Goal: Task Accomplishment & Management: Manage account settings

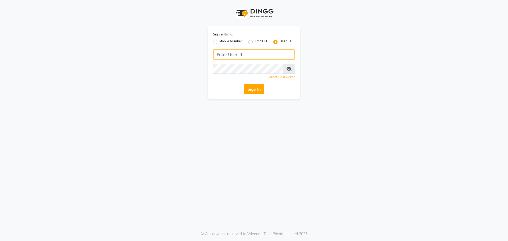
click at [245, 54] on input "Username" at bounding box center [254, 54] width 82 height 10
type input "e3995-01"
click at [255, 85] on button "Sign In" at bounding box center [254, 89] width 20 height 10
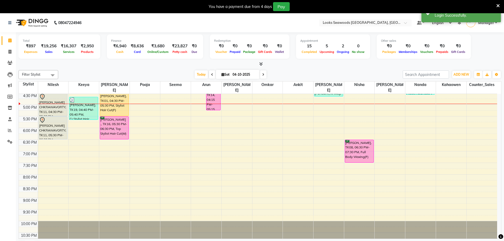
click at [209, 162] on div "9:00 AM 9:30 AM 10:00 AM 10:30 AM 11:00 AM 11:30 AM 12:00 PM 12:30 PM 1:00 PM 1…" at bounding box center [258, 81] width 479 height 326
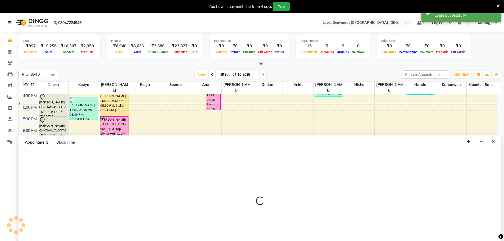
click at [209, 162] on div at bounding box center [260, 203] width 483 height 103
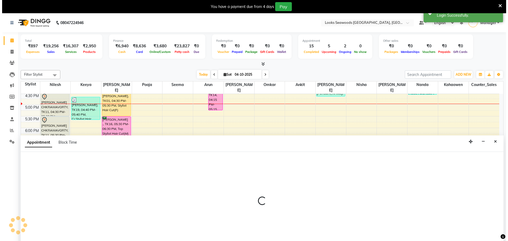
scroll to position [13, 0]
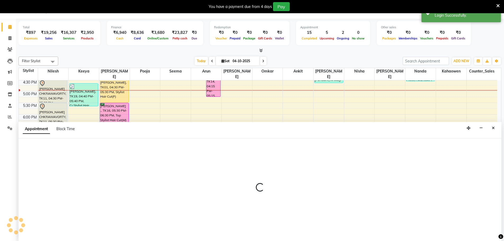
select select "93419"
select select "tentative"
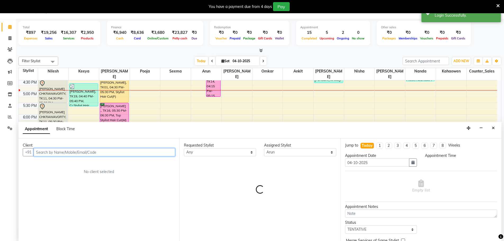
select select "1170"
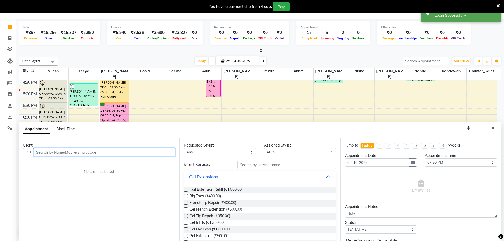
click at [51, 151] on input "text" at bounding box center [105, 152] width 142 height 8
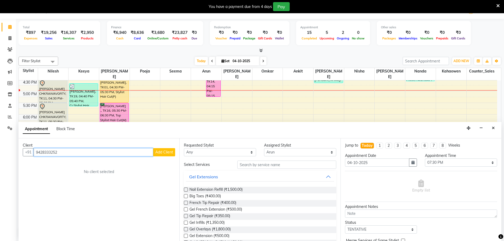
type input "9428333252"
click at [157, 157] on div "Client +91 9428333252 Add Client No client selected" at bounding box center [99, 189] width 161 height 103
click at [159, 156] on button "Add Client" at bounding box center [164, 152] width 22 height 8
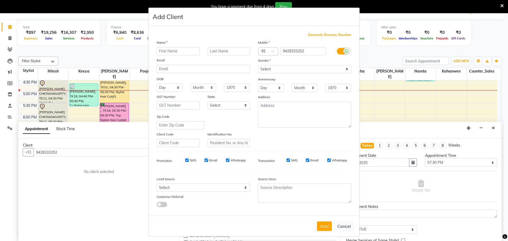
click at [184, 50] on input "text" at bounding box center [178, 51] width 43 height 8
type input "ankit"
click at [212, 52] on input "text" at bounding box center [229, 51] width 43 height 8
type input "saine"
click at [343, 70] on select "Select [DEMOGRAPHIC_DATA] [DEMOGRAPHIC_DATA] Other Prefer Not To Say" at bounding box center [304, 69] width 93 height 8
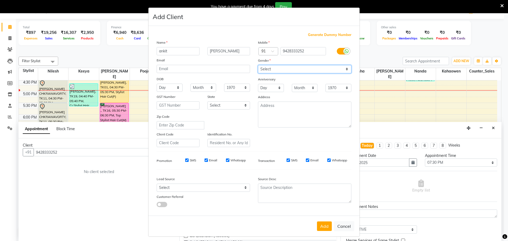
select select "[DEMOGRAPHIC_DATA]"
click at [258, 65] on select "Select [DEMOGRAPHIC_DATA] [DEMOGRAPHIC_DATA] Other Prefer Not To Say" at bounding box center [304, 69] width 93 height 8
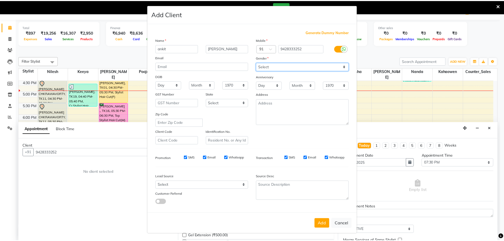
scroll to position [3, 0]
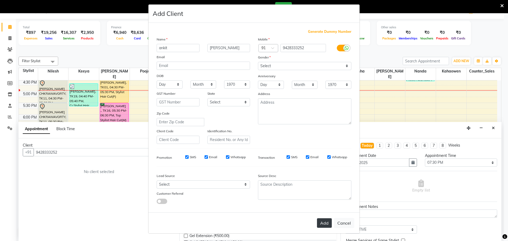
click at [320, 226] on button "Add" at bounding box center [324, 223] width 15 height 10
select select
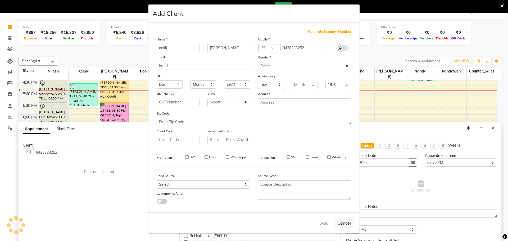
select select
checkbox input "false"
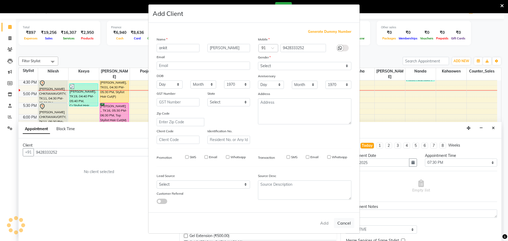
checkbox input "false"
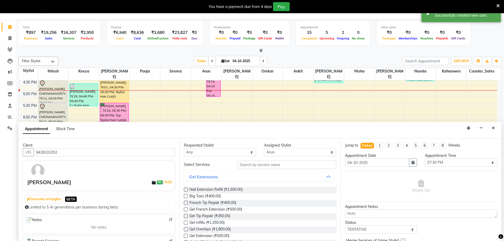
scroll to position [53, 0]
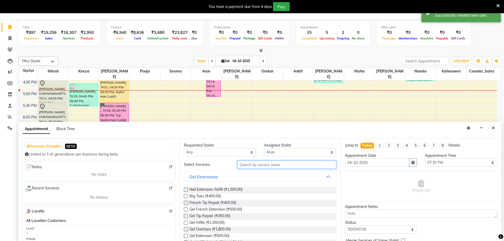
click at [246, 165] on input "text" at bounding box center [286, 165] width 99 height 8
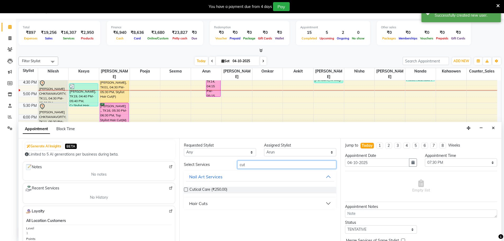
type input "cut"
click at [254, 154] on select "Any Ankit Arun Counter_Sales Hanif Hemendra Kahaowen Keeya Maninder Nanda Niles…" at bounding box center [220, 152] width 72 height 8
select select "93419"
click at [184, 148] on select "Any Ankit Arun Counter_Sales Hanif Hemendra Kahaowen Keeya Maninder Nanda Niles…" at bounding box center [220, 152] width 72 height 8
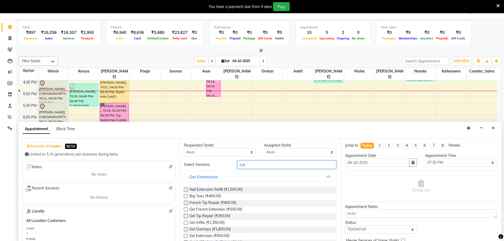
click at [254, 165] on input "cut" at bounding box center [286, 165] width 99 height 8
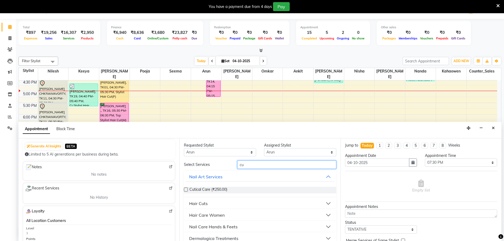
type input "cu"
drag, startPoint x: 193, startPoint y: 204, endPoint x: 199, endPoint y: 204, distance: 6.1
click at [194, 204] on div "Hair Cuts" at bounding box center [198, 203] width 19 height 6
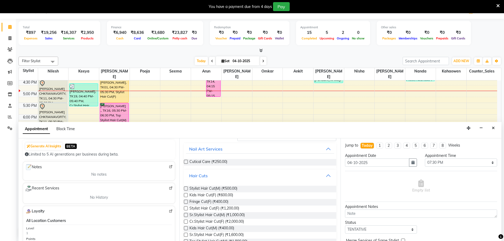
scroll to position [26, 0]
click at [203, 188] on span "Stylist Hair Cut(M) (₹500.00)" at bounding box center [214, 190] width 48 height 7
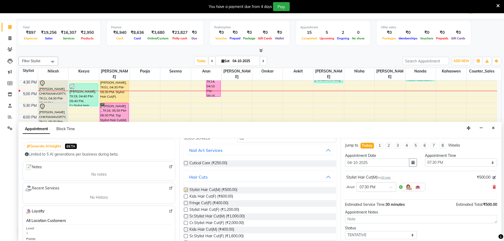
checkbox input "false"
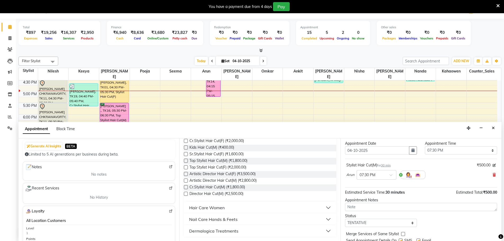
scroll to position [31, 0]
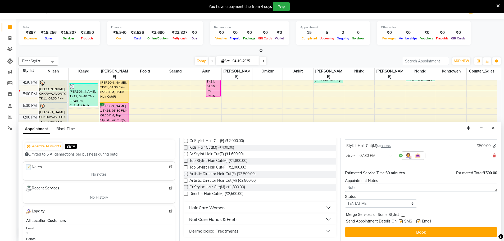
click at [418, 234] on button "Book" at bounding box center [421, 232] width 152 height 10
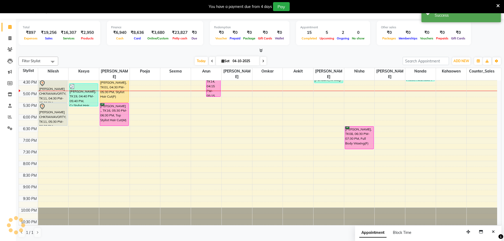
scroll to position [0, 0]
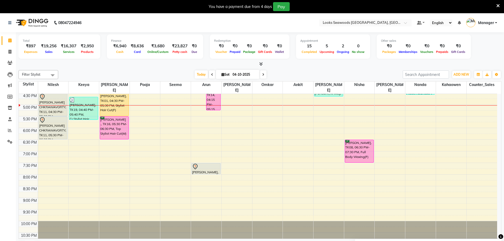
click at [149, 74] on div "[DATE] [DATE]" at bounding box center [230, 75] width 339 height 8
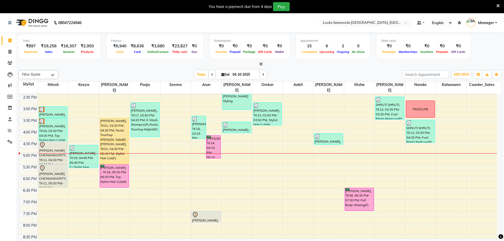
scroll to position [159, 0]
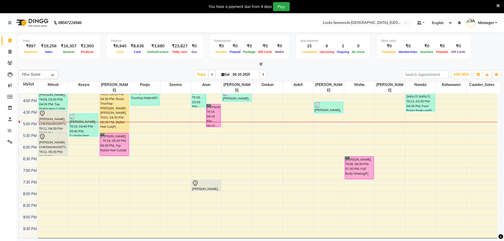
click at [322, 69] on div "Filter Stylist Select All Ankit Arun Counter_Sales [PERSON_NAME] Kahaowen [PERS…" at bounding box center [260, 160] width 483 height 185
click at [368, 75] on div "Today Sat 04-10-2025" at bounding box center [230, 75] width 339 height 8
click at [199, 75] on span "Today" at bounding box center [201, 74] width 13 height 8
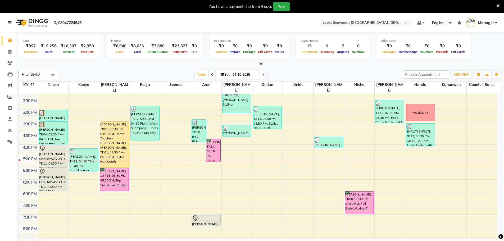
scroll to position [123, 0]
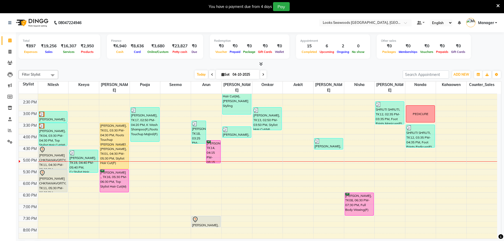
click at [472, 62] on div at bounding box center [260, 64] width 483 height 6
click at [490, 48] on div "Total ₹897 Expenses ₹19,256 Sales ₹16,307 Services ₹2,950 Products Finance ₹6,9…" at bounding box center [260, 47] width 483 height 26
click at [247, 76] on input "04-10-2025" at bounding box center [244, 75] width 26 height 8
select select "10"
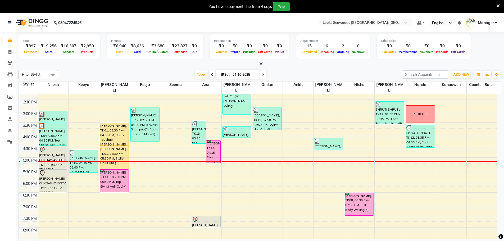
select select "2025"
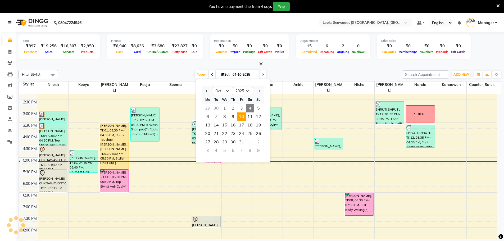
click at [244, 117] on span "10" at bounding box center [241, 116] width 8 height 8
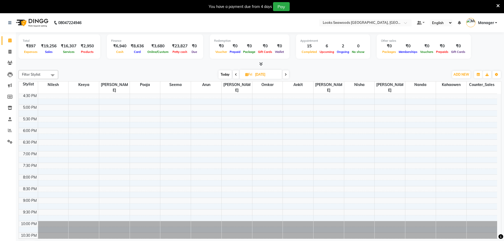
scroll to position [13, 0]
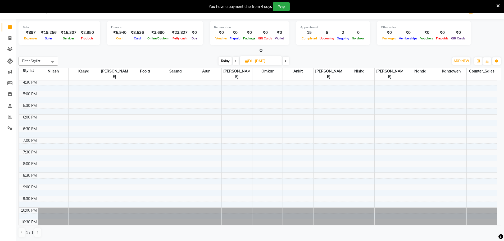
click at [235, 61] on icon at bounding box center [236, 61] width 2 height 3
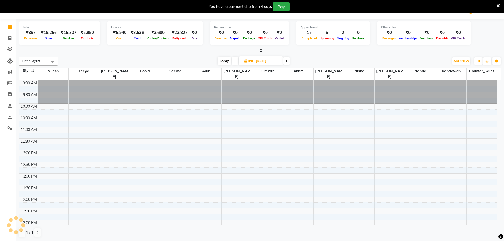
scroll to position [175, 0]
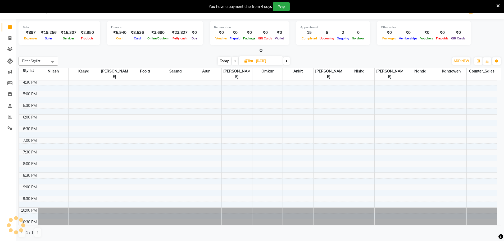
click at [235, 61] on icon at bounding box center [235, 61] width 2 height 3
type input "08-10-2025"
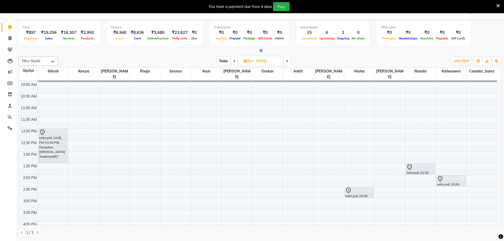
scroll to position [0, 0]
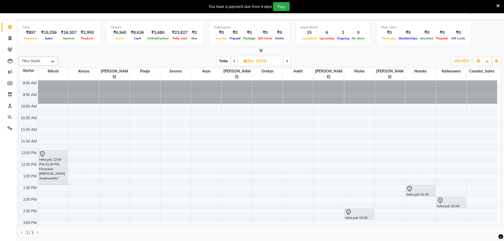
click at [334, 124] on div "9:00 AM 9:30 AM 10:00 AM 10:30 AM 11:00 AM 11:30 AM 12:00 PM 12:30 PM 1:00 PM 1…" at bounding box center [258, 243] width 479 height 326
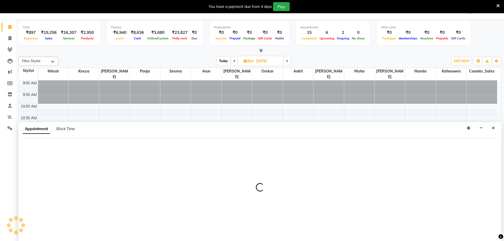
select select "93423"
select select "tentative"
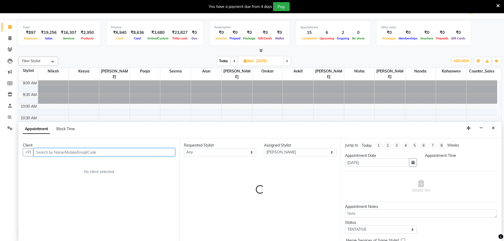
select select "660"
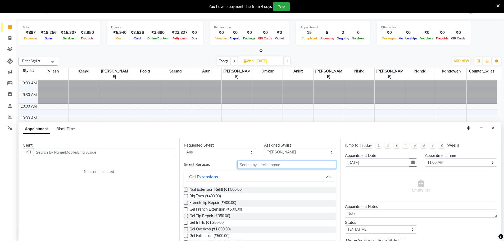
click at [251, 164] on input "text" at bounding box center [286, 165] width 99 height 8
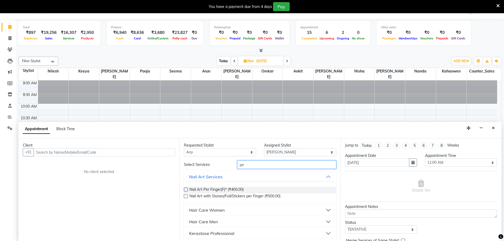
type input "p"
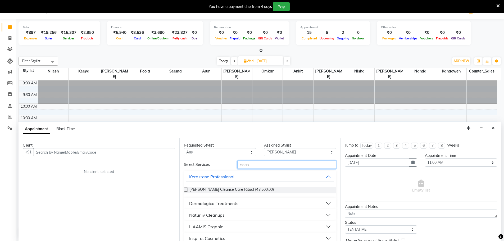
type input "clean"
click at [219, 214] on div "Naturliv Cleanups" at bounding box center [206, 215] width 35 height 6
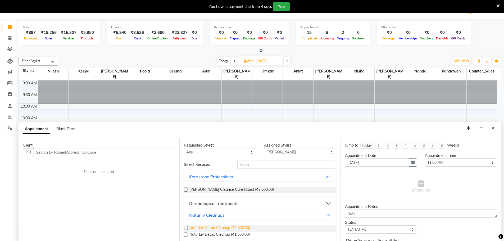
click at [234, 229] on span "NaturLiv Detan Cleanup (₹1,500.00)" at bounding box center [220, 228] width 61 height 7
checkbox input "false"
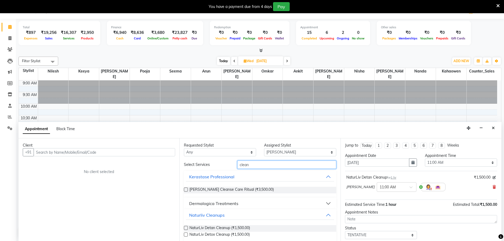
click at [246, 165] on input "clean" at bounding box center [286, 165] width 99 height 8
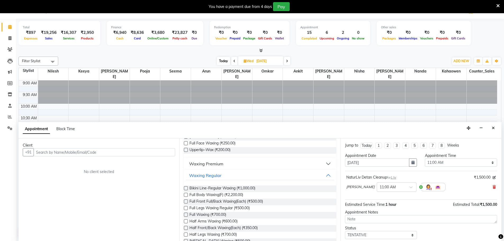
type input "wax"
click at [215, 174] on div "Waxing Regular" at bounding box center [205, 175] width 32 height 6
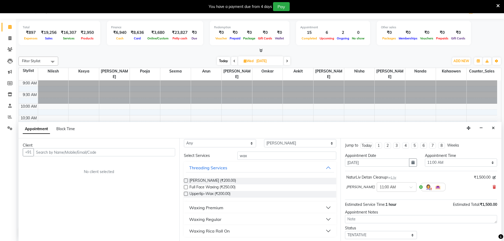
scroll to position [9, 0]
click at [218, 220] on div "Waxing Regular" at bounding box center [205, 219] width 32 height 6
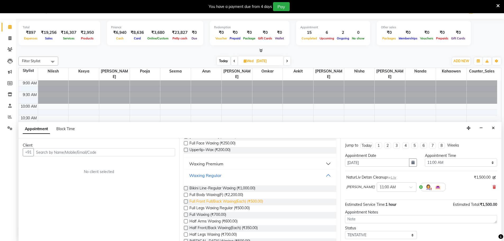
scroll to position [79, 0]
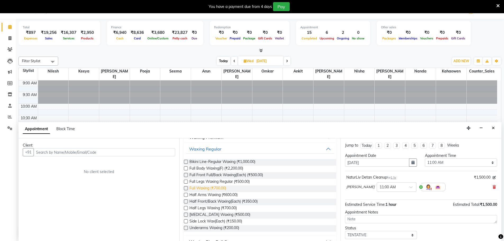
click at [214, 189] on span "Full Waxing (₹700.00)" at bounding box center [208, 189] width 37 height 7
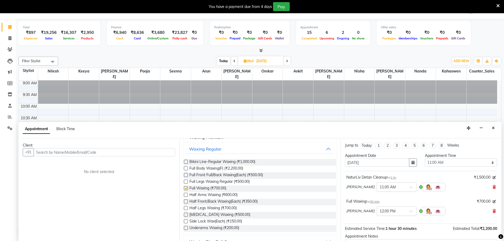
checkbox input "false"
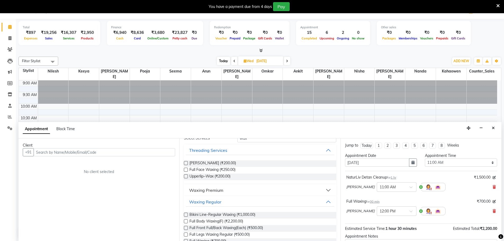
scroll to position [0, 0]
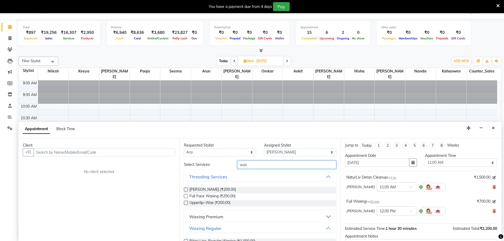
click at [257, 163] on input "wax" at bounding box center [286, 165] width 99 height 8
type input "w"
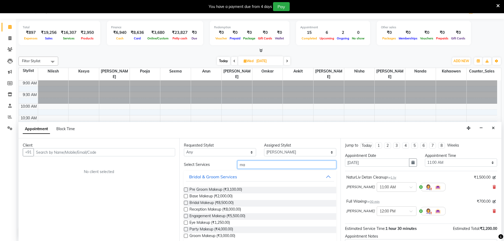
type input "m"
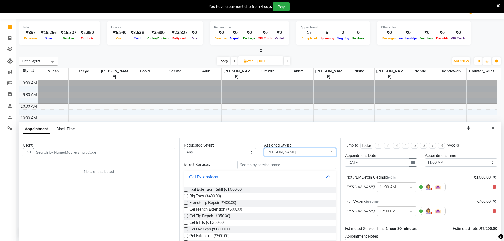
click at [272, 151] on select "Select Ankit Arun Counter_Sales Hanif Hemendra Kahaowen Keeya Maninder Nanda Ni…" at bounding box center [300, 152] width 72 height 8
select select "93427"
click at [264, 148] on select "Select Ankit Arun Counter_Sales Hanif Hemendra Kahaowen Keeya Maninder Nanda Ni…" at bounding box center [300, 152] width 72 height 8
click at [272, 163] on input "text" at bounding box center [286, 165] width 99 height 8
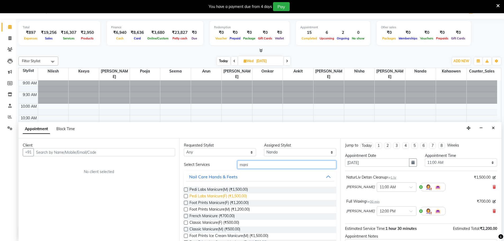
type input "mani"
click at [241, 195] on span "Pedi Labs Manicure(F) (₹1,500.00)" at bounding box center [218, 196] width 57 height 7
checkbox input "false"
click at [246, 163] on input "mani" at bounding box center [286, 165] width 99 height 8
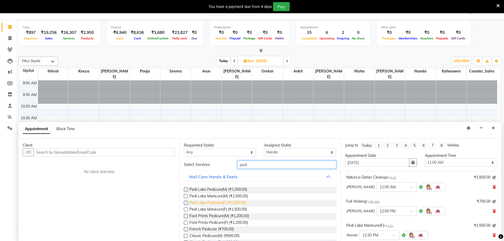
type input "pedi"
click at [228, 204] on span "Pedi Labs Pedicure(F) (₹1,500.00)" at bounding box center [218, 203] width 57 height 7
checkbox input "false"
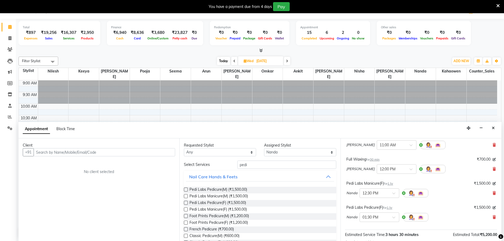
scroll to position [79, 0]
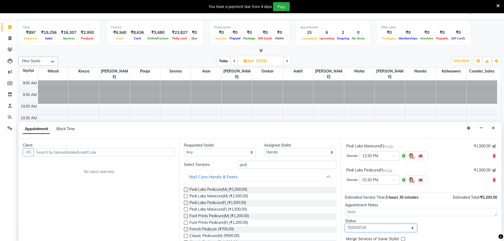
click at [369, 231] on select "Select TENTATIVE CONFIRM UPCOMING" at bounding box center [381, 228] width 72 height 8
select select "confirm booking"
click at [345, 224] on select "Select TENTATIVE CONFIRM UPCOMING" at bounding box center [381, 228] width 72 height 8
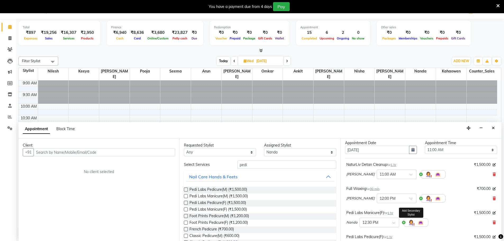
scroll to position [0, 0]
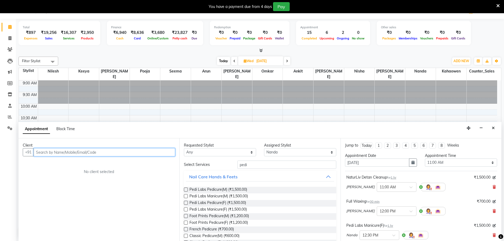
click at [139, 156] on input "text" at bounding box center [105, 152] width 142 height 8
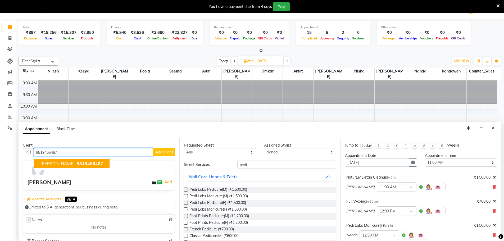
click at [101, 164] on span "9819466487" at bounding box center [90, 163] width 26 height 5
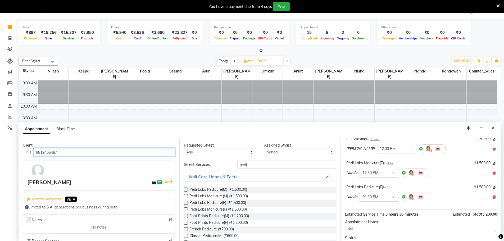
scroll to position [104, 0]
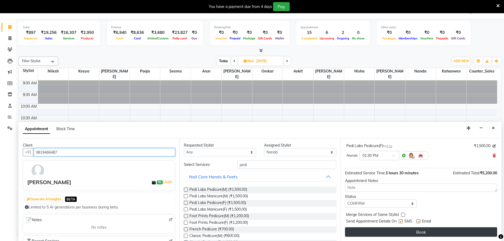
type input "9819466487"
click at [419, 230] on button "Book" at bounding box center [421, 232] width 152 height 10
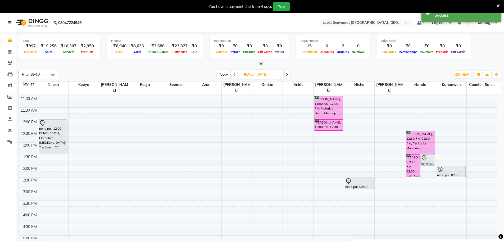
scroll to position [26, 0]
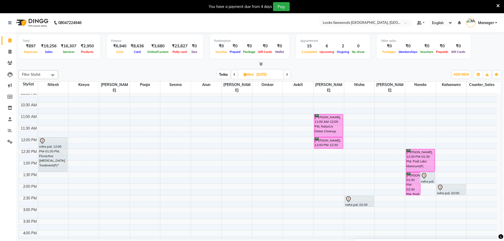
click at [220, 74] on span "Today" at bounding box center [223, 74] width 13 height 8
type input "04-10-2025"
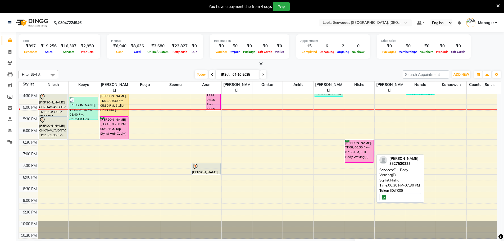
scroll to position [149, 0]
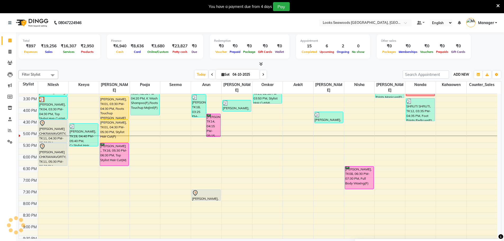
click at [459, 75] on span "ADD NEW" at bounding box center [462, 75] width 16 height 4
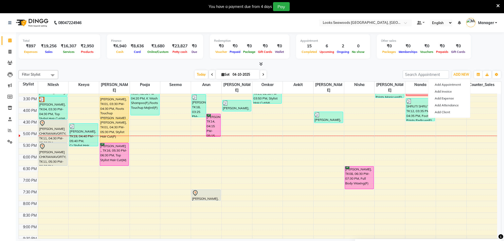
click at [360, 69] on div "Filter Stylist Select All Ankit Arun Counter_Sales [PERSON_NAME] Kahaowen [PERS…" at bounding box center [260, 160] width 483 height 185
click at [310, 75] on div "[DATE] [DATE]" at bounding box center [230, 75] width 339 height 8
click at [462, 75] on span "ADD NEW" at bounding box center [462, 75] width 16 height 4
click at [469, 74] on span "ADD NEW" at bounding box center [462, 75] width 16 height 4
click at [9, 54] on span at bounding box center [9, 52] width 9 height 6
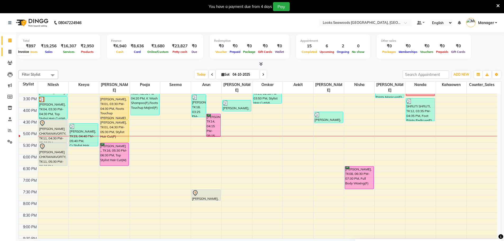
select select "service"
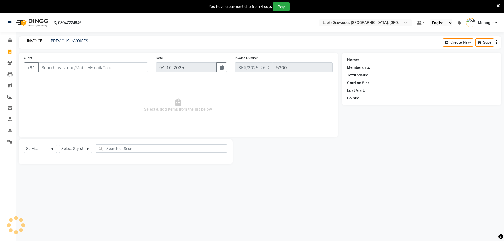
click at [74, 68] on input "Client" at bounding box center [93, 67] width 110 height 10
type input "9819466487"
select select "1: Object"
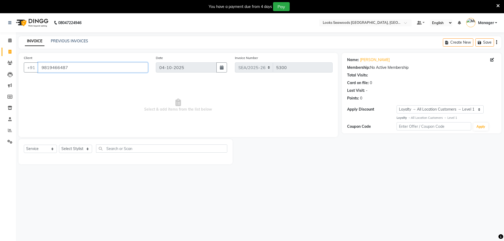
click at [106, 69] on input "9819466487" at bounding box center [93, 67] width 110 height 10
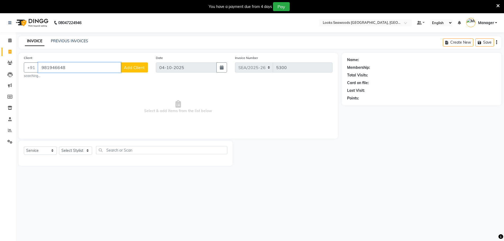
type input "9819466487"
select select "1: Object"
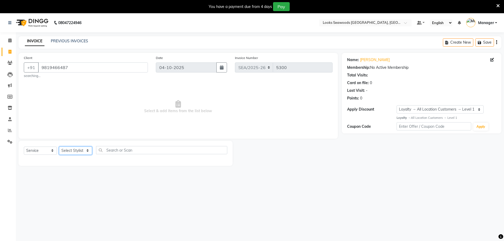
click at [72, 151] on select "Select Stylist Ankit Arun Counter_Sales [PERSON_NAME] [PERSON_NAME] Manager [PE…" at bounding box center [75, 151] width 33 height 8
select select "93423"
click at [59, 147] on select "Select Stylist Ankit Arun Counter_Sales [PERSON_NAME] [PERSON_NAME] Manager [PE…" at bounding box center [75, 151] width 33 height 8
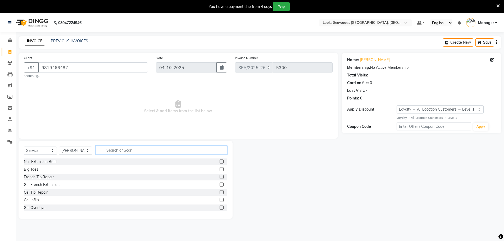
click at [111, 151] on input "text" at bounding box center [161, 150] width 131 height 8
type input "eye"
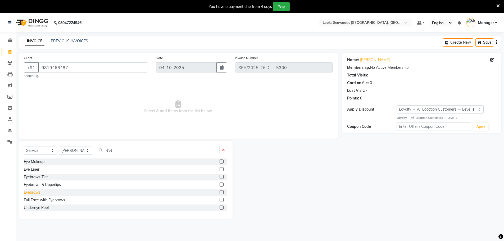
click at [39, 192] on div "Eyebrows" at bounding box center [32, 193] width 17 height 6
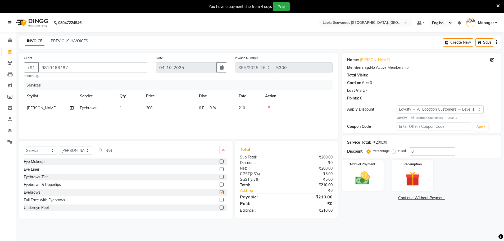
checkbox input "false"
click at [147, 110] on span "200" at bounding box center [149, 108] width 6 height 5
select select "93423"
click at [177, 109] on input "200" at bounding box center [194, 109] width 47 height 8
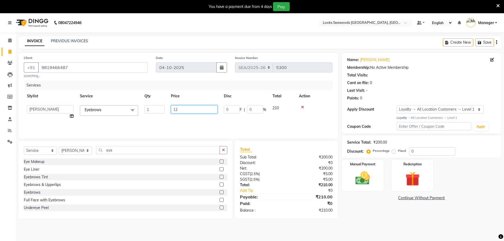
type input "125"
click at [327, 112] on td at bounding box center [314, 112] width 37 height 20
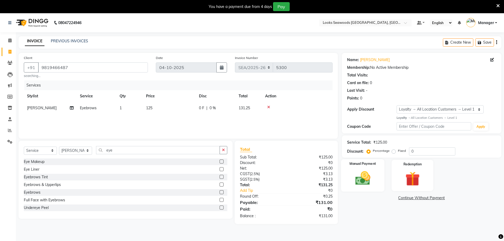
click at [371, 175] on img at bounding box center [363, 178] width 24 height 17
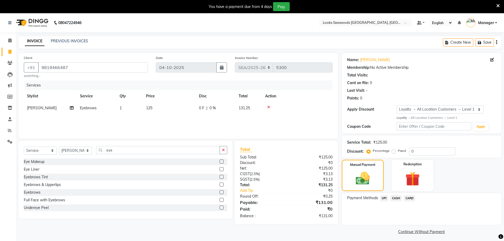
click at [384, 199] on span "UPI" at bounding box center [384, 198] width 8 height 6
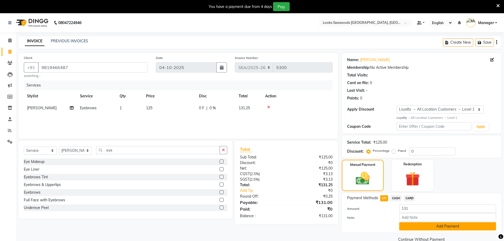
click at [430, 227] on button "Add Payment" at bounding box center [447, 226] width 97 height 8
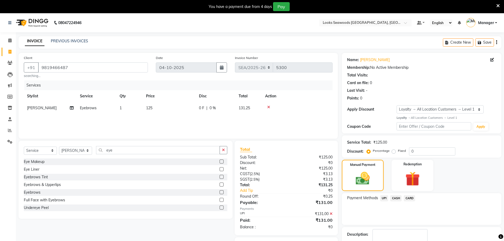
scroll to position [33, 0]
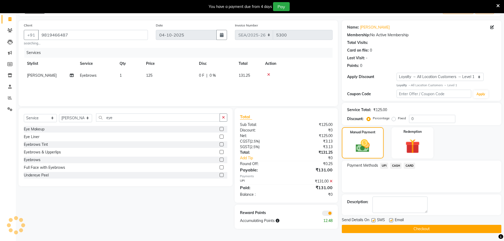
click at [406, 229] on button "Checkout" at bounding box center [422, 229] width 160 height 8
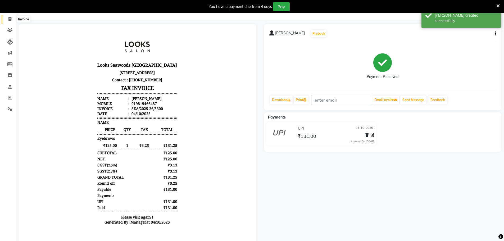
click at [10, 19] on icon at bounding box center [9, 19] width 3 height 4
select select "service"
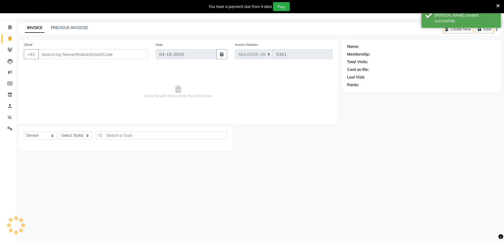
scroll to position [13, 0]
click at [8, 30] on span at bounding box center [9, 27] width 9 height 6
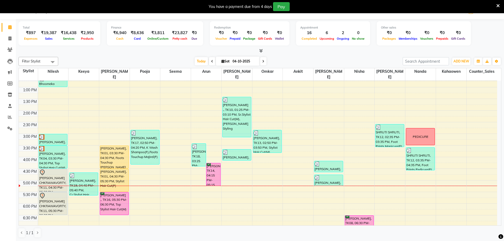
scroll to position [132, 0]
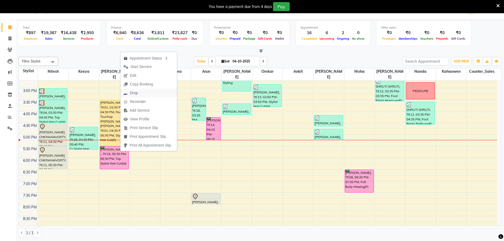
click at [138, 92] on span "Drop" at bounding box center [134, 93] width 8 height 6
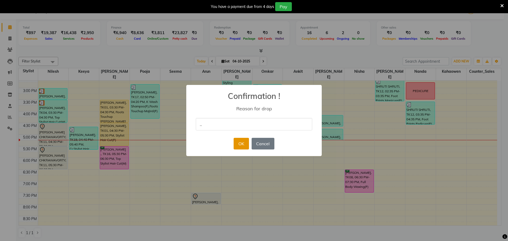
type input ".."
click at [236, 141] on button "OK" at bounding box center [241, 144] width 15 height 12
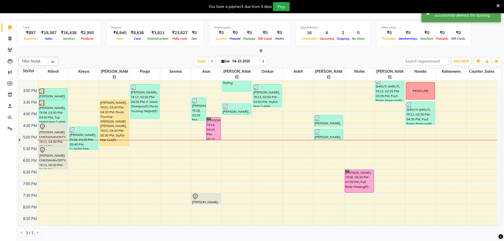
click at [295, 58] on div "[DATE] [DATE]" at bounding box center [230, 61] width 339 height 8
drag, startPoint x: 5, startPoint y: 40, endPoint x: 11, endPoint y: 39, distance: 6.2
click at [5, 40] on span at bounding box center [9, 39] width 9 height 6
select select "service"
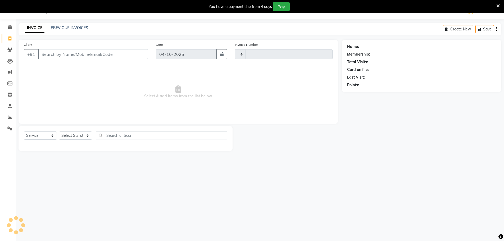
type input "5301"
select select "9146"
click at [71, 52] on input "Client" at bounding box center [93, 54] width 110 height 10
type input "9823231698"
click at [136, 59] on button "Add Client" at bounding box center [134, 54] width 27 height 10
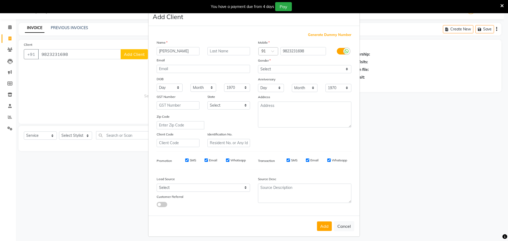
type input "Swapna"
type input "Raut"
click at [281, 69] on select "Select [DEMOGRAPHIC_DATA] [DEMOGRAPHIC_DATA] Other Prefer Not To Say" at bounding box center [304, 69] width 93 height 8
select select "[DEMOGRAPHIC_DATA]"
click at [258, 65] on select "Select [DEMOGRAPHIC_DATA] [DEMOGRAPHIC_DATA] Other Prefer Not To Say" at bounding box center [304, 69] width 93 height 8
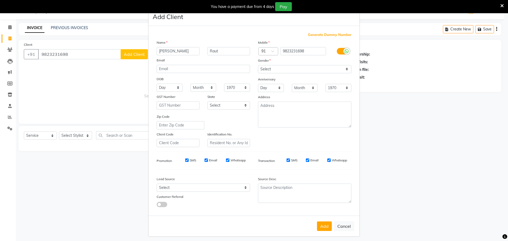
click at [321, 225] on button "Add" at bounding box center [324, 227] width 15 height 10
select select
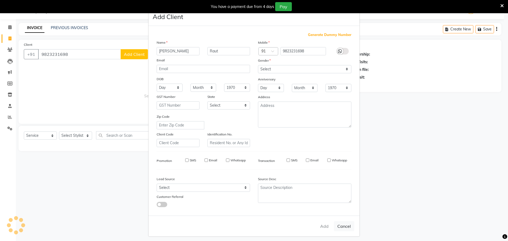
select select
checkbox input "false"
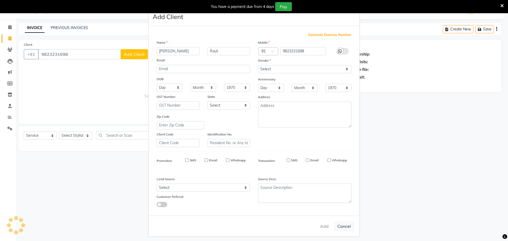
checkbox input "false"
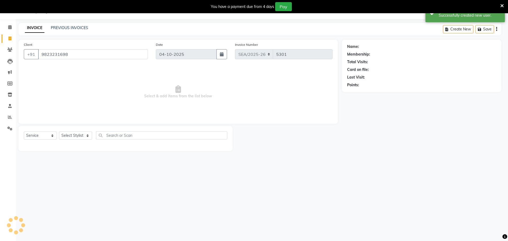
select select "1: Object"
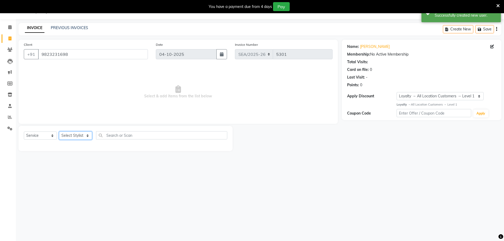
click at [76, 138] on select "Select Stylist Ankit Arun Counter_Sales [PERSON_NAME] [PERSON_NAME] Manager [PE…" at bounding box center [75, 136] width 33 height 8
select select "93418"
click at [59, 132] on select "Select Stylist Ankit Arun Counter_Sales [PERSON_NAME] [PERSON_NAME] Manager [PE…" at bounding box center [75, 136] width 33 height 8
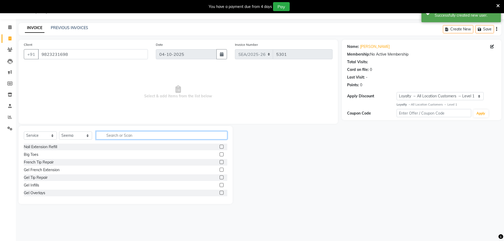
click at [118, 136] on input "text" at bounding box center [161, 135] width 131 height 8
type input "sr"
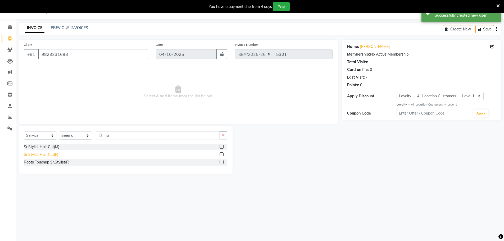
click at [44, 155] on div "Sr.Stylist Hair Cut(F)" at bounding box center [41, 155] width 34 height 6
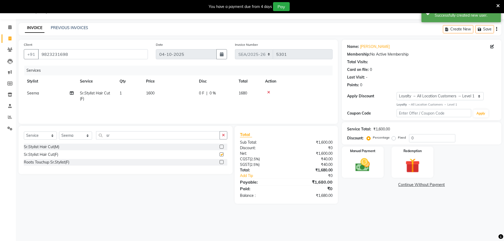
checkbox input "false"
click at [152, 94] on span "1600" at bounding box center [150, 93] width 8 height 5
select select "93418"
click at [178, 97] on input "1600" at bounding box center [194, 95] width 47 height 8
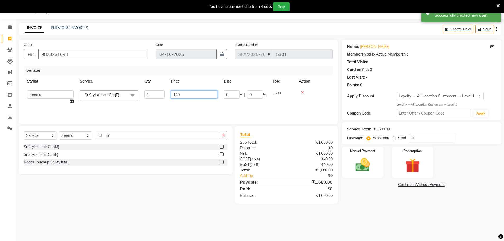
type input "1400"
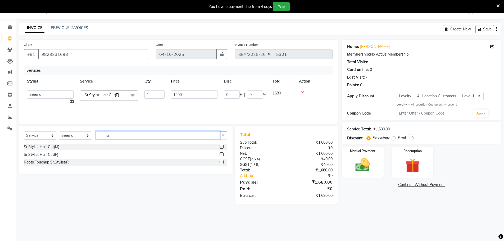
click at [124, 131] on input "sr" at bounding box center [158, 135] width 124 height 8
type input "s"
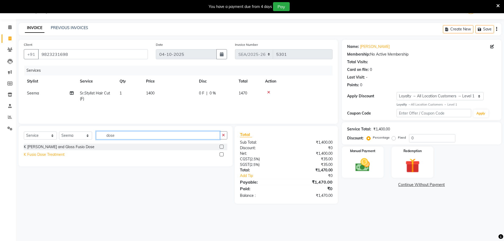
type input "dose"
click at [64, 155] on div "K Fusio Dose Treatment" at bounding box center [44, 155] width 41 height 6
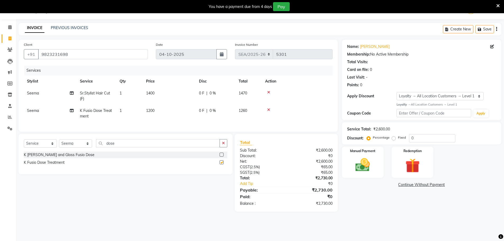
checkbox input "false"
click at [153, 108] on td "1200" at bounding box center [169, 113] width 53 height 17
select select "93418"
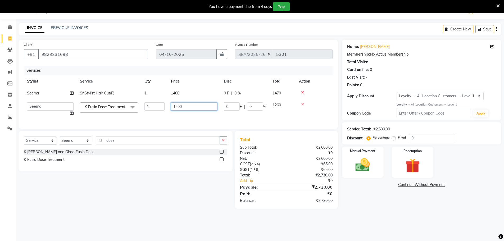
click at [179, 106] on input "1200" at bounding box center [194, 106] width 47 height 8
type input "2800"
click at [320, 109] on td at bounding box center [314, 109] width 37 height 20
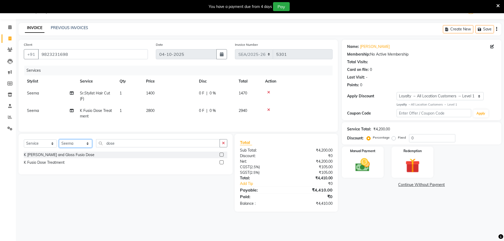
click at [76, 147] on select "Select Stylist Ankit Arun Counter_Sales [PERSON_NAME] [PERSON_NAME] Manager [PE…" at bounding box center [75, 143] width 33 height 8
select select "93416"
click at [59, 143] on select "Select Stylist Ankit Arun Counter_Sales [PERSON_NAME] [PERSON_NAME] Manager [PE…" at bounding box center [75, 143] width 33 height 8
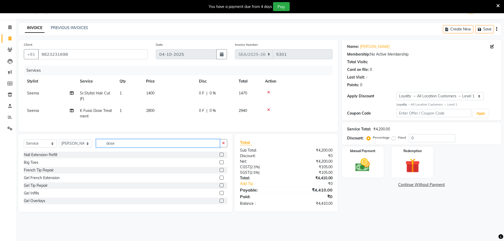
click at [128, 147] on input "dose" at bounding box center [158, 143] width 124 height 8
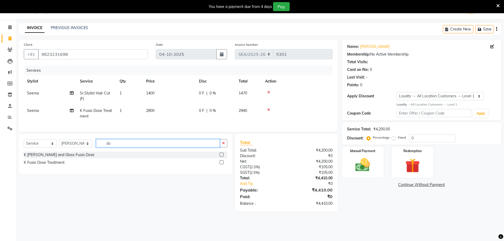
type input "d"
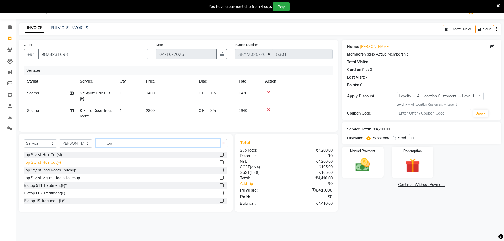
type input "top"
click at [54, 165] on div "Top Stylist Hair Cut(F)" at bounding box center [42, 163] width 37 height 6
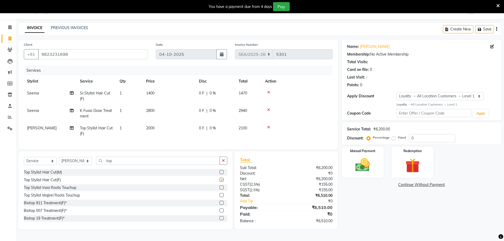
checkbox input "false"
click at [150, 127] on span "2000" at bounding box center [150, 128] width 8 height 5
select select "93416"
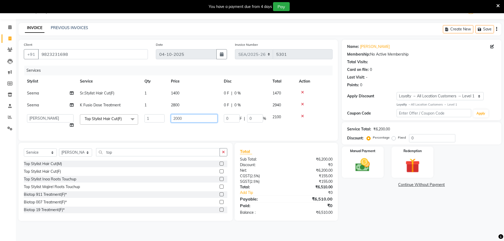
click at [178, 120] on input "2000" at bounding box center [194, 118] width 47 height 8
type input "1700"
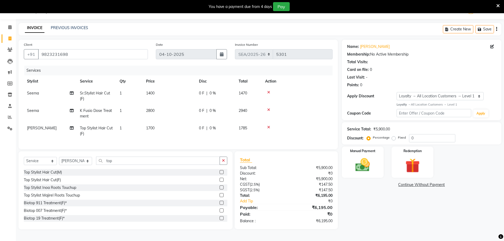
click at [314, 111] on td at bounding box center [297, 113] width 71 height 17
click at [399, 211] on div "Name: Swapna Raut Membership: No Active Membership Total Visits: Card on file: …" at bounding box center [424, 135] width 164 height 190
drag, startPoint x: 291, startPoint y: 109, endPoint x: 301, endPoint y: 110, distance: 9.4
click at [292, 109] on div at bounding box center [297, 110] width 64 height 4
click at [316, 115] on td at bounding box center [297, 113] width 71 height 17
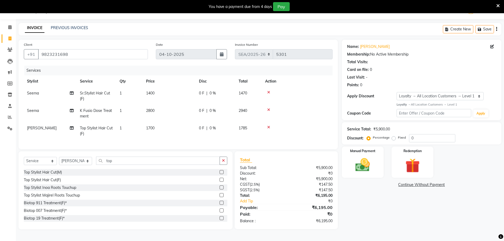
click at [302, 111] on div at bounding box center [297, 110] width 64 height 4
click at [425, 214] on div "Name: Swapna Raut Membership: No Active Membership Total Visits: Card on file: …" at bounding box center [424, 135] width 164 height 190
drag, startPoint x: 364, startPoint y: 161, endPoint x: 381, endPoint y: 168, distance: 17.6
click at [365, 161] on img at bounding box center [363, 164] width 24 height 17
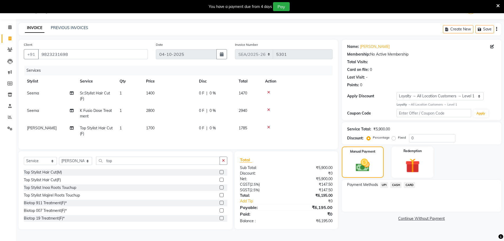
click at [385, 186] on span "UPI" at bounding box center [384, 185] width 8 height 6
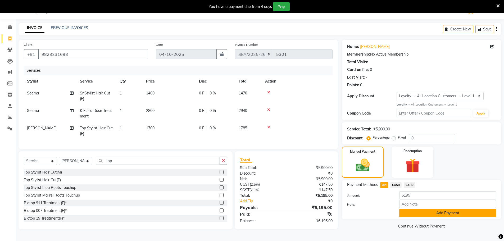
click at [425, 211] on button "Add Payment" at bounding box center [447, 213] width 97 height 8
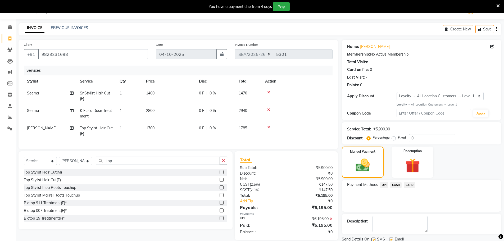
scroll to position [51, 0]
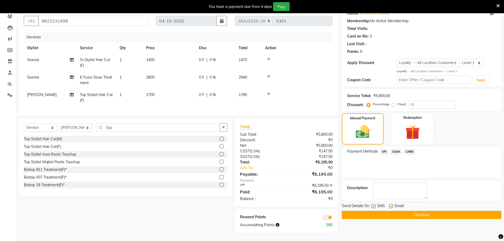
click at [416, 212] on button "Checkout" at bounding box center [422, 215] width 160 height 8
click at [417, 213] on button "Checkout" at bounding box center [422, 215] width 160 height 8
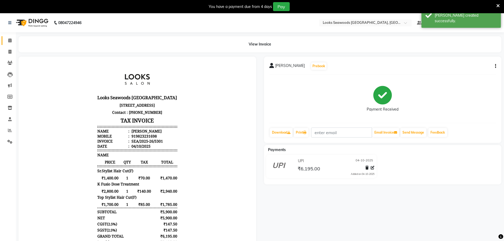
click at [12, 42] on span at bounding box center [9, 41] width 9 height 6
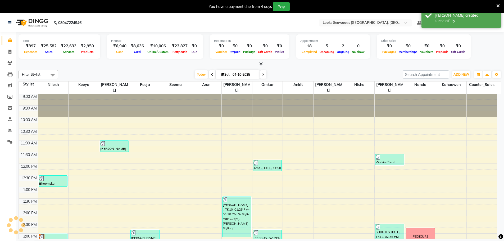
click at [322, 64] on div at bounding box center [260, 64] width 483 height 6
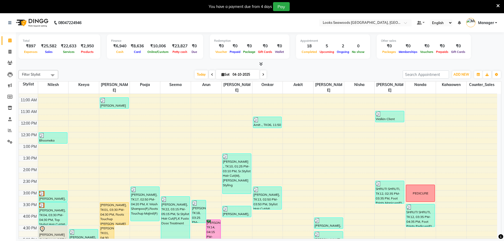
scroll to position [175, 0]
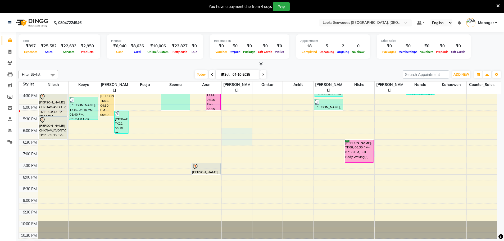
drag, startPoint x: 232, startPoint y: 124, endPoint x: 231, endPoint y: 137, distance: 13.3
click at [231, 137] on div "9:00 AM 9:30 AM 10:00 AM 10:30 AM 11:00 AM 11:30 AM 12:00 PM 12:30 PM 1:00 PM 1…" at bounding box center [258, 81] width 479 height 326
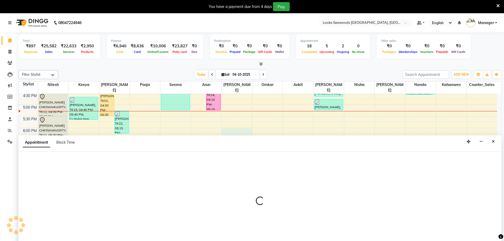
scroll to position [13, 0]
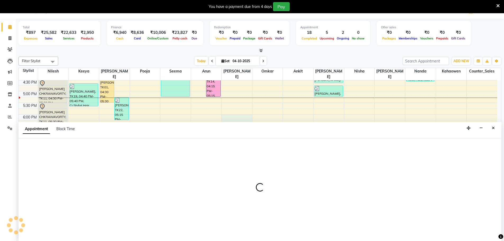
select select "93420"
select select "1080"
select select "tentative"
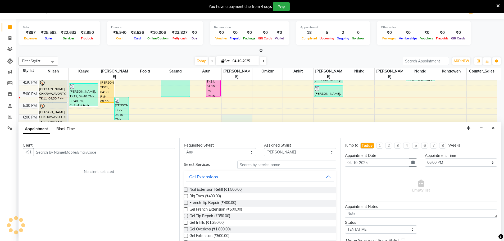
drag, startPoint x: 70, startPoint y: 128, endPoint x: 83, endPoint y: 130, distance: 13.5
click at [70, 128] on span "Block Time" at bounding box center [65, 129] width 19 height 5
select select "93420"
select select "1080"
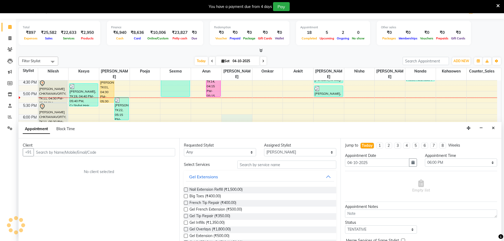
select select "1125"
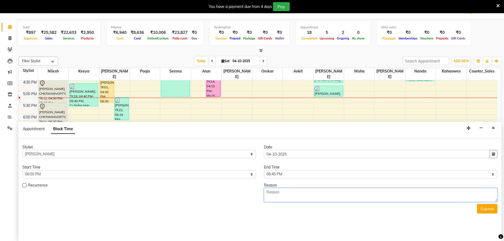
click at [286, 193] on textarea at bounding box center [381, 195] width 234 height 14
type textarea "hair cut"
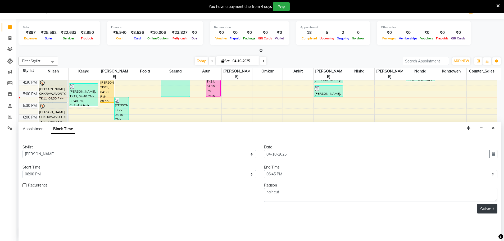
click at [484, 206] on button "Submit" at bounding box center [487, 209] width 20 height 10
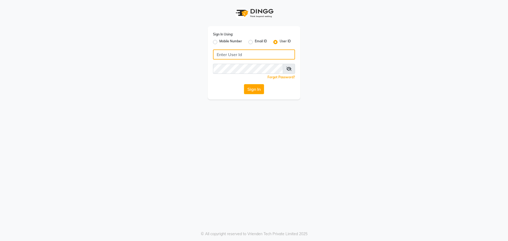
drag, startPoint x: 231, startPoint y: 54, endPoint x: 242, endPoint y: 53, distance: 10.6
click at [233, 54] on input "Username" at bounding box center [254, 54] width 82 height 10
click at [269, 56] on input "9899" at bounding box center [254, 54] width 82 height 10
type input "9"
click at [387, 67] on div "Sign In Using: Mobile Number Email ID User ID Remember me Forgot Password? Sign…" at bounding box center [254, 50] width 302 height 100
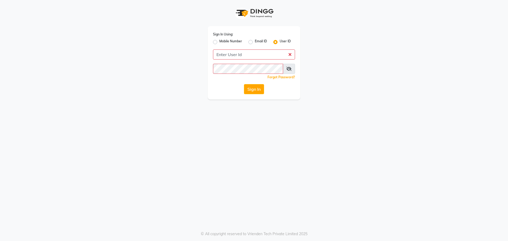
drag, startPoint x: 362, startPoint y: 79, endPoint x: 361, endPoint y: 82, distance: 2.8
click at [363, 80] on div "Sign In Using: Mobile Number Email ID User ID Remember me Forgot Password? Sign…" at bounding box center [254, 50] width 302 height 100
click at [314, 28] on div "Sign In Using: Mobile Number Email ID User ID Remember me Forgot Password? Sign…" at bounding box center [254, 50] width 302 height 100
click at [268, 56] on input "Username" at bounding box center [254, 54] width 82 height 10
type input "e3995-01"
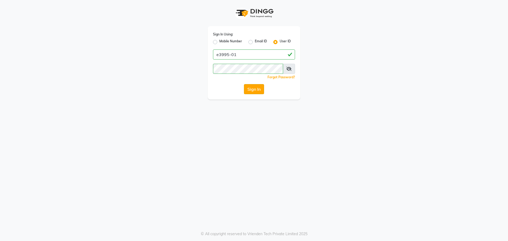
click at [250, 91] on button "Sign In" at bounding box center [254, 89] width 20 height 10
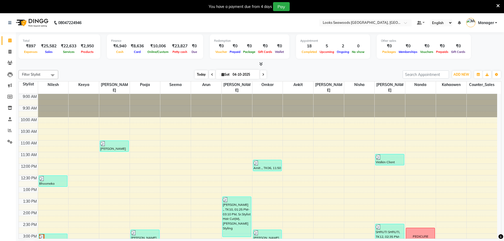
click at [197, 74] on span "Today" at bounding box center [201, 74] width 13 height 8
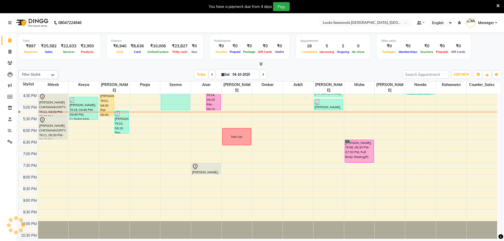
click at [307, 71] on div "Today Sat 04-10-2025" at bounding box center [230, 75] width 339 height 8
click at [328, 72] on div "Today Sat 04-10-2025" at bounding box center [230, 75] width 339 height 8
click at [198, 75] on span "Today" at bounding box center [201, 74] width 13 height 8
click at [301, 63] on div at bounding box center [260, 64] width 483 height 6
click at [187, 28] on nav "08047224946 Select Location × Looks Seawoods Mumbai, Mumbai Default Panel My Pa…" at bounding box center [252, 22] width 504 height 19
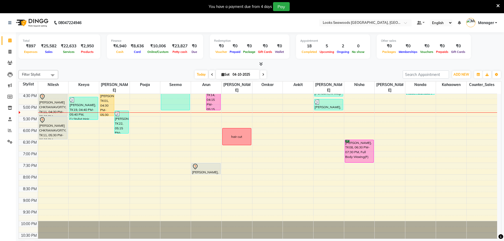
click at [201, 23] on nav "08047224946 Select Location × Looks Seawoods Mumbai, Mumbai Default Panel My Pa…" at bounding box center [252, 22] width 504 height 19
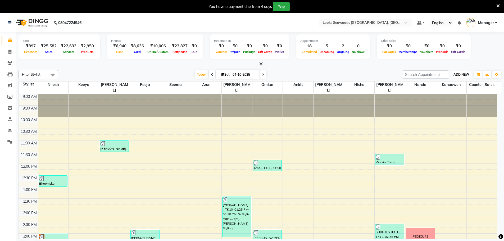
click at [463, 76] on span "ADD NEW" at bounding box center [462, 75] width 16 height 4
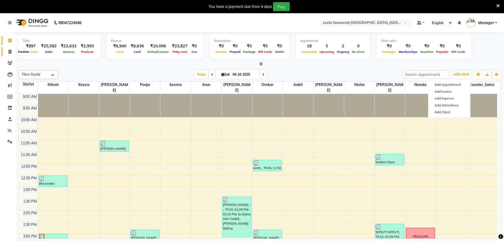
drag, startPoint x: 12, startPoint y: 51, endPoint x: 17, endPoint y: 52, distance: 4.8
click at [13, 51] on span at bounding box center [9, 52] width 9 height 6
select select "service"
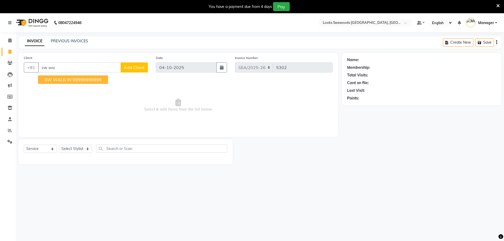
click at [83, 77] on ngb-highlight "99999999999" at bounding box center [87, 79] width 29 height 5
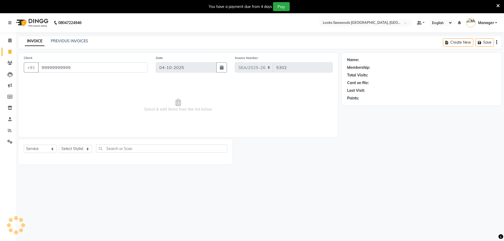
type input "99999999999"
click at [70, 148] on select "Select Stylist Ankit Arun Counter_Sales [PERSON_NAME] [PERSON_NAME] Manager [PE…" at bounding box center [75, 149] width 33 height 8
select select "1: Object"
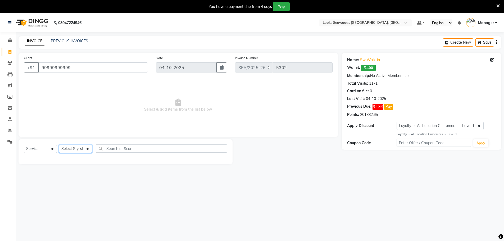
select select "93423"
click at [59, 145] on select "Select Stylist Ankit Arun Counter_Sales [PERSON_NAME] [PERSON_NAME] Manager [PE…" at bounding box center [75, 149] width 33 height 8
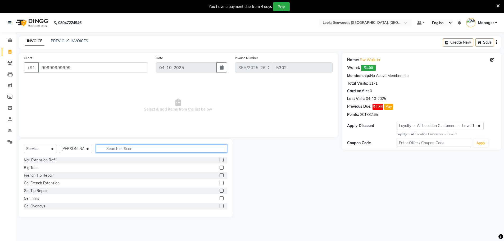
click at [128, 150] on input "text" at bounding box center [161, 149] width 131 height 8
type input "eye"
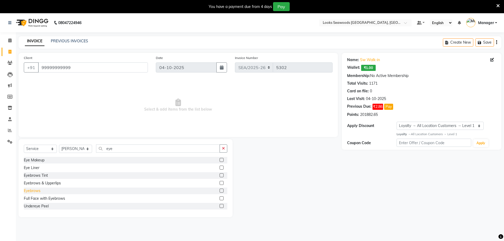
click at [39, 191] on div "Eyebrows" at bounding box center [32, 191] width 17 height 6
checkbox input "false"
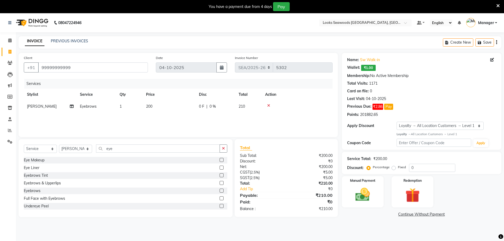
click at [152, 106] on span "200" at bounding box center [149, 106] width 6 height 5
select select "93423"
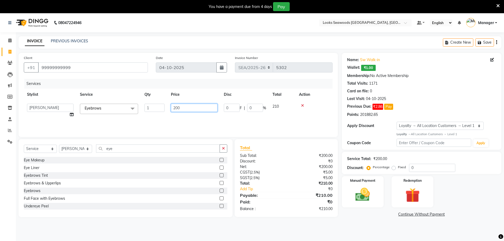
click at [177, 109] on input "200" at bounding box center [194, 108] width 47 height 8
type input "127"
click at [315, 121] on div "Services Stylist Service Qty Price Disc Total Action Ankit Arun Counter_Sales […" at bounding box center [178, 105] width 309 height 53
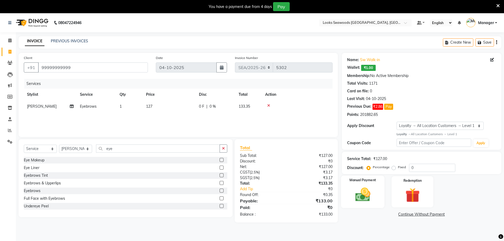
click at [365, 198] on img at bounding box center [363, 194] width 24 height 17
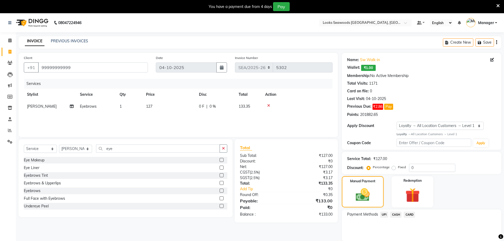
drag, startPoint x: 382, startPoint y: 214, endPoint x: 394, endPoint y: 217, distance: 11.9
click at [383, 214] on span "UPI" at bounding box center [384, 215] width 8 height 6
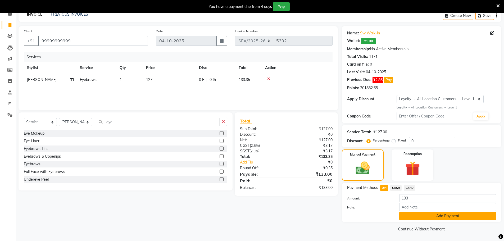
click at [438, 216] on button "Add Payment" at bounding box center [447, 216] width 97 height 8
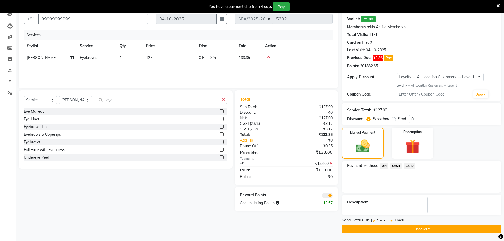
scroll to position [49, 0]
drag, startPoint x: 375, startPoint y: 220, endPoint x: 387, endPoint y: 222, distance: 12.7
click at [375, 220] on label at bounding box center [374, 220] width 4 height 4
click at [375, 220] on input "checkbox" at bounding box center [373, 220] width 3 height 3
checkbox input "false"
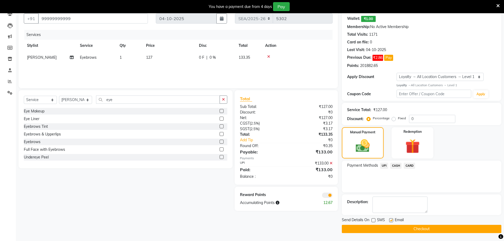
drag, startPoint x: 391, startPoint y: 221, endPoint x: 398, endPoint y: 232, distance: 12.6
click at [392, 222] on label at bounding box center [391, 220] width 4 height 4
click at [392, 222] on input "checkbox" at bounding box center [390, 220] width 3 height 3
checkbox input "false"
click at [398, 233] on button "Checkout" at bounding box center [422, 229] width 160 height 8
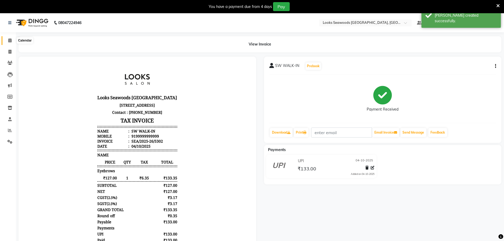
drag, startPoint x: 10, startPoint y: 41, endPoint x: 12, endPoint y: 44, distance: 3.9
click at [10, 41] on icon at bounding box center [9, 40] width 3 height 4
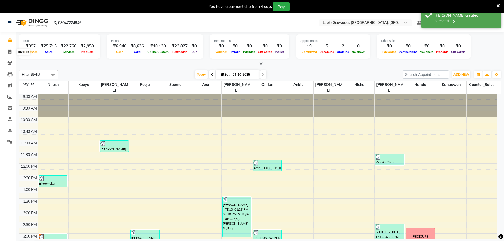
click at [11, 52] on icon at bounding box center [9, 52] width 3 height 4
select select "service"
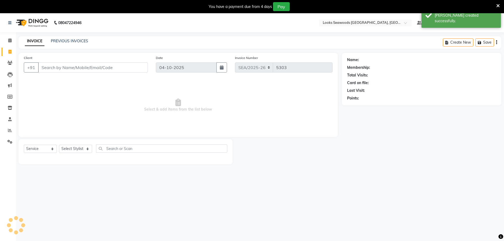
click at [67, 68] on input "Client" at bounding box center [93, 67] width 110 height 10
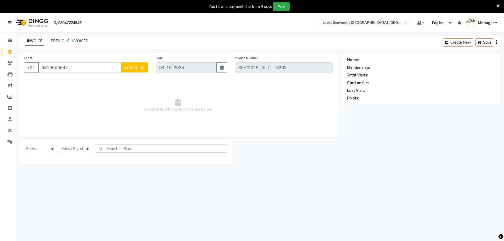
type input "9819009642"
click at [138, 69] on span "Add Client" at bounding box center [134, 67] width 21 height 5
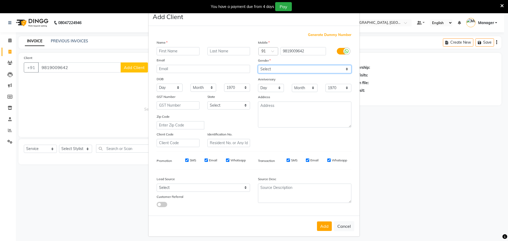
click at [294, 68] on select "Select [DEMOGRAPHIC_DATA] [DEMOGRAPHIC_DATA] Other Prefer Not To Say" at bounding box center [304, 69] width 93 height 8
select select "female"
click at [258, 65] on select "Select [DEMOGRAPHIC_DATA] [DEMOGRAPHIC_DATA] Other Prefer Not To Say" at bounding box center [304, 69] width 93 height 8
click at [182, 52] on input "text" at bounding box center [178, 51] width 43 height 8
type input "Jaya"
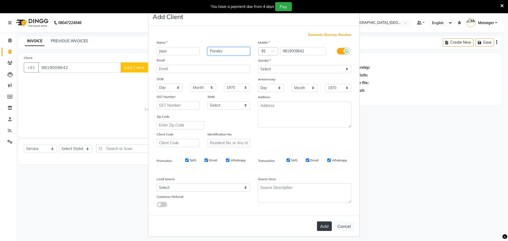
type input "Pandey"
click at [324, 226] on button "Add" at bounding box center [324, 227] width 15 height 10
select select
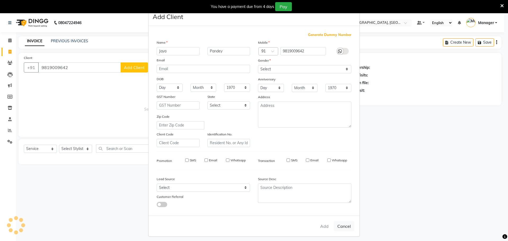
select select
checkbox input "false"
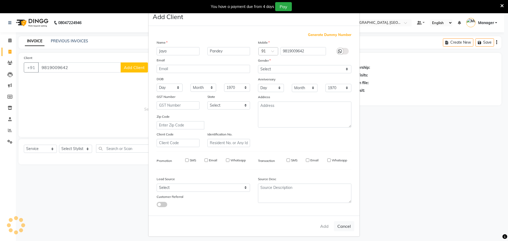
checkbox input "false"
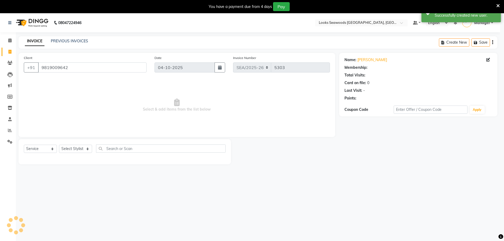
select select "1: Object"
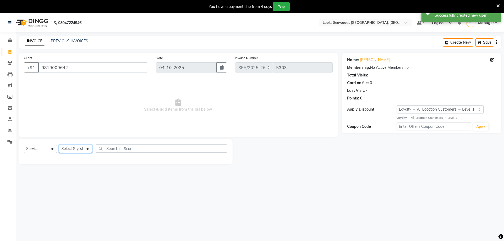
click at [74, 150] on select "Select Stylist Ankit Arun Counter_Sales [PERSON_NAME] [PERSON_NAME] Manager [PE…" at bounding box center [75, 149] width 33 height 8
select select "93414"
click at [59, 145] on select "Select Stylist Ankit Arun Counter_Sales [PERSON_NAME] [PERSON_NAME] Manager [PE…" at bounding box center [75, 149] width 33 height 8
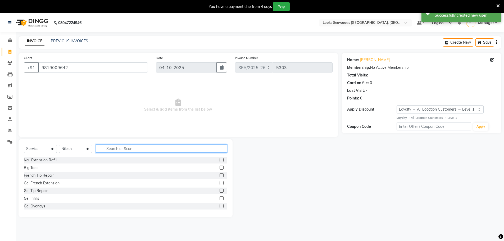
click at [136, 148] on input "text" at bounding box center [161, 149] width 131 height 8
type input "a"
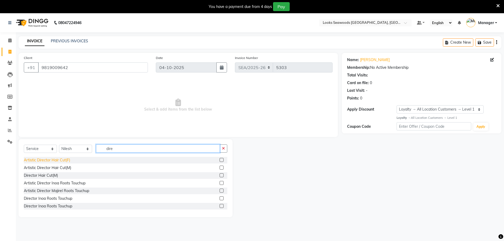
type input "dire"
click at [62, 161] on div "Artistic Director Hair Cut(F)" at bounding box center [47, 160] width 46 height 6
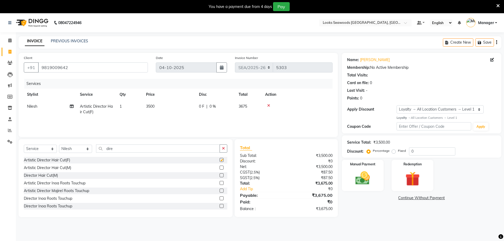
checkbox input "false"
drag, startPoint x: 147, startPoint y: 106, endPoint x: 170, endPoint y: 105, distance: 22.8
click at [148, 106] on span "3500" at bounding box center [150, 106] width 8 height 5
select select "93414"
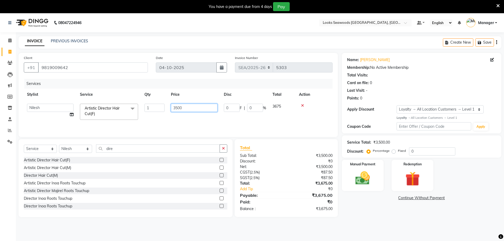
click at [175, 107] on input "3500" at bounding box center [194, 108] width 47 height 8
type input "2000"
click at [322, 103] on td at bounding box center [314, 112] width 37 height 22
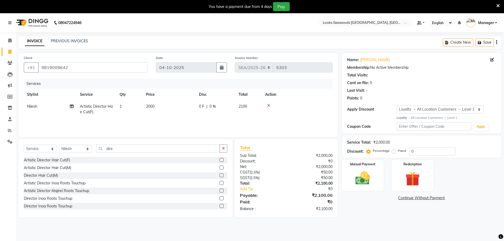
click at [387, 219] on main "INVOICE PREVIOUS INVOICES Create New Save Client +91 9819009642 Date 04-10-2025…" at bounding box center [260, 130] width 488 height 189
click at [366, 177] on img at bounding box center [363, 178] width 24 height 17
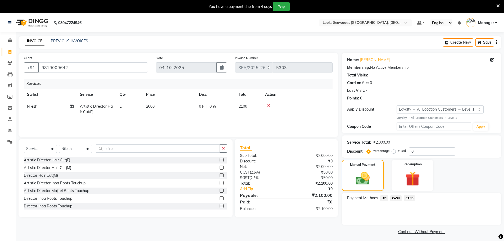
scroll to position [13, 0]
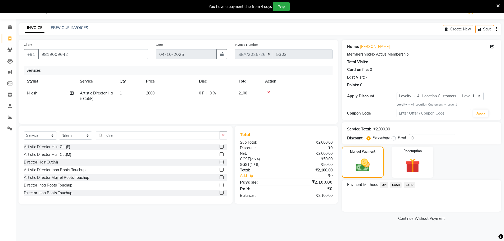
drag, startPoint x: 413, startPoint y: 186, endPoint x: 412, endPoint y: 188, distance: 3.2
click at [413, 186] on span "CARD" at bounding box center [409, 185] width 11 height 6
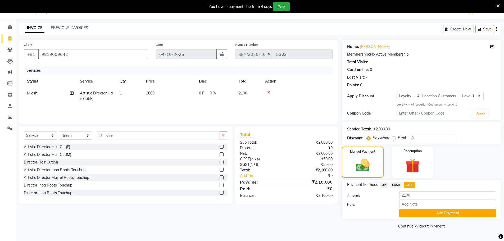
click at [433, 211] on button "Add Payment" at bounding box center [447, 213] width 97 height 8
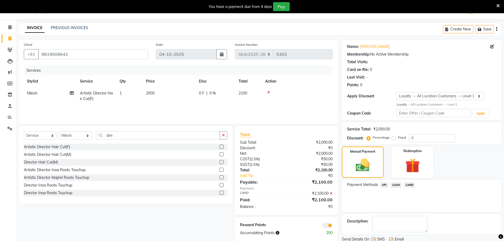
scroll to position [33, 0]
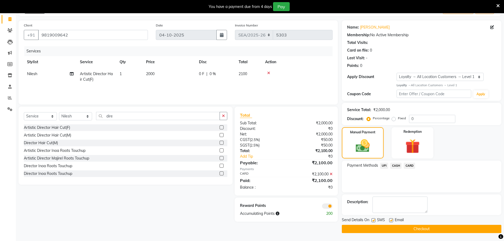
click at [331, 173] on icon at bounding box center [331, 174] width 3 height 4
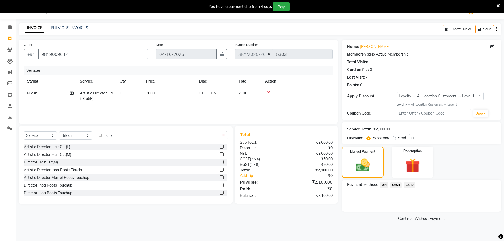
click at [398, 207] on div "Payment Methods UPI CASH CARD" at bounding box center [422, 196] width 160 height 32
click at [409, 185] on span "CARD" at bounding box center [409, 185] width 11 height 6
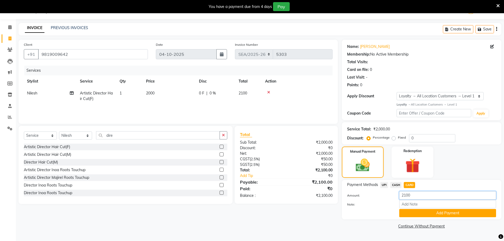
click at [407, 197] on input "2100" at bounding box center [447, 195] width 97 height 8
type input "2000"
click at [443, 214] on button "Add Payment" at bounding box center [447, 213] width 97 height 8
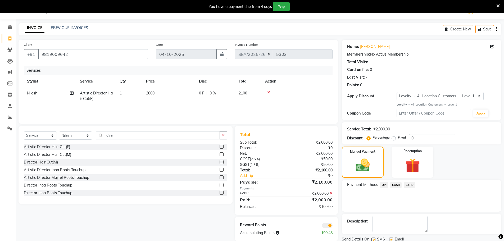
click at [395, 186] on span "CASH" at bounding box center [395, 185] width 11 height 6
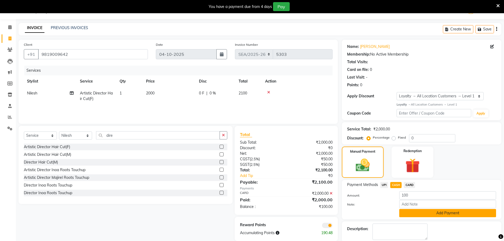
click at [425, 214] on button "Add Payment" at bounding box center [447, 213] width 97 height 8
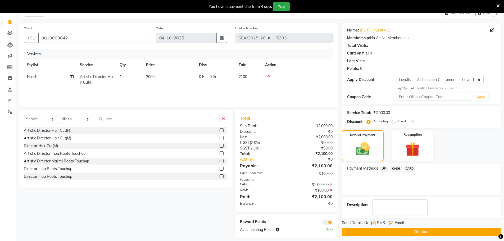
scroll to position [34, 0]
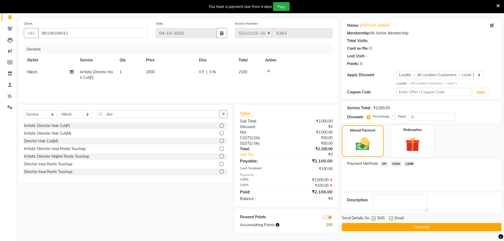
click at [416, 226] on button "Checkout" at bounding box center [422, 227] width 160 height 8
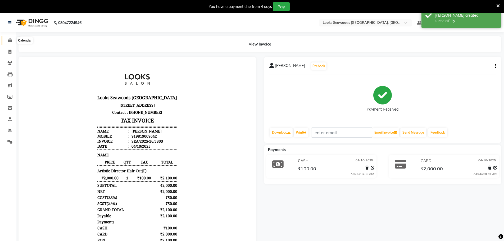
click at [11, 39] on icon at bounding box center [9, 40] width 3 height 4
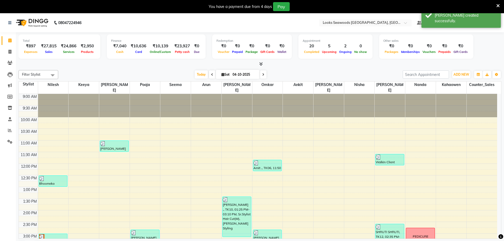
click at [325, 70] on div "Filter Stylist Select All Ankit Arun Counter_Sales Hanif Hemendra Kahaowen Keey…" at bounding box center [260, 160] width 483 height 185
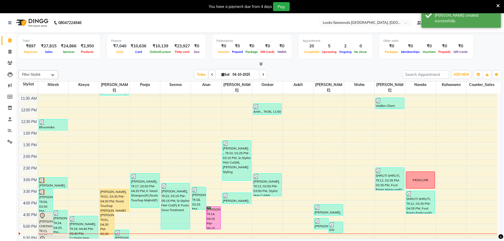
scroll to position [79, 0]
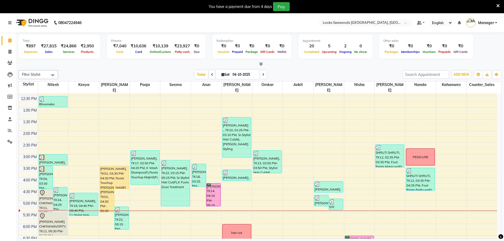
click at [303, 67] on div "Total ₹897 Expenses ₹27,815 Sales ₹24,866 Services ₹2,950 Products Finance ₹7,0…" at bounding box center [260, 143] width 488 height 222
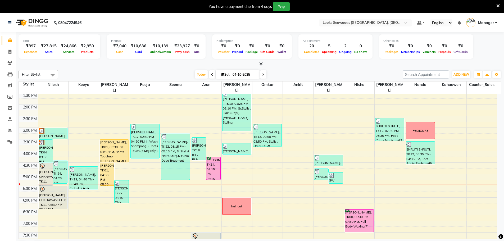
click at [265, 71] on span at bounding box center [263, 74] width 6 height 8
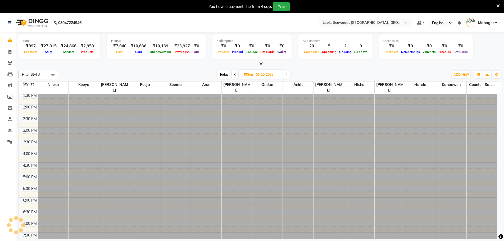
scroll to position [0, 0]
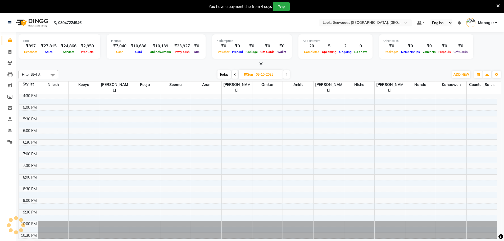
click at [237, 75] on span at bounding box center [235, 74] width 6 height 8
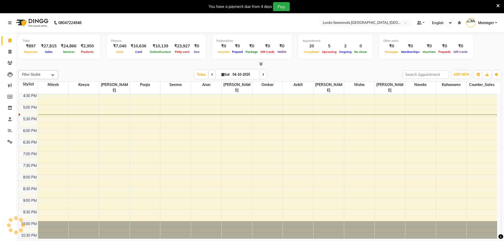
scroll to position [175, 0]
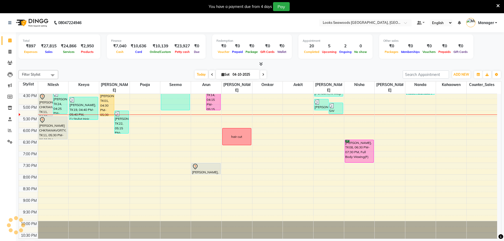
click at [263, 76] on icon at bounding box center [263, 74] width 2 height 3
type input "05-10-2025"
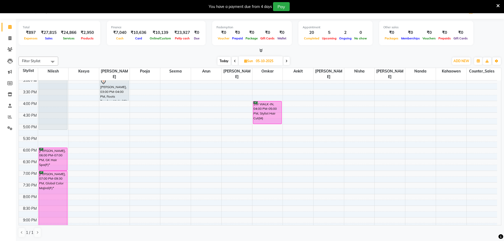
scroll to position [123, 0]
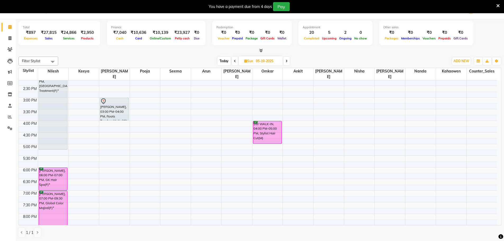
click at [362, 119] on div "9:00 AM 9:30 AM 10:00 AM 10:30 AM 11:00 AM 11:30 AM 12:00 PM 12:30 PM 1:00 PM 1…" at bounding box center [258, 121] width 479 height 326
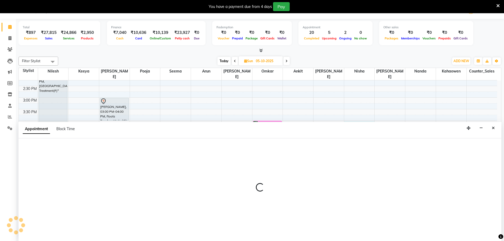
select select "93425"
select select "tentative"
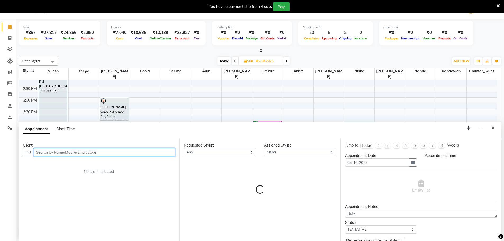
select select "960"
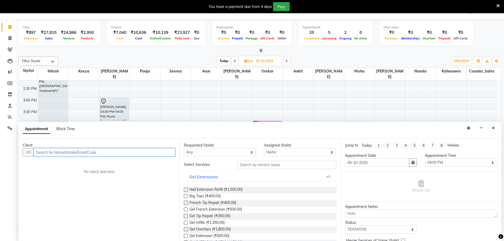
click at [124, 152] on input "text" at bounding box center [105, 152] width 142 height 8
type input "9819228241"
click at [170, 155] on button "Add Client" at bounding box center [164, 152] width 22 height 8
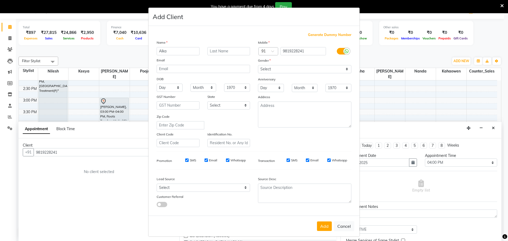
type input "Alka"
type input "B"
type input "."
drag, startPoint x: 277, startPoint y: 70, endPoint x: 282, endPoint y: 70, distance: 4.5
click at [277, 70] on select "Select [DEMOGRAPHIC_DATA] [DEMOGRAPHIC_DATA] Other Prefer Not To Say" at bounding box center [304, 69] width 93 height 8
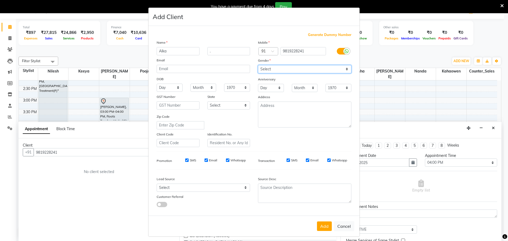
select select "female"
click at [258, 65] on select "Select [DEMOGRAPHIC_DATA] [DEMOGRAPHIC_DATA] Other Prefer Not To Say" at bounding box center [304, 69] width 93 height 8
drag, startPoint x: 322, startPoint y: 227, endPoint x: 323, endPoint y: 231, distance: 4.1
click at [323, 227] on button "Add" at bounding box center [324, 227] width 15 height 10
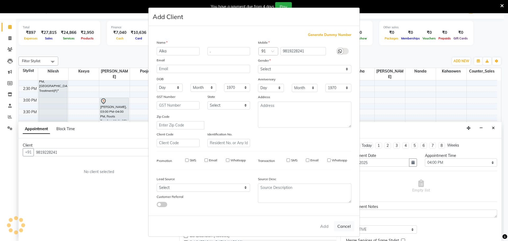
select select
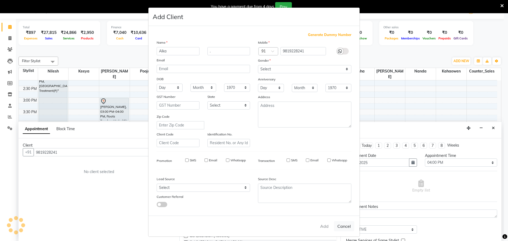
select select
checkbox input "false"
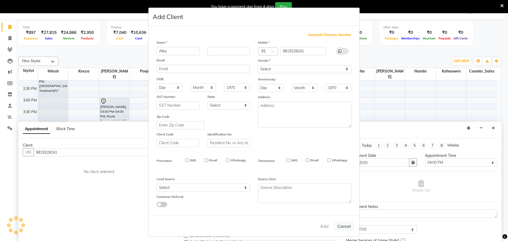
checkbox input "false"
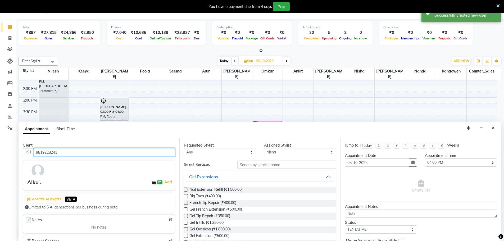
click at [51, 155] on input "9819228241" at bounding box center [105, 152] width 142 height 8
click at [368, 231] on select "Select TENTATIVE CONFIRM UPCOMING" at bounding box center [381, 230] width 72 height 8
select select "confirm booking"
click at [345, 226] on select "Select TENTATIVE CONFIRM UPCOMING" at bounding box center [381, 230] width 72 height 8
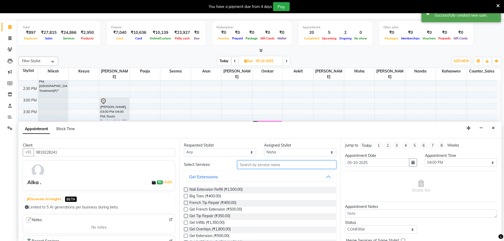
click at [268, 164] on input "text" at bounding box center [286, 165] width 99 height 8
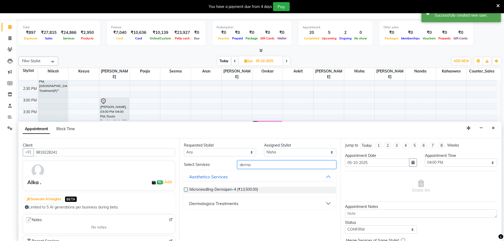
type input "derma"
click at [230, 205] on div "Dermalogica Treatments" at bounding box center [213, 203] width 49 height 6
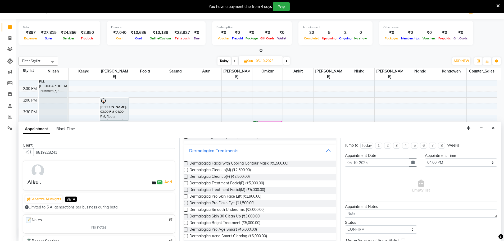
scroll to position [79, 0]
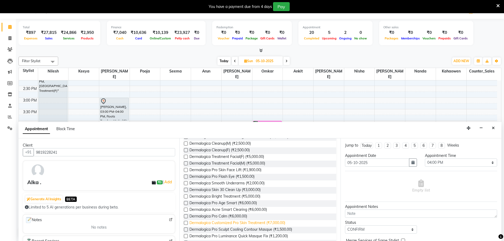
click at [280, 222] on span "Dermalogica Customized Pro Skin Treatment (₹7,000.00)" at bounding box center [238, 223] width 96 height 7
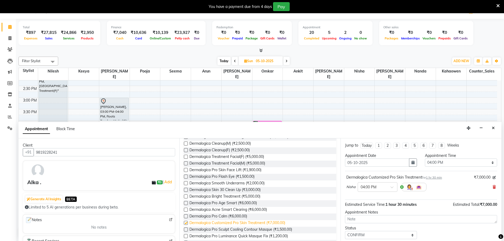
checkbox input "false"
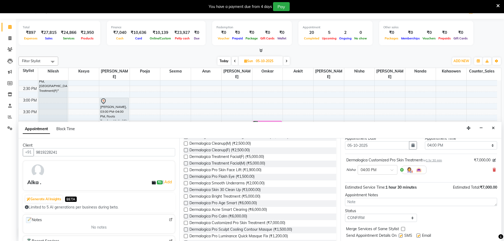
scroll to position [26, 0]
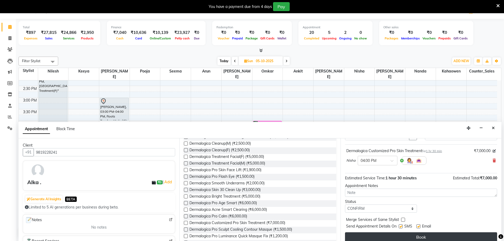
click at [383, 235] on button "Book" at bounding box center [421, 237] width 152 height 10
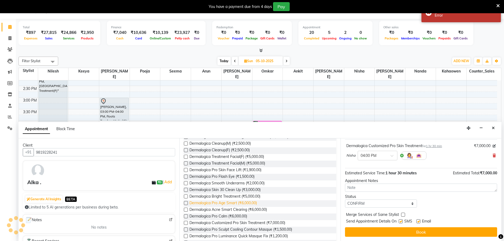
scroll to position [31, 0]
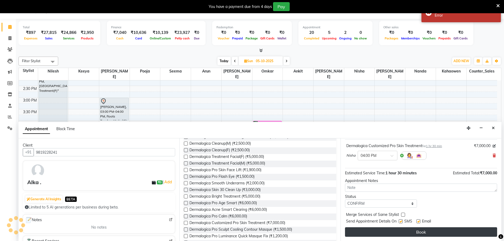
click at [422, 231] on button "Book" at bounding box center [421, 232] width 152 height 10
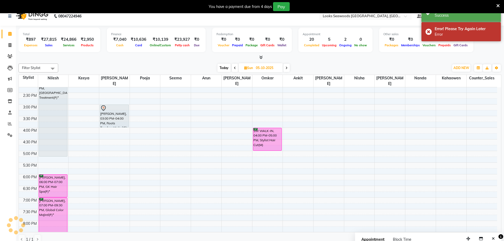
scroll to position [0, 0]
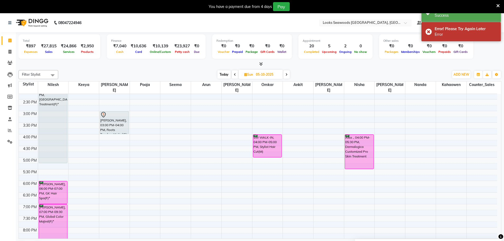
click at [227, 75] on span "Today" at bounding box center [224, 74] width 13 height 8
type input "04-10-2025"
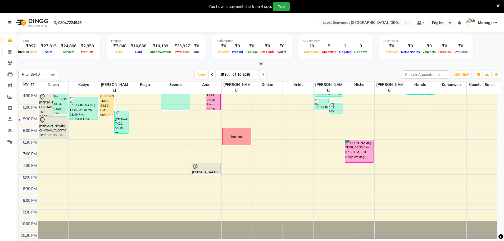
click at [11, 52] on icon at bounding box center [9, 52] width 3 height 4
select select "service"
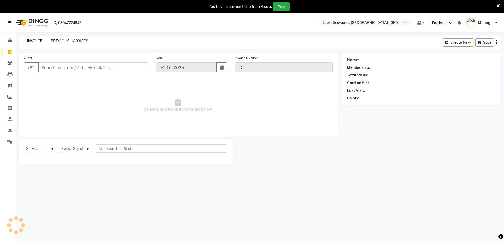
type input "5304"
select select "9146"
click at [59, 65] on input "Client" at bounding box center [93, 67] width 110 height 10
click at [78, 67] on input "Client" at bounding box center [93, 67] width 110 height 10
type input "9999999999"
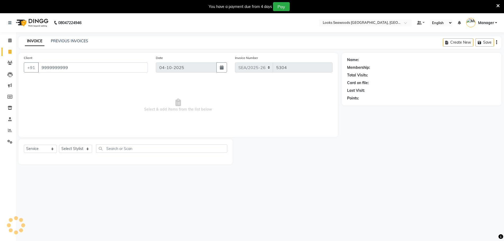
select select "1: Object"
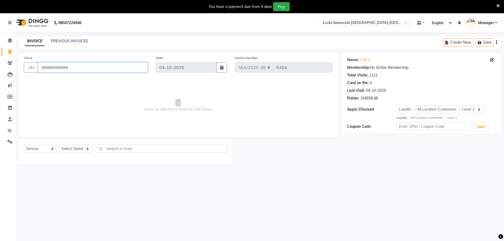
click at [78, 67] on input "9999999999" at bounding box center [93, 67] width 110 height 10
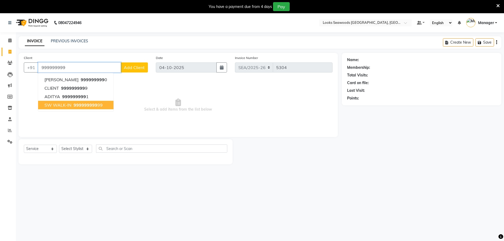
click at [53, 105] on span "SW WALK-IN" at bounding box center [57, 104] width 27 height 5
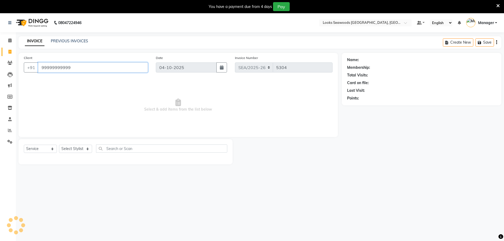
type input "99999999999"
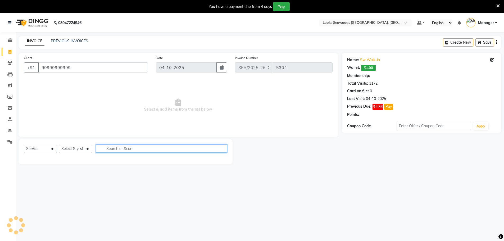
click at [127, 148] on input "text" at bounding box center [161, 149] width 131 height 8
select select "1: Object"
type input "cut"
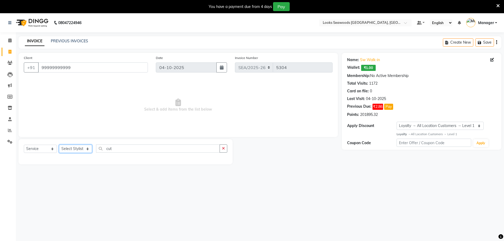
click at [87, 151] on select "Select Stylist Ankit Arun Counter_Sales Hanif Hemendra Kahaowen Keeya Manager M…" at bounding box center [75, 149] width 33 height 8
select select "93421"
click at [59, 145] on select "Select Stylist Ankit Arun Counter_Sales Hanif Hemendra Kahaowen Keeya Manager M…" at bounding box center [75, 149] width 33 height 8
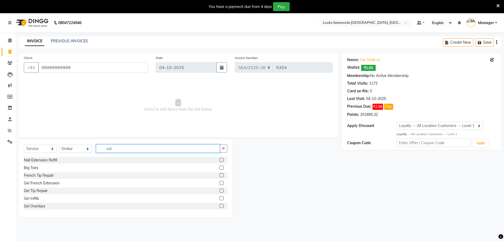
click at [118, 151] on input "cut" at bounding box center [158, 149] width 124 height 8
type input "cut"
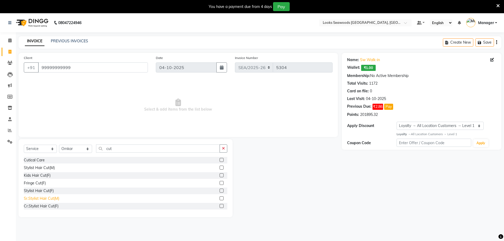
click at [47, 198] on div "Sr.Stylist Hair Cut(M)" at bounding box center [41, 199] width 35 height 6
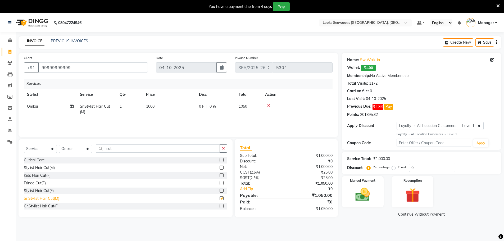
checkbox input "false"
click at [154, 106] on span "1000" at bounding box center [150, 106] width 8 height 5
select select "93421"
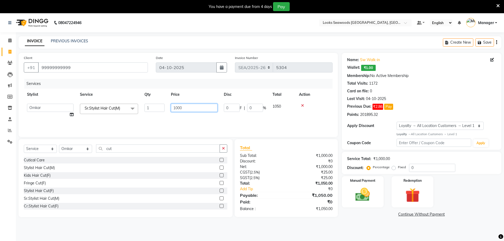
drag, startPoint x: 182, startPoint y: 107, endPoint x: 168, endPoint y: 107, distance: 13.5
click at [168, 107] on td "1000" at bounding box center [194, 111] width 53 height 20
type input "900"
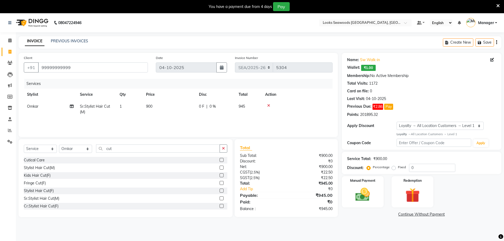
click at [183, 118] on td "900" at bounding box center [169, 109] width 53 height 17
select select "93421"
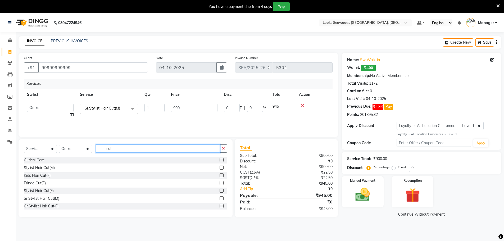
drag, startPoint x: 118, startPoint y: 149, endPoint x: 91, endPoint y: 147, distance: 27.3
click at [91, 147] on div "Select Service Product Membership Package Voucher Prepaid Gift Card Select Styl…" at bounding box center [126, 151] width 204 height 12
type input "beard"
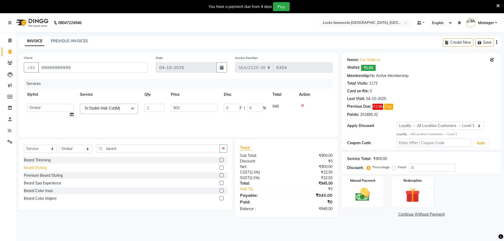
click at [37, 169] on div "Beard Styling" at bounding box center [35, 168] width 23 height 6
checkbox input "true"
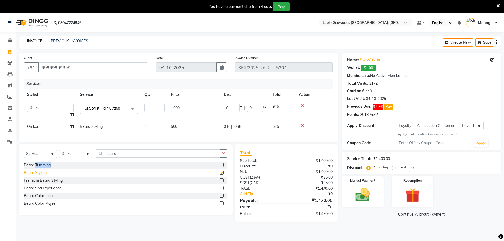
click at [37, 168] on div "Beard Trimming" at bounding box center [37, 166] width 27 height 6
checkbox input "true"
checkbox input "false"
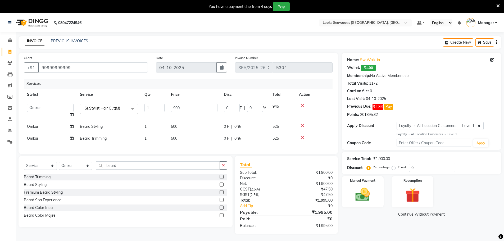
click at [177, 127] on span "500" at bounding box center [174, 126] width 6 height 5
select select "93421"
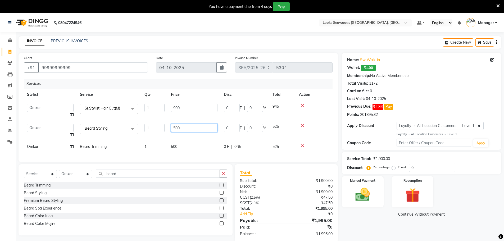
drag, startPoint x: 180, startPoint y: 128, endPoint x: 174, endPoint y: 128, distance: 6.1
click at [174, 128] on input "500" at bounding box center [194, 128] width 47 height 8
type input "700"
click at [305, 147] on div "Services Stylist Service Qty Price Disc Total Action Ankit Arun Counter_Sales H…" at bounding box center [178, 118] width 309 height 78
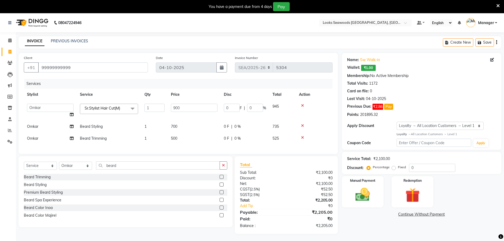
drag, startPoint x: 302, startPoint y: 138, endPoint x: 277, endPoint y: 141, distance: 25.1
click at [302, 138] on icon at bounding box center [302, 138] width 3 height 4
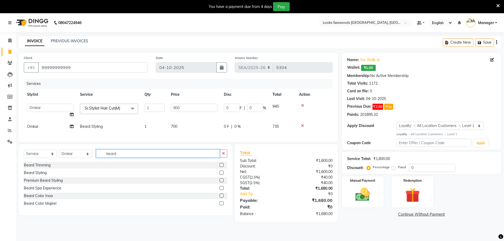
drag, startPoint x: 119, startPoint y: 157, endPoint x: 100, endPoint y: 156, distance: 19.1
click at [97, 155] on input "beard" at bounding box center [158, 154] width 124 height 8
type input "cut"
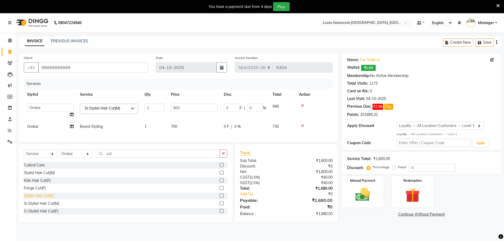
click at [43, 199] on div "Stylist Hair Cut(F)" at bounding box center [39, 196] width 30 height 6
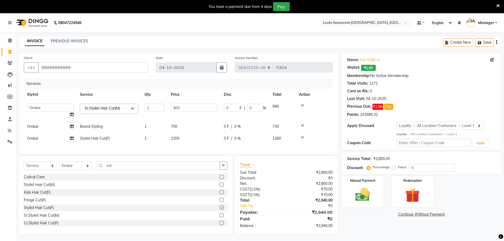
checkbox input "false"
click at [29, 137] on span "Omkar" at bounding box center [32, 138] width 11 height 5
select select "93421"
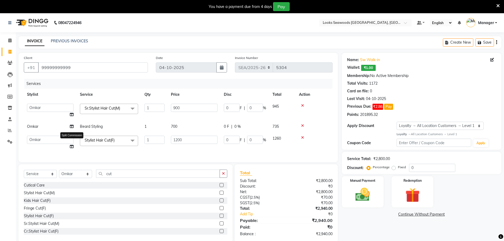
click at [72, 147] on icon at bounding box center [72, 147] width 4 height 4
select select "93421"
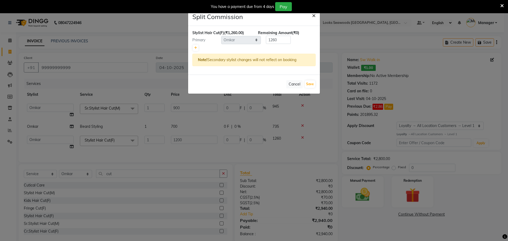
drag, startPoint x: 314, startPoint y: 16, endPoint x: 273, endPoint y: 65, distance: 64.3
click at [312, 17] on span "×" at bounding box center [314, 15] width 4 height 8
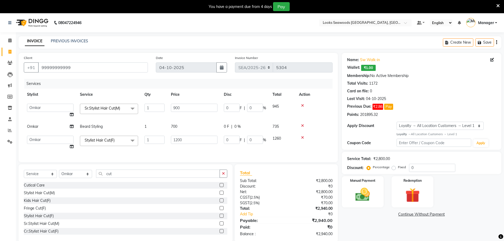
drag, startPoint x: 302, startPoint y: 138, endPoint x: 260, endPoint y: 155, distance: 44.6
click at [299, 139] on div at bounding box center [314, 138] width 30 height 4
click at [303, 138] on icon at bounding box center [302, 138] width 3 height 4
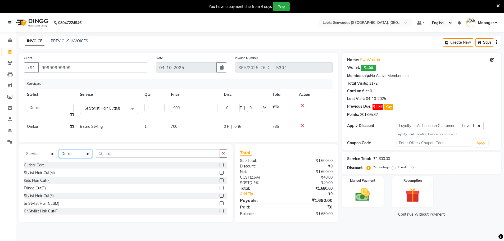
click at [88, 158] on select "Select Stylist Ankit Arun Counter_Sales Hanif Hemendra Kahaowen Keeya Manager M…" at bounding box center [75, 154] width 33 height 8
select select "93419"
click at [59, 154] on select "Select Stylist Ankit Arun Counter_Sales Hanif Hemendra Kahaowen Keeya Manager M…" at bounding box center [75, 154] width 33 height 8
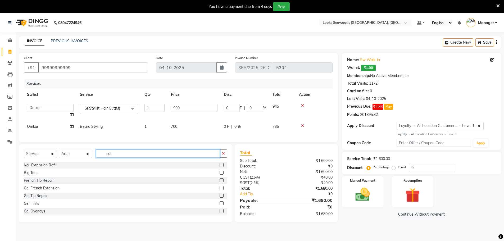
drag, startPoint x: 119, startPoint y: 158, endPoint x: 85, endPoint y: 152, distance: 33.6
click at [85, 151] on div "Select Service Product Membership Package Voucher Prepaid Gift Card Select Styl…" at bounding box center [126, 183] width 214 height 78
type input "cut"
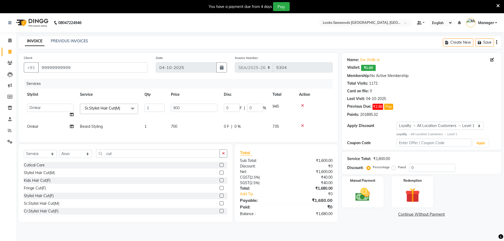
drag, startPoint x: 40, startPoint y: 200, endPoint x: 50, endPoint y: 200, distance: 10.3
click at [41, 199] on div "Stylist Hair Cut(F)" at bounding box center [39, 196] width 30 height 6
checkbox input "false"
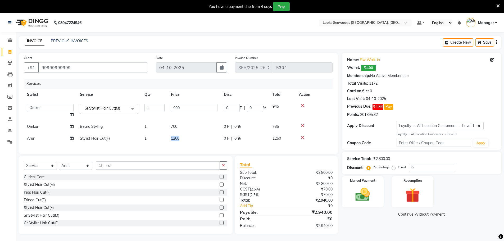
drag, startPoint x: 179, startPoint y: 139, endPoint x: 172, endPoint y: 138, distance: 7.7
click at [172, 138] on span "1200" at bounding box center [175, 138] width 8 height 5
select select "93419"
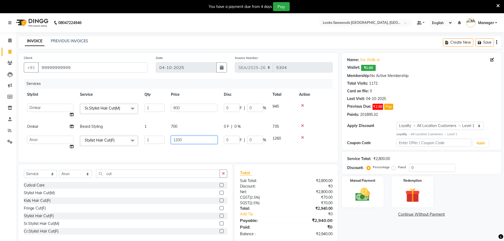
drag, startPoint x: 183, startPoint y: 143, endPoint x: 173, endPoint y: 143, distance: 9.3
click at [173, 143] on input "1200" at bounding box center [194, 140] width 47 height 8
type input "1400"
click at [184, 151] on div "Services Stylist Service Qty Price Disc Total Action Ankit Arun Counter_Sales H…" at bounding box center [178, 118] width 309 height 78
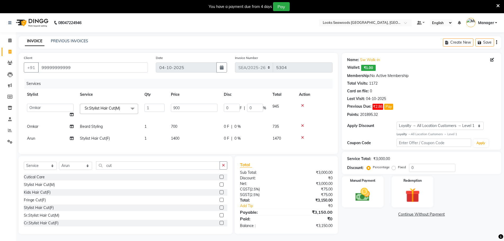
scroll to position [13, 0]
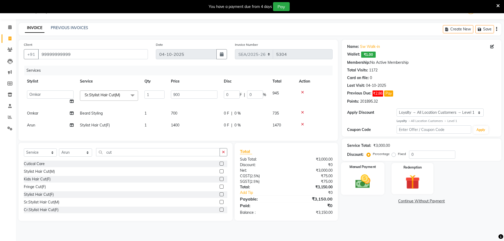
click at [364, 189] on img at bounding box center [363, 181] width 24 height 17
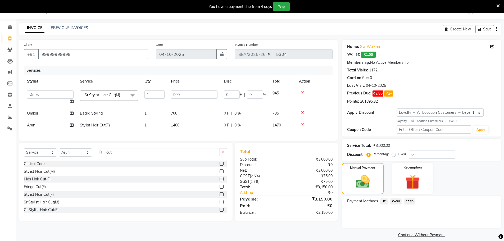
click at [411, 199] on span "CARD" at bounding box center [409, 202] width 11 height 6
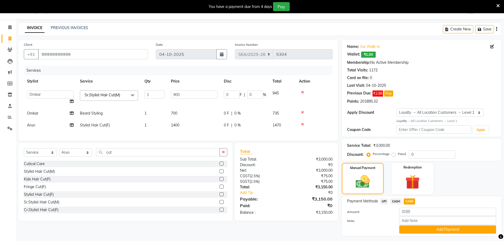
scroll to position [27, 0]
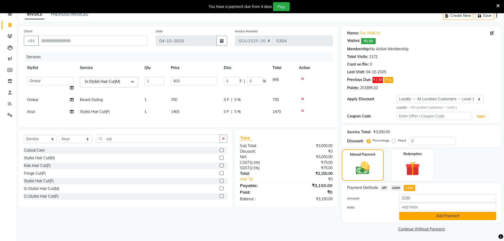
click at [436, 218] on button "Add Payment" at bounding box center [447, 216] width 97 height 8
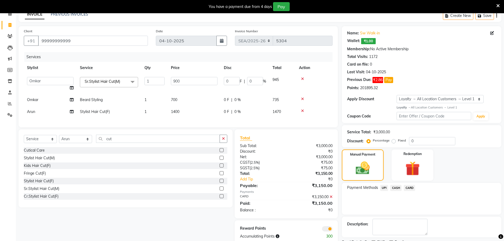
scroll to position [49, 0]
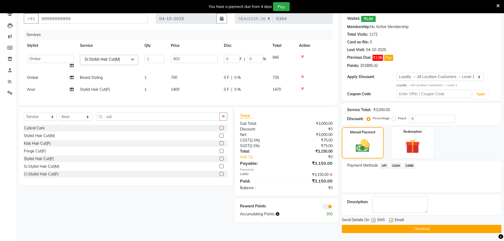
click at [371, 228] on button "Checkout" at bounding box center [422, 229] width 160 height 8
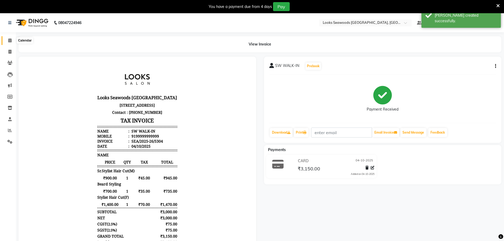
click at [11, 38] on icon at bounding box center [9, 40] width 3 height 4
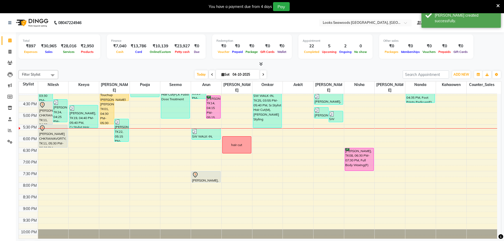
scroll to position [175, 0]
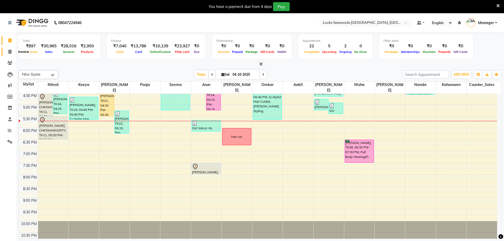
click at [11, 51] on icon at bounding box center [9, 52] width 3 height 4
select select "service"
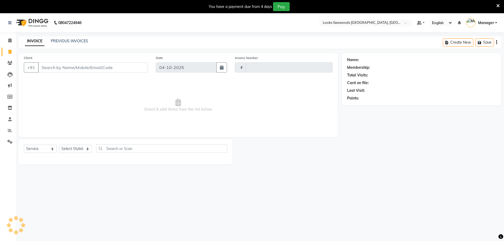
type input "5305"
select select "9146"
click at [57, 68] on input "Client" at bounding box center [93, 67] width 110 height 10
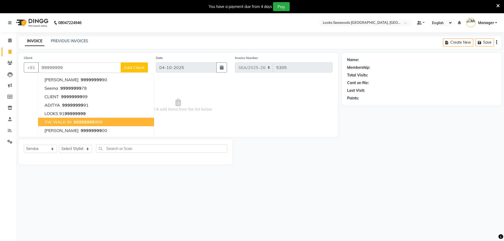
drag, startPoint x: 69, startPoint y: 123, endPoint x: 163, endPoint y: 90, distance: 99.9
click at [70, 124] on span "SW WALK-IN" at bounding box center [57, 121] width 27 height 5
type input "99999999999"
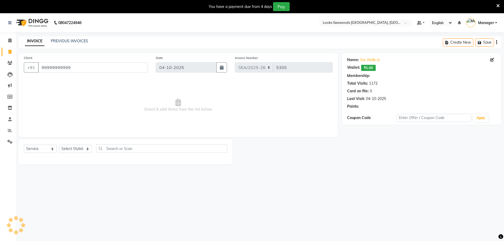
select select "1: Object"
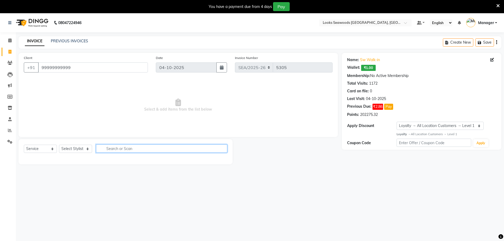
click at [134, 150] on input "text" at bounding box center [161, 149] width 131 height 8
type input "polish"
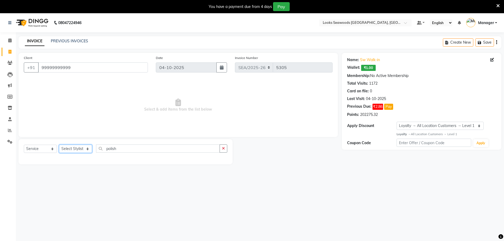
click at [88, 151] on select "Select Stylist Ankit Arun Counter_Sales Hanif Hemendra Kahaowen Keeya Manager M…" at bounding box center [75, 149] width 33 height 8
select select "93428"
click at [59, 145] on select "Select Stylist Ankit Arun Counter_Sales Hanif Hemendra Kahaowen Keeya Manager M…" at bounding box center [75, 149] width 33 height 8
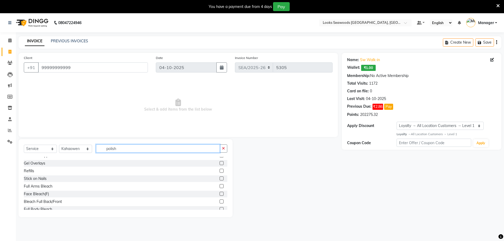
click at [118, 150] on input "polish" at bounding box center [158, 149] width 124 height 8
drag, startPoint x: 120, startPoint y: 150, endPoint x: 98, endPoint y: 147, distance: 22.0
click at [98, 147] on input "polis" at bounding box center [158, 149] width 124 height 8
type input "polish"
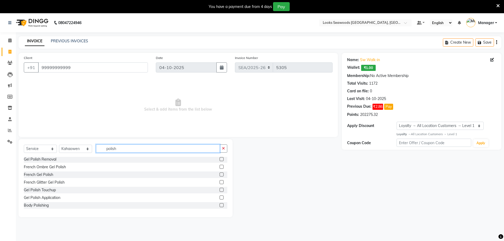
scroll to position [13, 0]
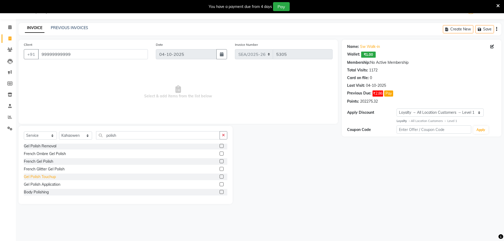
click at [50, 179] on div "Gel Polish Touchup" at bounding box center [40, 177] width 32 height 6
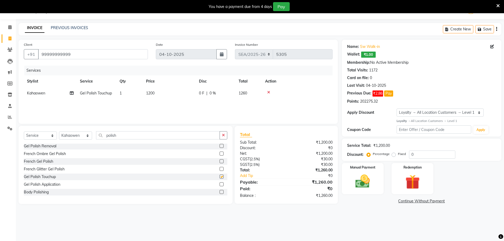
checkbox input "false"
click at [156, 93] on td "1200" at bounding box center [169, 93] width 53 height 12
select select "93428"
drag, startPoint x: 183, startPoint y: 97, endPoint x: 172, endPoint y: 97, distance: 11.1
click at [172, 97] on input "1200" at bounding box center [194, 95] width 47 height 8
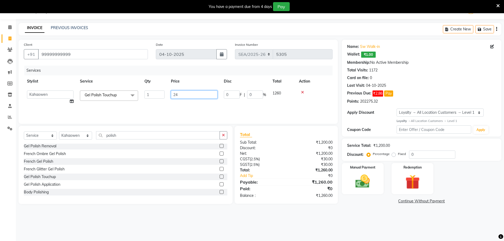
type input "240"
click at [148, 128] on div "Select Service Product Membership Package Voucher Prepaid Gift Card Select Styl…" at bounding box center [126, 165] width 214 height 78
click at [154, 92] on td "240" at bounding box center [169, 93] width 53 height 12
select select "93428"
drag, startPoint x: 181, startPoint y: 94, endPoint x: 172, endPoint y: 94, distance: 9.5
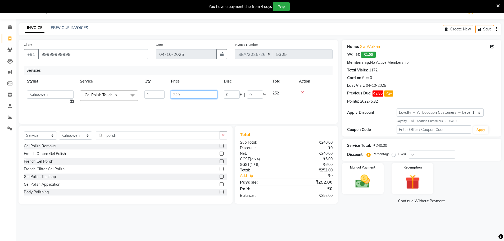
click at [172, 94] on input "240" at bounding box center [194, 95] width 47 height 8
type input "238"
click at [186, 111] on div "Services Stylist Service Qty Price Disc Total Action Ankit Arun Counter_Sales H…" at bounding box center [178, 92] width 309 height 53
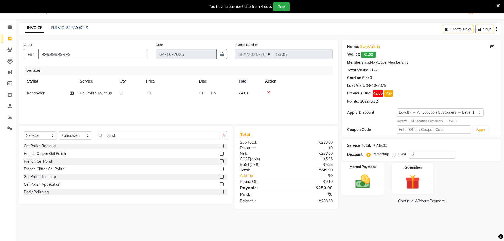
click at [357, 186] on img at bounding box center [363, 181] width 24 height 17
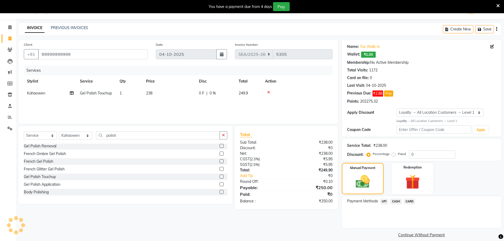
click at [383, 201] on span "UPI" at bounding box center [384, 202] width 8 height 6
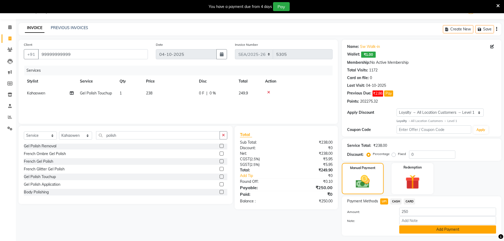
scroll to position [27, 0]
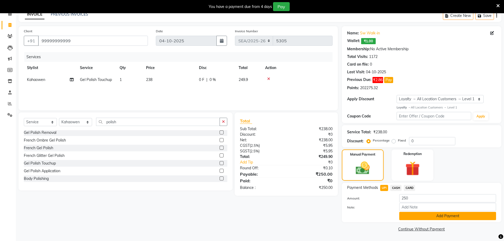
click at [443, 215] on button "Add Payment" at bounding box center [447, 216] width 97 height 8
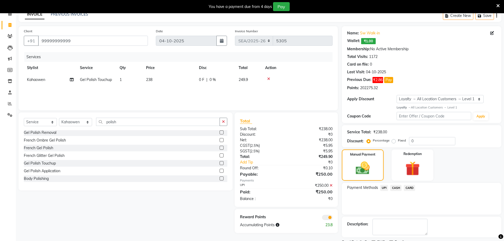
scroll to position [49, 0]
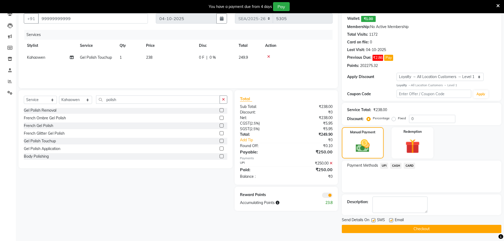
click at [390, 227] on button "Checkout" at bounding box center [422, 229] width 160 height 8
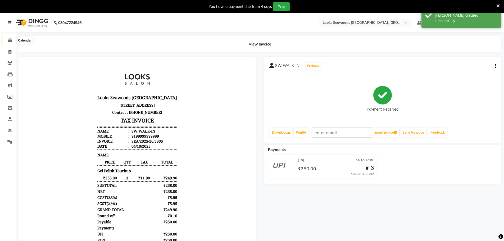
drag, startPoint x: 10, startPoint y: 39, endPoint x: 16, endPoint y: 43, distance: 7.3
click at [11, 40] on icon at bounding box center [9, 40] width 3 height 4
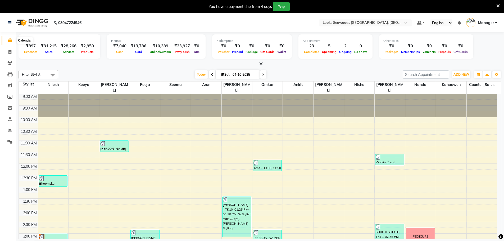
click at [10, 41] on icon at bounding box center [9, 40] width 3 height 4
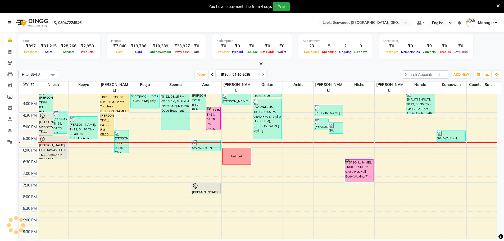
scroll to position [175, 0]
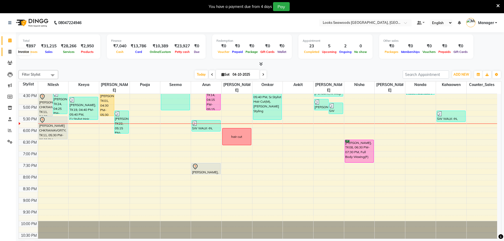
click at [8, 50] on icon at bounding box center [9, 52] width 3 height 4
select select "service"
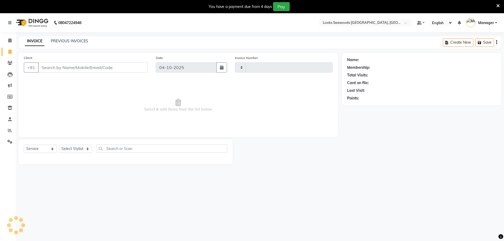
type input "5306"
select select "9146"
click at [66, 66] on input "Client" at bounding box center [93, 67] width 110 height 10
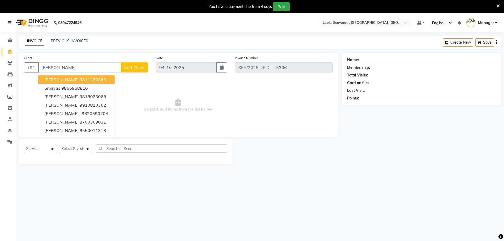
type input "srinivas"
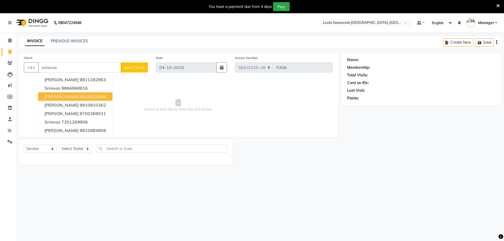
scroll to position [13, 0]
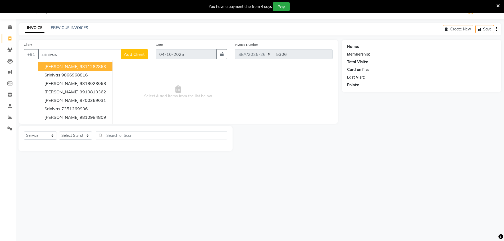
drag, startPoint x: 64, startPoint y: 56, endPoint x: 40, endPoint y: 54, distance: 23.7
click at [40, 54] on input "srinivas" at bounding box center [79, 54] width 83 height 10
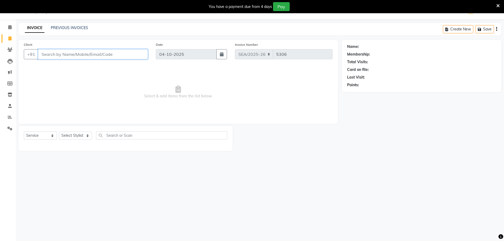
click at [61, 54] on input "Client" at bounding box center [93, 54] width 110 height 10
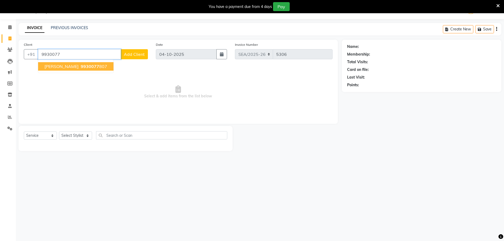
click at [56, 66] on span "sriniwas satyamurti" at bounding box center [61, 66] width 34 height 5
type input "9930077807"
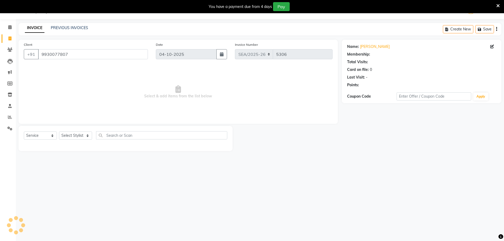
select select "1: Object"
click at [52, 137] on select "Select Service Product Membership Package Voucher Prepaid Gift Card" at bounding box center [40, 136] width 33 height 8
select select "P"
click at [24, 132] on select "Select Service Product Membership Package Voucher Prepaid Gift Card" at bounding box center [40, 136] width 33 height 8
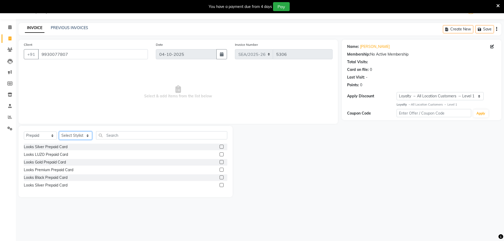
click at [87, 136] on select "Select Stylist Ankit Arun Counter_Sales Hanif Hemendra Kahaowen Keeya Manager M…" at bounding box center [75, 136] width 33 height 8
select select "93352"
click at [59, 132] on select "Select Stylist Ankit Arun Counter_Sales Hanif Hemendra Kahaowen Keeya Manager M…" at bounding box center [75, 136] width 33 height 8
click at [126, 137] on input "text" at bounding box center [161, 135] width 131 height 8
click at [50, 163] on div "Looks Gold Prepaid Card" at bounding box center [45, 163] width 42 height 6
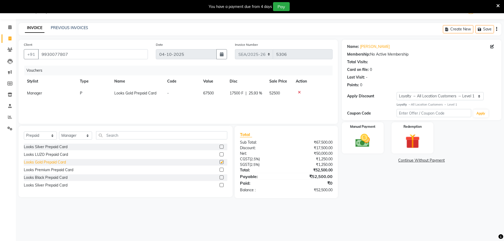
checkbox input "false"
click at [362, 143] on img at bounding box center [363, 140] width 24 height 17
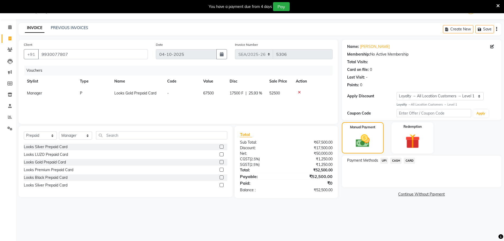
drag, startPoint x: 405, startPoint y: 254, endPoint x: 391, endPoint y: 173, distance: 81.4
click at [382, 177] on div "Payment Methods UPI CASH CARD" at bounding box center [422, 172] width 160 height 32
click at [411, 160] on span "CARD" at bounding box center [409, 161] width 11 height 6
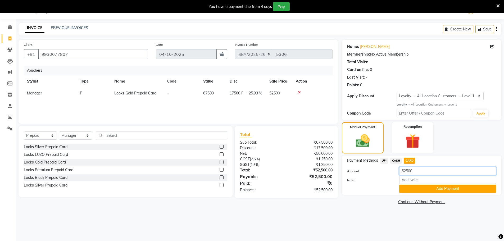
drag, startPoint x: 415, startPoint y: 171, endPoint x: 395, endPoint y: 172, distance: 19.6
click at [395, 172] on div "52500" at bounding box center [447, 171] width 105 height 8
type input "22500"
click at [440, 188] on button "Add Payment" at bounding box center [447, 189] width 97 height 8
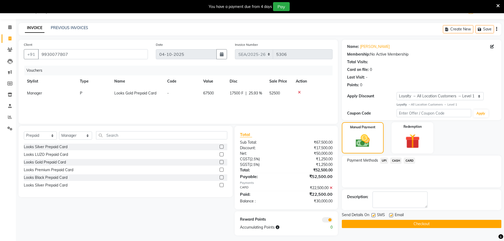
scroll to position [16, 0]
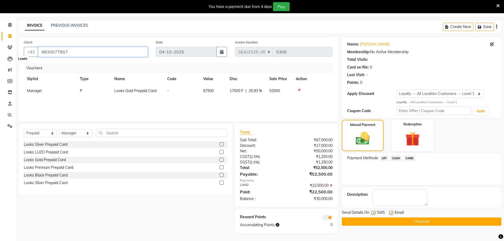
drag, startPoint x: 69, startPoint y: 52, endPoint x: 52, endPoint y: 55, distance: 17.2
click at [17, 55] on body "08047224946 Select Location × Looks Seawoods Mumbai, Mumbai Default Panel My Pa…" at bounding box center [252, 118] width 504 height 241
click at [12, 36] on span at bounding box center [9, 36] width 9 height 6
select select "service"
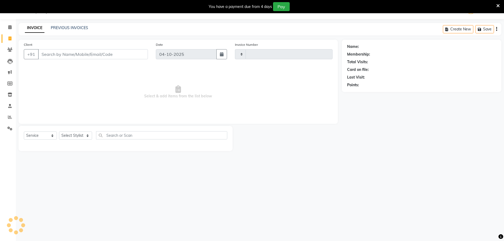
type input "5306"
select select "9146"
drag, startPoint x: 61, startPoint y: 53, endPoint x: 66, endPoint y: 59, distance: 7.4
click at [61, 55] on input "Client" at bounding box center [93, 54] width 110 height 10
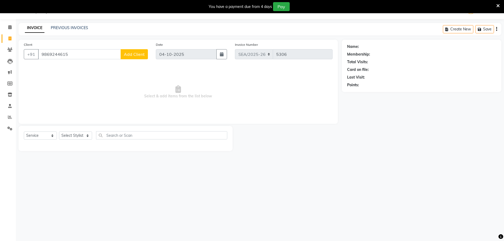
type input "9869244615"
click at [131, 57] on button "Add Client" at bounding box center [134, 54] width 27 height 10
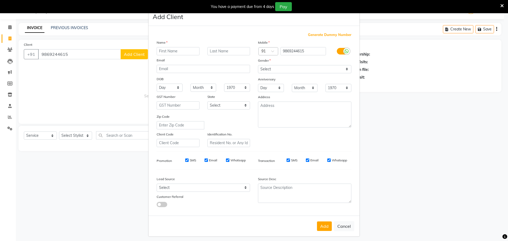
click at [170, 52] on input "text" at bounding box center [178, 51] width 43 height 8
type input "anushka"
click at [73, 55] on ngb-modal-window "Add Client Generate Dummy Number Name anushka Email DOB Day 01 02 03 04 05 06 0…" at bounding box center [254, 120] width 508 height 241
drag, startPoint x: 70, startPoint y: 55, endPoint x: 102, endPoint y: 57, distance: 32.4
click at [75, 56] on ngb-modal-window "Add Client Generate Dummy Number Name anushka Email DOB Day 01 02 03 04 05 06 0…" at bounding box center [254, 120] width 508 height 241
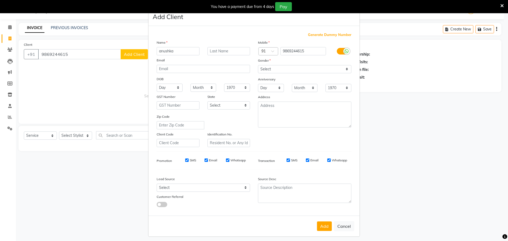
click at [68, 55] on ngb-modal-window "Add Client Generate Dummy Number Name anushka Email DOB Day 01 02 03 04 05 06 0…" at bounding box center [254, 120] width 508 height 241
drag, startPoint x: 175, startPoint y: 52, endPoint x: 156, endPoint y: 55, distance: 18.7
click at [157, 55] on input "anushka" at bounding box center [178, 51] width 43 height 8
type input "sushma"
click at [221, 51] on input "text" at bounding box center [229, 51] width 43 height 8
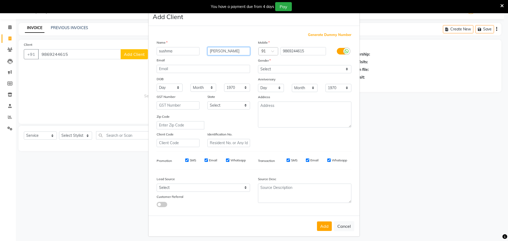
type input "[PERSON_NAME]"
drag, startPoint x: 105, startPoint y: 75, endPoint x: 118, endPoint y: 76, distance: 12.2
click at [107, 75] on ngb-modal-window "Add Client Generate Dummy Number Name sushma sharma Email DOB Day 01 02 03 04 0…" at bounding box center [254, 120] width 508 height 241
click at [345, 70] on select "Select [DEMOGRAPHIC_DATA] [DEMOGRAPHIC_DATA] Other Prefer Not To Say" at bounding box center [304, 69] width 93 height 8
select select "female"
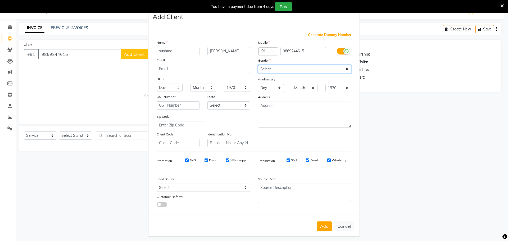
click at [258, 65] on select "Select [DEMOGRAPHIC_DATA] [DEMOGRAPHIC_DATA] Other Prefer Not To Say" at bounding box center [304, 69] width 93 height 8
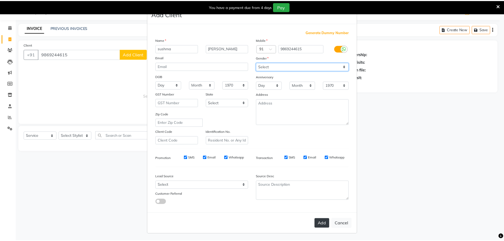
scroll to position [3, 0]
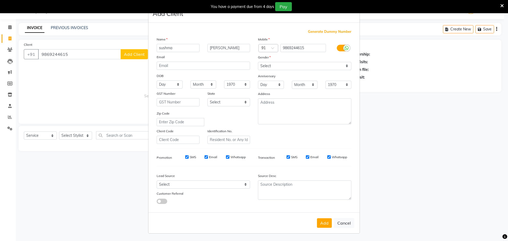
click at [323, 221] on button "Add" at bounding box center [324, 223] width 15 height 10
select select
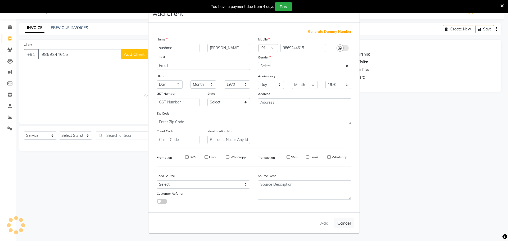
select select
checkbox input "false"
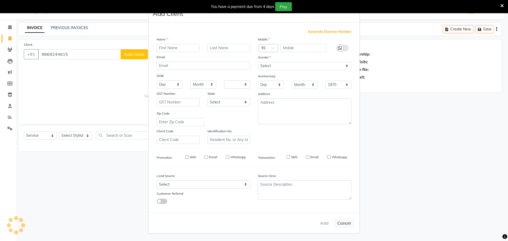
checkbox input "false"
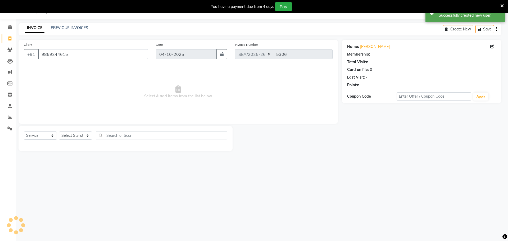
select select "1: Object"
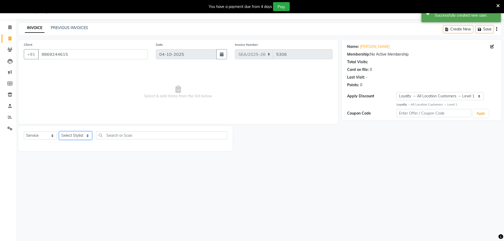
click at [86, 136] on select "Select Stylist Ankit Arun Counter_Sales [PERSON_NAME] [PERSON_NAME] Manager [PE…" at bounding box center [75, 136] width 33 height 8
select select "93416"
click at [59, 132] on select "Select Stylist Ankit Arun Counter_Sales [PERSON_NAME] [PERSON_NAME] Manager [PE…" at bounding box center [75, 136] width 33 height 8
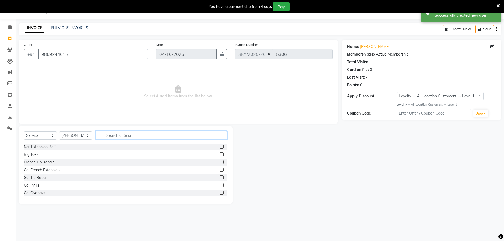
click at [117, 136] on input "text" at bounding box center [161, 135] width 131 height 8
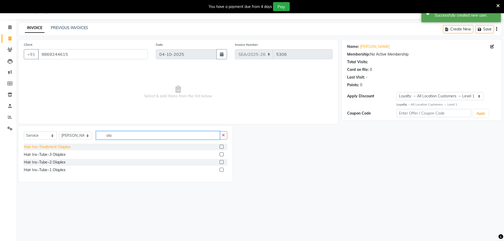
type input "ola"
click at [64, 148] on div "Hair Ins~Treatment Olaplex" at bounding box center [47, 147] width 47 height 6
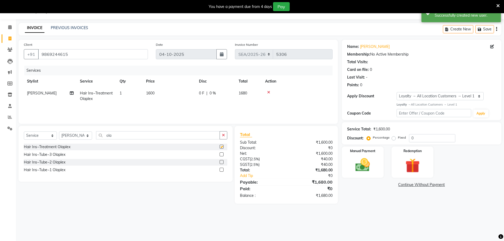
checkbox input "false"
click at [153, 92] on span "1600" at bounding box center [150, 93] width 8 height 5
select select "93416"
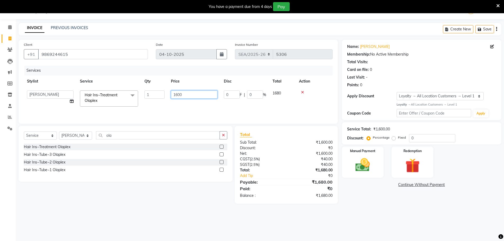
drag, startPoint x: 180, startPoint y: 98, endPoint x: 187, endPoint y: 95, distance: 7.6
click at [179, 98] on input "1600" at bounding box center [194, 95] width 47 height 8
drag, startPoint x: 191, startPoint y: 95, endPoint x: 173, endPoint y: 97, distance: 18.4
click at [173, 97] on input "1600" at bounding box center [194, 95] width 47 height 8
type input "3500"
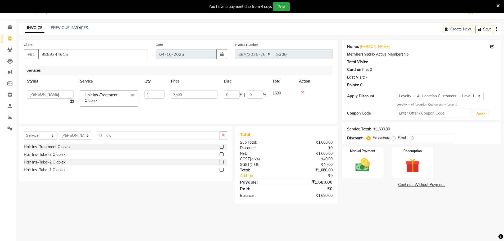
drag, startPoint x: 152, startPoint y: 108, endPoint x: 163, endPoint y: 112, distance: 11.3
click at [154, 108] on div "Services Stylist Service Qty Price Disc Total Action Ankit Arun Counter_Sales H…" at bounding box center [178, 92] width 309 height 53
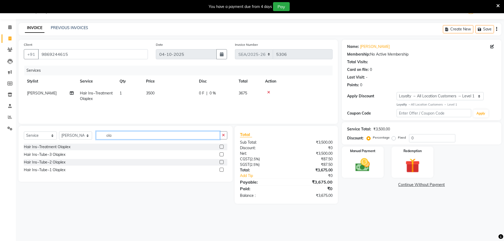
drag, startPoint x: 124, startPoint y: 137, endPoint x: 100, endPoint y: 137, distance: 24.4
click at [100, 137] on input "ola" at bounding box center [158, 135] width 124 height 8
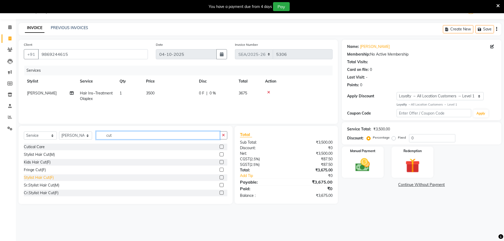
type input "cut"
click at [42, 179] on div "Stylist Hair Cut(F)" at bounding box center [39, 178] width 30 height 6
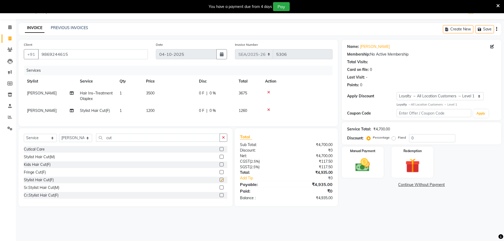
checkbox input "false"
drag, startPoint x: 156, startPoint y: 109, endPoint x: 147, endPoint y: 111, distance: 9.2
click at [147, 111] on td "1200" at bounding box center [169, 111] width 53 height 12
select select "93416"
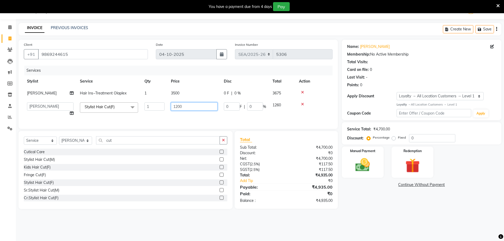
drag, startPoint x: 185, startPoint y: 109, endPoint x: 152, endPoint y: 107, distance: 33.1
click at [152, 107] on tr "Ankit Arun Counter_Sales Hanif Hemendra Kahaowen Keeya Manager Maninder Nanda N…" at bounding box center [178, 109] width 309 height 20
type input "1700"
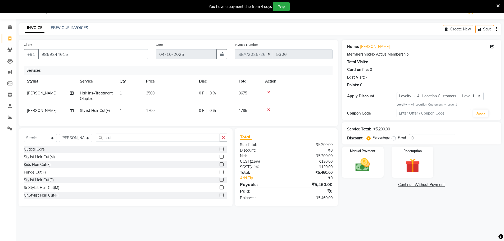
click at [184, 121] on div "Services Stylist Service Qty Price Disc Total Action Hanif Hair Ins~Treatment O…" at bounding box center [178, 93] width 309 height 55
drag, startPoint x: 115, startPoint y: 142, endPoint x: 102, endPoint y: 142, distance: 12.7
click at [102, 142] on input "cut" at bounding box center [158, 138] width 124 height 8
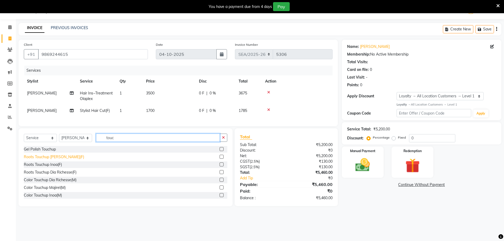
type input "touc"
click at [56, 159] on div "Roots Touchup [PERSON_NAME](F)" at bounding box center [54, 157] width 60 height 6
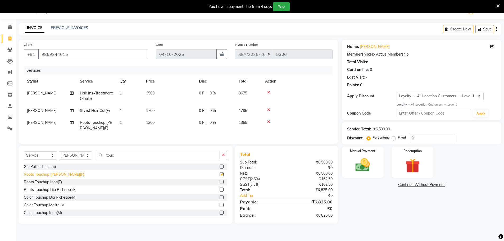
checkbox input "false"
click at [156, 122] on td "1300" at bounding box center [169, 125] width 53 height 17
select select "93416"
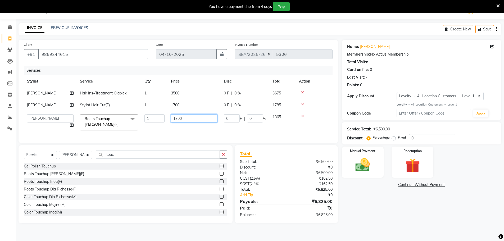
drag, startPoint x: 184, startPoint y: 118, endPoint x: 171, endPoint y: 118, distance: 13.0
click at [171, 118] on td "1300" at bounding box center [194, 122] width 53 height 22
type input "1800"
click at [166, 128] on tr "Ankit Arun Counter_Sales Hanif Hemendra Kahaowen Keeya Manager Maninder Nanda N…" at bounding box center [178, 122] width 309 height 22
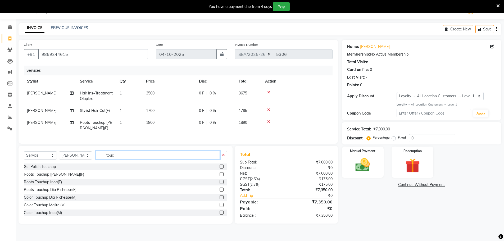
drag, startPoint x: 125, startPoint y: 161, endPoint x: 85, endPoint y: 159, distance: 40.3
click at [85, 159] on div "Select Service Product Membership Package Voucher Prepaid Gift Card Select Styl…" at bounding box center [126, 157] width 204 height 12
click at [88, 160] on select "Select Stylist Ankit Arun Counter_Sales [PERSON_NAME] [PERSON_NAME] Manager [PE…" at bounding box center [75, 155] width 33 height 8
select select "93422"
click at [59, 155] on select "Select Stylist Ankit Arun Counter_Sales [PERSON_NAME] [PERSON_NAME] Manager [PE…" at bounding box center [75, 155] width 33 height 8
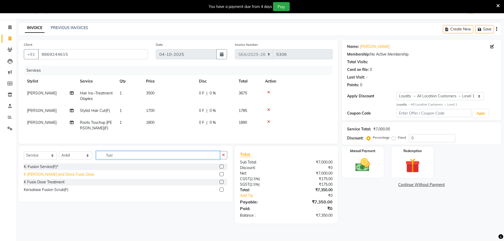
type input "fusi"
click at [66, 177] on div "K [PERSON_NAME] and Gloss Fusio Dose" at bounding box center [59, 175] width 71 height 6
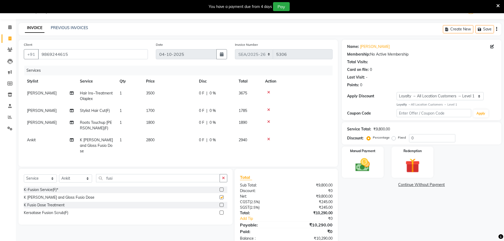
checkbox input "false"
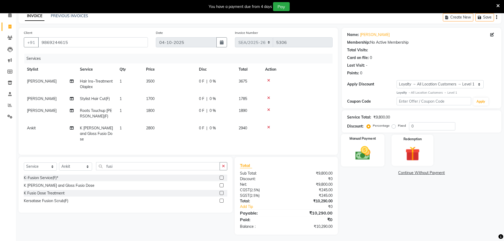
click at [351, 162] on div "Manual Payment" at bounding box center [363, 150] width 44 height 33
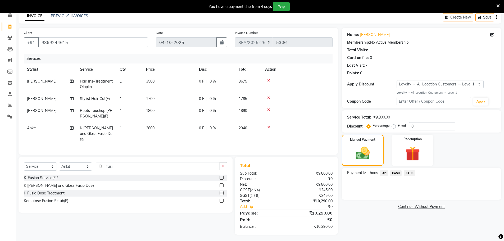
click at [400, 174] on span "CASH" at bounding box center [395, 173] width 11 height 6
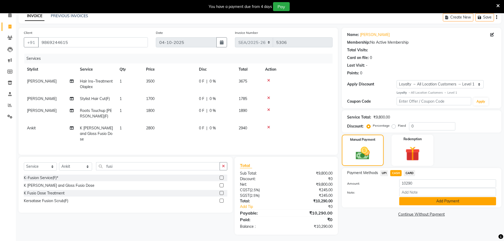
click at [452, 199] on button "Add Payment" at bounding box center [447, 201] width 97 height 8
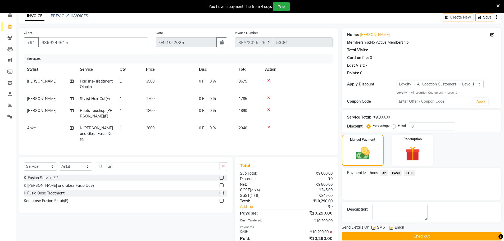
click at [376, 229] on div "SMS" at bounding box center [381, 228] width 18 height 7
click at [391, 227] on label at bounding box center [391, 228] width 4 height 4
click at [391, 227] on input "checkbox" at bounding box center [390, 227] width 3 height 3
checkbox input "false"
click at [374, 227] on label at bounding box center [374, 228] width 4 height 4
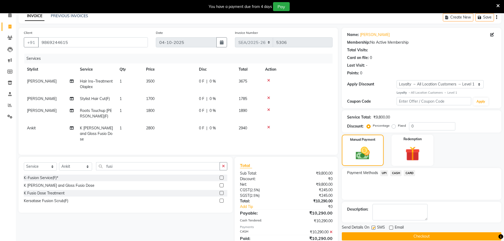
click at [374, 227] on input "checkbox" at bounding box center [373, 227] width 3 height 3
checkbox input "false"
drag, startPoint x: 424, startPoint y: 235, endPoint x: 451, endPoint y: 233, distance: 27.0
click at [424, 235] on button "Checkout" at bounding box center [422, 236] width 160 height 8
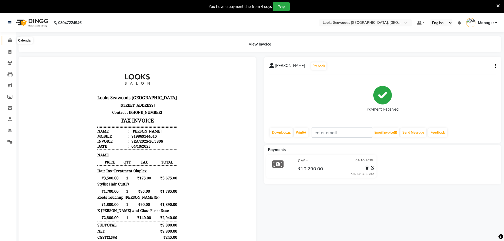
click at [10, 43] on span at bounding box center [9, 41] width 9 height 6
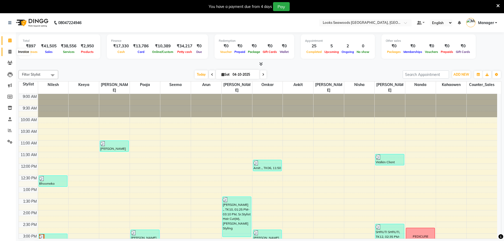
click at [9, 53] on icon at bounding box center [9, 52] width 3 height 4
select select "service"
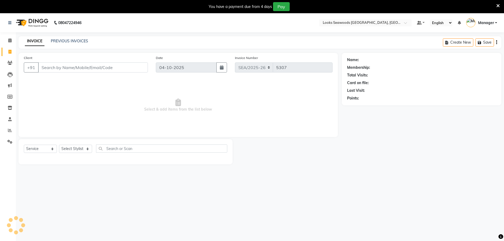
click at [49, 67] on input "Client" at bounding box center [93, 67] width 110 height 10
type input "9930077807"
select select "1: Object"
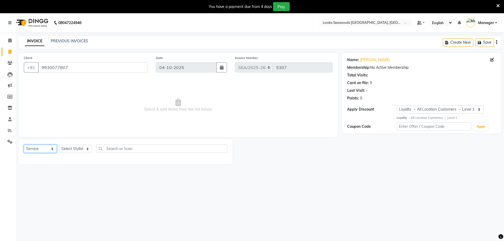
click at [54, 150] on select "Select Service Product Membership Package Voucher Prepaid Gift Card" at bounding box center [40, 149] width 33 height 8
select select "P"
click at [24, 145] on select "Select Service Product Membership Package Voucher Prepaid Gift Card" at bounding box center [40, 149] width 33 height 8
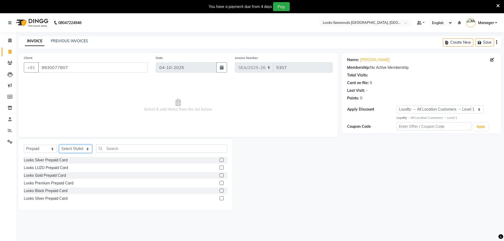
click at [87, 150] on select "Select Stylist Ankit Arun Counter_Sales [PERSON_NAME] [PERSON_NAME] Manager [PE…" at bounding box center [75, 149] width 33 height 8
select select "93352"
click at [59, 145] on select "Select Stylist Ankit Arun Counter_Sales [PERSON_NAME] [PERSON_NAME] Manager [PE…" at bounding box center [75, 149] width 33 height 8
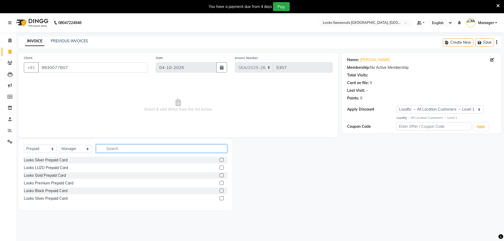
click at [115, 150] on input "text" at bounding box center [161, 149] width 131 height 8
click at [52, 176] on div "Looks Gold Prepaid Card" at bounding box center [45, 176] width 42 height 6
checkbox input "false"
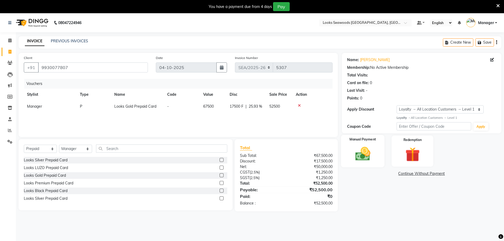
click at [355, 164] on div "Manual Payment" at bounding box center [363, 151] width 44 height 33
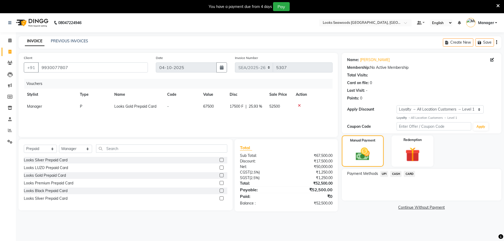
click at [408, 175] on span "CARD" at bounding box center [409, 174] width 11 height 6
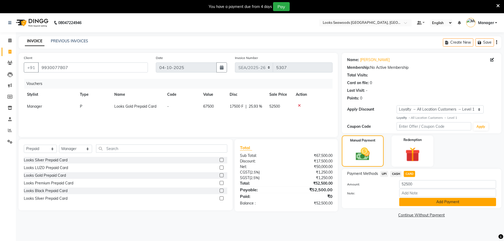
scroll to position [13, 0]
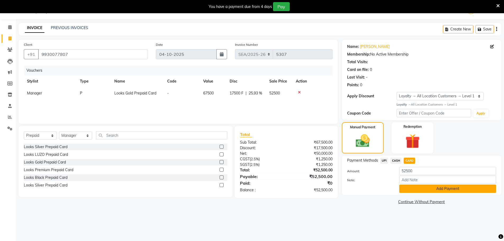
click at [434, 192] on button "Add Payment" at bounding box center [447, 189] width 97 height 8
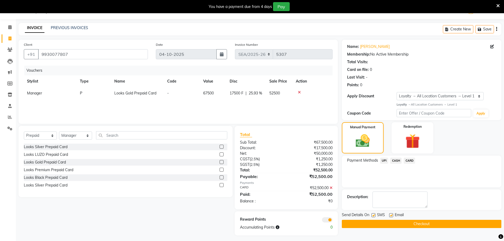
scroll to position [16, 0]
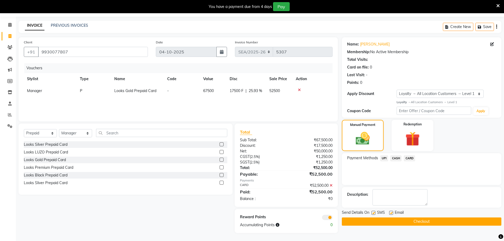
click at [418, 222] on button "Checkout" at bounding box center [422, 222] width 160 height 8
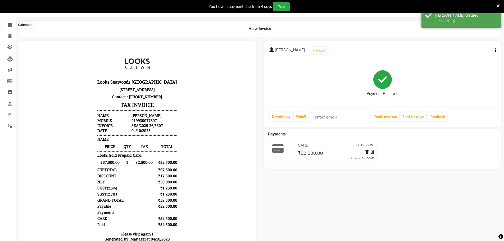
click at [7, 25] on span at bounding box center [9, 25] width 9 height 6
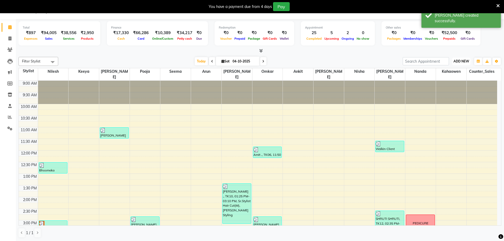
click at [461, 61] on span "ADD NEW" at bounding box center [462, 61] width 16 height 4
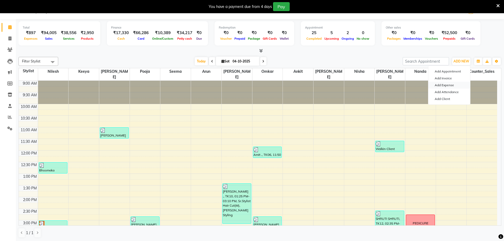
click at [446, 86] on link "Add Expense" at bounding box center [450, 85] width 42 height 7
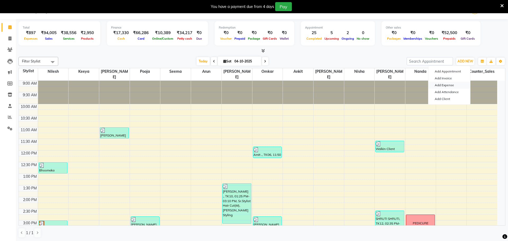
select select "1"
select select "8412"
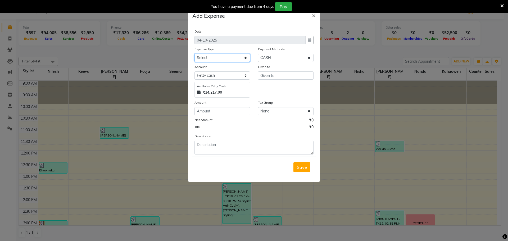
click at [245, 59] on select "Select Accommodation Aesthetics Bank Deposit BLINKIT Cash Handover Client Refun…" at bounding box center [223, 58] width 56 height 8
select select "24899"
click at [195, 54] on select "Select Accommodation Aesthetics Bank Deposit BLINKIT Cash Handover Client Refun…" at bounding box center [223, 58] width 56 height 8
click at [304, 78] on input "text" at bounding box center [286, 75] width 56 height 8
type input "ariena"
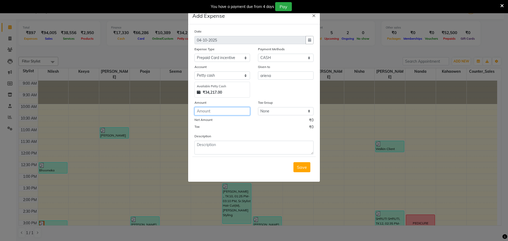
click at [231, 112] on input "number" at bounding box center [223, 111] width 56 height 8
type input "2000"
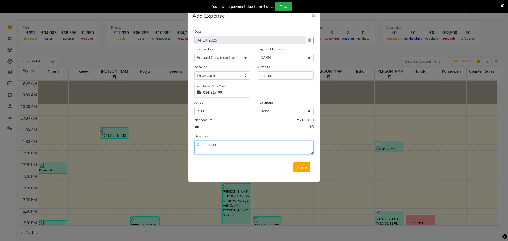
click at [236, 145] on textarea at bounding box center [254, 148] width 119 height 14
type textarea "50 k prepaid card sold by ariena"
click at [298, 169] on span "Save" at bounding box center [302, 167] width 10 height 5
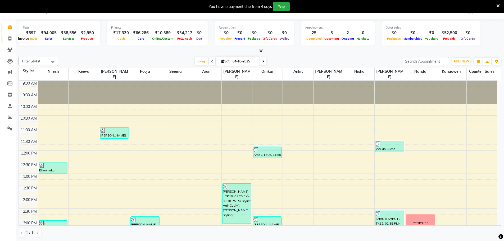
click at [10, 40] on icon at bounding box center [9, 39] width 3 height 4
select select "service"
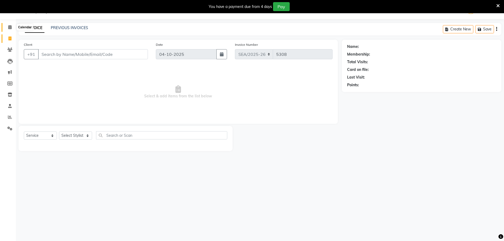
click at [9, 28] on icon at bounding box center [9, 27] width 3 height 4
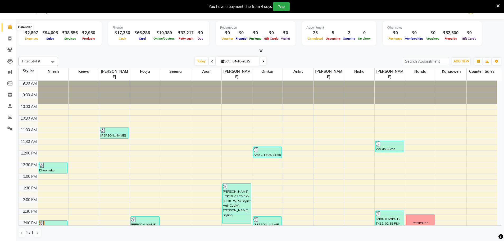
click at [11, 28] on icon at bounding box center [9, 27] width 3 height 4
click at [10, 30] on span at bounding box center [9, 27] width 9 height 6
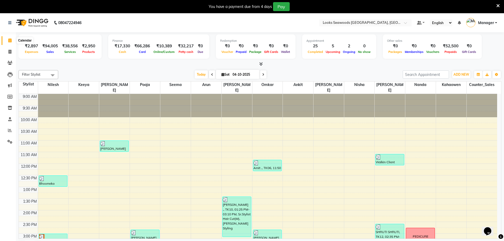
click at [10, 42] on span at bounding box center [9, 41] width 9 height 6
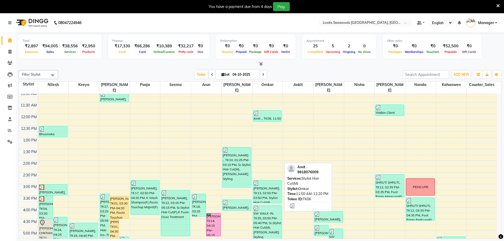
scroll to position [106, 0]
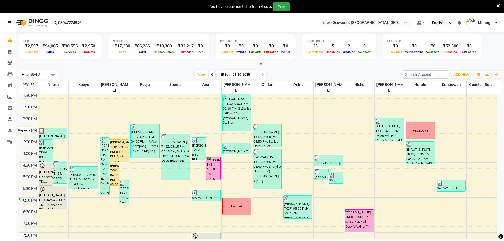
click at [10, 128] on icon at bounding box center [10, 130] width 4 height 4
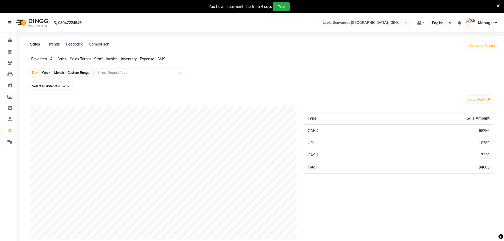
click at [62, 57] on span "Sales" at bounding box center [61, 59] width 9 height 5
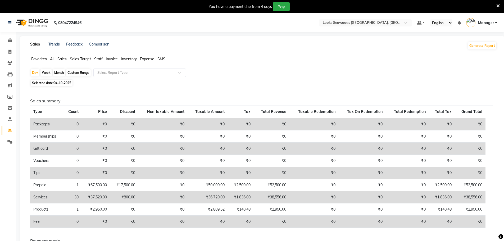
click at [52, 58] on span "All" at bounding box center [52, 59] width 4 height 5
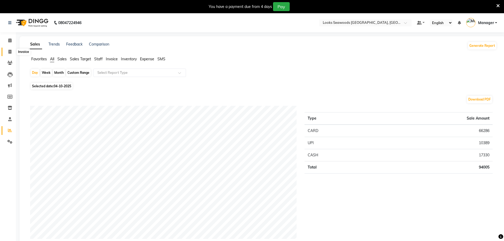
click at [9, 49] on span at bounding box center [9, 52] width 9 height 6
select select "service"
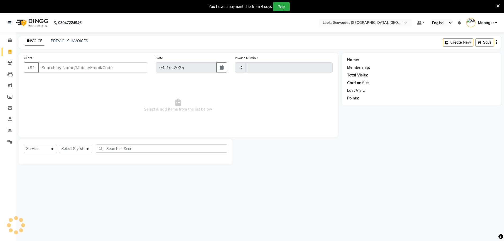
scroll to position [13, 0]
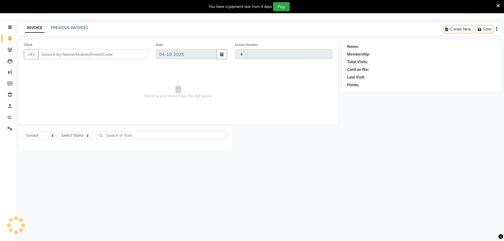
type input "5308"
select select "9146"
click at [90, 55] on input "Client" at bounding box center [93, 54] width 110 height 10
type input "9747201333"
click at [136, 56] on span "Add Client" at bounding box center [134, 54] width 21 height 5
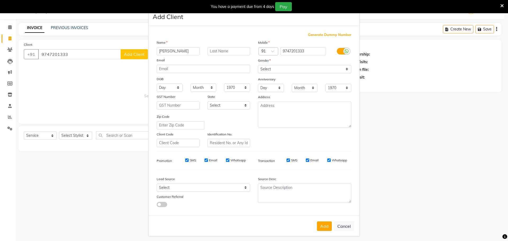
type input "[PERSON_NAME]"
type input "."
click at [340, 72] on select "Select [DEMOGRAPHIC_DATA] [DEMOGRAPHIC_DATA] Other Prefer Not To Say" at bounding box center [304, 69] width 93 height 8
select select "[DEMOGRAPHIC_DATA]"
click at [258, 65] on select "Select [DEMOGRAPHIC_DATA] [DEMOGRAPHIC_DATA] Other Prefer Not To Say" at bounding box center [304, 69] width 93 height 8
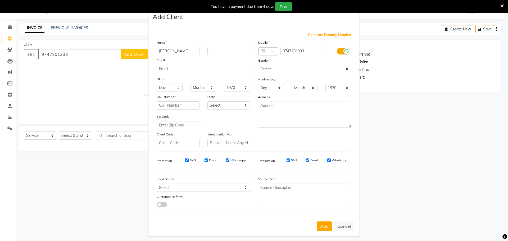
click at [319, 226] on button "Add" at bounding box center [324, 227] width 15 height 10
select select
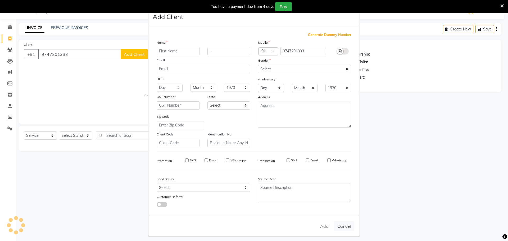
select select
checkbox input "false"
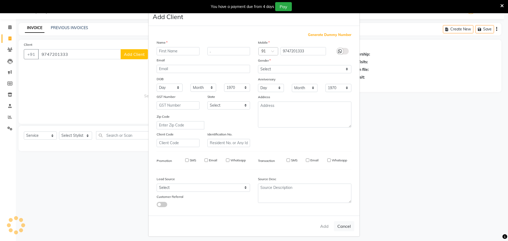
checkbox input "false"
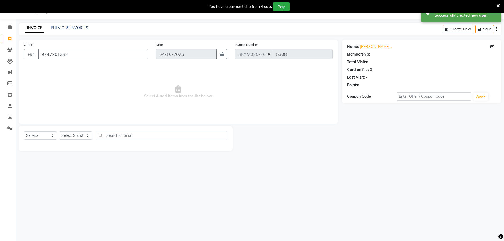
select select "1: Object"
click at [70, 137] on select "Select Stylist Ankit Arun Counter_Sales [PERSON_NAME] [PERSON_NAME] Manager [PE…" at bounding box center [75, 136] width 33 height 8
select select "93420"
click at [59, 132] on select "Select Stylist Ankit Arun Counter_Sales [PERSON_NAME] [PERSON_NAME] Manager [PE…" at bounding box center [75, 136] width 33 height 8
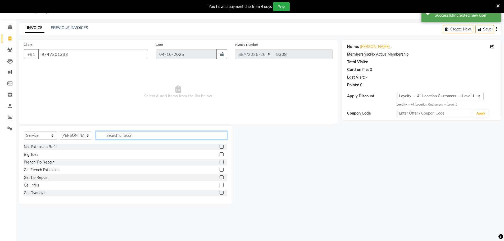
click at [113, 133] on input "text" at bounding box center [161, 135] width 131 height 8
type input "beard"
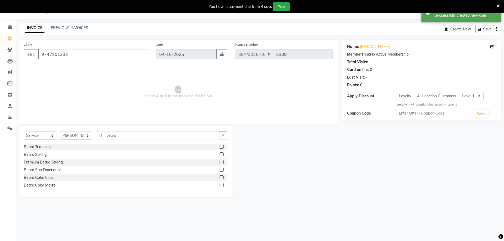
click at [76, 154] on div "Beard Styling" at bounding box center [126, 154] width 204 height 7
click at [219, 154] on div "Beard Styling" at bounding box center [126, 154] width 204 height 7
click at [222, 155] on label at bounding box center [222, 154] width 4 height 4
click at [222, 155] on input "checkbox" at bounding box center [221, 154] width 3 height 3
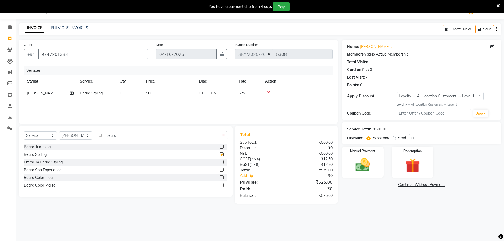
checkbox input "false"
click at [148, 137] on input "beard" at bounding box center [158, 135] width 124 height 8
click at [149, 137] on input "beard" at bounding box center [158, 135] width 124 height 8
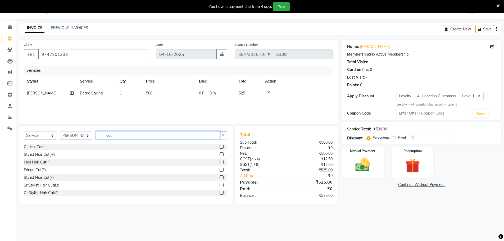
type input "cut"
click at [220, 184] on label at bounding box center [222, 185] width 4 height 4
click at [220, 184] on input "checkbox" at bounding box center [221, 185] width 3 height 3
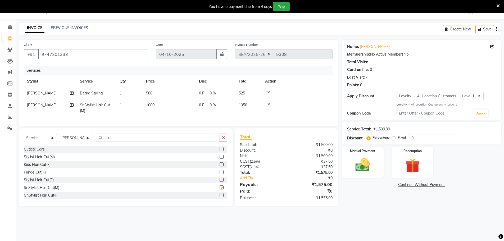
checkbox input "false"
click at [156, 105] on td "1000" at bounding box center [169, 107] width 53 height 17
select select "93420"
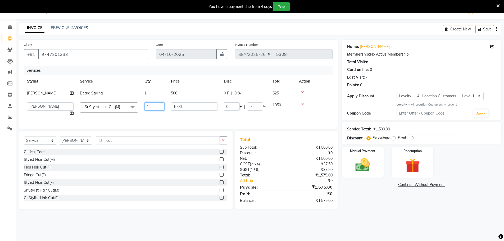
click at [156, 105] on input "1" at bounding box center [155, 106] width 20 height 8
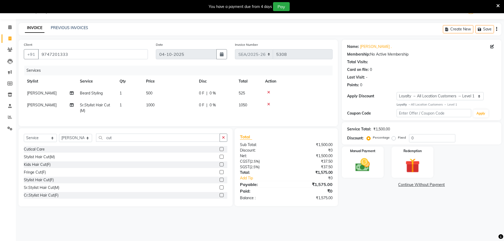
click at [152, 108] on td "1000" at bounding box center [169, 107] width 53 height 17
select select "93420"
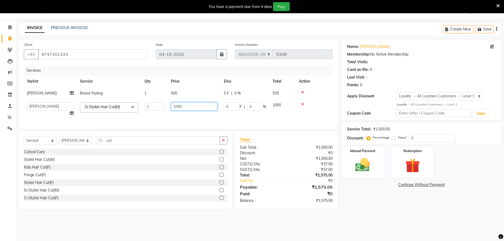
click at [178, 107] on input "1000" at bounding box center [194, 106] width 47 height 8
type input "900"
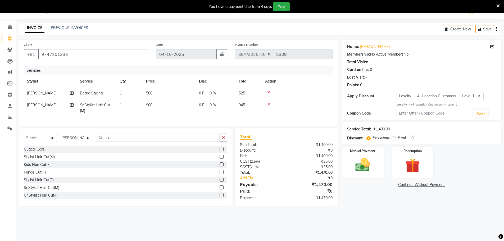
click at [177, 89] on td "500" at bounding box center [169, 93] width 53 height 12
select select "93420"
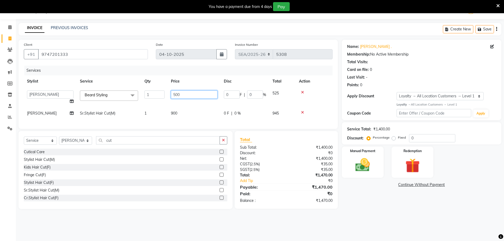
click at [178, 94] on input "500" at bounding box center [194, 95] width 47 height 8
click at [175, 94] on input "500" at bounding box center [194, 95] width 47 height 8
type input "700"
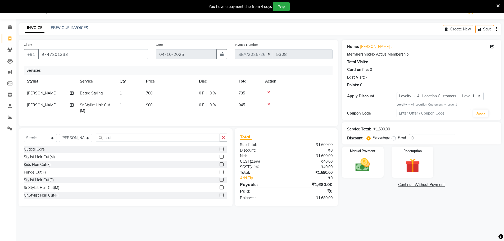
click at [311, 118] on div "Services Stylist Service Qty Price Disc Total Action [PERSON_NAME] Styling 1 70…" at bounding box center [178, 93] width 309 height 55
click at [359, 164] on img at bounding box center [363, 164] width 24 height 17
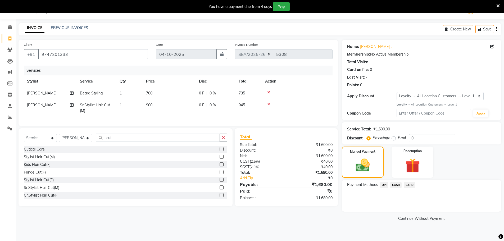
click at [387, 184] on span "UPI" at bounding box center [384, 185] width 8 height 6
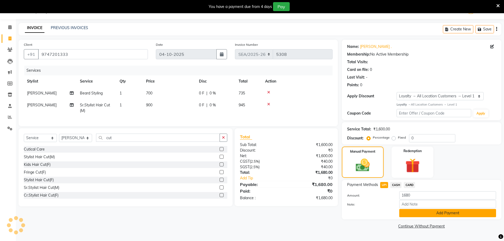
click at [444, 210] on button "Add Payment" at bounding box center [447, 213] width 97 height 8
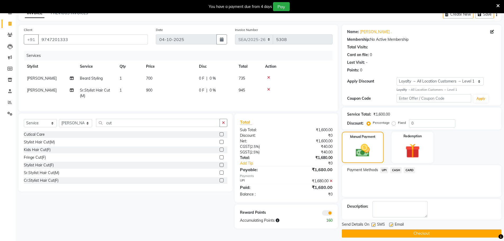
scroll to position [33, 0]
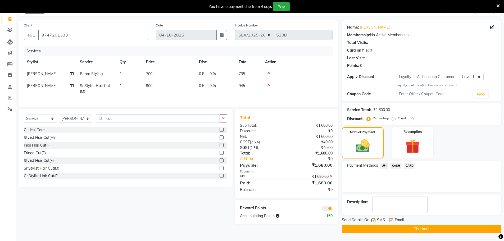
click at [413, 226] on button "Checkout" at bounding box center [422, 229] width 160 height 8
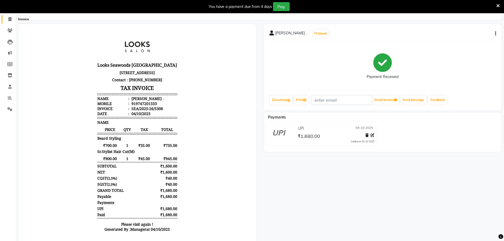
click at [8, 17] on span at bounding box center [9, 19] width 9 height 6
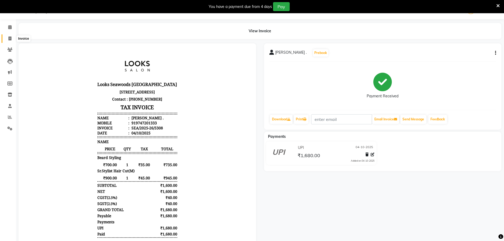
select select "service"
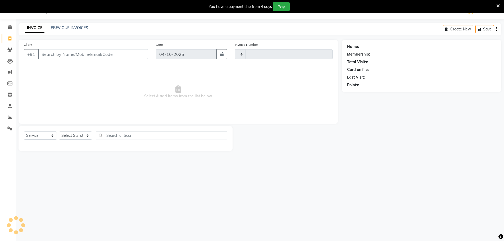
type input "5309"
select select "9146"
click at [8, 17] on nav "08047224946 Select Location × Looks Seawoods [GEOGRAPHIC_DATA], [GEOGRAPHIC_DAT…" at bounding box center [252, 9] width 504 height 19
click at [10, 29] on span at bounding box center [9, 27] width 9 height 6
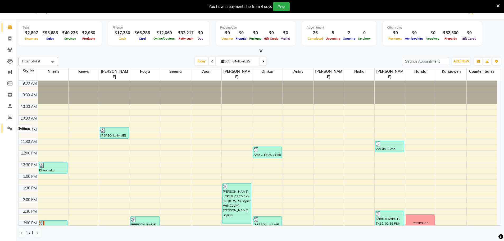
click at [8, 129] on icon at bounding box center [9, 129] width 5 height 4
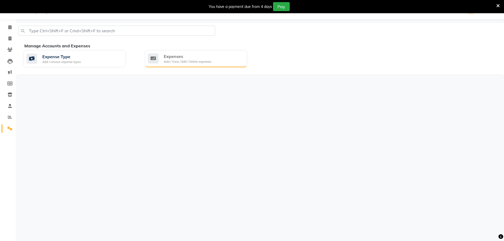
click at [186, 57] on div "Expenses" at bounding box center [187, 56] width 47 height 6
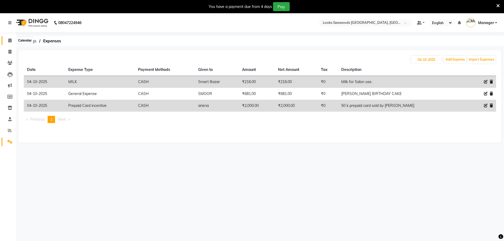
click at [9, 41] on icon at bounding box center [9, 40] width 3 height 4
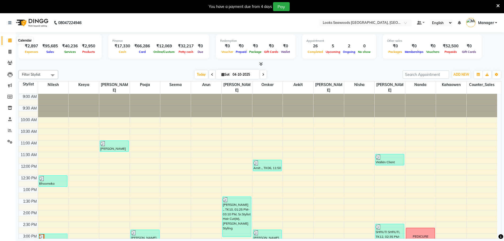
click at [8, 41] on span at bounding box center [9, 41] width 9 height 6
click at [261, 76] on span at bounding box center [263, 74] width 6 height 8
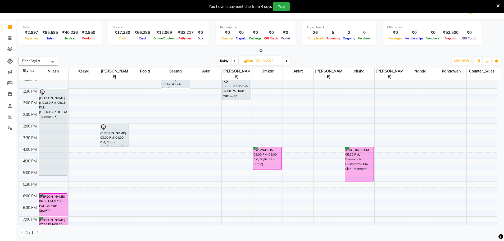
scroll to position [96, 0]
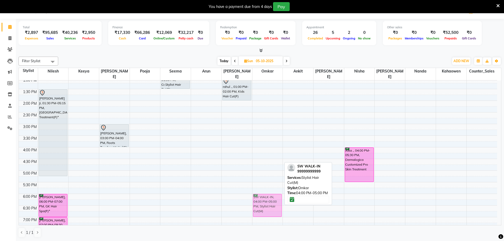
drag, startPoint x: 263, startPoint y: 152, endPoint x: 263, endPoint y: 196, distance: 44.5
click at [263, 196] on div "SW WALK-IN, 04:00 PM-05:00 PM, Stylist Hair Cut(M) SW WALK-IN, 04:00 PM-05:00 P…" at bounding box center [268, 147] width 30 height 326
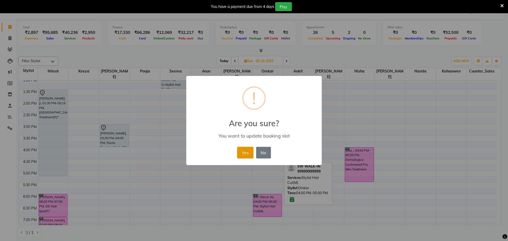
click at [242, 150] on button "Yes" at bounding box center [245, 153] width 16 height 12
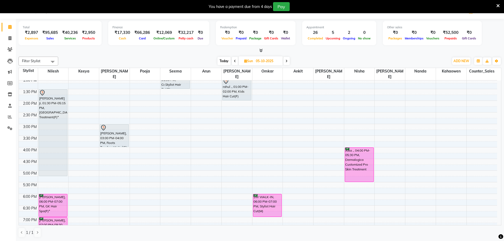
click at [225, 62] on span "Today" at bounding box center [224, 61] width 13 height 8
type input "04-10-2025"
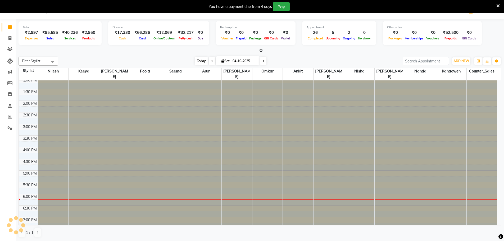
scroll to position [175, 0]
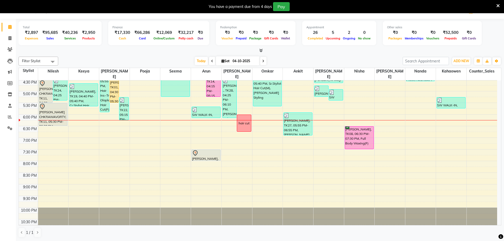
drag, startPoint x: 199, startPoint y: 62, endPoint x: 212, endPoint y: 65, distance: 13.1
click at [200, 62] on span "Today" at bounding box center [201, 61] width 13 height 8
click at [201, 60] on span "Today" at bounding box center [201, 61] width 13 height 8
click at [195, 62] on span "Today" at bounding box center [201, 61] width 13 height 8
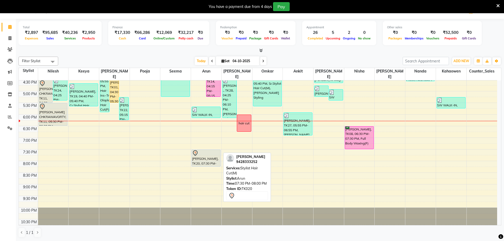
click at [212, 157] on div "[PERSON_NAME], TK18, 03:25 PM-04:25 PM, Sr.Stylist Hair Cut(F) [PERSON_NAME], T…" at bounding box center [206, 68] width 30 height 326
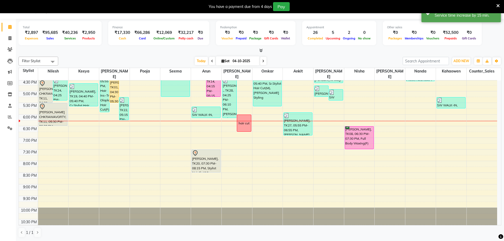
click at [210, 163] on div "[PERSON_NAME], TK18, 03:25 PM-04:25 PM, Sr.Stylist Hair Cut(F) [PERSON_NAME], T…" at bounding box center [206, 68] width 30 height 326
click at [292, 56] on div "Filter Stylist Select All Ankit Arun Counter_Sales [PERSON_NAME] Kahaowen [PERS…" at bounding box center [260, 147] width 483 height 185
click at [301, 56] on div "Filter Stylist Select All Ankit Arun Counter_Sales [PERSON_NAME] Kahaowen [PERS…" at bounding box center [260, 147] width 483 height 185
click at [330, 119] on div "9:00 AM 9:30 AM 10:00 AM 10:30 AM 11:00 AM 11:30 AM 12:00 PM 12:30 PM 1:00 PM 1…" at bounding box center [258, 68] width 479 height 326
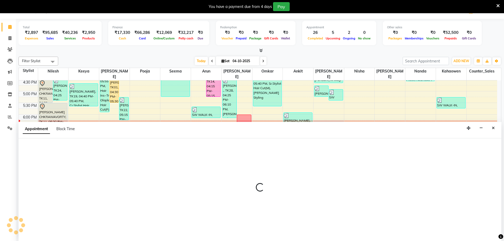
select select "93423"
select select "tentative"
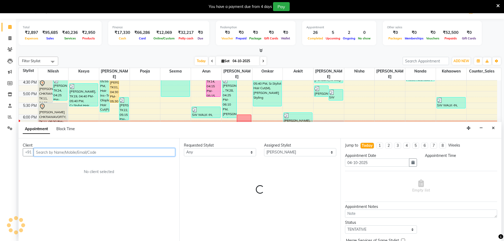
select select "1095"
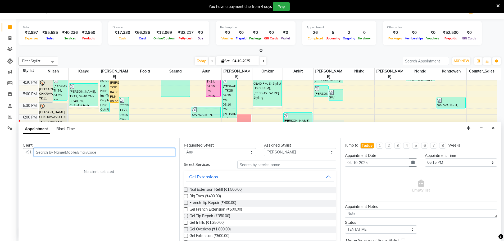
click at [106, 151] on input "text" at bounding box center [105, 152] width 142 height 8
type input "9"
type input "9324022166"
click at [181, 154] on div "Requested Stylist Any Ankit Arun Counter_Sales [PERSON_NAME] [PERSON_NAME] [PER…" at bounding box center [220, 150] width 80 height 14
click at [167, 152] on span "Add Client" at bounding box center [164, 152] width 18 height 5
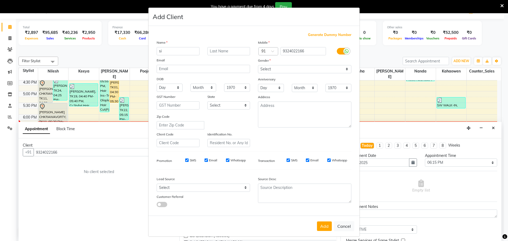
type input "s"
type input "[PERSON_NAME]"
type input "."
click at [267, 67] on select "Select [DEMOGRAPHIC_DATA] [DEMOGRAPHIC_DATA] Other Prefer Not To Say" at bounding box center [304, 69] width 93 height 8
select select "[DEMOGRAPHIC_DATA]"
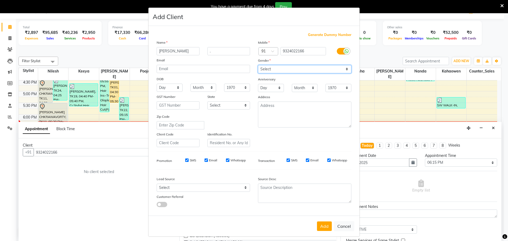
click at [258, 65] on select "Select [DEMOGRAPHIC_DATA] [DEMOGRAPHIC_DATA] Other Prefer Not To Say" at bounding box center [304, 69] width 93 height 8
click at [323, 222] on button "Add" at bounding box center [324, 227] width 15 height 10
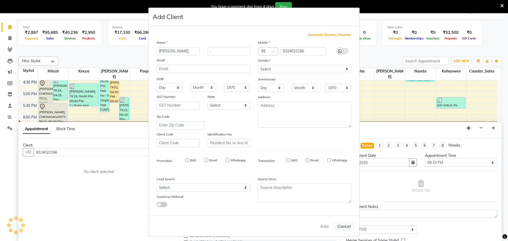
select select
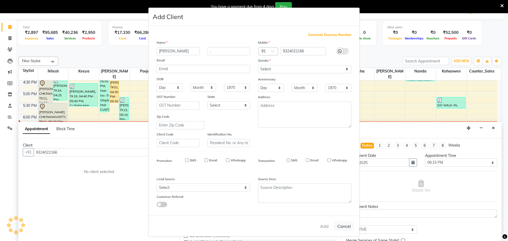
select select
checkbox input "false"
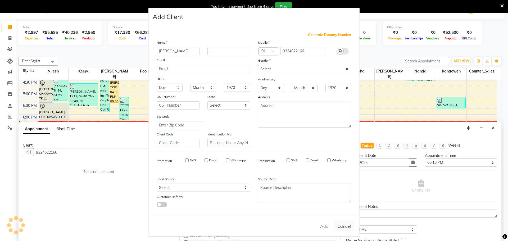
checkbox input "false"
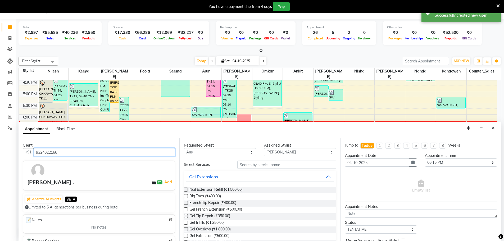
click at [54, 155] on input "9324022166" at bounding box center [105, 152] width 142 height 8
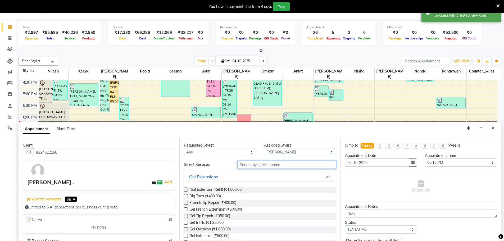
click at [249, 163] on input "text" at bounding box center [286, 165] width 99 height 8
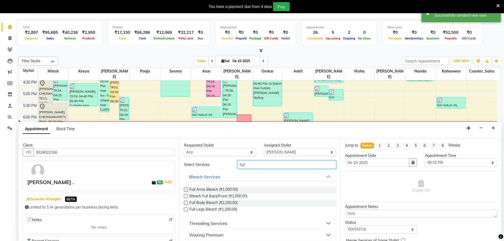
type input "full"
click at [214, 224] on div "Threading Services" at bounding box center [208, 223] width 38 height 6
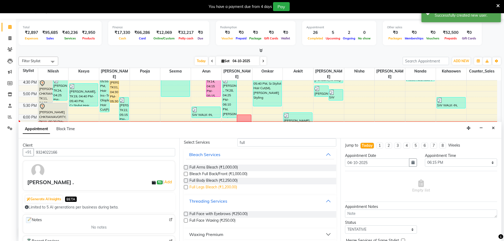
scroll to position [47, 0]
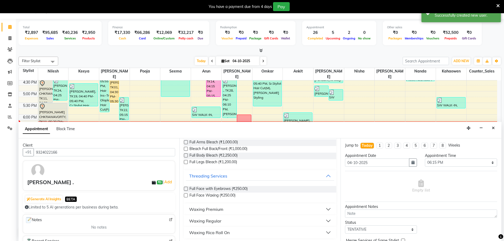
click at [216, 212] on div "Waxing Premium" at bounding box center [206, 209] width 34 height 6
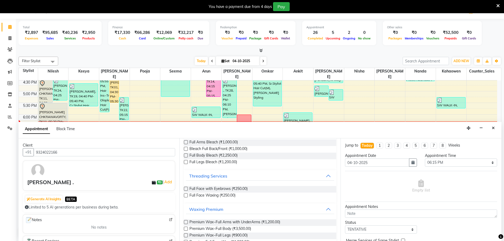
drag, startPoint x: 221, startPoint y: 229, endPoint x: 389, endPoint y: 231, distance: 168.1
click at [221, 229] on span "Premium Wax~Full Body (₹3,500.00)" at bounding box center [221, 229] width 62 height 7
checkbox input "false"
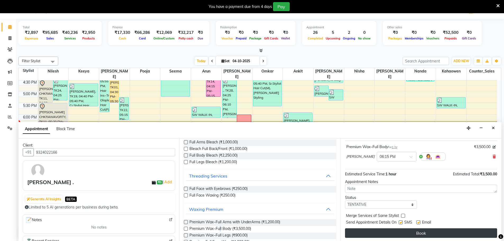
scroll to position [31, 0]
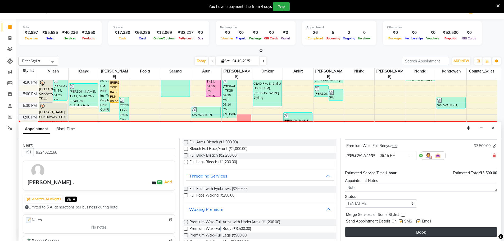
click at [398, 229] on button "Book" at bounding box center [421, 232] width 152 height 10
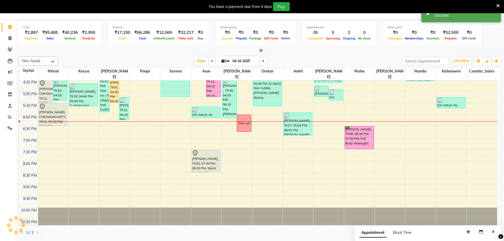
scroll to position [0, 0]
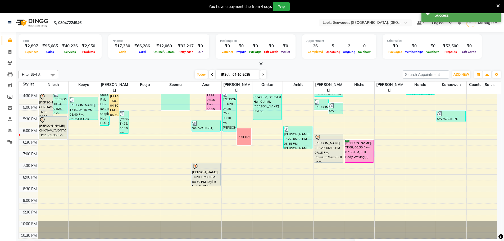
drag, startPoint x: 331, startPoint y: 151, endPoint x: 332, endPoint y: 154, distance: 3.1
click at [333, 157] on div "SHUMITA CHKRAWAVORTY, TK21, 04:45 PM-05:15 PM, Eyebrows SW WALK-IN, TK23, 04:55…" at bounding box center [329, 81] width 30 height 326
click at [369, 73] on div "[DATE] [DATE]" at bounding box center [230, 75] width 339 height 8
click at [386, 70] on div "Filter Stylist Select All Ankit Arun Counter_Sales [PERSON_NAME] Kahaowen [PERS…" at bounding box center [260, 160] width 483 height 185
click at [460, 75] on span "ADD NEW" at bounding box center [462, 75] width 16 height 4
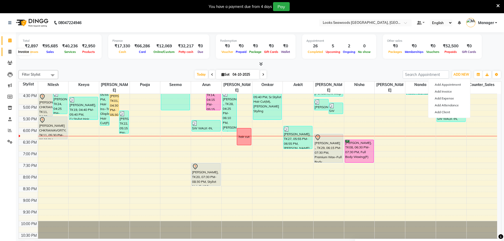
click at [8, 52] on span at bounding box center [9, 52] width 9 height 6
select select "service"
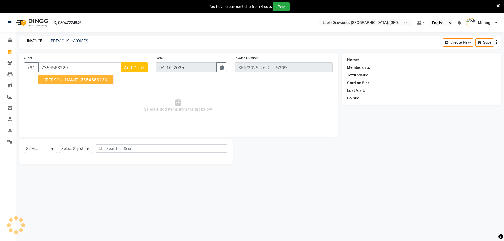
type input "7354563220"
select select "1: Object"
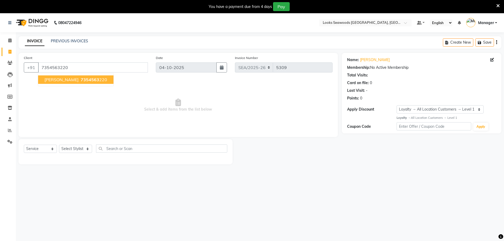
click at [60, 82] on span "Suparna Singh" at bounding box center [61, 79] width 34 height 5
select select "1: Object"
click at [58, 69] on input "7354563220" at bounding box center [93, 67] width 110 height 10
drag, startPoint x: 8, startPoint y: 41, endPoint x: 278, endPoint y: 29, distance: 270.3
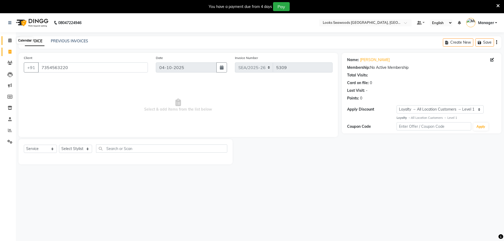
click at [8, 41] on span at bounding box center [9, 41] width 9 height 6
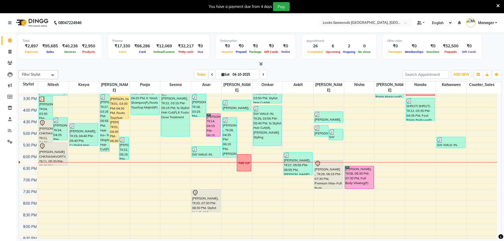
scroll to position [149, 0]
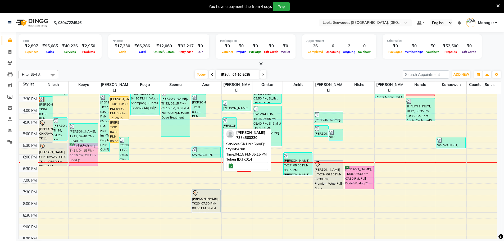
drag, startPoint x: 214, startPoint y: 122, endPoint x: 99, endPoint y: 151, distance: 119.3
click at [97, 151] on tr "samuel abhineta, TK04, 03:30 PM-04:30 PM, Top Stylist Hair Cut(M) Jaya Pandey, …" at bounding box center [258, 108] width 479 height 326
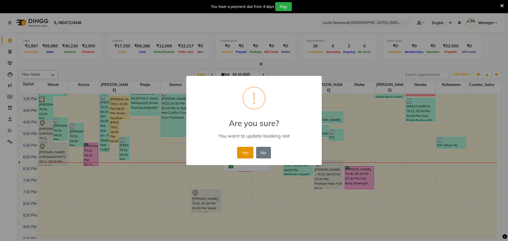
click at [242, 152] on button "Yes" at bounding box center [245, 153] width 16 height 12
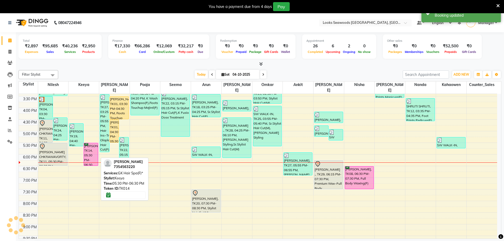
click at [96, 149] on div "Suparna Singh, TK14, 05:30 PM-06:30 PM, GK Hair Spa(F)*" at bounding box center [91, 154] width 14 height 22
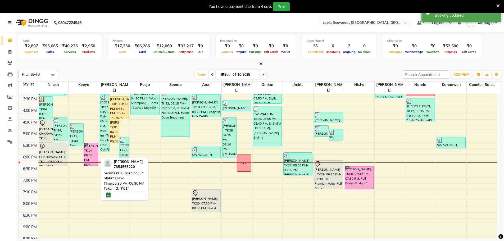
click at [93, 149] on div "Suparna Singh, TK14, 05:30 PM-06:30 PM, GK Hair Spa(F)*" at bounding box center [91, 154] width 14 height 22
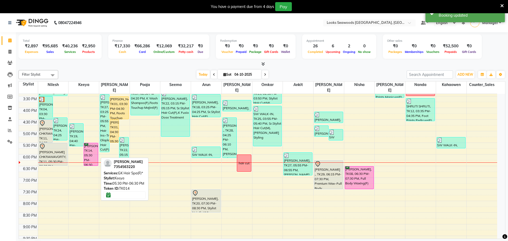
select select "6"
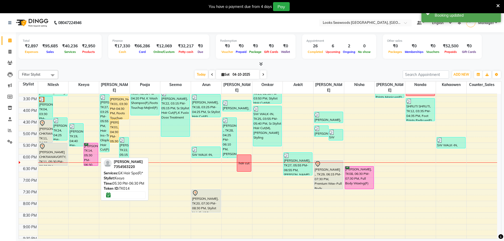
click at [87, 150] on div "Suparna Singh, TK14, 05:30 PM-06:30 PM, GK Hair Spa(F)*" at bounding box center [91, 154] width 14 height 22
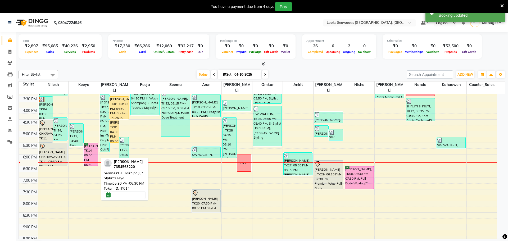
select select "6"
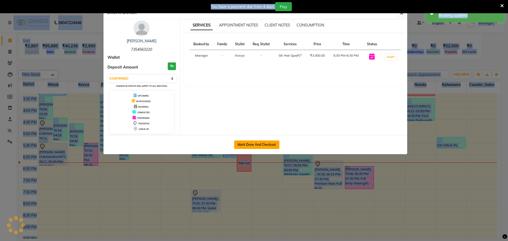
click at [256, 142] on button "Mark Done And Checkout" at bounding box center [256, 145] width 45 height 8
select select "service"
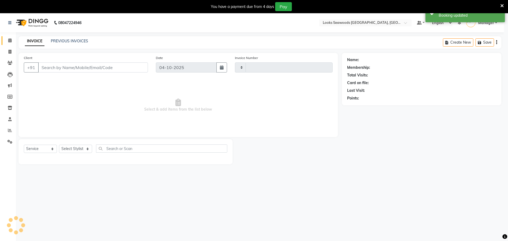
type input "5309"
select select "9146"
type input "7354563220"
select select "93415"
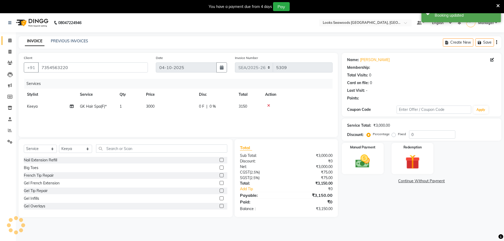
select select "1: Object"
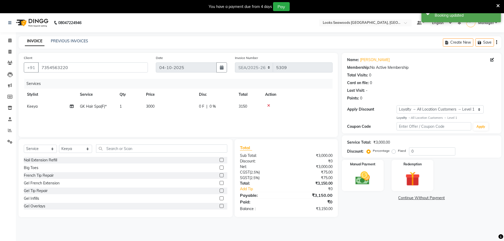
click at [154, 106] on span "3000" at bounding box center [150, 106] width 8 height 5
select select "93415"
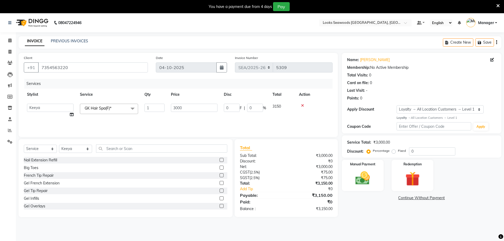
click at [130, 111] on span at bounding box center [132, 109] width 11 height 10
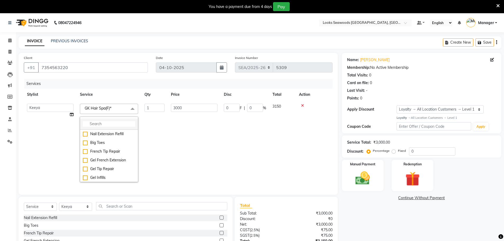
click at [111, 125] on input "multiselect-search" at bounding box center [109, 124] width 52 height 6
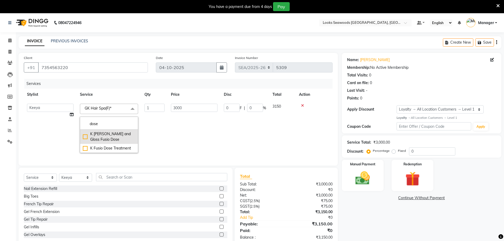
type input "dose"
click at [117, 134] on div "K [PERSON_NAME] and Gloss Fusio Dose" at bounding box center [109, 136] width 52 height 11
checkbox input "true"
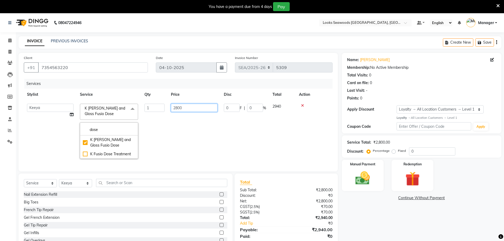
click at [177, 108] on input "2800" at bounding box center [194, 108] width 47 height 8
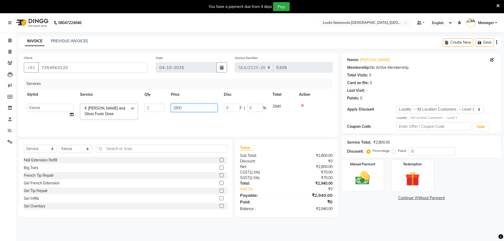
click at [178, 108] on input "2800" at bounding box center [194, 108] width 47 height 8
type input "4800"
click at [307, 47] on div "INVOICE PREVIOUS INVOICES Create New Save" at bounding box center [260, 42] width 483 height 12
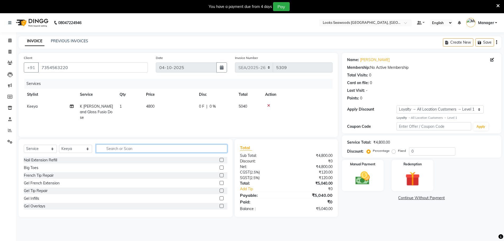
click at [114, 148] on input "text" at bounding box center [161, 149] width 131 height 8
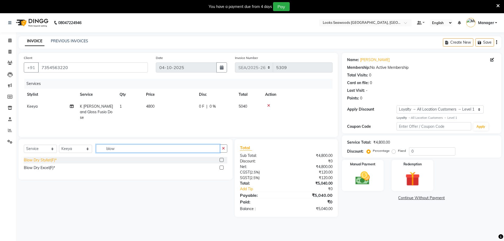
type input "blow"
click at [55, 159] on div "Blow Dry Stylist(F)*" at bounding box center [40, 160] width 33 height 6
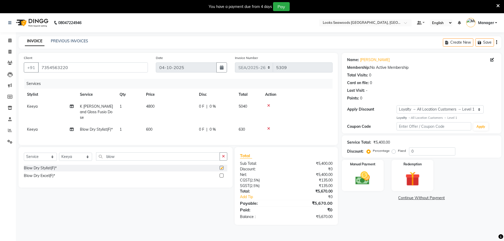
checkbox input "false"
drag, startPoint x: 151, startPoint y: 123, endPoint x: 170, endPoint y: 124, distance: 19.1
click at [151, 127] on span "600" at bounding box center [149, 129] width 6 height 5
select select "93415"
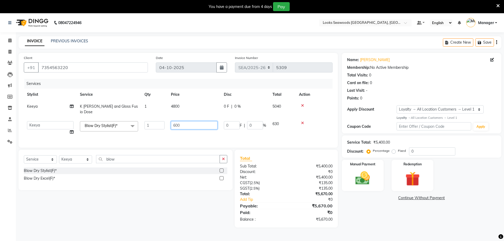
click at [176, 121] on input "600" at bounding box center [194, 125] width 47 height 8
type input "800"
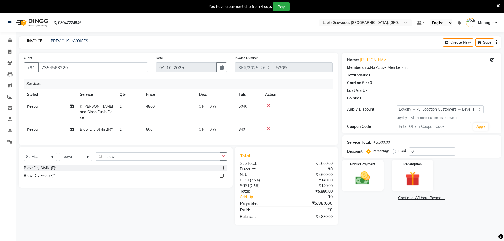
drag, startPoint x: 322, startPoint y: 39, endPoint x: 365, endPoint y: 73, distance: 55.4
click at [322, 39] on div "INVOICE PREVIOUS INVOICES Create New Save" at bounding box center [260, 42] width 483 height 12
click at [300, 29] on nav "08047224946 Select Location × Looks Seawoods Mumbai, Mumbai Default Panel My Pa…" at bounding box center [252, 22] width 504 height 19
click at [365, 181] on img at bounding box center [363, 178] width 24 height 17
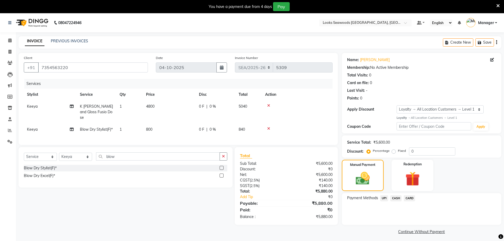
click at [383, 198] on span "UPI" at bounding box center [384, 198] width 8 height 6
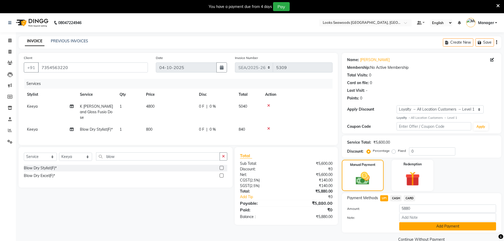
click at [427, 224] on button "Add Payment" at bounding box center [447, 226] width 97 height 8
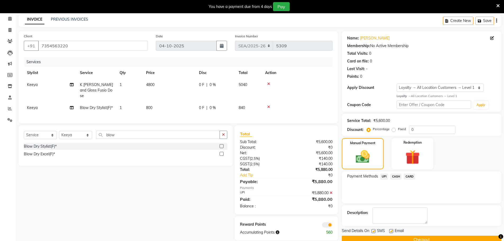
scroll to position [33, 0]
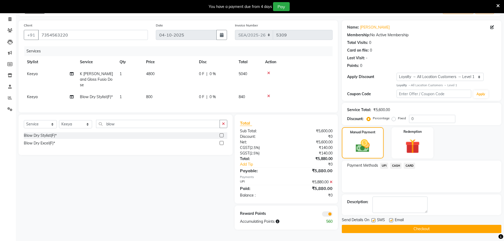
click at [408, 230] on button "Checkout" at bounding box center [422, 229] width 160 height 8
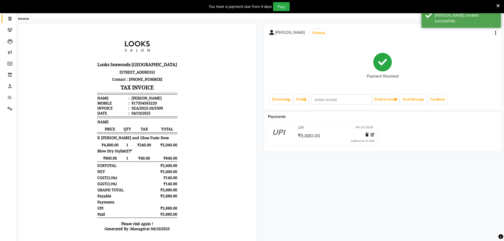
click at [8, 17] on icon at bounding box center [9, 19] width 3 height 4
select select "service"
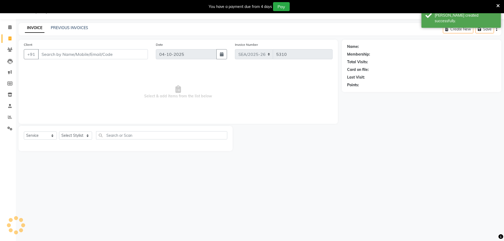
scroll to position [13, 0]
click at [9, 27] on icon at bounding box center [9, 27] width 3 height 4
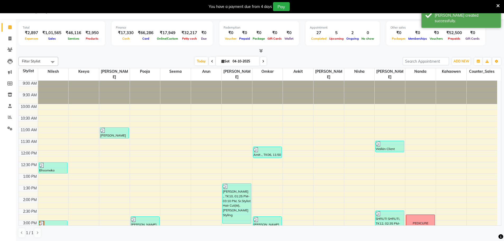
click at [308, 64] on div "[DATE] [DATE]" at bounding box center [230, 61] width 339 height 8
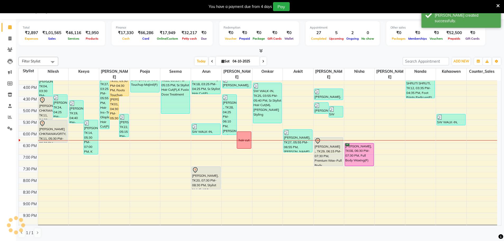
scroll to position [175, 0]
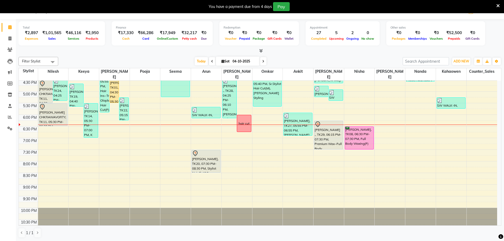
click at [169, 60] on div "[DATE] [DATE]" at bounding box center [230, 61] width 339 height 8
click at [169, 59] on div "[DATE] [DATE]" at bounding box center [230, 61] width 339 height 8
click at [462, 60] on span "ADD NEW" at bounding box center [462, 61] width 16 height 4
click at [448, 85] on link "Add Expense" at bounding box center [450, 85] width 42 height 7
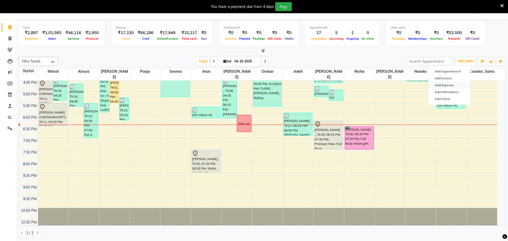
select select "1"
select select "8412"
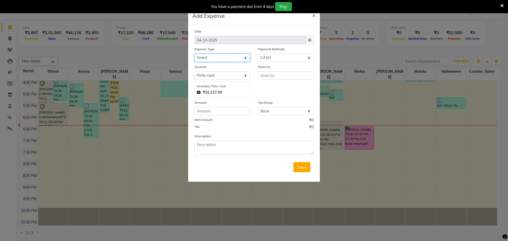
click at [219, 59] on select "Select Accommodation Aesthetics Bank Deposit BLINKIT Cash Handover Client Refun…" at bounding box center [223, 58] width 56 height 8
select select "24899"
click at [195, 54] on select "Select Accommodation Aesthetics Bank Deposit BLINKIT Cash Handover Client Refun…" at bounding box center [223, 58] width 56 height 8
click at [279, 73] on input "text" at bounding box center [286, 75] width 56 height 8
type input "1300"
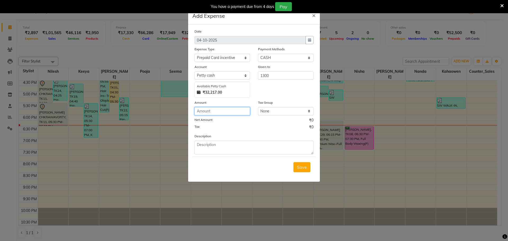
click at [211, 110] on input "number" at bounding box center [223, 111] width 56 height 8
type input "1300"
click at [263, 73] on input "1300" at bounding box center [286, 75] width 56 height 8
click at [290, 87] on button "Nis ha" at bounding box center [279, 87] width 42 height 8
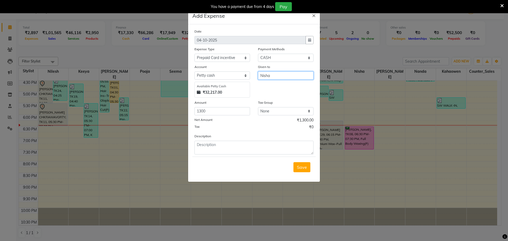
type input "Nisha"
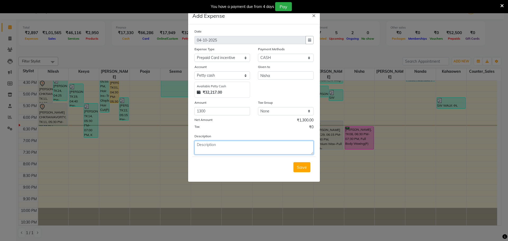
click at [237, 144] on textarea at bounding box center [254, 148] width 119 height 14
type textarea "Paid to Nisha for selling 30K prepaid card."
click at [304, 168] on span "Save" at bounding box center [302, 167] width 10 height 5
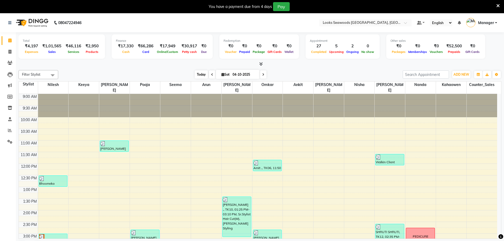
click at [200, 73] on span "Today" at bounding box center [201, 74] width 13 height 8
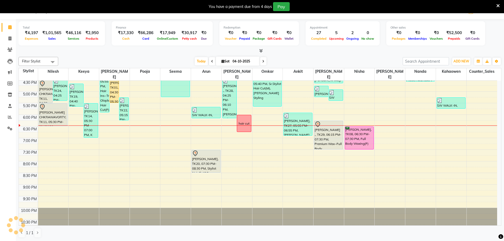
scroll to position [13, 0]
click at [200, 58] on span "Today" at bounding box center [201, 61] width 13 height 8
click at [201, 60] on span "Today" at bounding box center [201, 61] width 13 height 8
click at [286, 56] on div "Filter Stylist Select All Ankit Arun Counter_Sales [PERSON_NAME] Kahaowen [PERS…" at bounding box center [260, 147] width 483 height 185
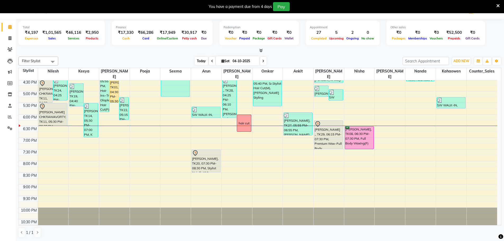
click at [201, 62] on span "Today" at bounding box center [201, 61] width 13 height 8
click at [313, 58] on div "[DATE] [DATE]" at bounding box center [230, 61] width 339 height 8
click at [7, 39] on span at bounding box center [9, 38] width 9 height 6
select select "service"
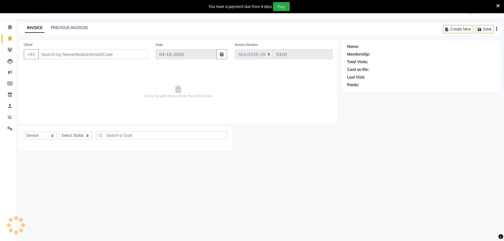
scroll to position [13, 0]
click at [63, 29] on link "PREVIOUS INVOICES" at bounding box center [69, 27] width 37 height 5
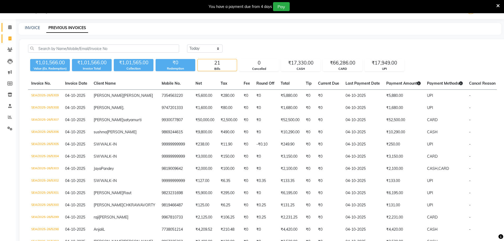
click at [11, 24] on link "Calendar" at bounding box center [8, 27] width 13 height 9
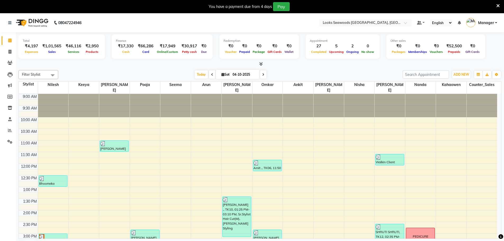
click at [310, 69] on div "Filter Stylist Select All Ankit Arun Counter_Sales [PERSON_NAME] Kahaowen [PERS…" at bounding box center [260, 160] width 483 height 185
click at [204, 75] on span "Today" at bounding box center [201, 74] width 13 height 8
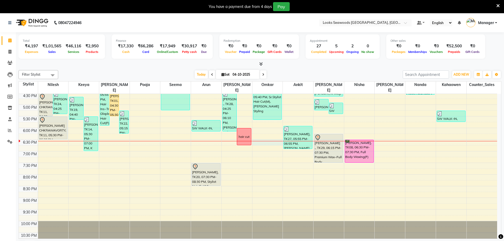
click at [268, 138] on div "9:00 AM 9:30 AM 10:00 AM 10:30 AM 11:00 AM 11:30 AM 12:00 PM 12:30 PM 1:00 PM 1…" at bounding box center [258, 81] width 479 height 326
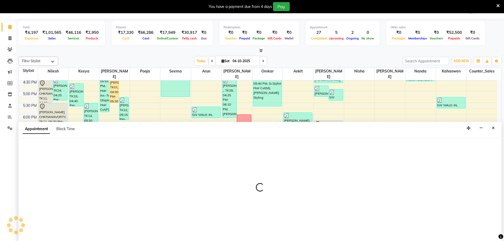
select select "93421"
select select "1110"
select select "tentative"
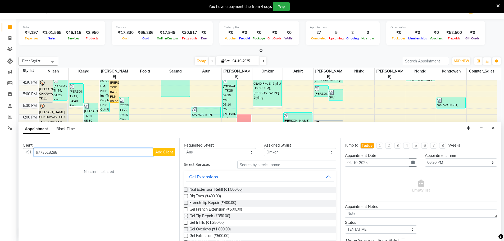
type input "9773518288"
click at [170, 152] on span "Add Client" at bounding box center [164, 152] width 18 height 5
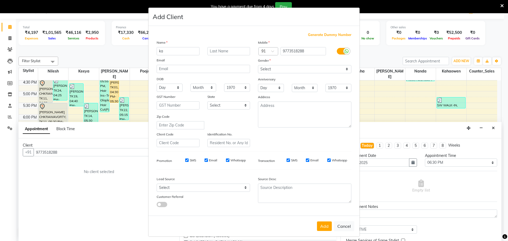
type input "k"
type input "Kamran"
type input "Shaikh"
click at [267, 69] on select "Select [DEMOGRAPHIC_DATA] [DEMOGRAPHIC_DATA] Other Prefer Not To Say" at bounding box center [304, 69] width 93 height 8
select select "[DEMOGRAPHIC_DATA]"
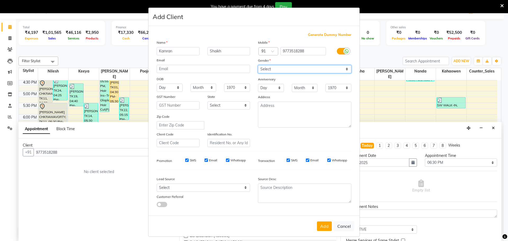
click at [258, 65] on select "Select [DEMOGRAPHIC_DATA] [DEMOGRAPHIC_DATA] Other Prefer Not To Say" at bounding box center [304, 69] width 93 height 8
click at [325, 226] on button "Add" at bounding box center [324, 227] width 15 height 10
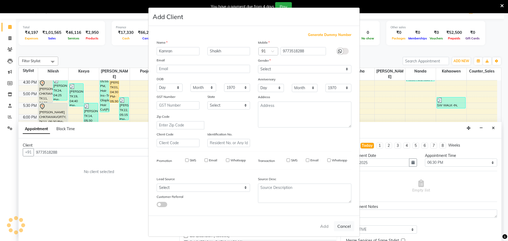
select select
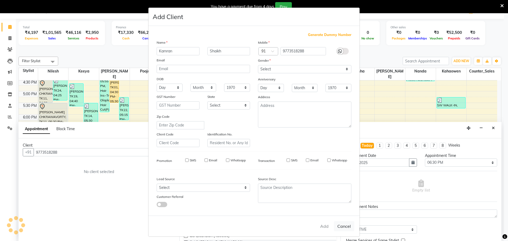
select select
checkbox input "false"
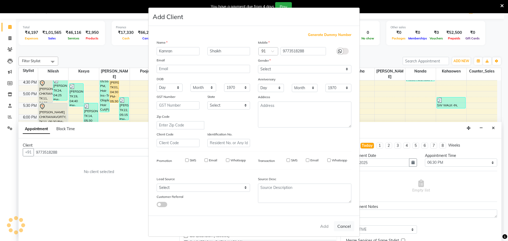
checkbox input "false"
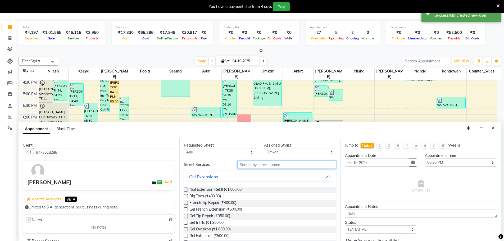
click at [266, 164] on input "text" at bounding box center [286, 165] width 99 height 8
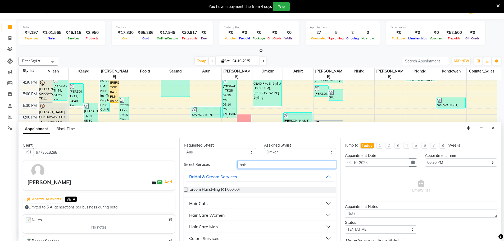
type input "hair"
click at [201, 206] on div "Hair Cuts" at bounding box center [198, 203] width 19 height 6
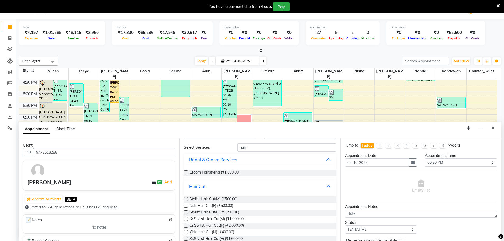
scroll to position [26, 0]
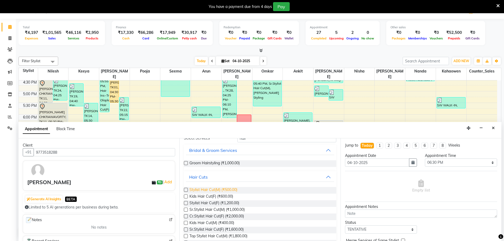
drag, startPoint x: 216, startPoint y: 190, endPoint x: 237, endPoint y: 191, distance: 21.8
click at [216, 190] on span "Stylist Hair Cut(M) (₹500.00)" at bounding box center [214, 190] width 48 height 7
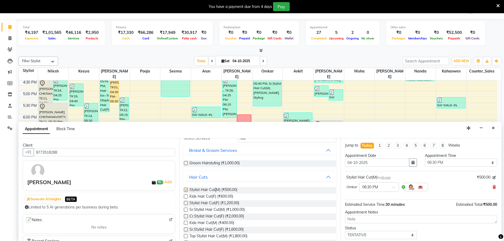
checkbox input "false"
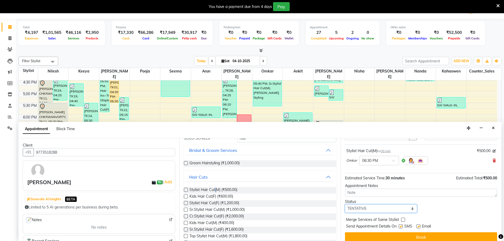
click at [371, 210] on select "Select TENTATIVE CONFIRM CHECK-IN UPCOMING" at bounding box center [381, 209] width 72 height 8
select select "confirm booking"
click at [345, 205] on select "Select TENTATIVE CONFIRM CHECK-IN UPCOMING" at bounding box center [381, 209] width 72 height 8
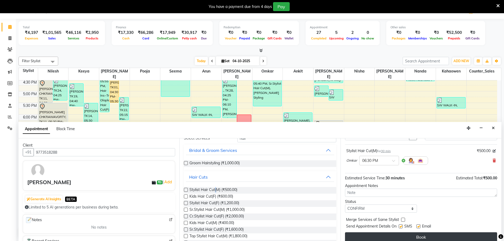
click at [403, 233] on button "Book" at bounding box center [421, 237] width 152 height 10
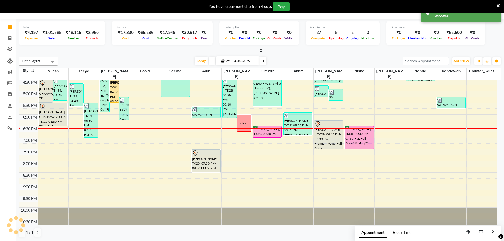
scroll to position [0, 0]
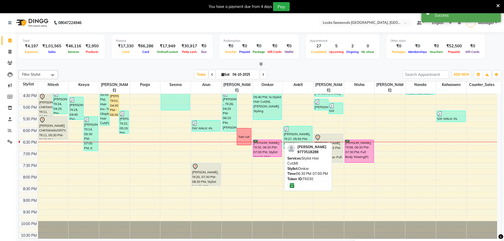
drag, startPoint x: 269, startPoint y: 144, endPoint x: 269, endPoint y: 151, distance: 6.4
click at [269, 151] on div "Amit ., TK06, 11:50 AM-12:20 PM, Stylist Hair Cut(M) [PERSON_NAME], TK13, 02:50…" at bounding box center [268, 81] width 30 height 326
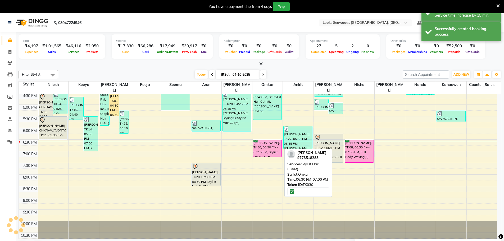
click at [269, 144] on div "[PERSON_NAME], TK30, 06:30 PM-07:15 PM, Stylist Hair Cut(M)" at bounding box center [267, 148] width 29 height 17
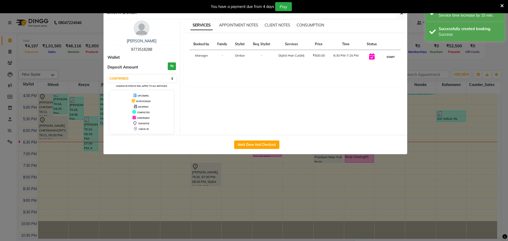
click at [392, 57] on button "START" at bounding box center [390, 57] width 11 height 7
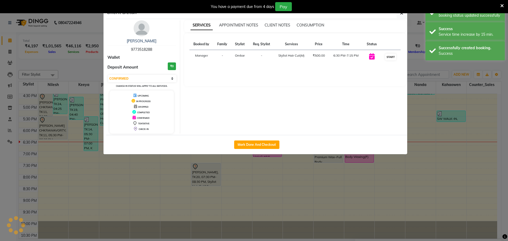
select select "1"
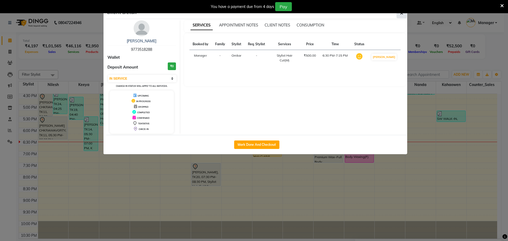
click at [403, 14] on icon "button" at bounding box center [401, 13] width 3 height 4
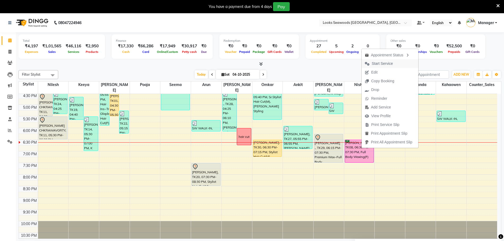
click at [382, 61] on span "Start Service" at bounding box center [382, 64] width 21 height 6
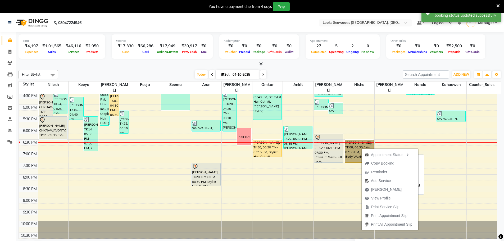
click at [354, 147] on link "[PERSON_NAME], TK08, 06:30 PM-07:30 PM, Full Body Waxing(F)" at bounding box center [359, 151] width 29 height 23
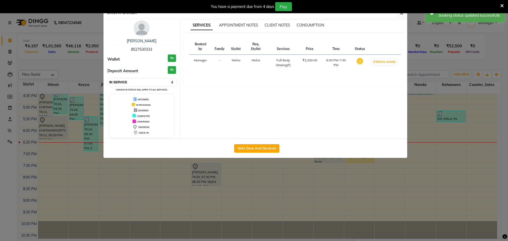
click at [143, 80] on select "Select IN SERVICE CONFIRMED TENTATIVE CHECK IN MARK DONE DROPPED UPCOMING" at bounding box center [142, 82] width 69 height 7
select select "6"
click at [108, 79] on select "Select IN SERVICE CONFIRMED TENTATIVE CHECK IN MARK DONE DROPPED UPCOMING" at bounding box center [142, 82] width 69 height 7
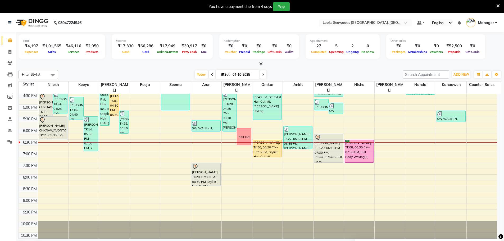
click at [499, 6] on icon at bounding box center [498, 5] width 3 height 5
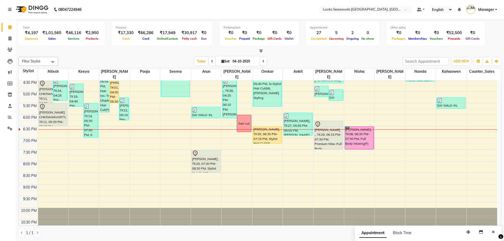
click at [262, 14] on nav "08047224946 Select Location × Looks Seawoods [GEOGRAPHIC_DATA], [GEOGRAPHIC_DAT…" at bounding box center [252, 9] width 504 height 19
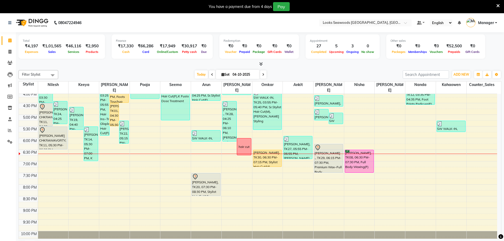
drag, startPoint x: 292, startPoint y: 73, endPoint x: 236, endPoint y: 70, distance: 56.7
click at [291, 72] on div "[DATE] [DATE]" at bounding box center [230, 75] width 339 height 8
click at [204, 71] on span "Today" at bounding box center [201, 74] width 13 height 8
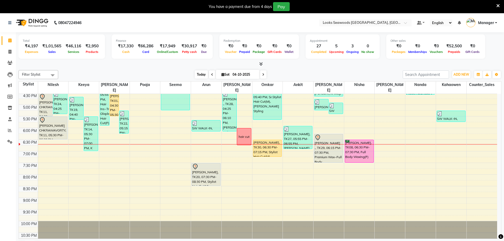
click at [199, 76] on span "Today" at bounding box center [201, 74] width 13 height 8
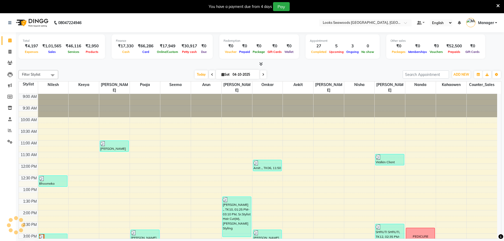
click at [298, 69] on div "Filter Stylist Select All Ankit Arun Counter_Sales [PERSON_NAME] Kahaowen [PERS…" at bounding box center [260, 160] width 483 height 185
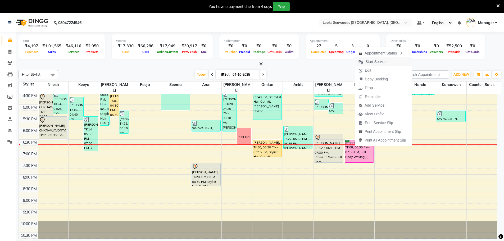
click at [374, 62] on span "Start Service" at bounding box center [376, 62] width 21 height 6
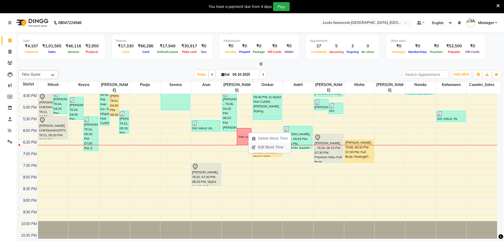
click at [272, 148] on span "Edit Block Time" at bounding box center [270, 148] width 25 height 6
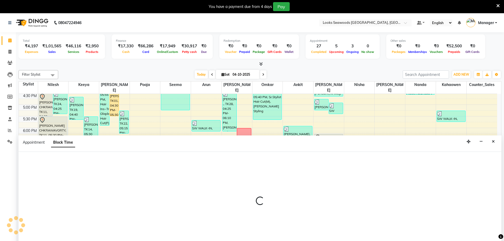
scroll to position [13, 0]
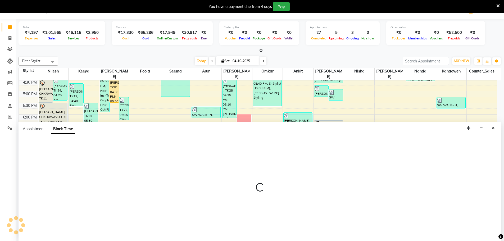
select select "93420"
select select "1080"
select select "1125"
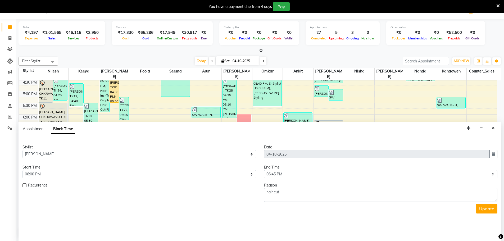
scroll to position [175, 0]
click at [31, 176] on select "Select 10:00 AM 10:15 AM 10:30 AM 10:45 AM 11:00 AM 11:15 AM 11:30 AM 11:45 AM …" at bounding box center [139, 174] width 234 height 8
select select "1110"
click at [22, 170] on select "Select 10:00 AM 10:15 AM 10:30 AM 10:45 AM 11:00 AM 11:15 AM 11:30 AM 11:45 AM …" at bounding box center [139, 174] width 234 height 8
click at [484, 210] on button "Update" at bounding box center [486, 209] width 21 height 10
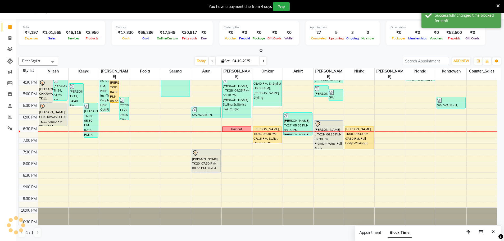
scroll to position [0, 0]
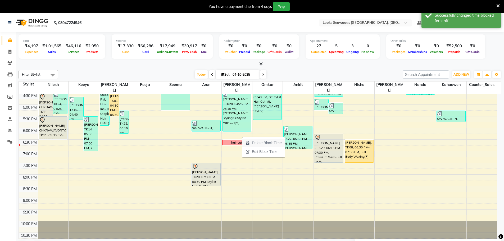
click at [262, 143] on span "Delete Block Time" at bounding box center [267, 143] width 30 height 6
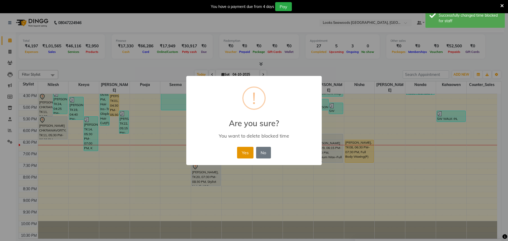
click at [247, 156] on button "Yes" at bounding box center [245, 153] width 16 height 12
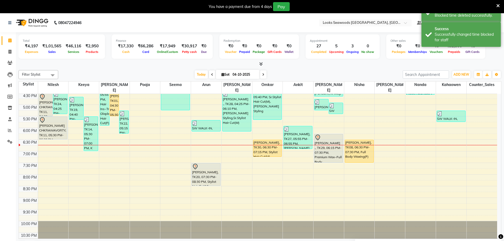
click at [318, 71] on div "[DATE] [DATE]" at bounding box center [230, 75] width 339 height 8
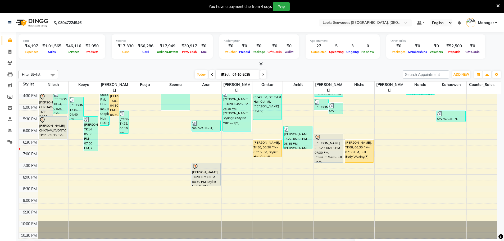
click at [318, 72] on div "[DATE] [DATE]" at bounding box center [230, 75] width 339 height 8
click at [11, 106] on span at bounding box center [9, 108] width 9 height 6
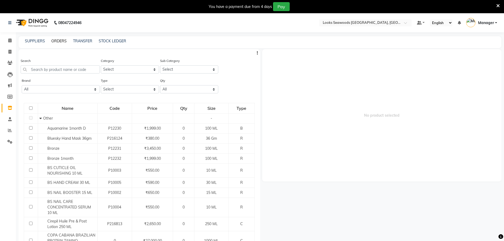
click at [62, 41] on link "ORDERS" at bounding box center [58, 41] width 15 height 5
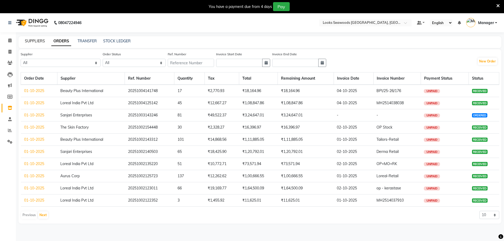
click at [39, 41] on link "SUPPLIERS" at bounding box center [35, 41] width 20 height 5
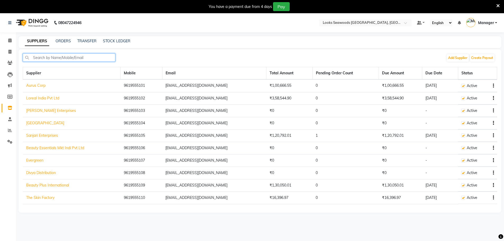
click at [43, 57] on input "text" at bounding box center [69, 57] width 93 height 8
click at [10, 39] on icon at bounding box center [9, 40] width 3 height 4
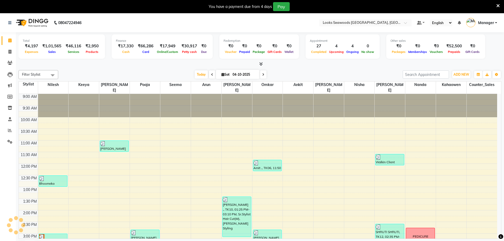
scroll to position [159, 0]
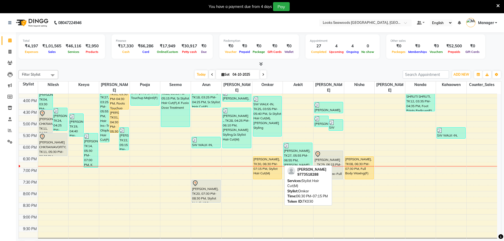
drag, startPoint x: 272, startPoint y: 167, endPoint x: 273, endPoint y: 173, distance: 6.7
click at [273, 173] on div "Amit ., TK06, 11:50 AM-12:20 PM, Stylist Hair Cut(M) [PERSON_NAME], TK13, 02:50…" at bounding box center [268, 98] width 30 height 326
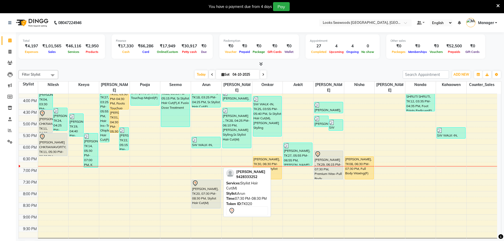
drag, startPoint x: 209, startPoint y: 196, endPoint x: 210, endPoint y: 201, distance: 4.4
click at [210, 201] on div "[PERSON_NAME], TK18, 03:25 PM-04:25 PM, Sr.Stylist Hair Cut(F) SW WALK-IN, TK25…" at bounding box center [206, 98] width 30 height 326
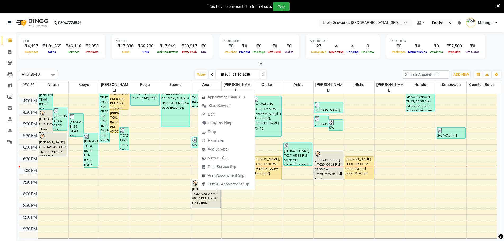
click at [313, 71] on div "[DATE] [DATE]" at bounding box center [230, 75] width 339 height 8
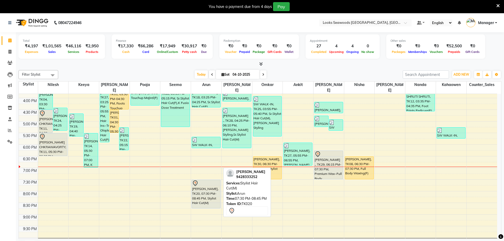
click at [202, 191] on div "[PERSON_NAME], TK20, 07:30 PM-08:45 PM, Stylist Hair Cut(M)" at bounding box center [206, 194] width 29 height 28
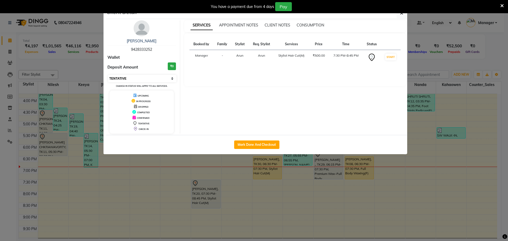
click at [143, 80] on select "Select IN SERVICE CONFIRMED TENTATIVE CHECK IN MARK DONE DROPPED UPCOMING" at bounding box center [142, 78] width 69 height 7
select select "6"
click at [108, 75] on select "Select IN SERVICE CONFIRMED TENTATIVE CHECK IN MARK DONE DROPPED UPCOMING" at bounding box center [142, 78] width 69 height 7
click at [404, 12] on div "You have a payment due from 4 days Pay" at bounding box center [254, 6] width 508 height 13
click at [402, 14] on icon "button" at bounding box center [401, 13] width 3 height 4
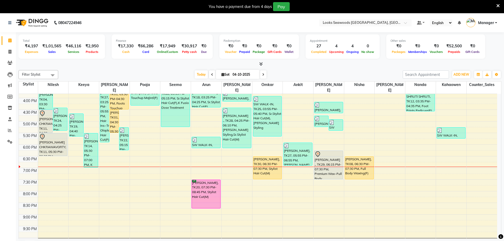
click at [368, 72] on div "[DATE] [DATE]" at bounding box center [230, 75] width 339 height 8
click at [8, 22] on icon at bounding box center [9, 23] width 3 height 4
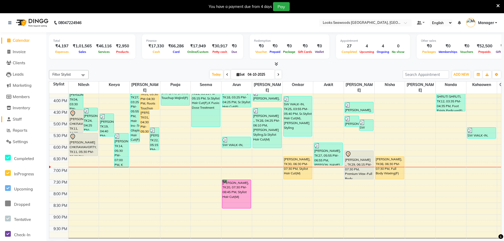
click at [21, 119] on span "Staff" at bounding box center [17, 119] width 9 height 5
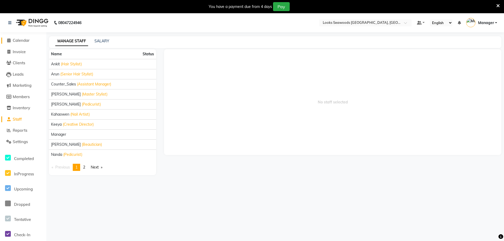
click at [23, 39] on span "Calendar" at bounding box center [21, 40] width 17 height 5
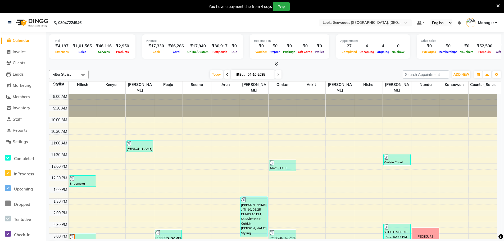
scroll to position [106, 0]
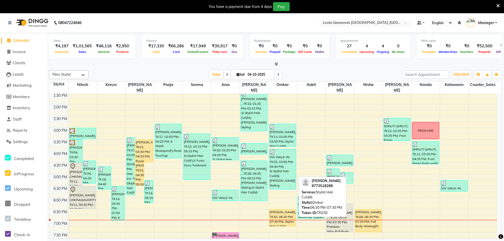
drag, startPoint x: 278, startPoint y: 226, endPoint x: 280, endPoint y: 217, distance: 10.0
click at [280, 217] on div "Amit ., TK06, 11:50 AM-12:20 PM, Stylist Hair Cut(M) [PERSON_NAME], TK13, 02:50…" at bounding box center [283, 151] width 28 height 326
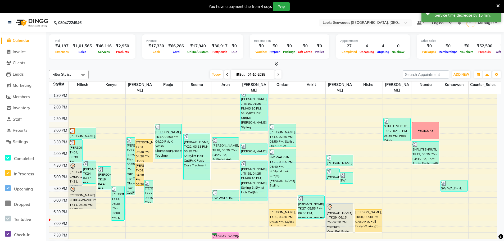
click at [286, 220] on div at bounding box center [283, 220] width 28 height 0
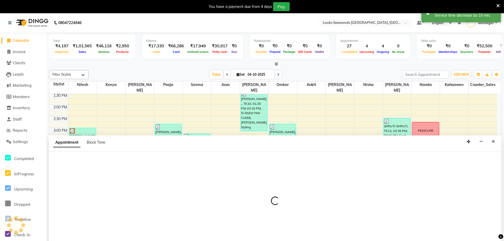
scroll to position [13, 0]
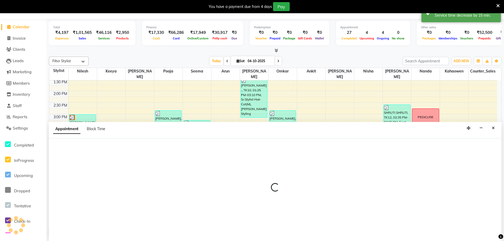
select select "93421"
select select "1125"
select select "tentative"
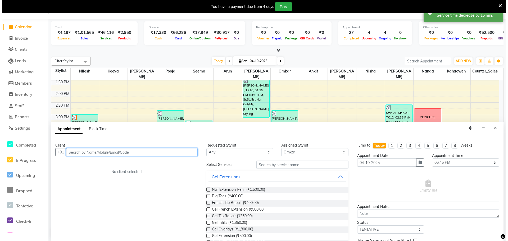
scroll to position [26, 0]
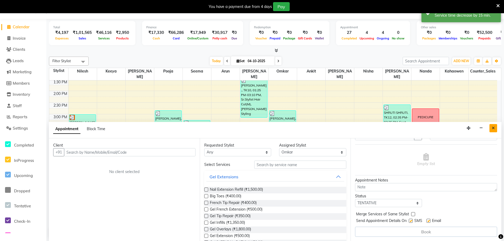
click at [492, 129] on button "Close" at bounding box center [494, 128] width 8 height 8
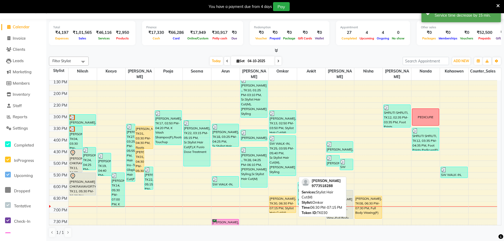
click at [282, 199] on div "[PERSON_NAME], TK30, 06:30 PM-07:15 PM, Stylist Hair Cut(M)" at bounding box center [282, 204] width 26 height 17
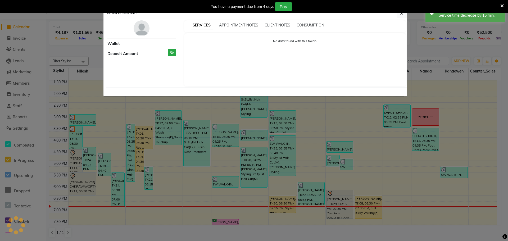
select select "1"
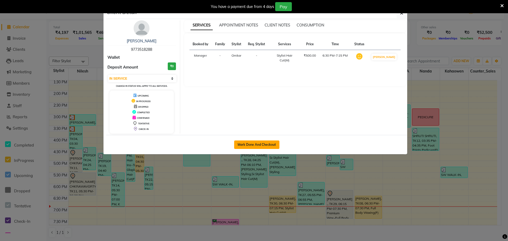
click at [266, 141] on button "Mark Done And Checkout" at bounding box center [256, 145] width 45 height 8
select select "service"
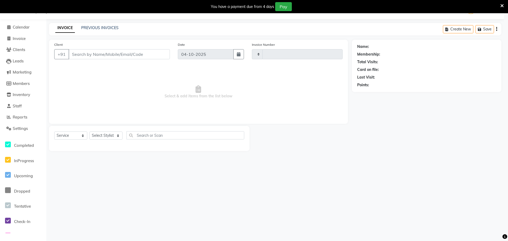
type input "5310"
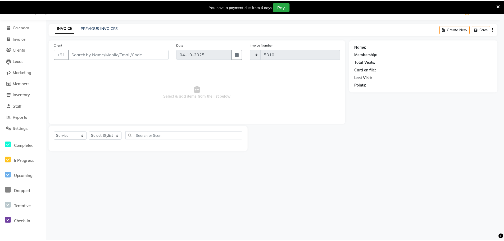
scroll to position [13, 0]
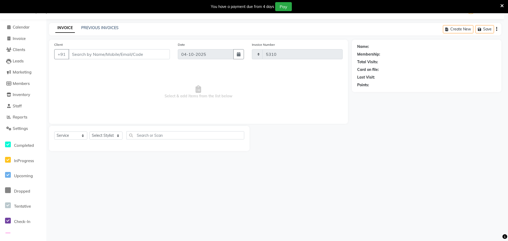
select select "9146"
type input "9773518288"
select select "93421"
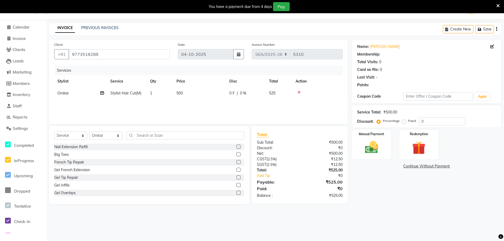
select select "1: Object"
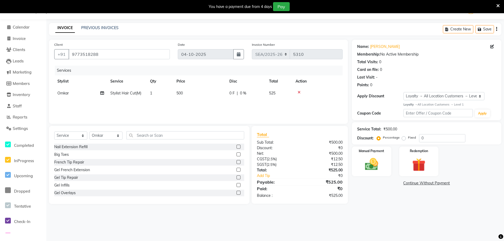
click at [181, 94] on span "500" at bounding box center [180, 93] width 6 height 5
select select "93421"
click at [204, 95] on input "500" at bounding box center [224, 95] width 46 height 8
type input "900"
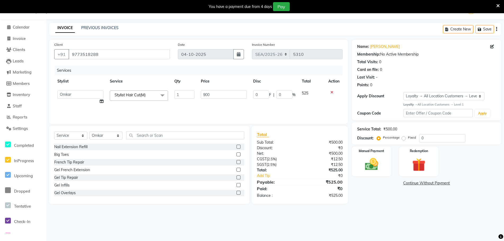
click at [349, 27] on div "INVOICE PREVIOUS INVOICES Create New Save" at bounding box center [275, 29] width 453 height 12
drag, startPoint x: 370, startPoint y: 165, endPoint x: 391, endPoint y: 177, distance: 23.9
click at [371, 166] on img at bounding box center [372, 164] width 22 height 15
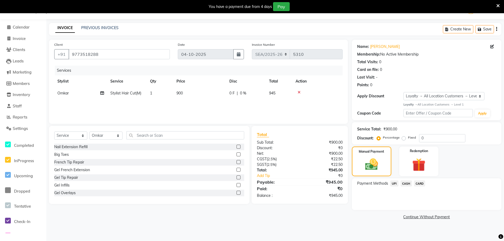
drag, startPoint x: 395, startPoint y: 185, endPoint x: 400, endPoint y: 188, distance: 6.0
click at [395, 185] on span "UPI" at bounding box center [394, 184] width 8 height 6
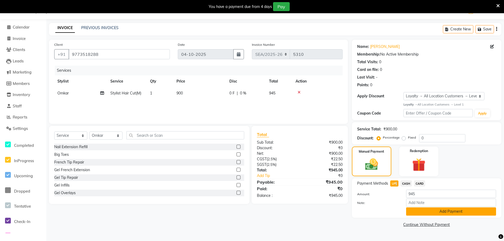
click at [430, 211] on button "Add Payment" at bounding box center [451, 212] width 90 height 8
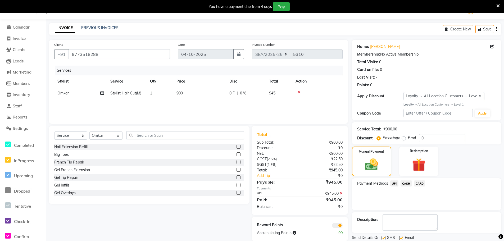
scroll to position [31, 0]
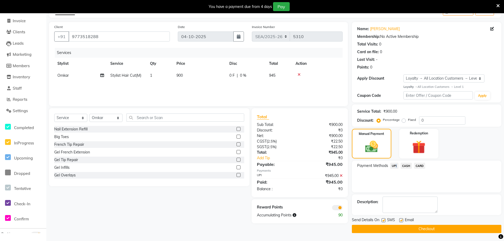
click at [425, 231] on button "Checkout" at bounding box center [427, 229] width 150 height 8
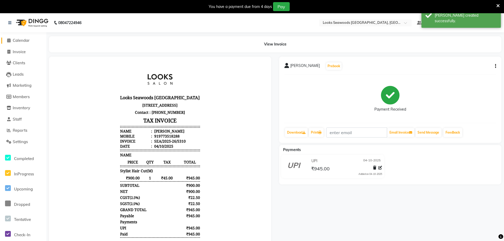
click at [30, 40] on span "Calendar" at bounding box center [21, 40] width 17 height 5
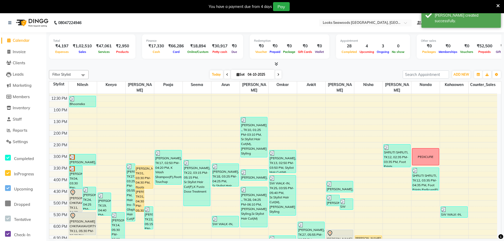
scroll to position [132, 0]
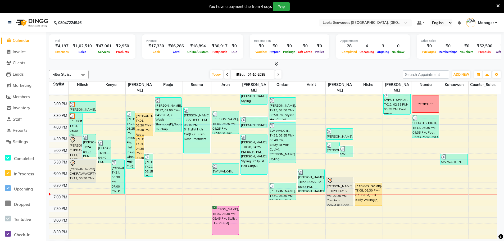
click at [184, 72] on div "[DATE] [DATE]" at bounding box center [245, 75] width 309 height 8
click at [377, 74] on div "[DATE] [DATE]" at bounding box center [245, 75] width 309 height 8
click at [322, 72] on div "[DATE] [DATE]" at bounding box center [245, 75] width 309 height 8
click at [260, 190] on div "9:00 AM 9:30 AM 10:00 AM 10:30 AM 11:00 AM 11:30 AM 12:00 PM 12:30 PM 1:00 PM 1…" at bounding box center [273, 125] width 448 height 326
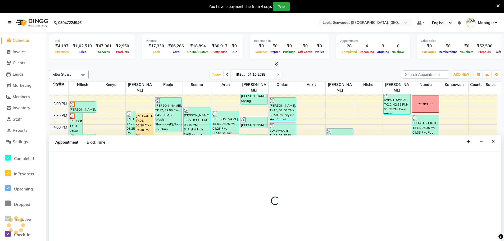
scroll to position [13, 0]
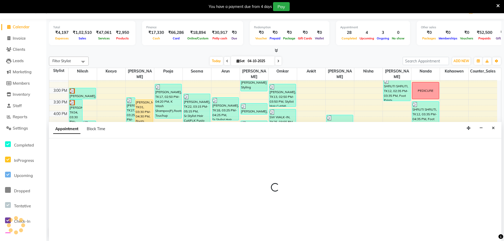
select select "93420"
select select "tentative"
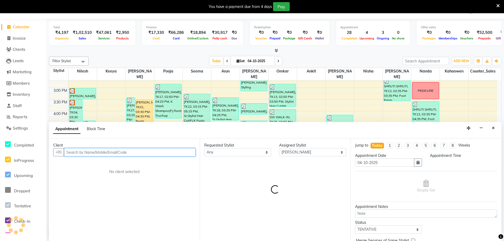
select select "1140"
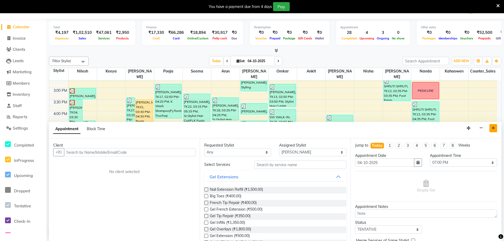
click at [496, 129] on button "Close" at bounding box center [494, 128] width 8 height 8
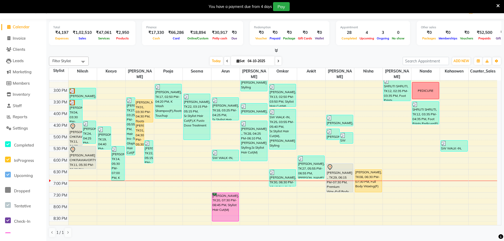
click at [340, 50] on div at bounding box center [275, 51] width 453 height 6
click at [343, 57] on div "[DATE] [DATE]" at bounding box center [245, 61] width 309 height 8
drag, startPoint x: 372, startPoint y: 187, endPoint x: 373, endPoint y: 198, distance: 10.6
click at [373, 198] on div "9:00 AM 9:30 AM 10:00 AM 10:30 AM 11:00 AM 11:30 AM 12:00 PM 12:30 PM 1:00 PM 1…" at bounding box center [273, 111] width 448 height 326
drag, startPoint x: 155, startPoint y: 57, endPoint x: 271, endPoint y: 143, distance: 145.3
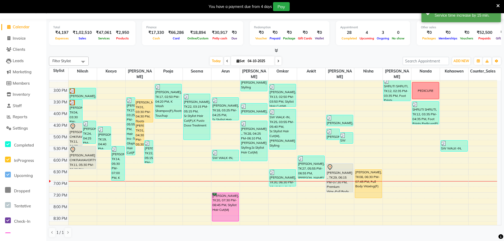
click at [157, 57] on div "Filter Stylist Select All Ankit Arun Counter_Sales [PERSON_NAME] Kahaowen [PERS…" at bounding box center [275, 61] width 453 height 9
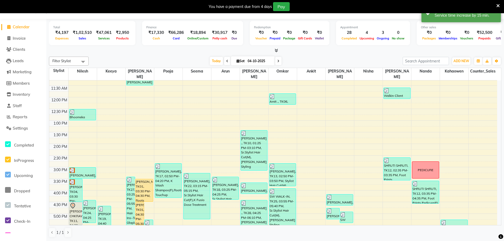
scroll to position [159, 0]
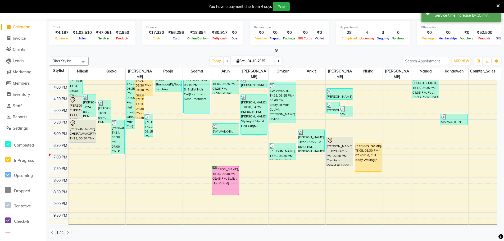
drag, startPoint x: 296, startPoint y: 54, endPoint x: 299, endPoint y: 65, distance: 11.7
click at [297, 54] on div "Total ₹4,197 Expenses ₹1,02,510 Sales ₹47,061 Services ₹2,950 Products Finance …" at bounding box center [275, 130] width 458 height 222
click at [321, 57] on div "Filter Stylist Select All Ankit Arun Counter_Sales [PERSON_NAME] Kahaowen [PERS…" at bounding box center [275, 61] width 453 height 9
drag, startPoint x: 187, startPoint y: 55, endPoint x: 196, endPoint y: 57, distance: 9.1
click at [188, 55] on div "Filter Stylist Select All Ankit Arun Counter_Sales [PERSON_NAME] Kahaowen [PERS…" at bounding box center [275, 147] width 453 height 185
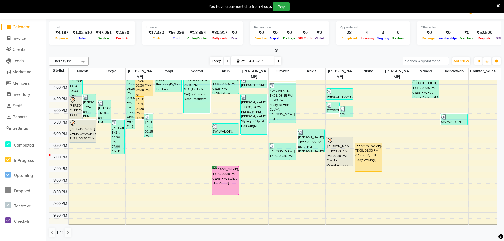
click at [217, 58] on span "Today" at bounding box center [216, 61] width 13 height 8
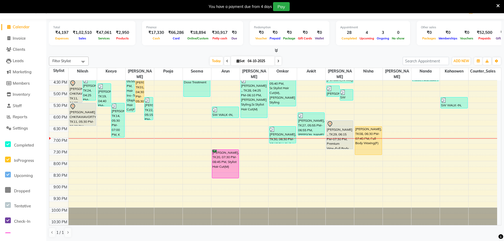
click at [309, 58] on div "[DATE] [DATE]" at bounding box center [245, 61] width 309 height 8
click at [21, 94] on span "Inventory" at bounding box center [21, 94] width 17 height 5
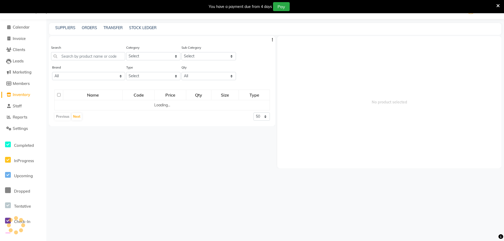
scroll to position [13, 0]
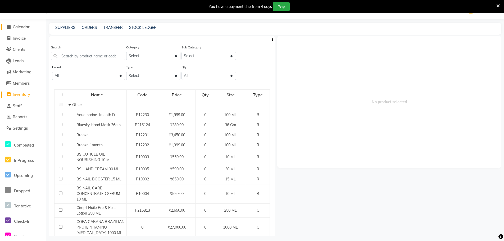
click at [23, 26] on span "Calendar" at bounding box center [21, 26] width 17 height 5
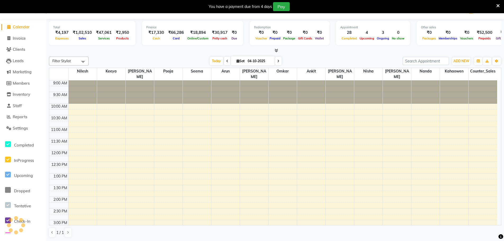
scroll to position [13, 0]
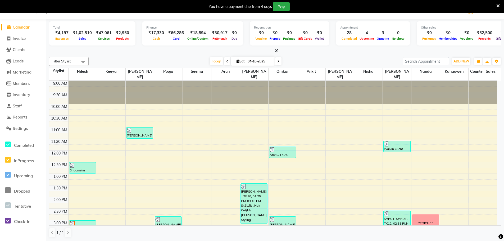
click at [261, 62] on input "04-10-2025" at bounding box center [259, 61] width 26 height 8
select select "10"
select select "2025"
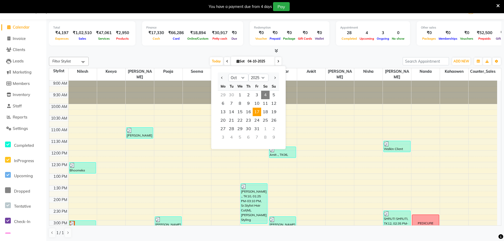
click at [259, 112] on span "17" at bounding box center [257, 112] width 8 height 8
type input "[DATE]"
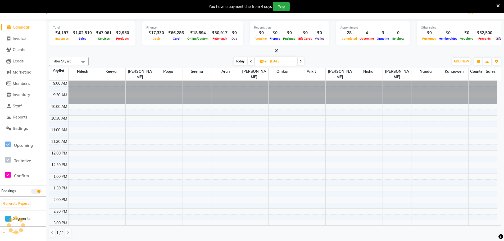
scroll to position [175, 0]
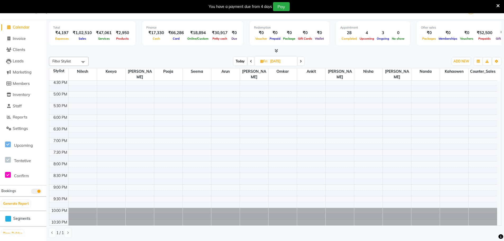
click at [197, 136] on div "9:00 AM 9:30 AM 10:00 AM 10:30 AM 11:00 AM 11:30 AM 12:00 PM 12:30 PM 1:00 PM 1…" at bounding box center [273, 68] width 448 height 326
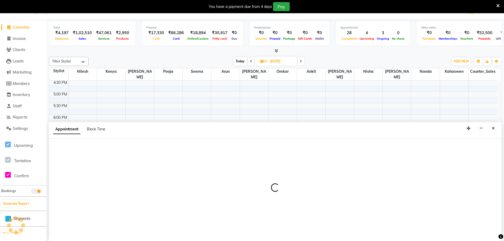
scroll to position [13, 0]
select select "93418"
select select "1140"
select select "tentative"
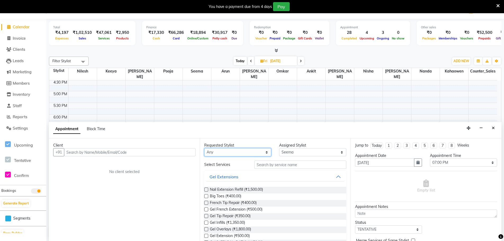
click at [251, 152] on select "Any Ankit Arun Counter_Sales [PERSON_NAME] [PERSON_NAME] [PERSON_NAME] [PERSON_…" at bounding box center [237, 152] width 67 height 8
select select "93418"
click at [204, 148] on select "Any Ankit Arun Counter_Sales [PERSON_NAME] [PERSON_NAME] [PERSON_NAME] [PERSON_…" at bounding box center [237, 152] width 67 height 8
click at [259, 164] on input "text" at bounding box center [300, 165] width 92 height 8
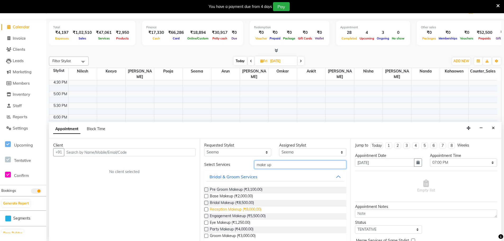
scroll to position [7, 0]
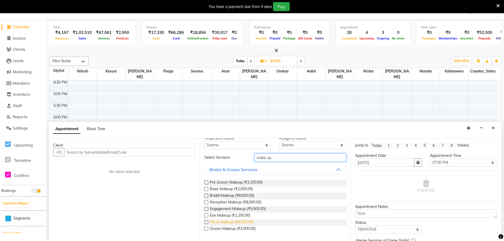
type input "make up"
click at [229, 223] on span "Party Makeup (₹4,000.00)" at bounding box center [232, 222] width 44 height 7
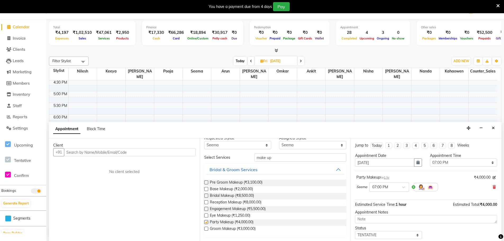
checkbox input "false"
drag, startPoint x: 281, startPoint y: 157, endPoint x: 254, endPoint y: 158, distance: 27.3
click at [254, 158] on input "make up" at bounding box center [300, 158] width 92 height 8
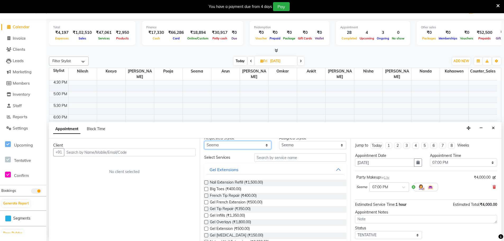
click at [254, 145] on select "Any Ankit Arun Counter_Sales [PERSON_NAME] [PERSON_NAME] [PERSON_NAME] [PERSON_…" at bounding box center [237, 145] width 67 height 8
select select "93423"
click at [204, 148] on select "Any Ankit Arun Counter_Sales [PERSON_NAME] [PERSON_NAME] [PERSON_NAME] [PERSON_…" at bounding box center [237, 145] width 67 height 8
select select "93423"
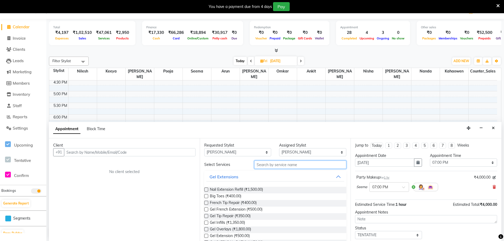
click at [275, 163] on input "text" at bounding box center [300, 165] width 92 height 8
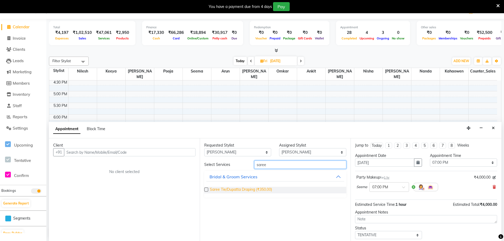
type input "saree"
click at [257, 192] on span "Saree Tie/Dupatta Draping (₹350.00)" at bounding box center [241, 190] width 62 height 7
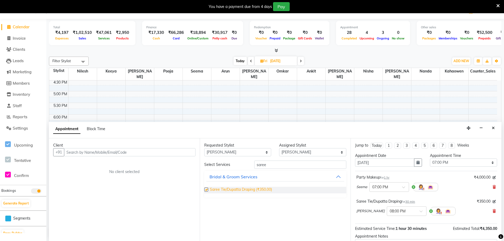
checkbox input "false"
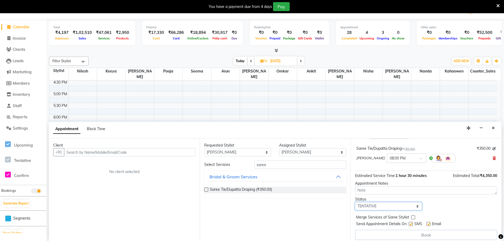
click at [379, 209] on select "Select TENTATIVE CONFIRM UPCOMING" at bounding box center [388, 206] width 67 height 8
select select "confirm booking"
click at [355, 202] on select "Select TENTATIVE CONFIRM UPCOMING" at bounding box center [388, 206] width 67 height 8
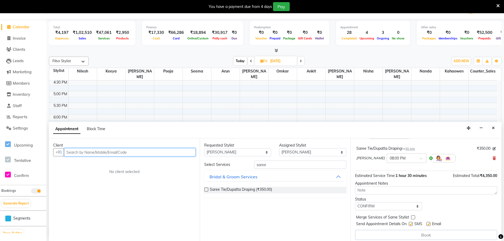
click at [82, 156] on input "text" at bounding box center [130, 152] width 132 height 8
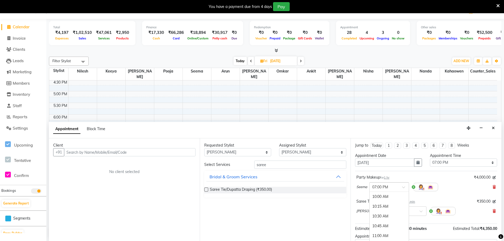
click at [404, 186] on span at bounding box center [405, 189] width 7 height 6
click at [388, 209] on div "04:00 PM" at bounding box center [389, 212] width 39 height 10
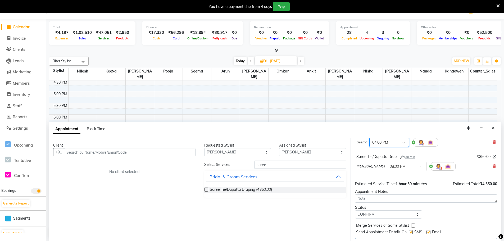
scroll to position [53, 0]
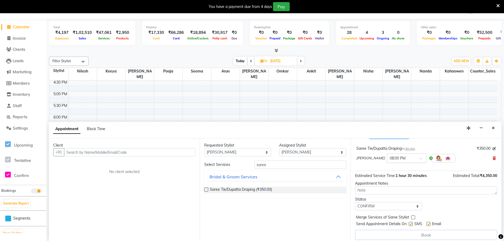
click at [391, 156] on input "text" at bounding box center [401, 158] width 23 height 6
click at [390, 181] on div "05:00 PM" at bounding box center [406, 183] width 39 height 10
click at [133, 154] on input "text" at bounding box center [130, 152] width 132 height 8
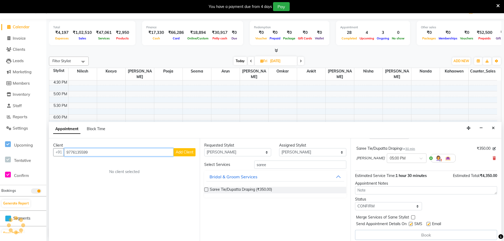
type input "9776135599"
click at [185, 152] on span "Add Client" at bounding box center [185, 152] width 18 height 5
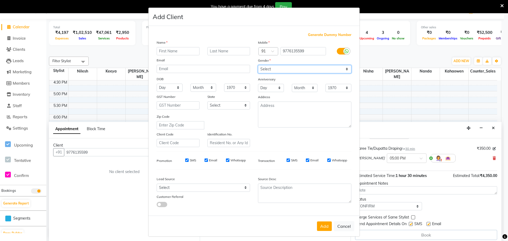
click at [292, 72] on select "Select [DEMOGRAPHIC_DATA] [DEMOGRAPHIC_DATA] Other Prefer Not To Say" at bounding box center [304, 69] width 93 height 8
select select "[DEMOGRAPHIC_DATA]"
click at [258, 65] on select "Select [DEMOGRAPHIC_DATA] [DEMOGRAPHIC_DATA] Other Prefer Not To Say" at bounding box center [304, 69] width 93 height 8
click at [169, 49] on input "text" at bounding box center [178, 51] width 43 height 8
type input "Divya"
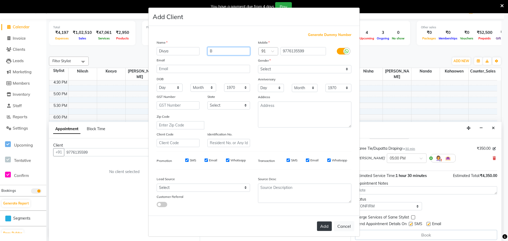
type input "B"
click at [320, 230] on button "Add" at bounding box center [324, 227] width 15 height 10
select select
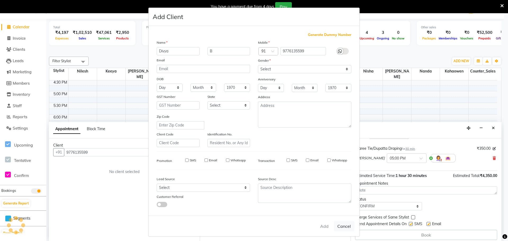
select select
checkbox input "false"
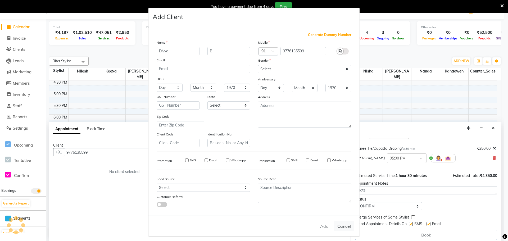
checkbox input "false"
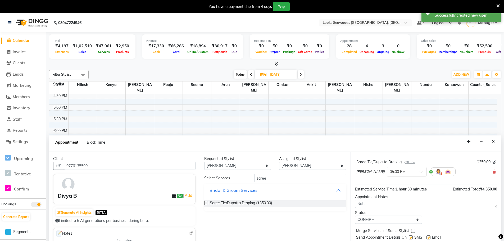
scroll to position [13, 0]
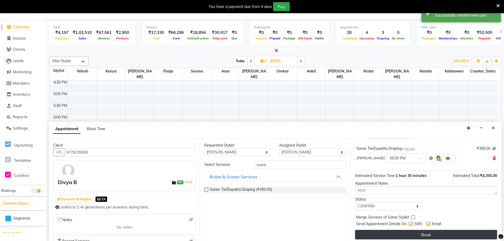
click at [447, 238] on button "Book" at bounding box center [426, 235] width 142 height 10
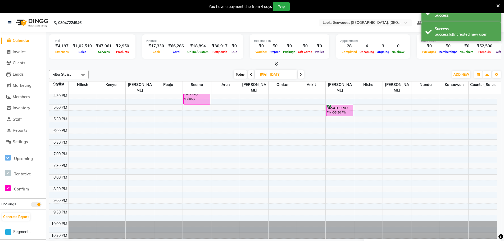
scroll to position [123, 0]
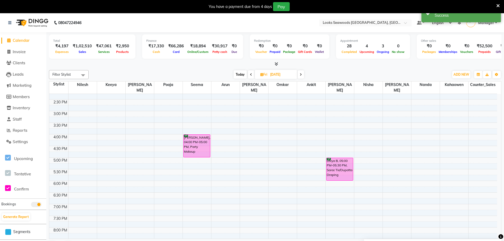
drag, startPoint x: 339, startPoint y: 163, endPoint x: 339, endPoint y: 172, distance: 8.2
click at [339, 172] on div "Divya B, 05:00 PM-05:30 PM, Saree Tie/Dupatta Draping Divya B, 05:00 PM-05:30 P…" at bounding box center [340, 134] width 28 height 326
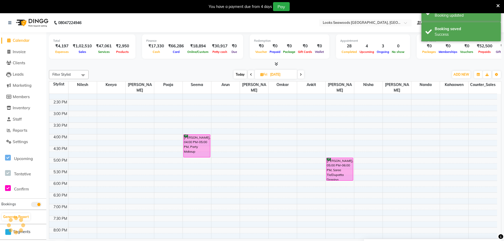
click at [328, 68] on div "Filter Stylist Select All Ankit Arun Counter_Sales [PERSON_NAME] Kahaowen [PERS…" at bounding box center [275, 160] width 453 height 185
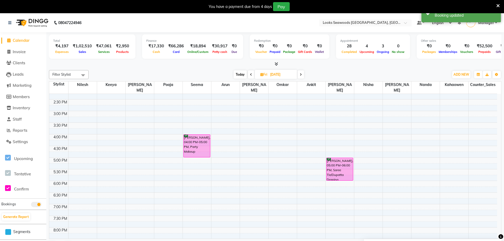
click at [238, 74] on span "Today" at bounding box center [240, 74] width 13 height 8
type input "04-10-2025"
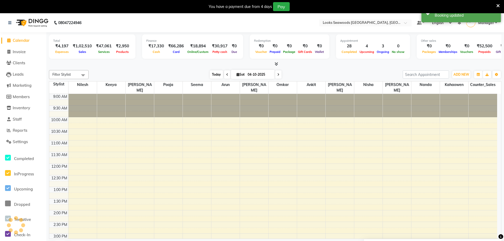
scroll to position [175, 0]
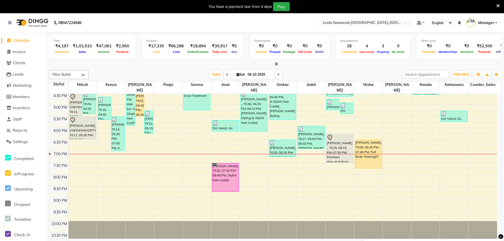
click at [164, 71] on div "[DATE] [DATE]" at bounding box center [245, 75] width 309 height 8
click at [215, 75] on span "Today" at bounding box center [216, 74] width 13 height 8
click at [23, 51] on span "Invoice" at bounding box center [19, 51] width 13 height 5
select select "service"
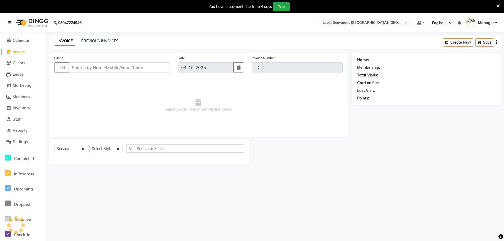
type input "5311"
select select "9146"
drag, startPoint x: 114, startPoint y: 70, endPoint x: 250, endPoint y: 65, distance: 136.2
click at [114, 70] on input "Client" at bounding box center [119, 67] width 101 height 10
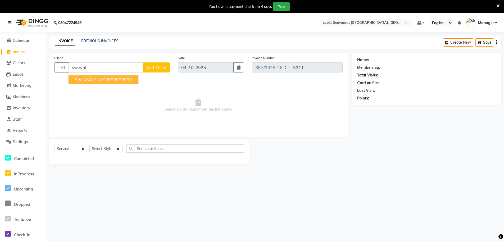
drag, startPoint x: 100, startPoint y: 81, endPoint x: 100, endPoint y: 77, distance: 4.2
click at [100, 81] on span "SW WALK-IN" at bounding box center [88, 79] width 27 height 5
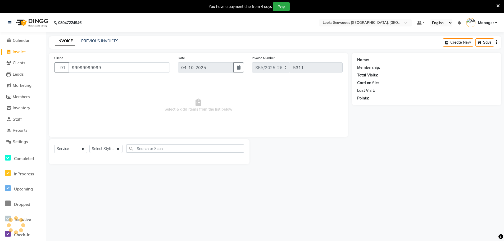
type input "99999999999"
select select "1: Object"
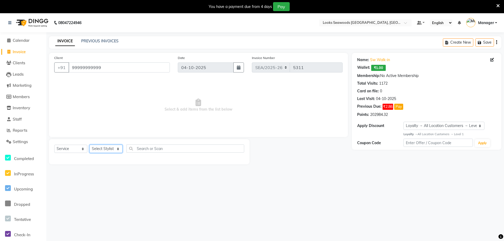
click at [110, 149] on select "Select Stylist Ankit Arun Counter_Sales [PERSON_NAME] [PERSON_NAME] Manager [PE…" at bounding box center [105, 149] width 33 height 8
select select "93423"
click at [89, 145] on select "Select Stylist Ankit Arun Counter_Sales [PERSON_NAME] [PERSON_NAME] Manager [PE…" at bounding box center [105, 149] width 33 height 8
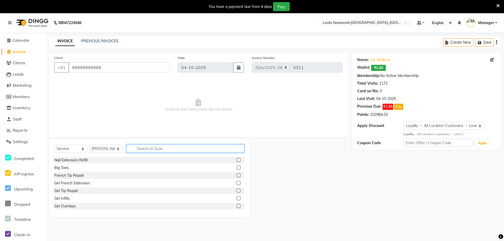
click at [146, 149] on input "text" at bounding box center [186, 149] width 118 height 8
type input "eye"
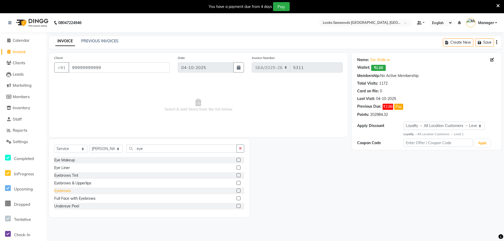
click at [69, 191] on div "Eyebrows" at bounding box center [62, 191] width 17 height 6
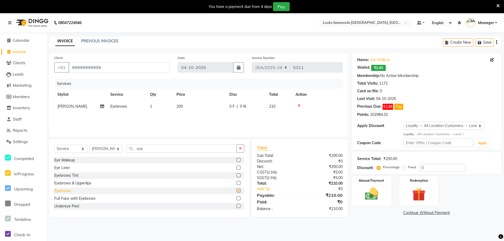
checkbox input "false"
click at [138, 150] on input "eye" at bounding box center [182, 149] width 110 height 8
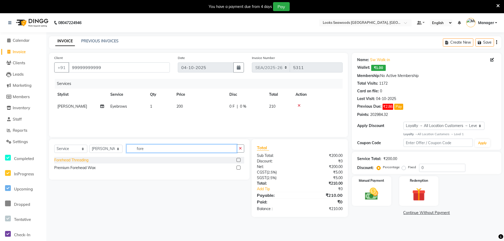
type input "fore"
click at [85, 160] on div "Forehead Threading" at bounding box center [71, 160] width 34 height 6
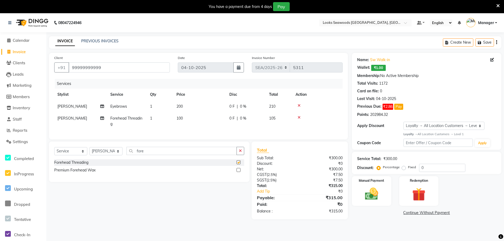
checkbox input "false"
click at [370, 197] on img at bounding box center [372, 194] width 22 height 16
drag, startPoint x: 393, startPoint y: 214, endPoint x: 397, endPoint y: 215, distance: 4.7
click at [393, 214] on span "UPI" at bounding box center [394, 213] width 8 height 6
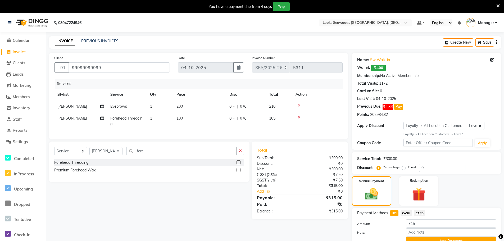
scroll to position [25, 0]
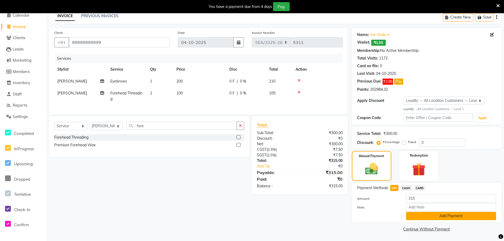
click at [435, 217] on button "Add Payment" at bounding box center [451, 216] width 90 height 8
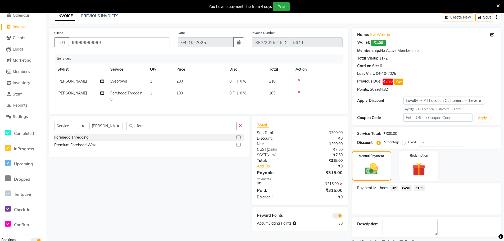
scroll to position [47, 0]
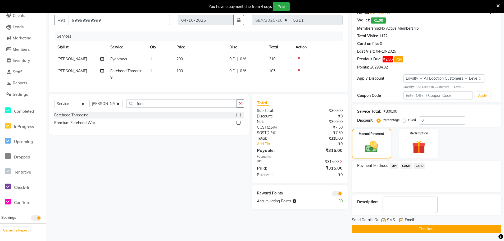
click at [427, 230] on button "Checkout" at bounding box center [427, 229] width 150 height 8
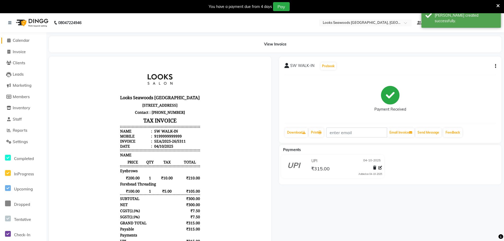
click at [17, 41] on span "Calendar" at bounding box center [21, 40] width 17 height 5
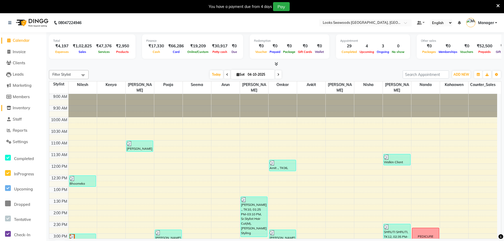
click at [19, 107] on span "Inventory" at bounding box center [21, 107] width 17 height 5
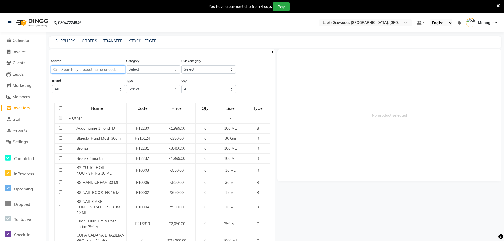
click at [84, 68] on input "text" at bounding box center [88, 69] width 74 height 8
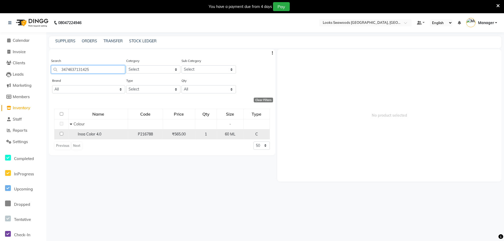
type input "3474637131425"
click at [61, 134] on input "checkbox" at bounding box center [61, 133] width 3 height 3
checkbox input "true"
select select
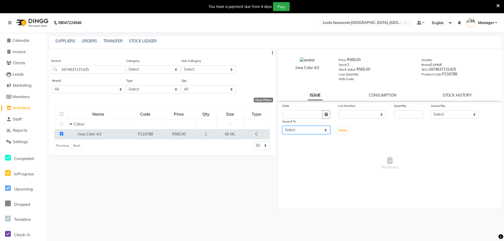
click at [327, 131] on select "Select Ankit Arun Counter_Sales [PERSON_NAME] [PERSON_NAME] Manager [PERSON_NAM…" at bounding box center [306, 130] width 48 height 8
click at [23, 109] on span "Inventory" at bounding box center [21, 107] width 17 height 5
click at [87, 69] on input "3474637131425" at bounding box center [88, 69] width 74 height 8
click at [75, 68] on input "3474637131425" at bounding box center [88, 69] width 74 height 8
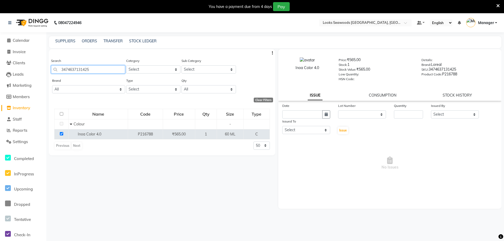
click at [75, 68] on input "3474637131425" at bounding box center [88, 69] width 74 height 8
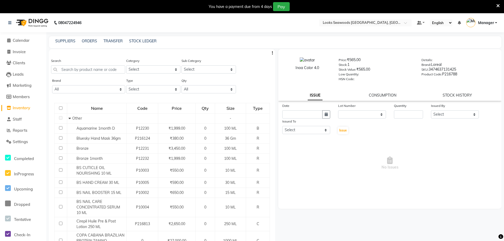
click at [22, 109] on span "Inventory" at bounding box center [21, 107] width 17 height 5
click at [25, 41] on span "Calendar" at bounding box center [21, 40] width 17 height 5
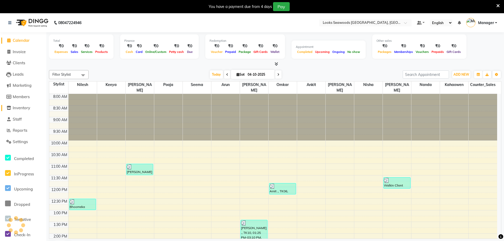
click at [22, 109] on span "Inventory" at bounding box center [21, 107] width 17 height 5
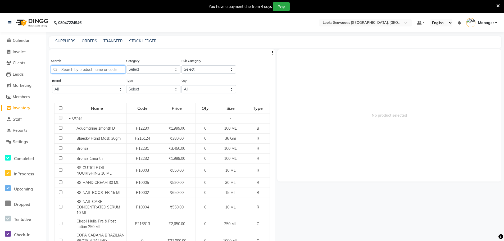
click at [78, 69] on input "text" at bounding box center [88, 69] width 74 height 8
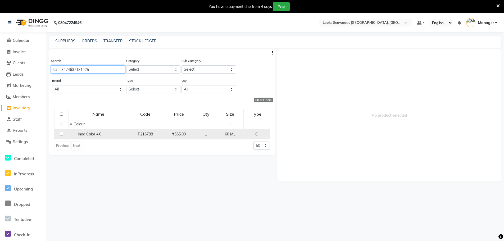
type input "3474637131425"
click at [60, 134] on input "checkbox" at bounding box center [61, 133] width 3 height 3
checkbox input "true"
select select
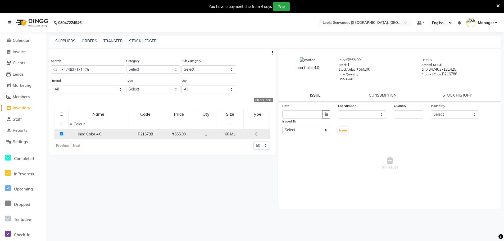
click at [209, 135] on div "1" at bounding box center [205, 135] width 17 height 6
click at [328, 115] on button "button" at bounding box center [326, 114] width 8 height 8
select select "10"
select select "2025"
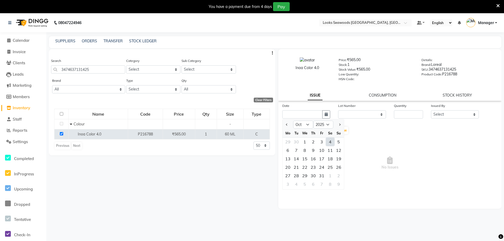
click at [330, 144] on div "4" at bounding box center [330, 142] width 8 height 8
type input "04-10-2025"
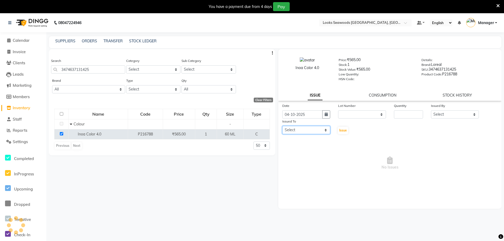
click at [327, 129] on select "Select Ankit Arun Counter_Sales [PERSON_NAME] [PERSON_NAME] Manager [PERSON_NAM…" at bounding box center [306, 130] width 48 height 8
select select "93418"
click at [282, 126] on select "Select Ankit Arun Counter_Sales [PERSON_NAME] [PERSON_NAME] Manager [PERSON_NAM…" at bounding box center [306, 130] width 48 height 8
click at [451, 113] on select "Select Ankit Arun Counter_Sales [PERSON_NAME] [PERSON_NAME] Manager [PERSON_NAM…" at bounding box center [455, 114] width 48 height 8
select select "93352"
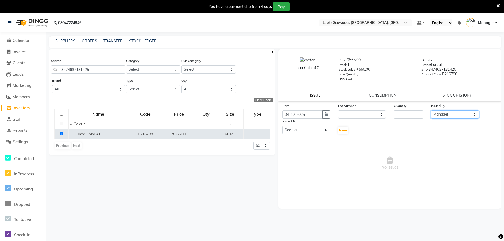
click at [431, 110] on select "Select Ankit Arun Counter_Sales [PERSON_NAME] [PERSON_NAME] Manager [PERSON_NAM…" at bounding box center [455, 114] width 48 height 8
click at [344, 130] on span "Issue" at bounding box center [343, 130] width 8 height 4
click at [409, 112] on input "number" at bounding box center [408, 114] width 29 height 8
type input "1"
click at [343, 131] on span "Issue" at bounding box center [343, 130] width 8 height 4
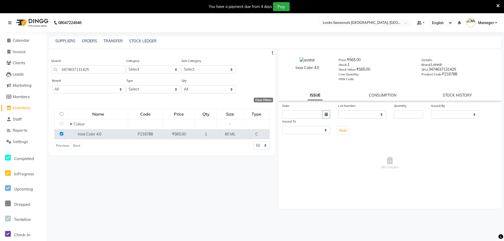
select select
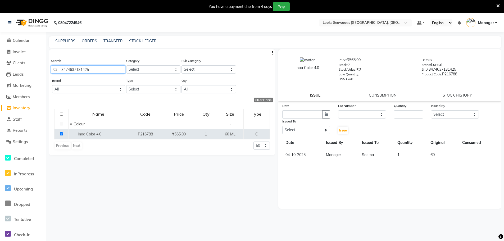
click at [87, 69] on input "3474637131425" at bounding box center [88, 69] width 74 height 8
type input "8901526404964"
click at [62, 134] on input "checkbox" at bounding box center [61, 133] width 3 height 3
checkbox input "true"
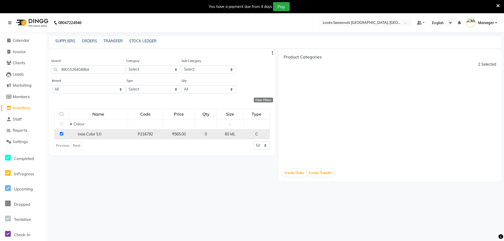
click at [91, 135] on span "Inoa Color 5.0" at bounding box center [90, 134] width 24 height 5
click at [102, 156] on div "Search 8901526404964 Category Select Skin Personal Care Hair Threading Loreal B…" at bounding box center [162, 149] width 226 height 201
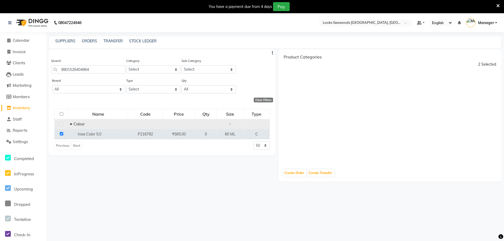
click at [72, 124] on span at bounding box center [72, 124] width 4 height 5
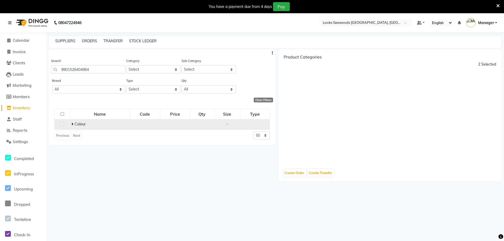
click at [72, 124] on icon at bounding box center [72, 124] width 2 height 4
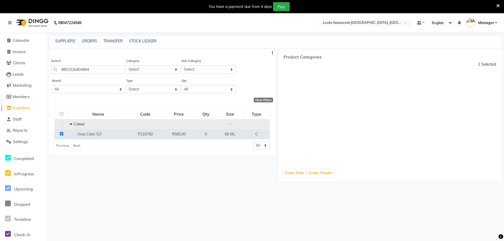
click at [78, 146] on div "Previous Next" at bounding box center [68, 146] width 28 height 8
drag, startPoint x: 133, startPoint y: 180, endPoint x: 144, endPoint y: 179, distance: 11.1
click at [134, 180] on div "Search 8901526404964 Category Select Skin Personal Care Hair Threading Loreal B…" at bounding box center [162, 149] width 226 height 201
click at [95, 135] on span "Inoa Color 5.0" at bounding box center [90, 134] width 24 height 5
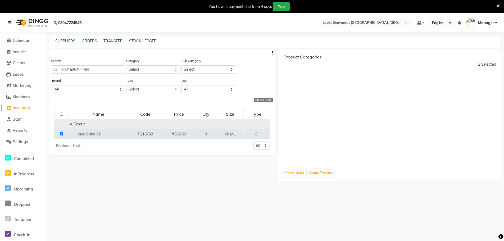
click at [352, 129] on div "Product Categories 2 Selected" at bounding box center [389, 106] width 223 height 115
click at [444, 106] on div "Product Categories 2 Selected" at bounding box center [389, 106] width 223 height 115
click at [61, 134] on input "checkbox" at bounding box center [61, 133] width 3 height 3
checkbox input "false"
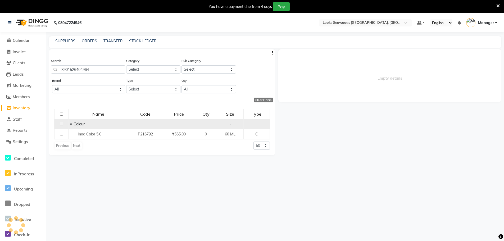
select select
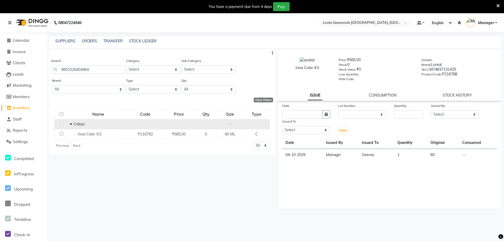
click at [384, 110] on div "Lot Number" at bounding box center [362, 106] width 48 height 7
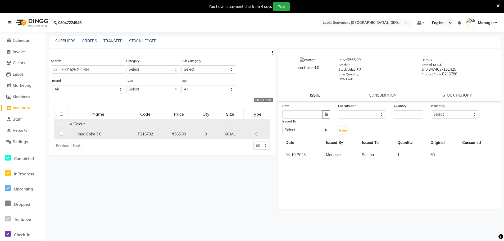
drag, startPoint x: 62, startPoint y: 134, endPoint x: 74, endPoint y: 136, distance: 12.5
click at [62, 134] on input "checkbox" at bounding box center [61, 133] width 3 height 3
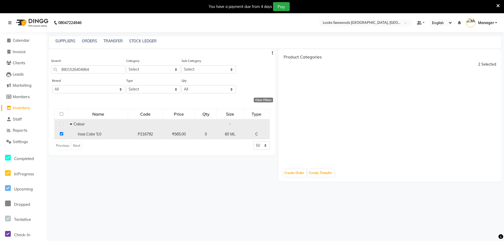
click at [61, 134] on input "checkbox" at bounding box center [61, 133] width 3 height 3
checkbox input "false"
select select
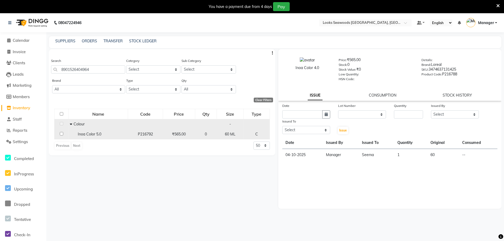
click at [116, 136] on div "Inoa Color 5.0" at bounding box center [98, 135] width 57 height 6
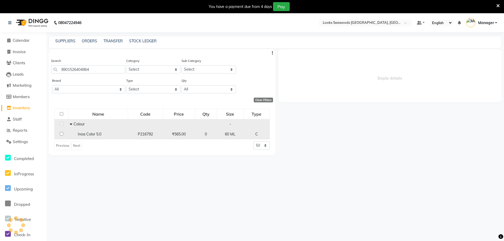
select select
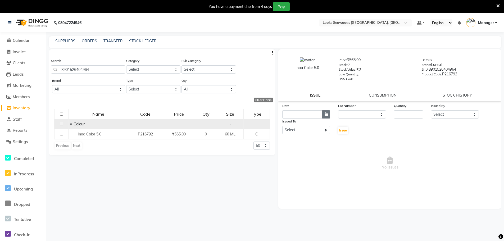
click at [327, 116] on icon "button" at bounding box center [326, 114] width 3 height 4
select select "10"
select select "2025"
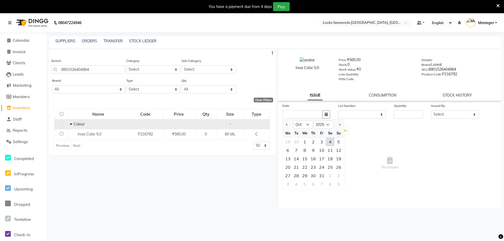
click at [331, 143] on div "4" at bounding box center [330, 142] width 8 height 8
type input "04-10-2025"
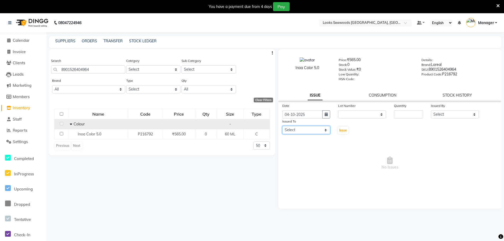
click at [325, 130] on select "Select Ankit Arun Counter_Sales [PERSON_NAME] [PERSON_NAME] Manager [PERSON_NAM…" at bounding box center [306, 130] width 48 height 8
select select "93418"
click at [282, 126] on select "Select Ankit Arun Counter_Sales [PERSON_NAME] [PERSON_NAME] Manager [PERSON_NAM…" at bounding box center [306, 130] width 48 height 8
click at [445, 114] on select "Select Ankit Arun Counter_Sales [PERSON_NAME] [PERSON_NAME] Manager [PERSON_NAM…" at bounding box center [455, 114] width 48 height 8
select select "93352"
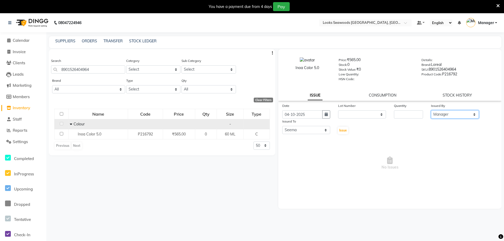
click at [431, 110] on select "Select Ankit Arun Counter_Sales [PERSON_NAME] [PERSON_NAME] Manager [PERSON_NAM…" at bounding box center [455, 114] width 48 height 8
drag, startPoint x: 399, startPoint y: 112, endPoint x: 459, endPoint y: 112, distance: 60.4
click at [400, 112] on input "number" at bounding box center [408, 114] width 29 height 8
type input "2"
click at [340, 130] on span "Issue" at bounding box center [343, 130] width 8 height 4
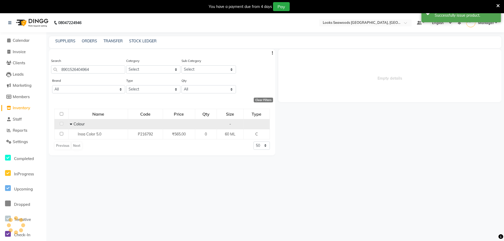
select select
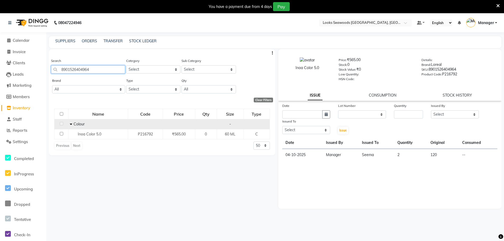
click at [85, 68] on input "8901526404964" at bounding box center [88, 69] width 74 height 8
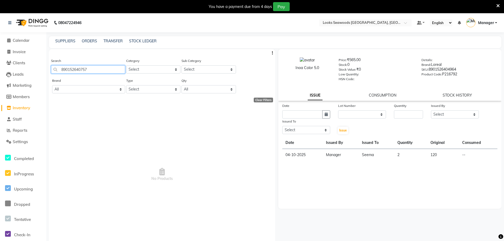
type input "89015264075"
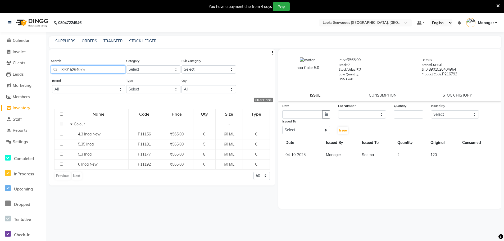
drag, startPoint x: 89, startPoint y: 70, endPoint x: 23, endPoint y: 67, distance: 66.5
click at [23, 67] on app-home "08047224946 Select Location × Looks Seawoods [GEOGRAPHIC_DATA], [GEOGRAPHIC_DAT…" at bounding box center [252, 135] width 504 height 245
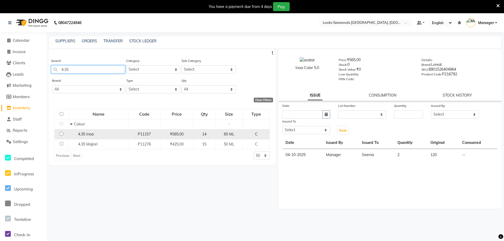
type input "4.35"
click at [62, 133] on input "checkbox" at bounding box center [61, 133] width 3 height 3
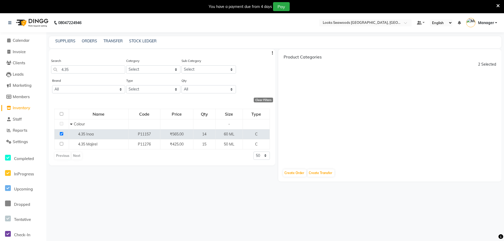
click at [422, 99] on div "Product Categories 2 Selected" at bounding box center [389, 106] width 223 height 115
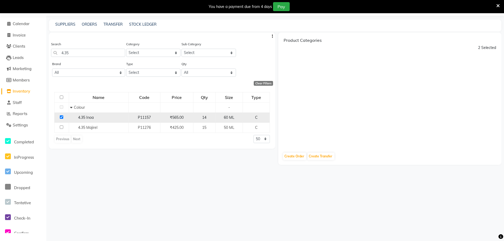
click at [124, 113] on td "4.35 Inoa" at bounding box center [99, 117] width 60 height 10
click at [62, 117] on input "checkbox" at bounding box center [61, 116] width 3 height 3
checkbox input "false"
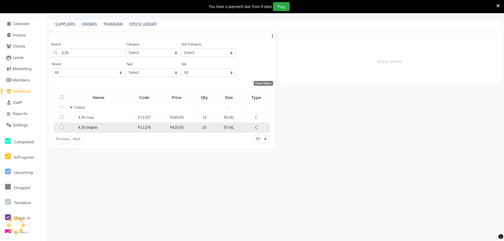
select select
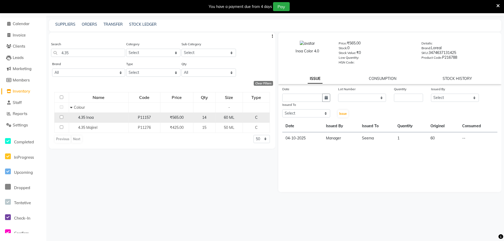
click at [171, 120] on div "₹565.00" at bounding box center [177, 118] width 29 height 6
select select
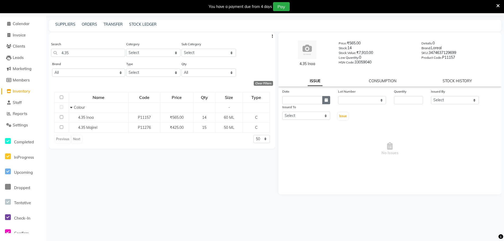
click at [327, 102] on icon "button" at bounding box center [326, 100] width 3 height 4
select select "10"
select select "2025"
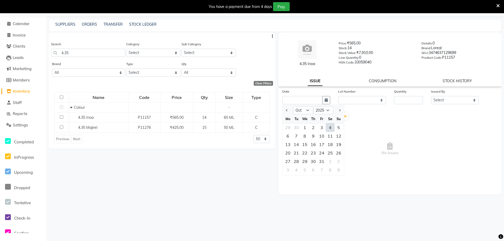
drag, startPoint x: 330, startPoint y: 128, endPoint x: 359, endPoint y: 114, distance: 32.1
click at [330, 127] on div "4" at bounding box center [330, 127] width 8 height 8
type input "04-10-2025"
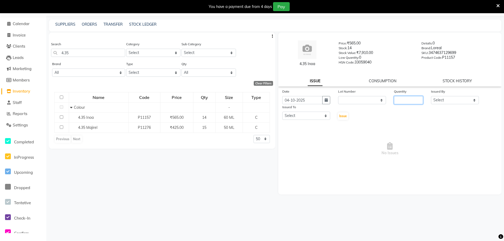
click at [409, 97] on input "number" at bounding box center [408, 100] width 29 height 8
type input "1"
click at [457, 104] on select "Select Ankit Arun Counter_Sales [PERSON_NAME] [PERSON_NAME] Manager [PERSON_NAM…" at bounding box center [455, 100] width 48 height 8
select select "93352"
click at [431, 96] on select "Select Ankit Arun Counter_Sales [PERSON_NAME] [PERSON_NAME] Manager [PERSON_NAM…" at bounding box center [455, 100] width 48 height 8
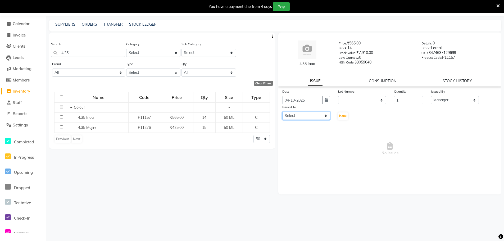
click at [309, 114] on select "Select Ankit Arun Counter_Sales [PERSON_NAME] [PERSON_NAME] Manager [PERSON_NAM…" at bounding box center [306, 116] width 48 height 8
click at [282, 112] on select "Select Ankit Arun Counter_Sales [PERSON_NAME] [PERSON_NAME] Manager [PERSON_NAM…" at bounding box center [306, 116] width 48 height 8
click at [309, 114] on select "Select Ankit Arun Counter_Sales [PERSON_NAME] [PERSON_NAME] Manager [PERSON_NAM…" at bounding box center [306, 116] width 48 height 8
select select "93418"
click at [282, 112] on select "Select Ankit Arun Counter_Sales [PERSON_NAME] [PERSON_NAME] Manager [PERSON_NAM…" at bounding box center [306, 116] width 48 height 8
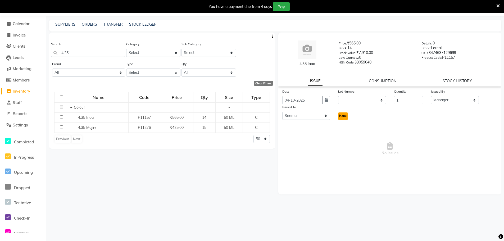
click at [346, 115] on span "Issue" at bounding box center [343, 116] width 8 height 4
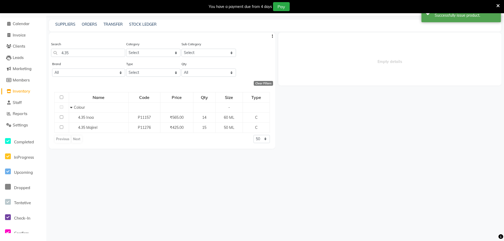
select select
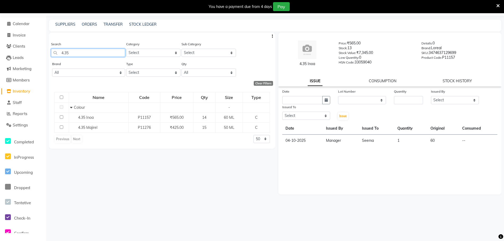
click at [75, 53] on input "4.35" at bounding box center [88, 53] width 74 height 8
click at [27, 25] on span "Calendar" at bounding box center [21, 23] width 17 height 5
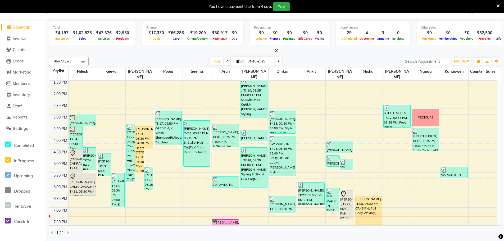
scroll to position [132, 0]
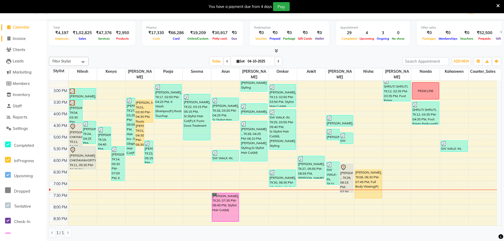
click at [22, 38] on span "Invoice" at bounding box center [19, 38] width 13 height 5
select select "service"
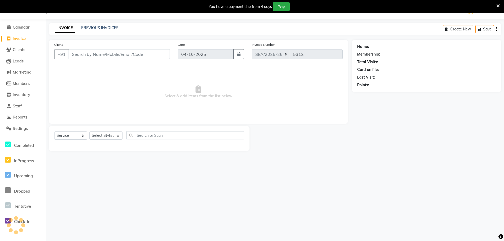
drag, startPoint x: 131, startPoint y: 54, endPoint x: 160, endPoint y: 51, distance: 29.3
click at [132, 54] on input "Client" at bounding box center [119, 54] width 101 height 10
type input "9930003216"
click at [151, 53] on span "Add Client" at bounding box center [156, 54] width 21 height 5
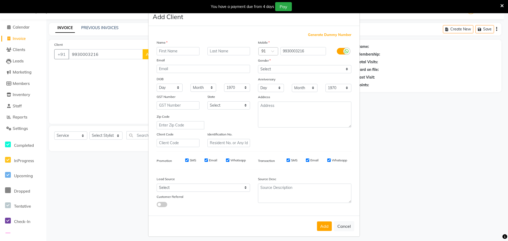
type input "K"
type input "Shabnam"
type input "Arora"
click at [270, 70] on select "Select [DEMOGRAPHIC_DATA] [DEMOGRAPHIC_DATA] Other Prefer Not To Say" at bounding box center [304, 69] width 93 height 8
select select "[DEMOGRAPHIC_DATA]"
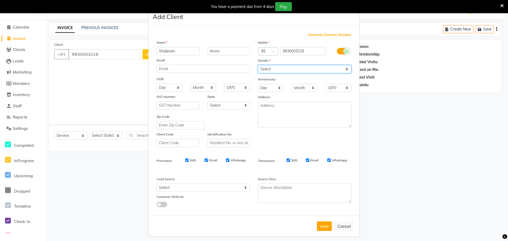
click at [258, 65] on select "Select [DEMOGRAPHIC_DATA] [DEMOGRAPHIC_DATA] Other Prefer Not To Say" at bounding box center [304, 69] width 93 height 8
click at [328, 229] on button "Add" at bounding box center [324, 227] width 15 height 10
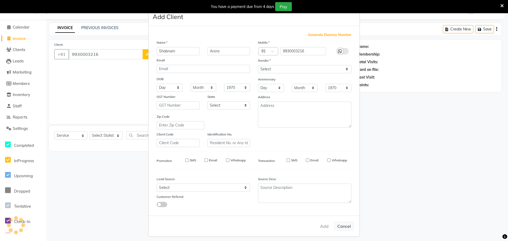
select select
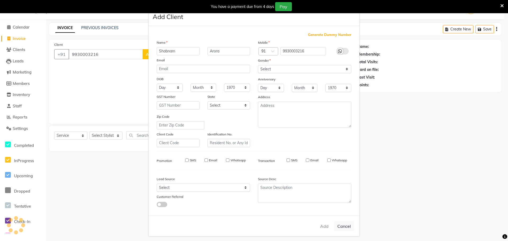
select select
checkbox input "false"
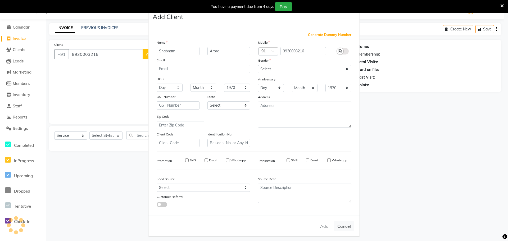
checkbox input "false"
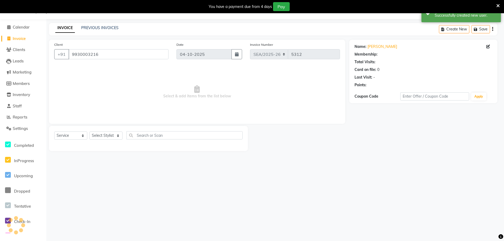
select select "1: Object"
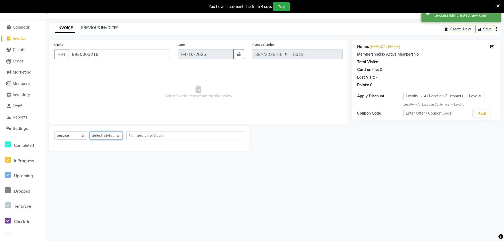
click at [102, 135] on select "Select Stylist Ankit Arun Counter_Sales [PERSON_NAME] [PERSON_NAME] Manager [PE…" at bounding box center [105, 136] width 33 height 8
select select "93419"
click at [89, 132] on select "Select Stylist Ankit Arun Counter_Sales [PERSON_NAME] [PERSON_NAME] Manager [PE…" at bounding box center [105, 136] width 33 height 8
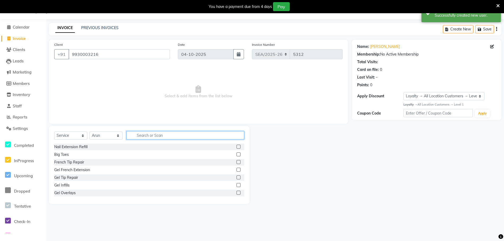
click at [153, 138] on input "text" at bounding box center [186, 135] width 118 height 8
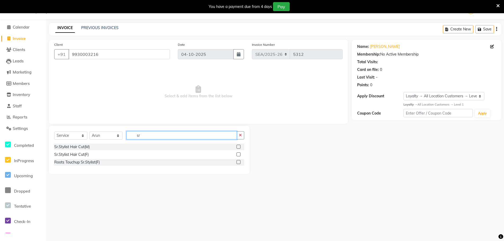
type input "s"
type input "cut"
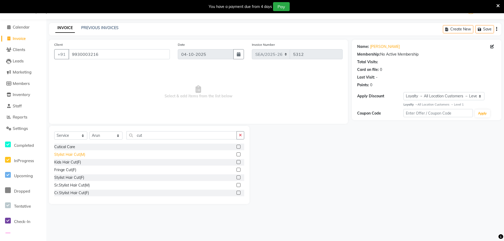
click at [79, 153] on div "Stylist Hair Cut(M)" at bounding box center [69, 155] width 31 height 6
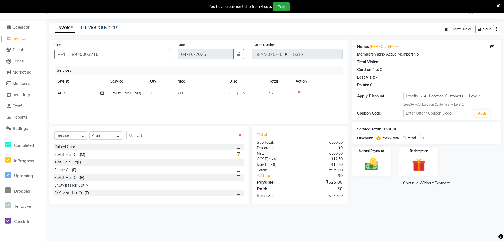
checkbox input "false"
click at [180, 91] on span "500" at bounding box center [180, 93] width 6 height 5
select select "93419"
click at [203, 95] on input "500" at bounding box center [224, 95] width 46 height 8
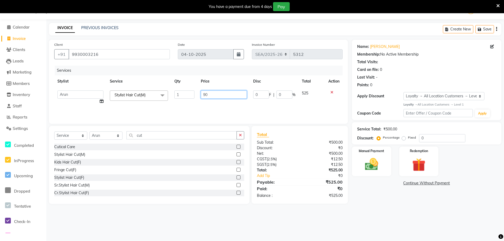
type input "900"
click at [168, 138] on input "cut" at bounding box center [182, 135] width 110 height 8
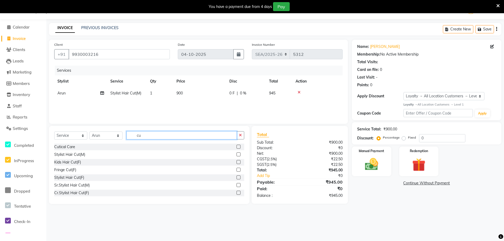
type input "c"
click at [100, 137] on select "Select Stylist Ankit Arun Counter_Sales [PERSON_NAME] [PERSON_NAME] Manager [PE…" at bounding box center [105, 136] width 33 height 8
click at [89, 132] on select "Select Stylist Ankit Arun Counter_Sales [PERSON_NAME] [PERSON_NAME] Manager [PE…" at bounding box center [105, 136] width 33 height 8
click at [155, 135] on input "text" at bounding box center [186, 135] width 118 height 8
click at [102, 134] on select "Select Stylist Ankit Arun Counter_Sales [PERSON_NAME] [PERSON_NAME] Manager [PE…" at bounding box center [105, 136] width 33 height 8
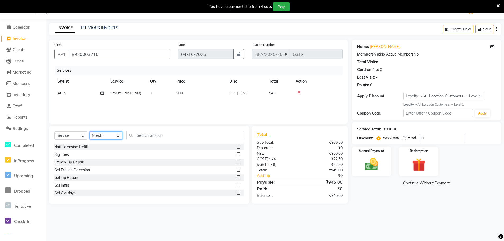
select select "93419"
click at [89, 132] on select "Select Stylist Ankit Arun Counter_Sales [PERSON_NAME] [PERSON_NAME] Manager [PE…" at bounding box center [105, 136] width 33 height 8
click at [72, 140] on select "Select Service Product Membership Package Voucher Prepaid Gift Card" at bounding box center [70, 136] width 33 height 8
select select "product"
click at [54, 132] on select "Select Service Product Membership Package Voucher Prepaid Gift Card" at bounding box center [70, 136] width 33 height 8
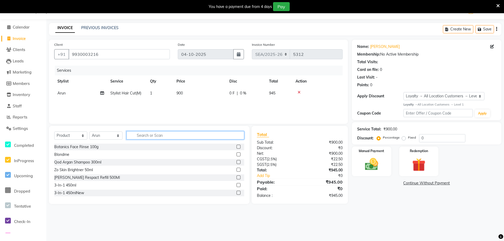
click at [168, 137] on input "text" at bounding box center [186, 135] width 118 height 8
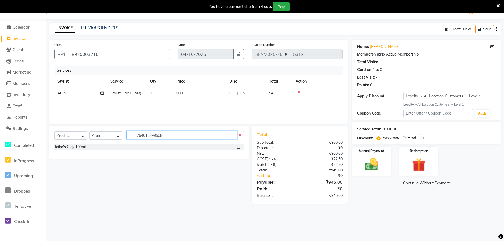
type input "7640153995087"
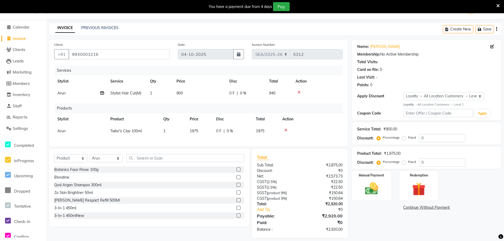
click at [341, 24] on div "INVOICE PREVIOUS INVOICES Create New Save" at bounding box center [275, 29] width 453 height 12
click at [112, 163] on select "Select Stylist Ankit Arun Counter_Sales [PERSON_NAME] [PERSON_NAME] Manager [PE…" at bounding box center [105, 158] width 33 height 8
select select "93414"
click at [89, 158] on select "Select Stylist Ankit Arun Counter_Sales [PERSON_NAME] [PERSON_NAME] Manager [PE…" at bounding box center [105, 158] width 33 height 8
click at [146, 162] on input "text" at bounding box center [186, 158] width 118 height 8
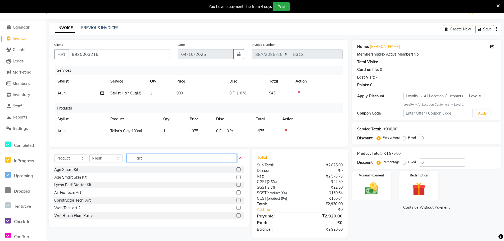
type input "art"
click at [65, 163] on select "Select Service Product Membership Package Voucher Prepaid Gift Card" at bounding box center [70, 158] width 33 height 8
select select "service"
click at [54, 158] on select "Select Service Product Membership Package Voucher Prepaid Gift Card" at bounding box center [70, 158] width 33 height 8
click at [152, 162] on input "art" at bounding box center [182, 158] width 110 height 8
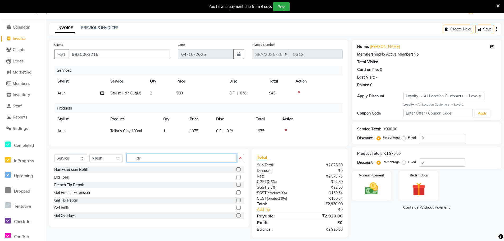
type input "a"
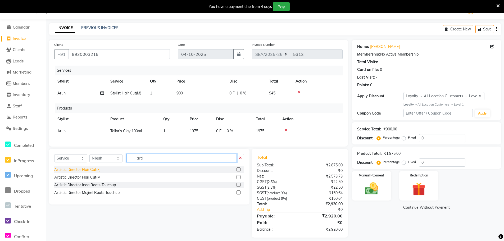
type input "arti"
click at [96, 173] on div "Artistic Director Hair Cut(F)" at bounding box center [77, 170] width 46 height 6
checkbox input "false"
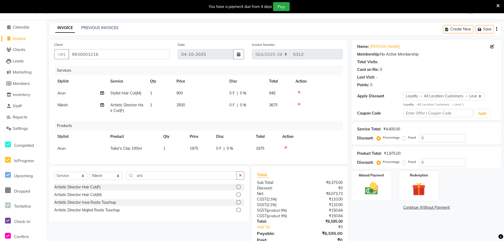
click at [183, 104] on span "3500" at bounding box center [181, 105] width 8 height 5
select select "93414"
click at [206, 107] on td "3500" at bounding box center [199, 107] width 53 height 17
select select "93414"
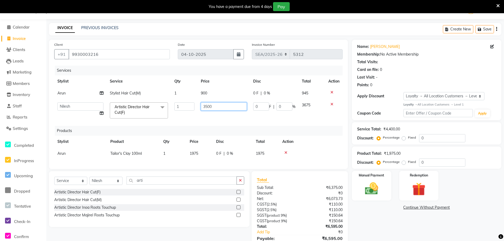
click at [207, 107] on input "3500" at bounding box center [224, 106] width 46 height 8
type input "2000"
click at [154, 183] on input "arti" at bounding box center [182, 181] width 110 height 8
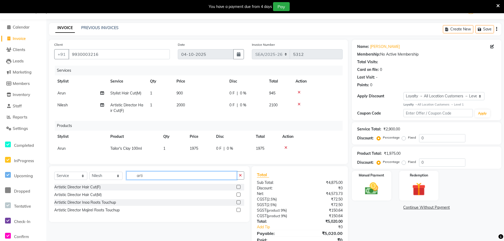
click at [154, 180] on input "arti" at bounding box center [182, 176] width 110 height 8
type input "high"
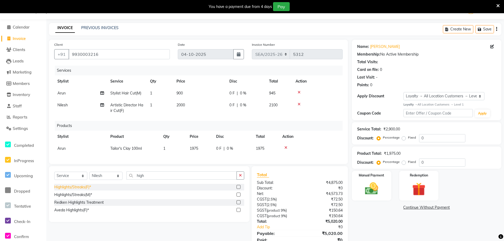
click at [84, 190] on div "Highlights/Streaks(F)*" at bounding box center [72, 187] width 37 height 6
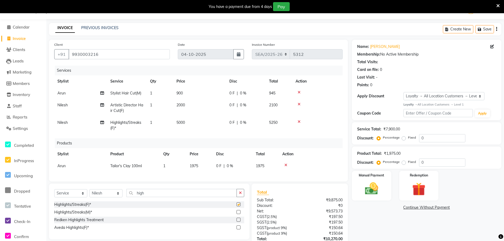
checkbox input "false"
click at [182, 120] on td "5000" at bounding box center [199, 125] width 53 height 17
select select "93414"
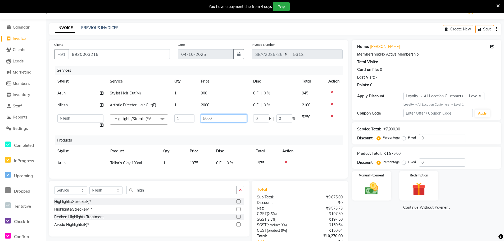
click at [206, 117] on input "5000" at bounding box center [224, 118] width 46 height 8
type input "1200"
click at [294, 27] on div "INVOICE PREVIOUS INVOICES Create New Save" at bounding box center [275, 29] width 453 height 12
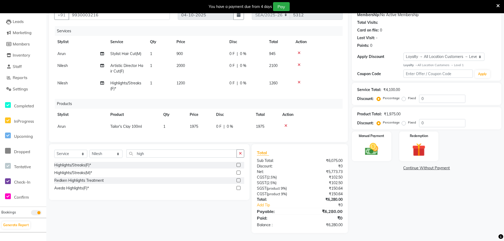
scroll to position [57, 0]
click at [370, 149] on img at bounding box center [372, 149] width 22 height 16
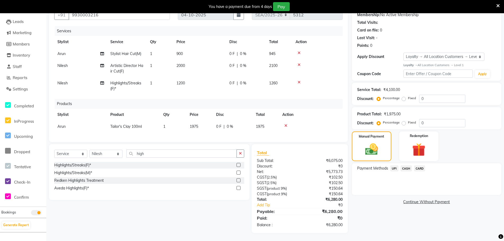
click at [409, 165] on span "CASH" at bounding box center [406, 168] width 11 height 6
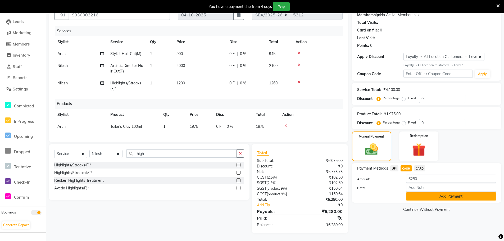
click at [438, 193] on button "Add Payment" at bounding box center [451, 196] width 90 height 8
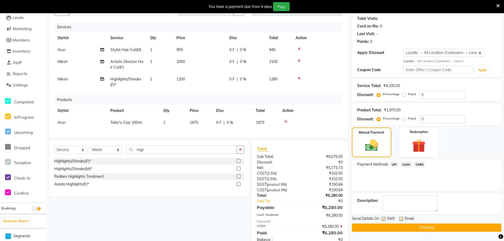
click at [433, 230] on button "Checkout" at bounding box center [427, 228] width 150 height 8
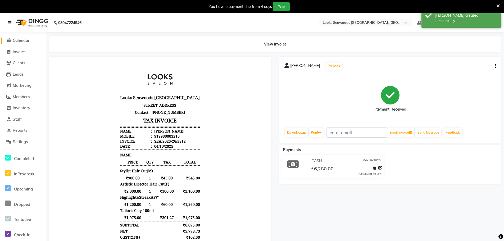
click at [25, 39] on span "Calendar" at bounding box center [21, 40] width 17 height 5
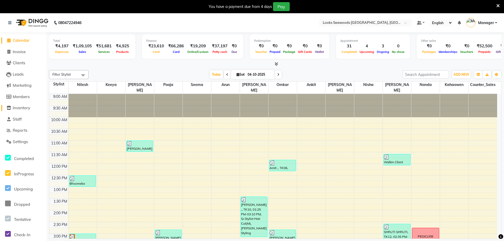
click at [22, 107] on span "Inventory" at bounding box center [21, 107] width 17 height 5
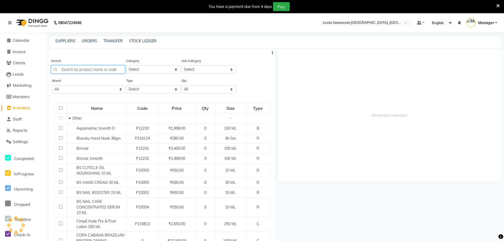
click at [80, 69] on input "text" at bounding box center [88, 69] width 74 height 8
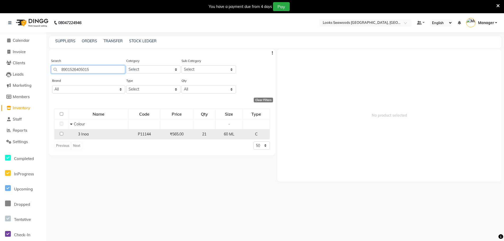
type input "8901526405015"
click at [92, 134] on div "3 Inoa" at bounding box center [98, 135] width 57 height 6
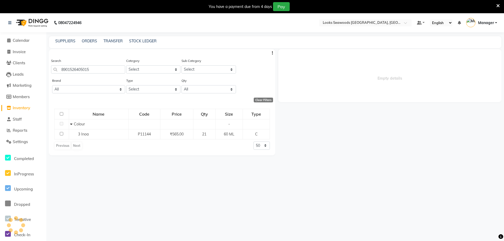
select select
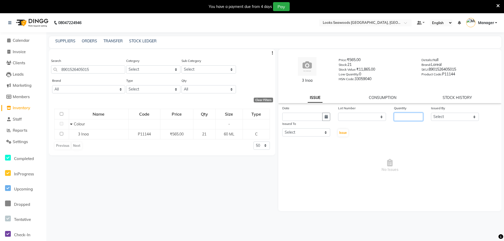
click at [402, 115] on input "number" at bounding box center [408, 117] width 29 height 8
type input "3"
click at [327, 116] on icon "button" at bounding box center [326, 117] width 3 height 4
select select "10"
select select "2025"
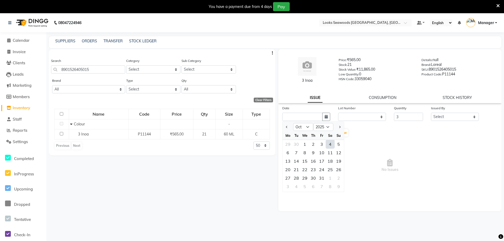
click at [331, 143] on div "4" at bounding box center [330, 144] width 8 height 8
type input "04-10-2025"
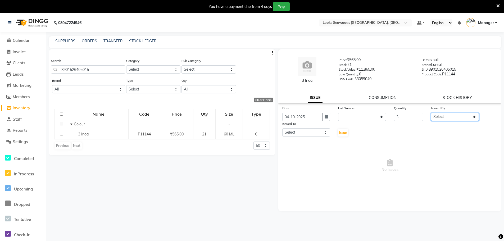
click at [443, 118] on select "Select Ankit Arun Counter_Sales [PERSON_NAME] [PERSON_NAME] Manager [PERSON_NAM…" at bounding box center [455, 117] width 48 height 8
select select "93352"
click at [431, 113] on select "Select Ankit Arun Counter_Sales [PERSON_NAME] [PERSON_NAME] Manager [PERSON_NAM…" at bounding box center [455, 117] width 48 height 8
click at [317, 132] on select "Select Ankit Arun Counter_Sales [PERSON_NAME] [PERSON_NAME] Manager [PERSON_NAM…" at bounding box center [306, 132] width 48 height 8
select select "93415"
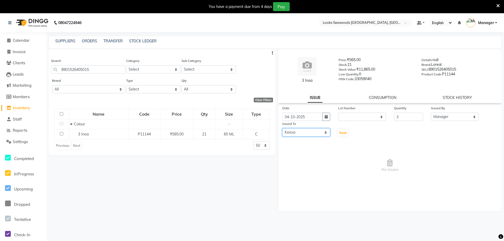
click at [282, 128] on select "Select Ankit Arun Counter_Sales [PERSON_NAME] [PERSON_NAME] Manager [PERSON_NAM…" at bounding box center [306, 132] width 48 height 8
click at [343, 133] on span "Issue" at bounding box center [343, 133] width 8 height 4
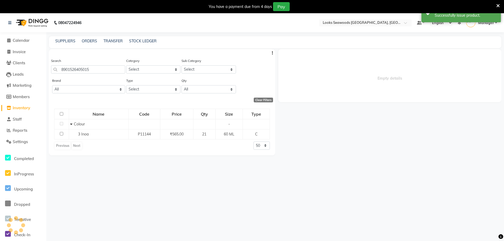
select select
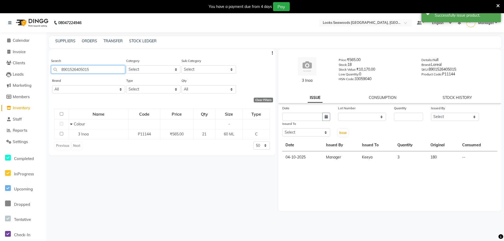
click at [80, 70] on input "8901526405015" at bounding box center [88, 69] width 74 height 8
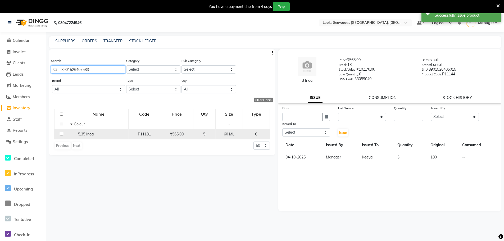
type input "8901526407583"
click at [92, 137] on td "5.35 Inoa" at bounding box center [99, 134] width 60 height 10
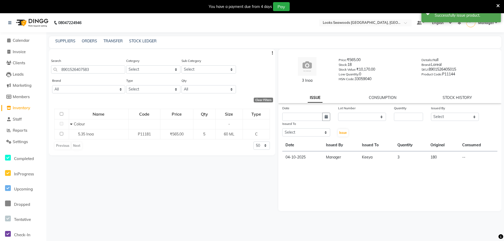
drag, startPoint x: 324, startPoint y: 116, endPoint x: 328, endPoint y: 121, distance: 6.2
click at [324, 117] on button "button" at bounding box center [326, 117] width 8 height 8
select select "10"
select select "2025"
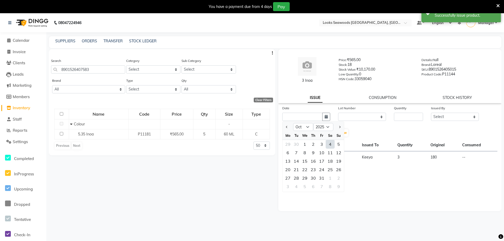
drag, startPoint x: 329, startPoint y: 145, endPoint x: 369, endPoint y: 131, distance: 42.5
click at [330, 145] on div "4" at bounding box center [330, 144] width 8 height 8
type input "04-10-2025"
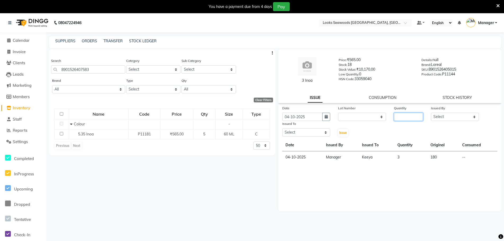
click at [406, 117] on input "number" at bounding box center [408, 117] width 29 height 8
type input "4"
click at [453, 116] on select "Select Ankit Arun Counter_Sales [PERSON_NAME] [PERSON_NAME] Manager [PERSON_NAM…" at bounding box center [455, 117] width 48 height 8
select select "93352"
click at [431, 113] on select "Select Ankit Arun Counter_Sales [PERSON_NAME] [PERSON_NAME] Manager [PERSON_NAM…" at bounding box center [455, 117] width 48 height 8
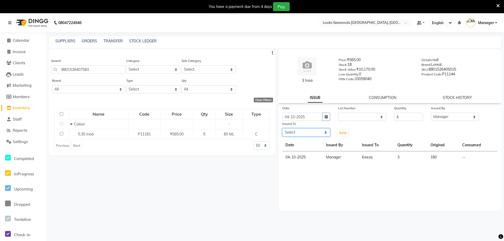
click at [309, 133] on select "Select Ankit Arun Counter_Sales [PERSON_NAME] [PERSON_NAME] Manager [PERSON_NAM…" at bounding box center [306, 132] width 48 height 8
select select "93418"
click at [282, 128] on select "Select Ankit Arun Counter_Sales [PERSON_NAME] [PERSON_NAME] Manager [PERSON_NAM…" at bounding box center [306, 132] width 48 height 8
click at [345, 135] on button "Issue" at bounding box center [343, 132] width 10 height 7
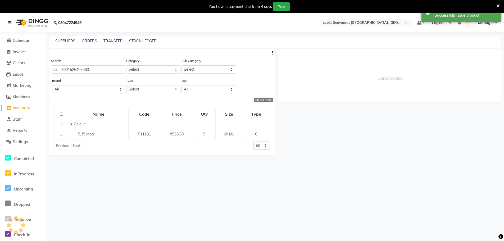
select select
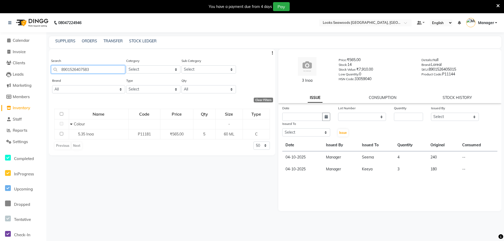
click at [81, 70] on input "8901526407583" at bounding box center [88, 69] width 74 height 8
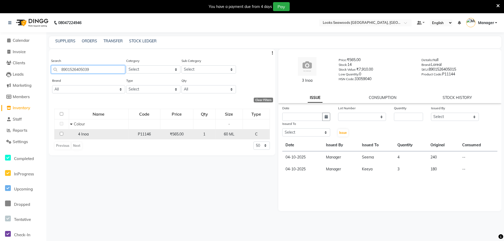
type input "8901526405039"
click at [90, 137] on div "4 Inoa" at bounding box center [98, 135] width 57 height 6
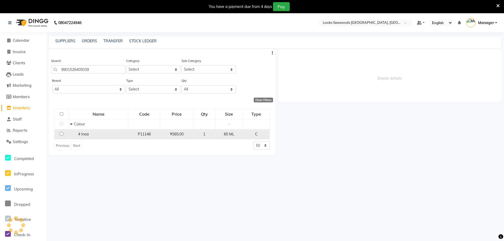
select select
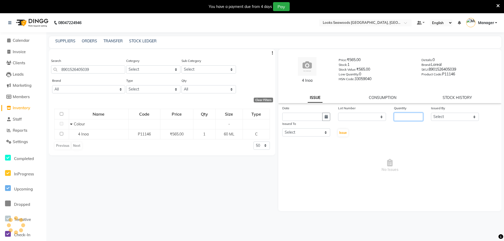
click at [410, 120] on input "number" at bounding box center [408, 117] width 29 height 8
type input "3"
click at [448, 116] on select "Select Ankit Arun Counter_Sales [PERSON_NAME] [PERSON_NAME] Manager [PERSON_NAM…" at bounding box center [455, 117] width 48 height 8
select select "93352"
click at [431, 113] on select "Select Ankit Arun Counter_Sales [PERSON_NAME] [PERSON_NAME] Manager [PERSON_NAM…" at bounding box center [455, 117] width 48 height 8
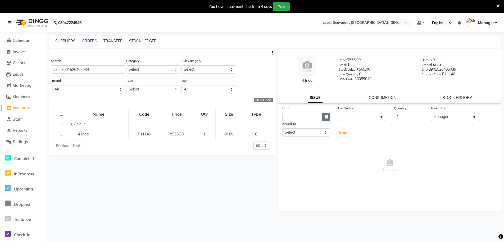
click at [326, 117] on icon "button" at bounding box center [326, 117] width 3 height 4
select select "10"
select select "2025"
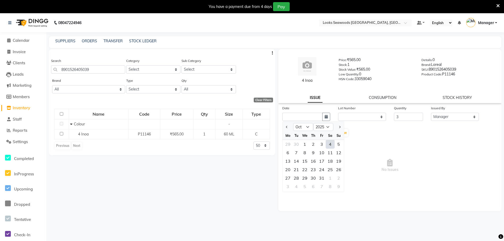
click at [332, 145] on div "4" at bounding box center [330, 144] width 8 height 8
type input "04-10-2025"
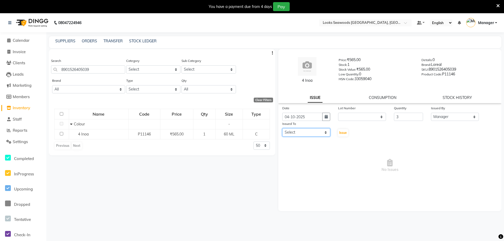
click at [312, 133] on select "Select Ankit Arun Counter_Sales [PERSON_NAME] [PERSON_NAME] Manager [PERSON_NAM…" at bounding box center [306, 132] width 48 height 8
select select "93416"
click at [282, 128] on select "Select Ankit Arun Counter_Sales [PERSON_NAME] [PERSON_NAME] Manager [PERSON_NAM…" at bounding box center [306, 132] width 48 height 8
click at [346, 134] on span "Issue" at bounding box center [343, 133] width 8 height 4
select select
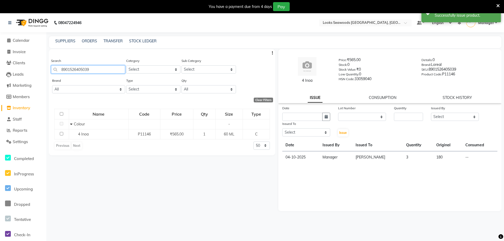
click at [76, 73] on input "8901526405039" at bounding box center [88, 69] width 74 height 8
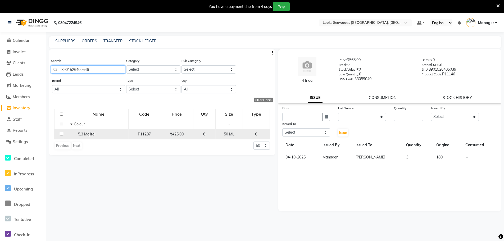
type input "8901526400546"
click at [101, 136] on div "5.3 Majirel" at bounding box center [98, 135] width 57 height 6
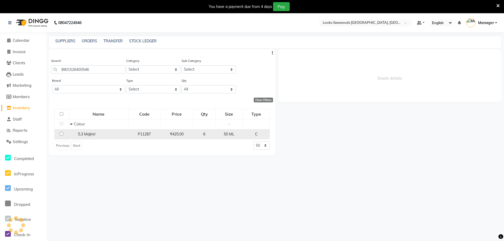
select select
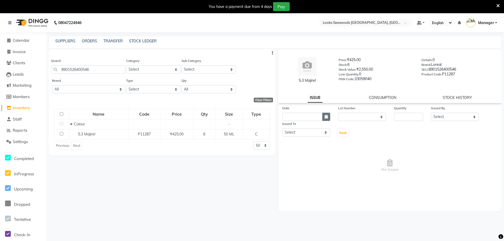
click at [326, 117] on icon "button" at bounding box center [326, 117] width 3 height 4
select select "10"
select select "2025"
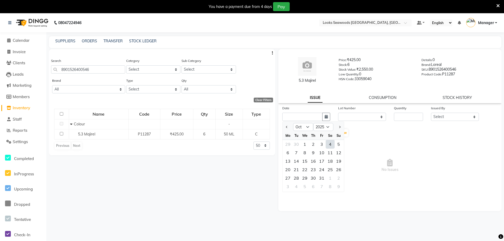
drag, startPoint x: 331, startPoint y: 146, endPoint x: 360, endPoint y: 142, distance: 28.8
click at [333, 145] on div "4" at bounding box center [330, 144] width 8 height 8
type input "04-10-2025"
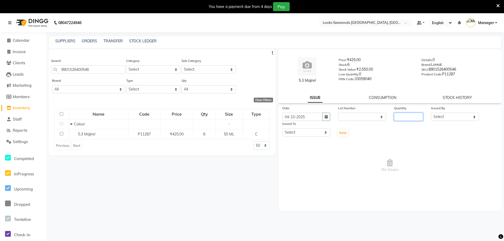
click at [408, 118] on input "number" at bounding box center [408, 117] width 29 height 8
type input "1"
click at [455, 115] on select "Select Ankit Arun Counter_Sales [PERSON_NAME] [PERSON_NAME] Manager [PERSON_NAM…" at bounding box center [455, 117] width 48 height 8
select select "93352"
click at [431, 113] on select "Select Ankit Arun Counter_Sales [PERSON_NAME] [PERSON_NAME] Manager [PERSON_NAM…" at bounding box center [455, 117] width 48 height 8
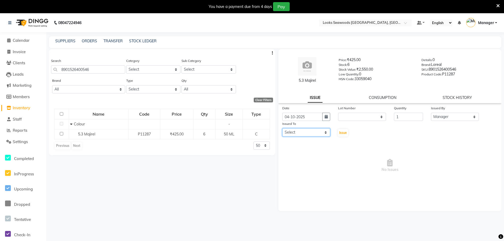
click at [301, 134] on select "Select Ankit Arun Counter_Sales [PERSON_NAME] [PERSON_NAME] Manager [PERSON_NAM…" at bounding box center [306, 132] width 48 height 8
select select "93415"
click at [282, 128] on select "Select Ankit Arun Counter_Sales [PERSON_NAME] [PERSON_NAME] Manager [PERSON_NAM…" at bounding box center [306, 132] width 48 height 8
click at [343, 136] on button "Issue" at bounding box center [343, 132] width 10 height 7
select select
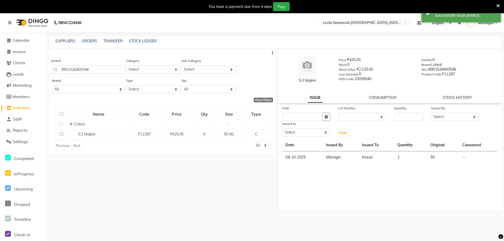
click at [77, 74] on div "Search 8901526400546" at bounding box center [88, 68] width 74 height 20
click at [77, 71] on input "8901526400546" at bounding box center [88, 69] width 74 height 8
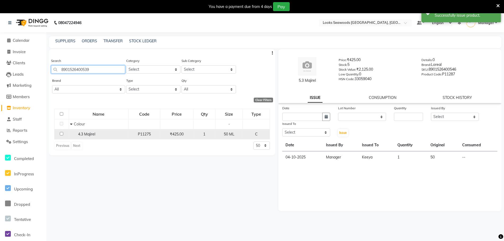
type input "8901526400539"
click at [111, 134] on div "4.3 Majirel" at bounding box center [98, 135] width 57 height 6
select select
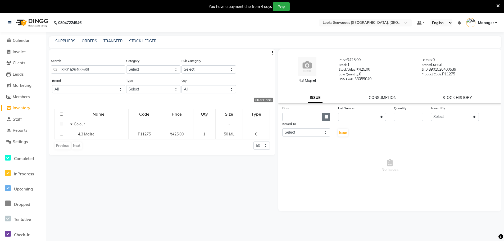
click at [326, 119] on button "button" at bounding box center [326, 117] width 8 height 8
select select "10"
select select "2025"
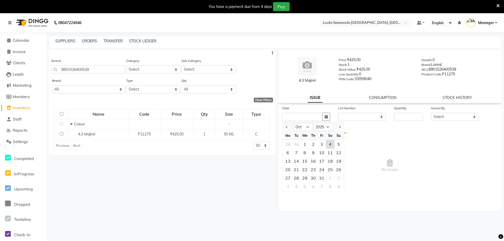
drag, startPoint x: 330, startPoint y: 144, endPoint x: 357, endPoint y: 142, distance: 26.6
click at [331, 144] on div "4" at bounding box center [330, 144] width 8 height 8
type input "04-10-2025"
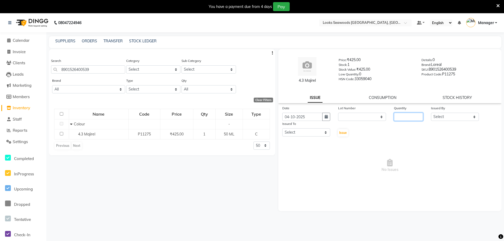
drag, startPoint x: 402, startPoint y: 119, endPoint x: 426, endPoint y: 118, distance: 24.1
click at [407, 119] on input "number" at bounding box center [408, 117] width 29 height 8
type input "1"
click at [452, 119] on select "Select Ankit Arun Counter_Sales [PERSON_NAME] [PERSON_NAME] Manager [PERSON_NAM…" at bounding box center [455, 117] width 48 height 8
select select "93352"
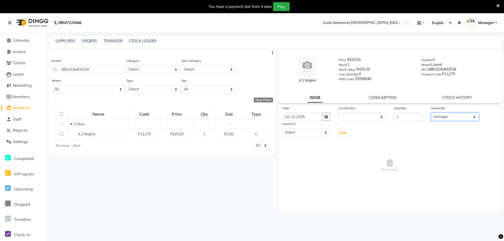
click at [431, 113] on select "Select Ankit Arun Counter_Sales [PERSON_NAME] [PERSON_NAME] Manager [PERSON_NAM…" at bounding box center [455, 117] width 48 height 8
click at [318, 134] on select "Select Ankit Arun Counter_Sales [PERSON_NAME] [PERSON_NAME] Manager [PERSON_NAM…" at bounding box center [306, 132] width 48 height 8
select select "93419"
click at [282, 128] on select "Select Ankit Arun Counter_Sales [PERSON_NAME] [PERSON_NAME] Manager [PERSON_NAM…" at bounding box center [306, 132] width 48 height 8
click at [341, 132] on span "Issue" at bounding box center [343, 133] width 8 height 4
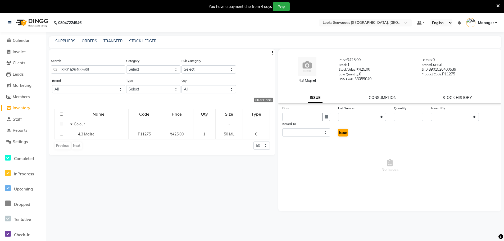
select select
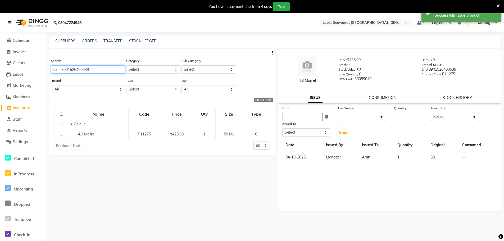
click at [79, 70] on input "8901526400539" at bounding box center [88, 69] width 74 height 8
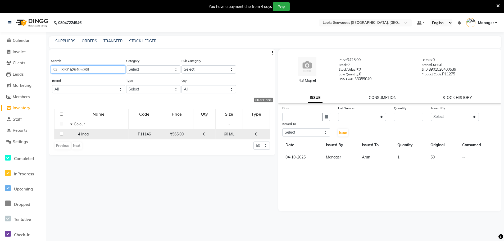
type input "8901526405039"
click at [100, 133] on div "4 Inoa" at bounding box center [98, 135] width 57 height 6
select select
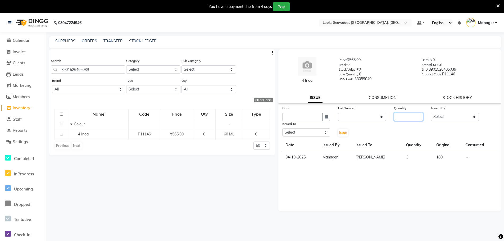
click at [413, 115] on input "number" at bounding box center [408, 117] width 29 height 8
type input "5"
click at [453, 118] on select "Select Ankit Arun Counter_Sales [PERSON_NAME] [PERSON_NAME] Manager [PERSON_NAM…" at bounding box center [455, 117] width 48 height 8
select select "93352"
click at [431, 113] on select "Select Ankit Arun Counter_Sales [PERSON_NAME] [PERSON_NAME] Manager [PERSON_NAM…" at bounding box center [455, 117] width 48 height 8
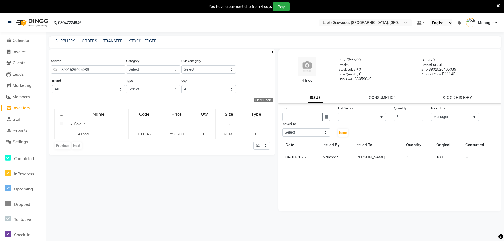
drag, startPoint x: 328, startPoint y: 118, endPoint x: 335, endPoint y: 120, distance: 7.1
click at [330, 118] on button "button" at bounding box center [326, 117] width 8 height 8
select select "10"
select select "2025"
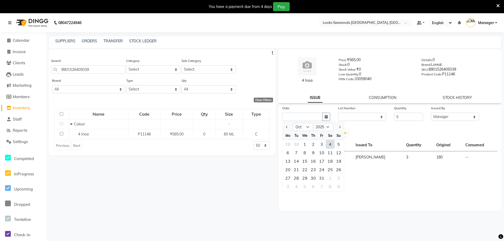
click at [333, 145] on div "4" at bounding box center [330, 144] width 8 height 8
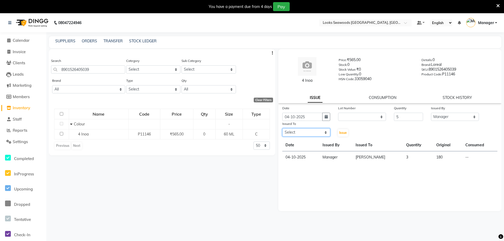
click at [323, 132] on select "Select Ankit Arun Counter_Sales [PERSON_NAME] [PERSON_NAME] Manager [PERSON_NAM…" at bounding box center [306, 132] width 48 height 8
click at [282, 128] on select "Select Ankit Arun Counter_Sales [PERSON_NAME] [PERSON_NAME] Manager [PERSON_NAM…" at bounding box center [306, 132] width 48 height 8
click at [347, 131] on span "Issue" at bounding box center [343, 133] width 8 height 4
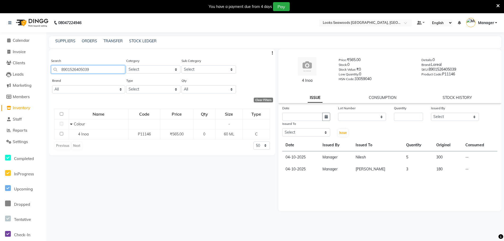
click at [73, 70] on input "8901526405039" at bounding box center [88, 69] width 74 height 8
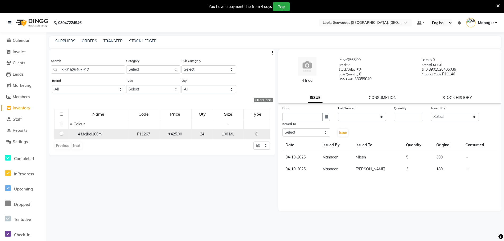
click at [97, 135] on span "4 Majirel100ml" at bounding box center [90, 134] width 25 height 5
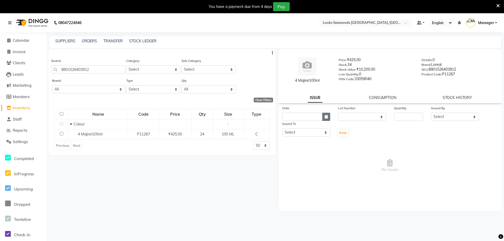
click at [326, 116] on icon "button" at bounding box center [326, 117] width 3 height 4
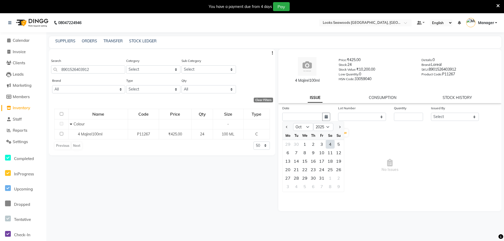
click at [332, 143] on div "4" at bounding box center [330, 144] width 8 height 8
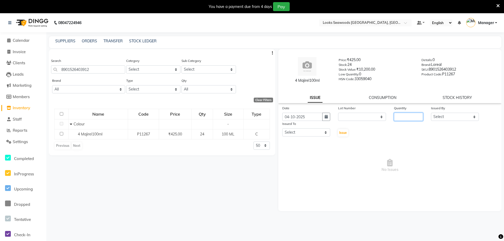
click at [411, 119] on input "number" at bounding box center [408, 117] width 29 height 8
click at [443, 119] on select "Select Ankit Arun Counter_Sales [PERSON_NAME] [PERSON_NAME] Manager [PERSON_NAM…" at bounding box center [455, 117] width 48 height 8
click at [431, 113] on select "Select Ankit Arun Counter_Sales [PERSON_NAME] [PERSON_NAME] Manager [PERSON_NAM…" at bounding box center [455, 117] width 48 height 8
click at [303, 132] on select "Select Ankit Arun Counter_Sales [PERSON_NAME] [PERSON_NAME] Manager [PERSON_NAM…" at bounding box center [306, 132] width 48 height 8
click at [282, 128] on select "Select Ankit Arun Counter_Sales [PERSON_NAME] [PERSON_NAME] Manager [PERSON_NAM…" at bounding box center [306, 132] width 48 height 8
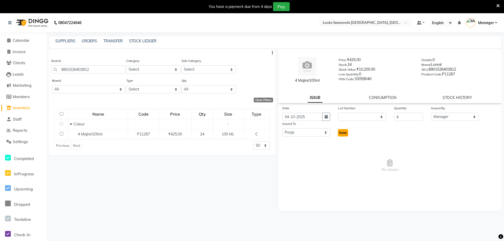
click at [340, 134] on span "Issue" at bounding box center [343, 133] width 8 height 4
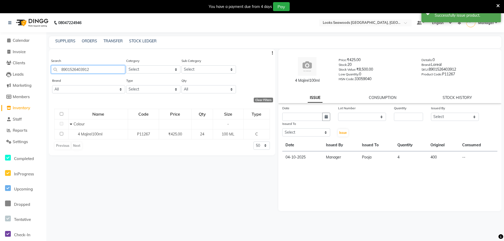
click at [79, 70] on input "8901526403912" at bounding box center [88, 69] width 74 height 8
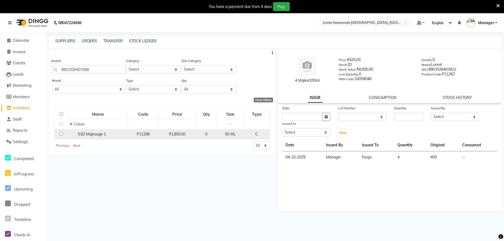
click at [110, 136] on div "5.62 Majirouge 1" at bounding box center [98, 135] width 57 height 6
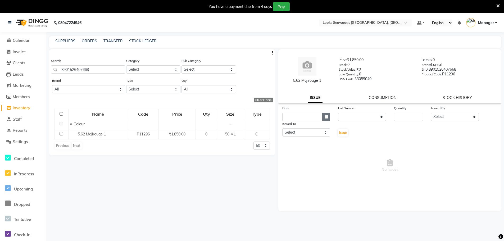
click at [325, 117] on icon "button" at bounding box center [326, 117] width 3 height 4
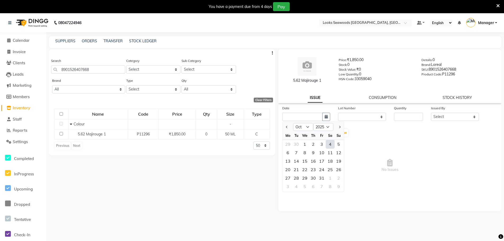
click at [332, 143] on div "4" at bounding box center [330, 144] width 8 height 8
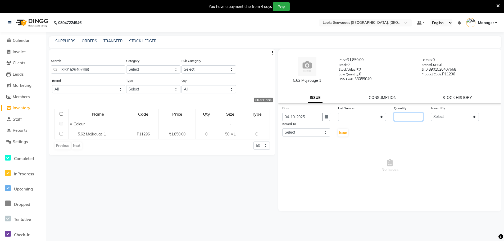
click at [403, 119] on input "number" at bounding box center [408, 117] width 29 height 8
click at [444, 118] on select "Select Ankit Arun Counter_Sales [PERSON_NAME] [PERSON_NAME] Manager [PERSON_NAM…" at bounding box center [455, 117] width 48 height 8
click at [431, 113] on select "Select Ankit Arun Counter_Sales [PERSON_NAME] [PERSON_NAME] Manager [PERSON_NAM…" at bounding box center [455, 117] width 48 height 8
click at [296, 132] on select "Select Ankit Arun Counter_Sales [PERSON_NAME] [PERSON_NAME] Manager [PERSON_NAM…" at bounding box center [306, 132] width 48 height 8
click at [282, 128] on select "Select Ankit Arun Counter_Sales [PERSON_NAME] [PERSON_NAME] Manager [PERSON_NAM…" at bounding box center [306, 132] width 48 height 8
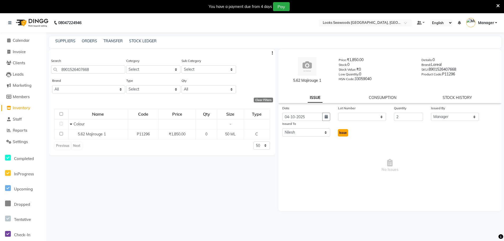
click at [344, 133] on span "Issue" at bounding box center [343, 133] width 8 height 4
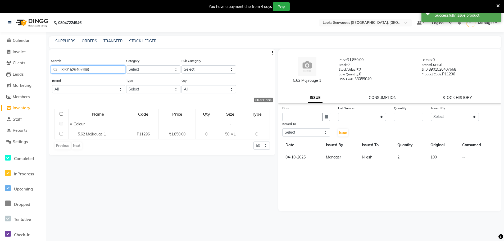
click at [79, 71] on input "8901526407668" at bounding box center [88, 69] width 74 height 8
click at [79, 72] on input "8901526407668" at bounding box center [88, 69] width 74 height 8
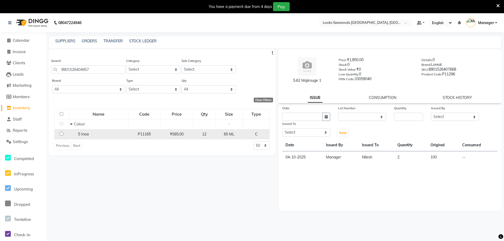
drag, startPoint x: 98, startPoint y: 135, endPoint x: 269, endPoint y: 138, distance: 171.3
click at [98, 135] on div "5 Inoa" at bounding box center [98, 135] width 57 height 6
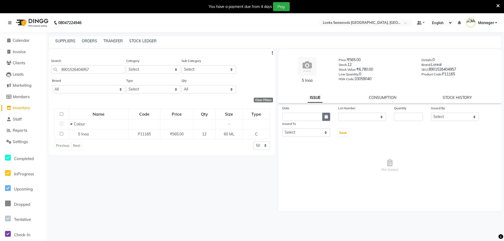
click at [328, 119] on button "button" at bounding box center [326, 117] width 8 height 8
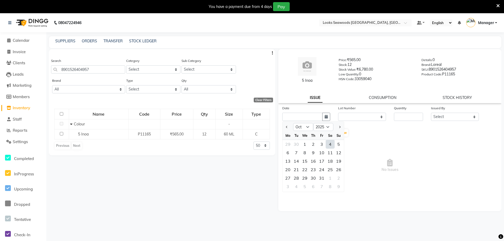
drag, startPoint x: 329, startPoint y: 147, endPoint x: 363, endPoint y: 134, distance: 37.0
click at [329, 147] on div "4" at bounding box center [330, 144] width 8 height 8
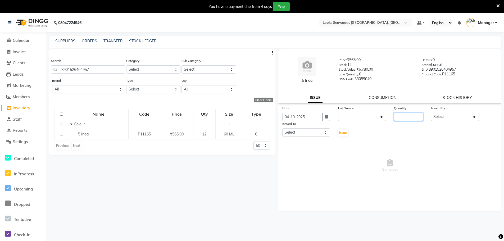
click at [409, 115] on input "number" at bounding box center [408, 117] width 29 height 8
click at [440, 119] on select "Select Ankit Arun Counter_Sales [PERSON_NAME] [PERSON_NAME] Manager [PERSON_NAM…" at bounding box center [455, 117] width 48 height 8
click at [431, 113] on select "Select Ankit Arun Counter_Sales [PERSON_NAME] [PERSON_NAME] Manager [PERSON_NAM…" at bounding box center [455, 117] width 48 height 8
click at [312, 131] on select "Select Ankit Arun Counter_Sales [PERSON_NAME] [PERSON_NAME] Manager [PERSON_NAM…" at bounding box center [306, 132] width 48 height 8
click at [282, 128] on select "Select Ankit Arun Counter_Sales [PERSON_NAME] [PERSON_NAME] Manager [PERSON_NAM…" at bounding box center [306, 132] width 48 height 8
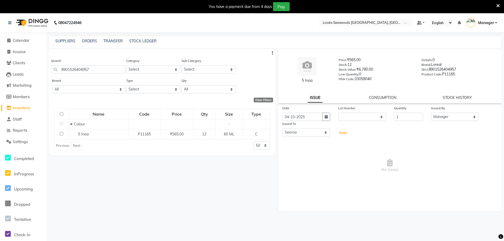
click at [341, 133] on span "Issue" at bounding box center [343, 133] width 8 height 4
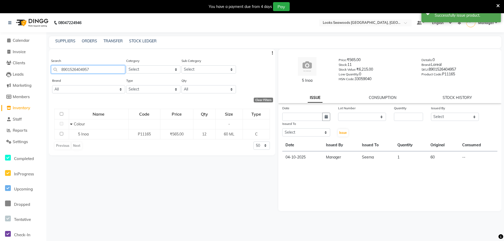
click at [77, 69] on input "8901526404957" at bounding box center [88, 69] width 74 height 8
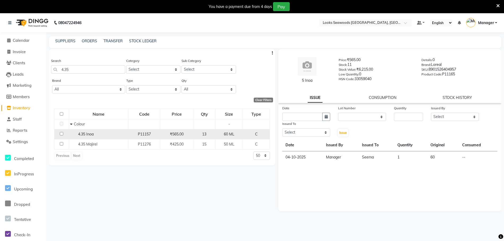
click at [94, 136] on span "4.35 Inoa" at bounding box center [86, 134] width 16 height 5
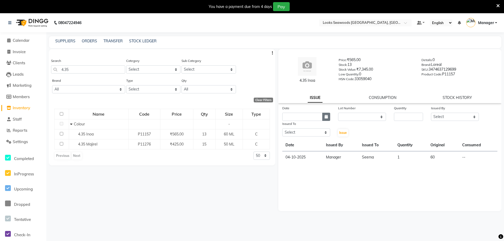
click at [326, 117] on icon "button" at bounding box center [326, 117] width 3 height 4
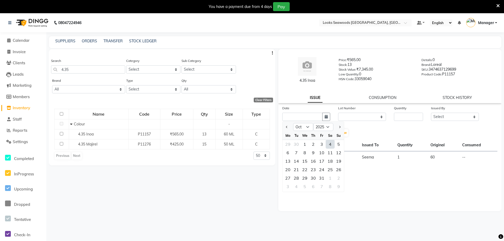
click at [332, 146] on div "4" at bounding box center [330, 144] width 8 height 8
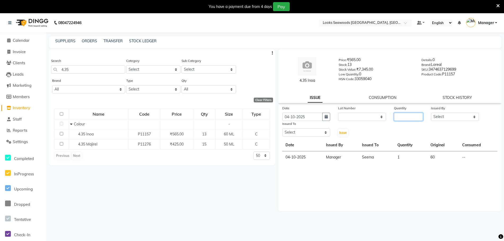
click at [406, 118] on input "number" at bounding box center [408, 117] width 29 height 8
click at [458, 117] on select "Select Ankit Arun Counter_Sales [PERSON_NAME] [PERSON_NAME] Manager [PERSON_NAM…" at bounding box center [455, 117] width 48 height 8
click at [431, 113] on select "Select Ankit Arun Counter_Sales [PERSON_NAME] [PERSON_NAME] Manager [PERSON_NAM…" at bounding box center [455, 117] width 48 height 8
click at [303, 129] on select "Select Ankit Arun Counter_Sales [PERSON_NAME] [PERSON_NAME] Manager [PERSON_NAM…" at bounding box center [306, 132] width 48 height 8
click at [282, 128] on select "Select Ankit Arun Counter_Sales [PERSON_NAME] [PERSON_NAME] Manager [PERSON_NAM…" at bounding box center [306, 132] width 48 height 8
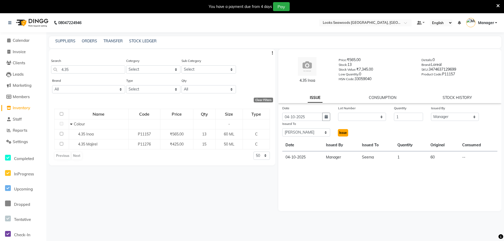
click at [345, 133] on span "Issue" at bounding box center [343, 133] width 8 height 4
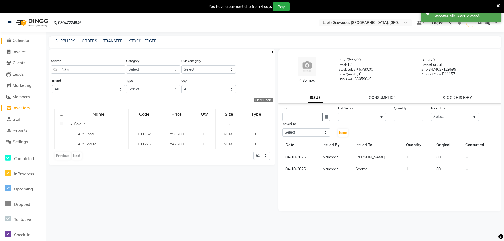
click at [17, 41] on span "Calendar" at bounding box center [21, 40] width 17 height 5
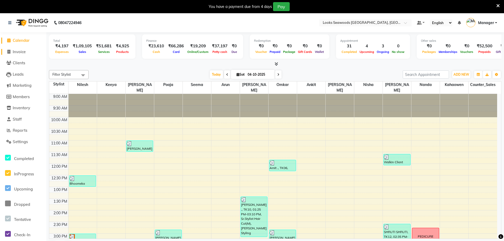
click at [23, 53] on span "Invoice" at bounding box center [19, 51] width 13 height 5
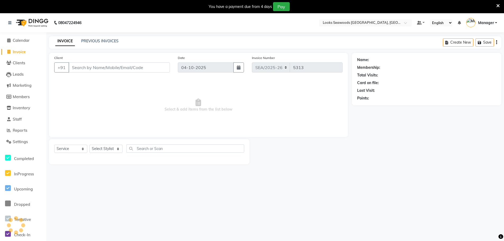
click at [105, 70] on input "Client" at bounding box center [119, 67] width 101 height 10
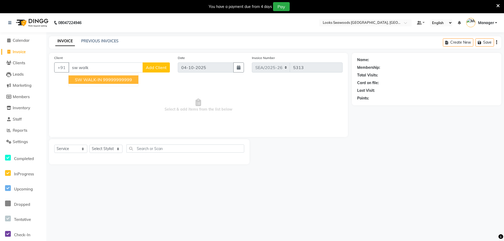
click at [94, 80] on span "SW WALK-IN" at bounding box center [88, 79] width 27 height 5
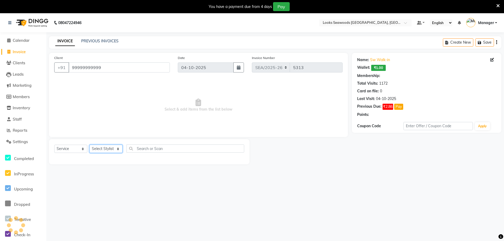
click at [107, 148] on select "Select Stylist Ankit Arun Counter_Sales [PERSON_NAME] [PERSON_NAME] Manager [PE…" at bounding box center [105, 149] width 33 height 8
click at [89, 145] on select "Select Stylist Ankit Arun Counter_Sales [PERSON_NAME] [PERSON_NAME] Manager [PE…" at bounding box center [105, 149] width 33 height 8
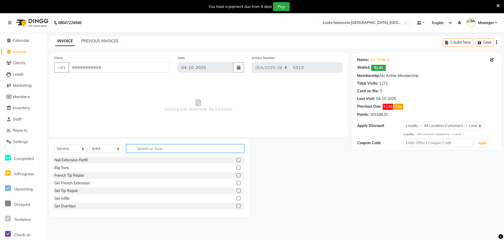
click at [143, 148] on input "text" at bounding box center [186, 149] width 118 height 8
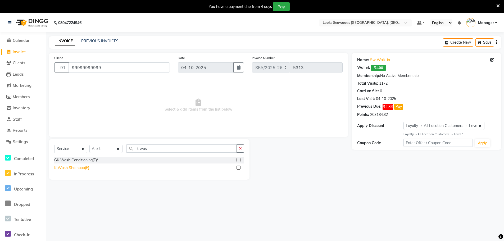
click at [70, 169] on div "K Wash Shampoo(F)" at bounding box center [71, 168] width 35 height 6
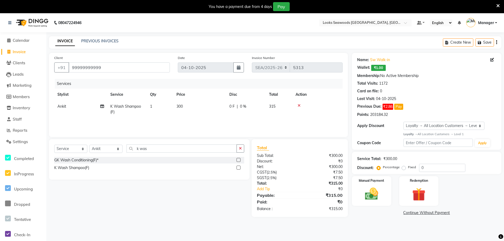
click at [182, 105] on span "300" at bounding box center [180, 106] width 6 height 5
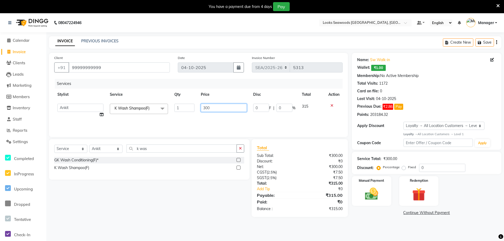
click at [203, 108] on input "300" at bounding box center [224, 108] width 46 height 8
click at [352, 232] on div "08047224946 Select Location × Looks Seawoods [GEOGRAPHIC_DATA], [GEOGRAPHIC_DAT…" at bounding box center [252, 133] width 504 height 241
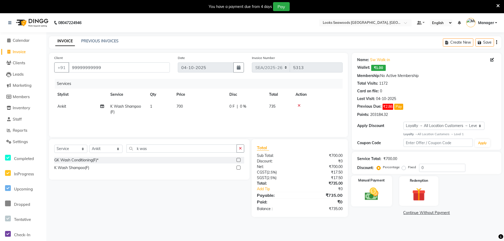
click at [370, 193] on img at bounding box center [372, 194] width 22 height 16
click at [406, 214] on span "CASH" at bounding box center [406, 213] width 11 height 6
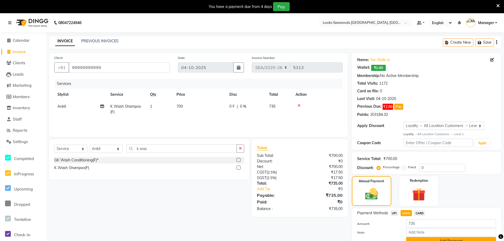
click at [425, 239] on button "Add Payment" at bounding box center [451, 241] width 90 height 8
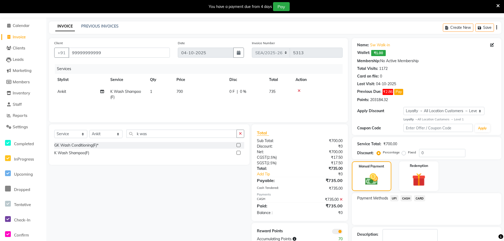
scroll to position [47, 0]
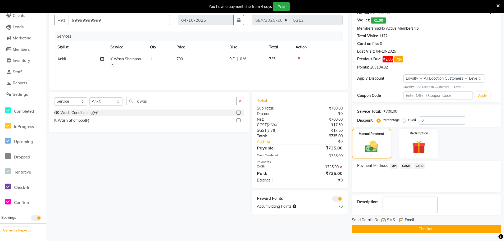
click at [418, 226] on button "Checkout" at bounding box center [427, 229] width 150 height 8
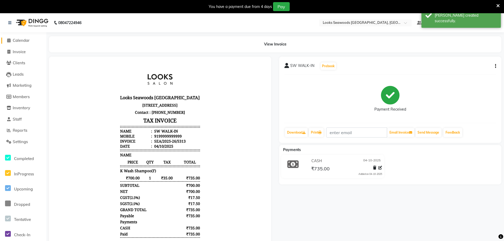
drag, startPoint x: 24, startPoint y: 41, endPoint x: 26, endPoint y: 44, distance: 3.2
click at [24, 42] on span "Calendar" at bounding box center [21, 40] width 17 height 5
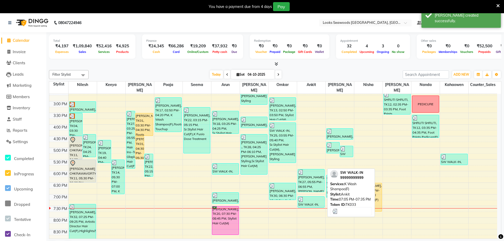
scroll to position [159, 0]
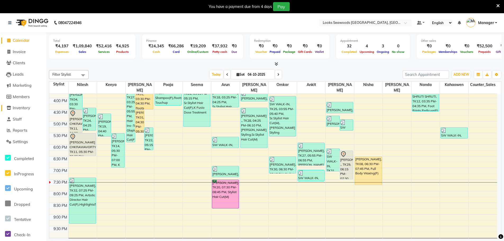
click at [22, 106] on span "Inventory" at bounding box center [21, 107] width 17 height 5
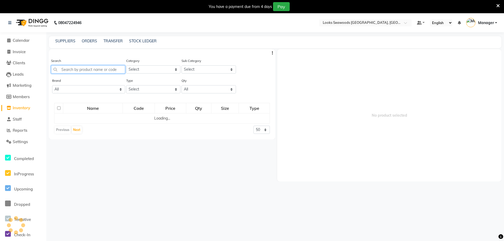
click at [73, 71] on input "text" at bounding box center [88, 69] width 74 height 8
click at [64, 69] on input "rouge magenta" at bounding box center [88, 69] width 74 height 8
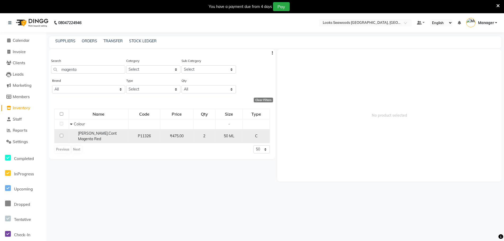
drag, startPoint x: 112, startPoint y: 135, endPoint x: 115, endPoint y: 135, distance: 2.7
click at [115, 135] on span "[PERSON_NAME].Cont Magenta Red" at bounding box center [97, 136] width 39 height 10
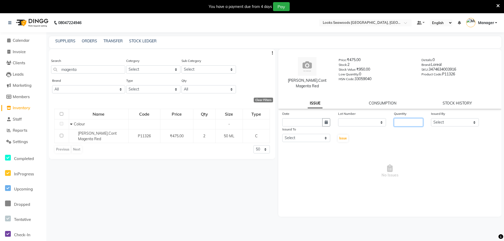
click at [409, 118] on input "number" at bounding box center [408, 122] width 29 height 8
click at [327, 120] on icon "button" at bounding box center [326, 122] width 3 height 4
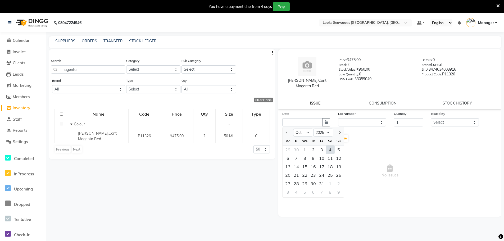
drag, startPoint x: 330, startPoint y: 147, endPoint x: 332, endPoint y: 145, distance: 3.0
click at [331, 146] on div "4" at bounding box center [330, 150] width 8 height 8
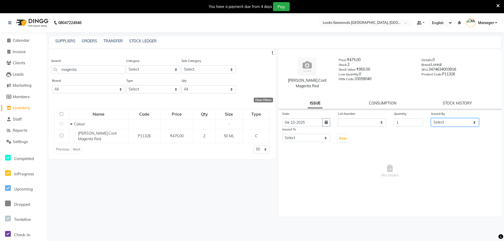
click at [467, 118] on select "Select Ankit Arun Counter_Sales [PERSON_NAME] [PERSON_NAME] Manager [PERSON_NAM…" at bounding box center [455, 122] width 48 height 8
click at [431, 118] on select "Select Ankit Arun Counter_Sales [PERSON_NAME] [PERSON_NAME] Manager [PERSON_NAM…" at bounding box center [455, 122] width 48 height 8
click at [317, 134] on select "Select Ankit Arun Counter_Sales [PERSON_NAME] [PERSON_NAME] Manager [PERSON_NAM…" at bounding box center [306, 138] width 48 height 8
click at [282, 134] on select "Select Ankit Arun Counter_Sales [PERSON_NAME] [PERSON_NAME] Manager [PERSON_NAM…" at bounding box center [306, 138] width 48 height 8
click at [344, 136] on span "Issue" at bounding box center [343, 138] width 8 height 4
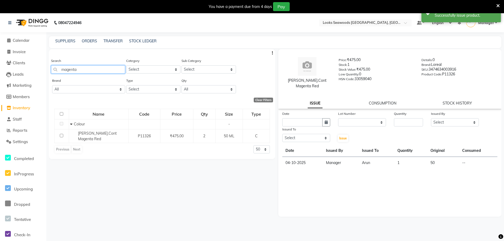
click at [69, 70] on input "magenta" at bounding box center [88, 69] width 74 height 8
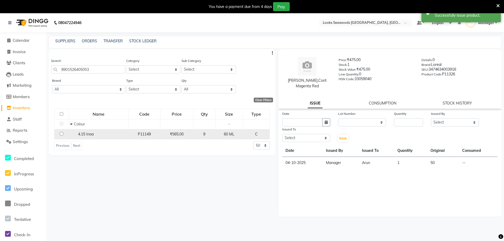
click at [152, 134] on div "P11149" at bounding box center [144, 135] width 27 height 6
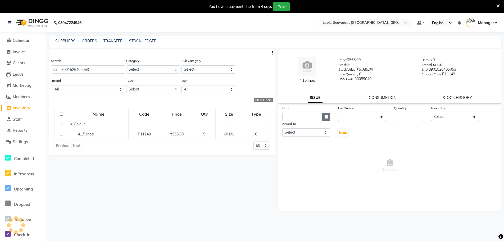
click at [327, 116] on icon "button" at bounding box center [326, 117] width 3 height 4
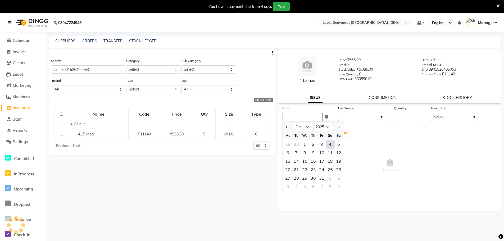
click at [331, 145] on div "4" at bounding box center [330, 144] width 8 height 8
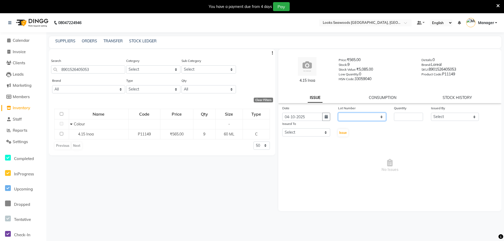
click at [380, 118] on select "None" at bounding box center [362, 117] width 48 height 8
click at [404, 117] on input "number" at bounding box center [408, 117] width 29 height 8
click at [442, 115] on select "Select Ankit Arun Counter_Sales [PERSON_NAME] [PERSON_NAME] Manager [PERSON_NAM…" at bounding box center [455, 117] width 48 height 8
click at [431, 113] on select "Select Ankit Arun Counter_Sales [PERSON_NAME] [PERSON_NAME] Manager [PERSON_NAM…" at bounding box center [455, 117] width 48 height 8
click at [304, 130] on select "Select Ankit Arun Counter_Sales [PERSON_NAME] [PERSON_NAME] Manager [PERSON_NAM…" at bounding box center [306, 132] width 48 height 8
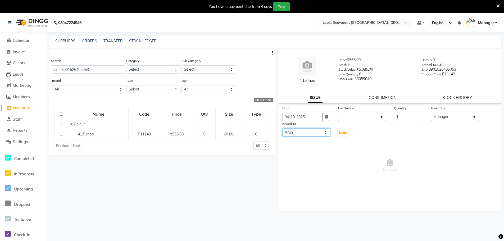
click at [282, 128] on select "Select Ankit Arun Counter_Sales [PERSON_NAME] [PERSON_NAME] Manager [PERSON_NAM…" at bounding box center [306, 132] width 48 height 8
click at [345, 133] on span "Issue" at bounding box center [343, 133] width 8 height 4
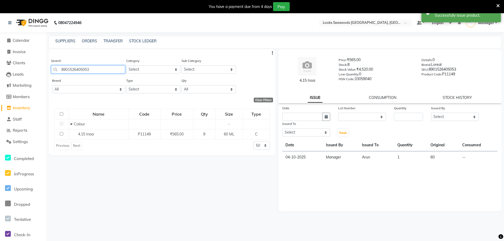
click at [78, 67] on input "8901526405053" at bounding box center [88, 69] width 74 height 8
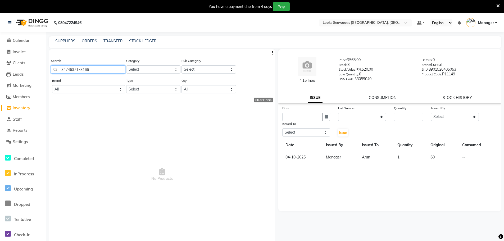
click at [72, 67] on input "3474637173166" at bounding box center [88, 69] width 74 height 8
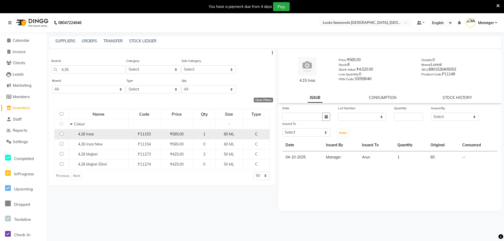
click at [93, 135] on span "4.26 Inoa" at bounding box center [86, 134] width 16 height 5
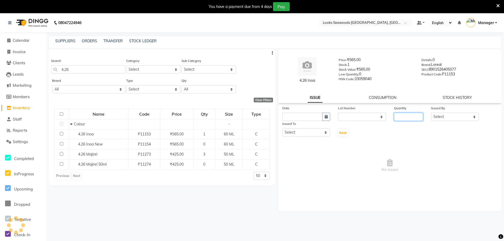
click at [407, 117] on input "number" at bounding box center [408, 117] width 29 height 8
click at [456, 117] on select "Select Ankit Arun Counter_Sales [PERSON_NAME] [PERSON_NAME] Manager [PERSON_NAM…" at bounding box center [455, 117] width 48 height 8
click at [431, 113] on select "Select Ankit Arun Counter_Sales [PERSON_NAME] [PERSON_NAME] Manager [PERSON_NAM…" at bounding box center [455, 117] width 48 height 8
click at [305, 130] on select "Select Ankit Arun Counter_Sales [PERSON_NAME] [PERSON_NAME] Manager [PERSON_NAM…" at bounding box center [306, 132] width 48 height 8
click at [282, 128] on select "Select Ankit Arun Counter_Sales [PERSON_NAME] [PERSON_NAME] Manager [PERSON_NAM…" at bounding box center [306, 132] width 48 height 8
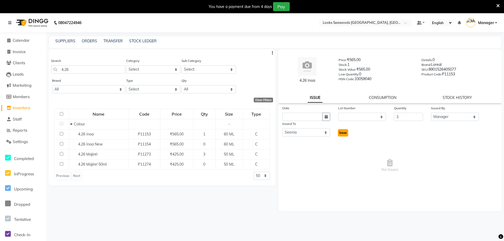
click at [342, 133] on span "Issue" at bounding box center [343, 133] width 8 height 4
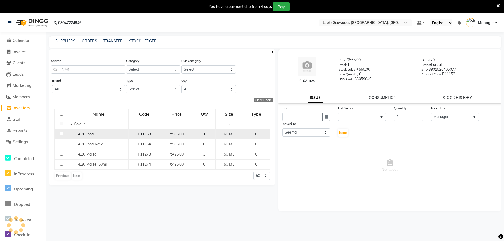
click at [142, 133] on span "P11153" at bounding box center [144, 134] width 13 height 5
click at [146, 135] on span "P11153" at bounding box center [144, 134] width 13 height 5
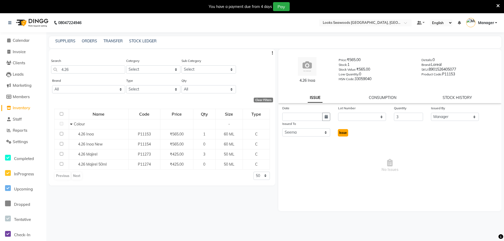
click at [341, 131] on span "Issue" at bounding box center [343, 133] width 8 height 4
click at [327, 117] on icon "button" at bounding box center [326, 117] width 3 height 4
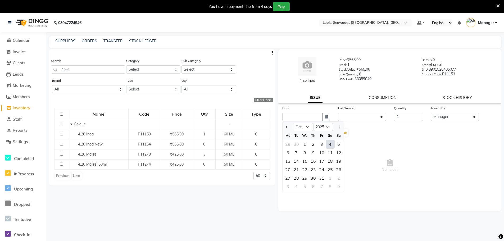
click at [330, 145] on div "4" at bounding box center [330, 144] width 8 height 8
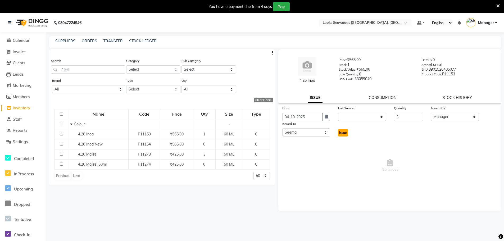
click at [346, 134] on span "Issue" at bounding box center [343, 133] width 8 height 4
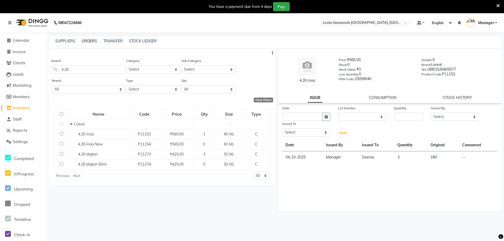
click at [90, 40] on link "ORDERS" at bounding box center [89, 41] width 15 height 5
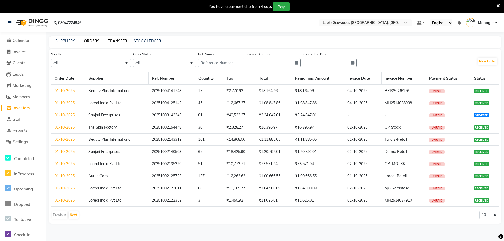
click at [120, 43] on link "TRANSFER" at bounding box center [117, 41] width 19 height 5
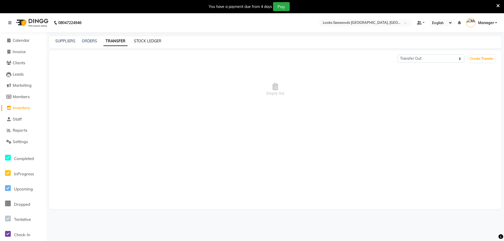
click at [144, 41] on link "STOCK LEDGER" at bounding box center [148, 41] width 28 height 5
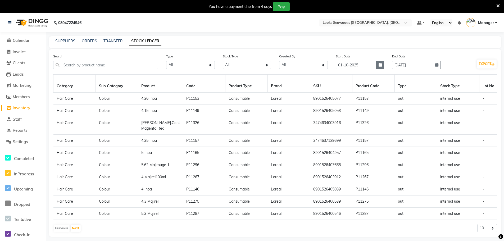
click at [380, 63] on icon "button" at bounding box center [380, 65] width 3 height 4
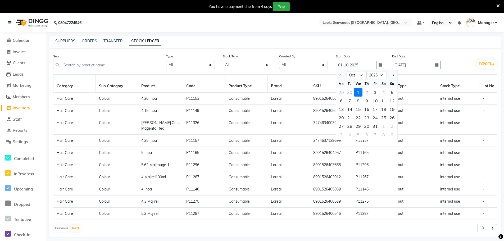
drag, startPoint x: 384, startPoint y: 93, endPoint x: 388, endPoint y: 92, distance: 3.8
click at [385, 93] on div "4" at bounding box center [384, 92] width 8 height 8
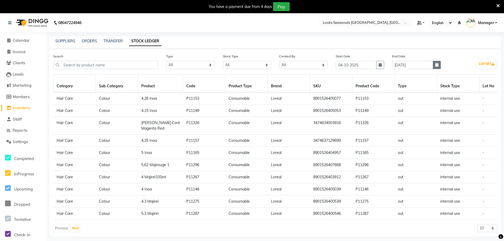
click at [438, 62] on button "button" at bounding box center [437, 65] width 8 height 8
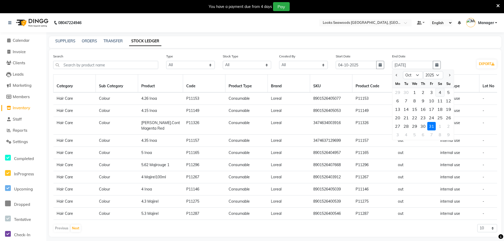
click at [439, 91] on div "4" at bounding box center [440, 92] width 8 height 8
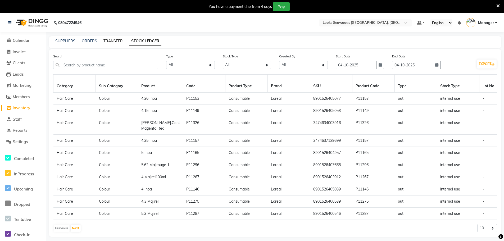
drag, startPoint x: 115, startPoint y: 39, endPoint x: 106, endPoint y: 42, distance: 9.1
click at [115, 39] on link "TRANSFER" at bounding box center [112, 41] width 19 height 5
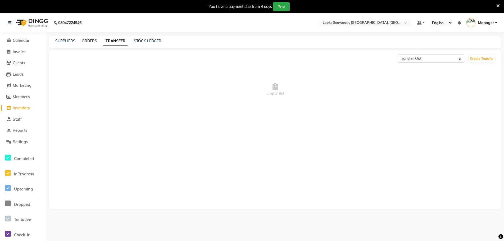
click at [95, 41] on link "ORDERS" at bounding box center [89, 41] width 15 height 5
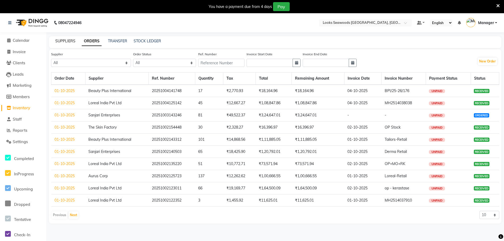
click at [66, 41] on link "SUPPLIERS" at bounding box center [65, 41] width 20 height 5
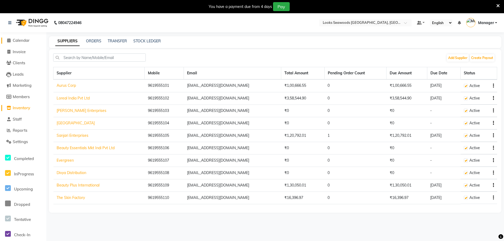
click at [22, 39] on span "Calendar" at bounding box center [21, 40] width 17 height 5
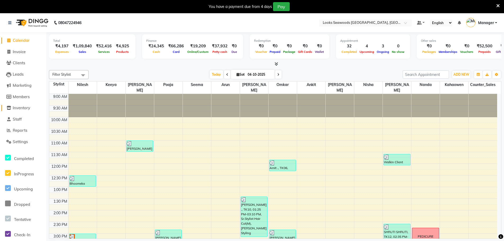
click at [20, 108] on span "Inventory" at bounding box center [21, 107] width 17 height 5
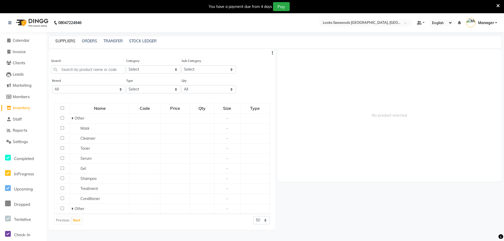
click at [62, 40] on link "SUPPLIERS" at bounding box center [65, 41] width 20 height 5
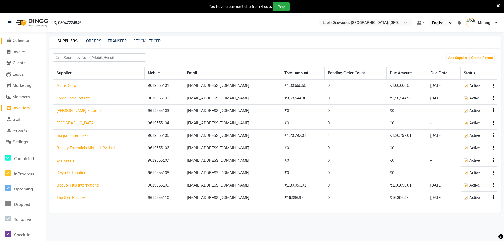
click at [25, 43] on link "Calendar" at bounding box center [23, 41] width 44 height 6
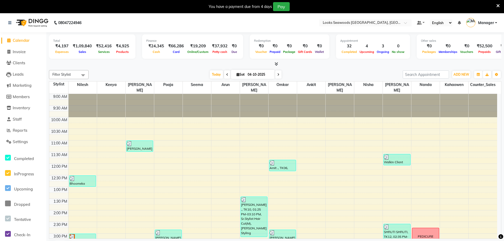
click at [16, 55] on li "Invoice" at bounding box center [23, 51] width 46 height 11
click at [26, 50] on span "Invoice" at bounding box center [19, 51] width 13 height 5
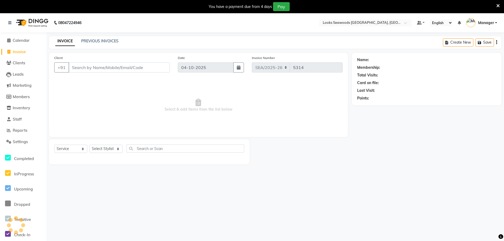
click at [83, 69] on input "Client" at bounding box center [119, 67] width 101 height 10
click at [159, 68] on span "Add Client" at bounding box center [156, 67] width 21 height 5
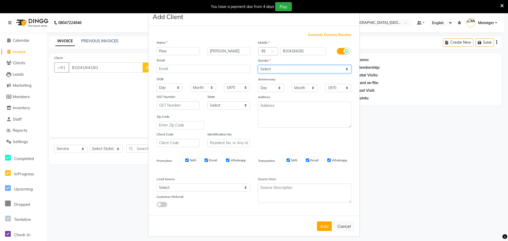
click at [279, 69] on select "Select [DEMOGRAPHIC_DATA] [DEMOGRAPHIC_DATA] Other Prefer Not To Say" at bounding box center [304, 69] width 93 height 8
click at [258, 65] on select "Select [DEMOGRAPHIC_DATA] [DEMOGRAPHIC_DATA] Other Prefer Not To Say" at bounding box center [304, 69] width 93 height 8
click at [322, 227] on button "Add" at bounding box center [324, 227] width 15 height 10
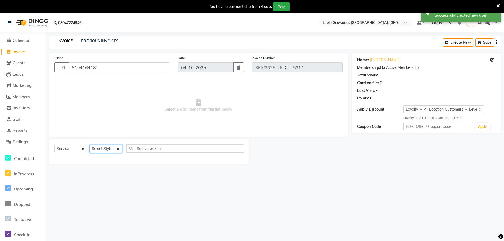
click at [111, 150] on select "Select Stylist Ankit Arun Counter_Sales [PERSON_NAME] [PERSON_NAME] Manager [PE…" at bounding box center [105, 149] width 33 height 8
click at [89, 145] on select "Select Stylist Ankit Arun Counter_Sales [PERSON_NAME] [PERSON_NAME] Manager [PE…" at bounding box center [105, 149] width 33 height 8
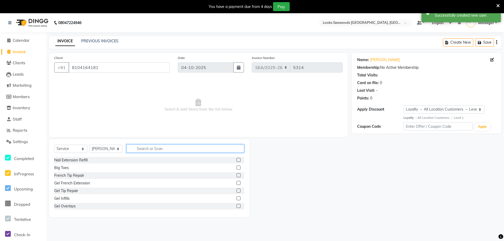
click at [142, 149] on input "text" at bounding box center [186, 149] width 118 height 8
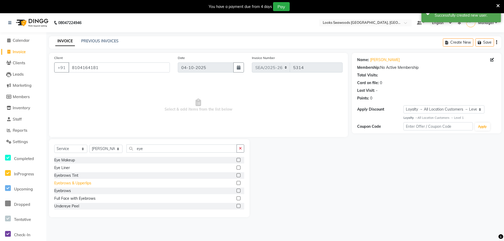
click at [75, 183] on div "Eyebrows & Upperlips" at bounding box center [72, 184] width 37 height 6
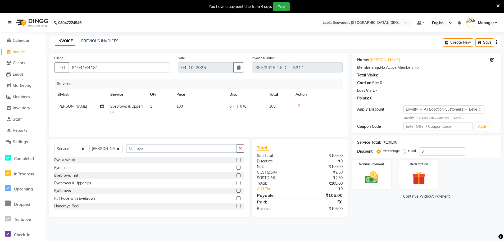
click at [300, 105] on icon at bounding box center [299, 106] width 3 height 4
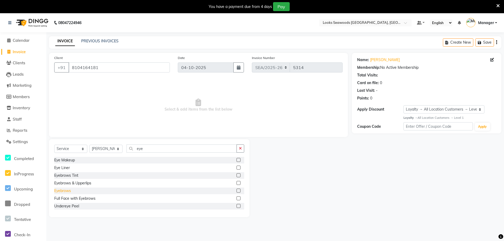
click at [67, 190] on div "Eyebrows" at bounding box center [62, 191] width 17 height 6
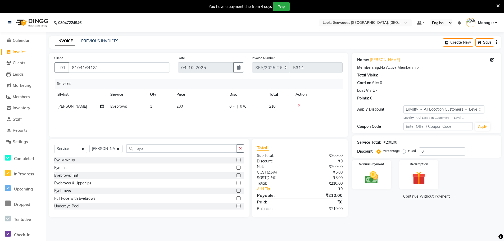
click at [181, 106] on span "200" at bounding box center [180, 106] width 6 height 5
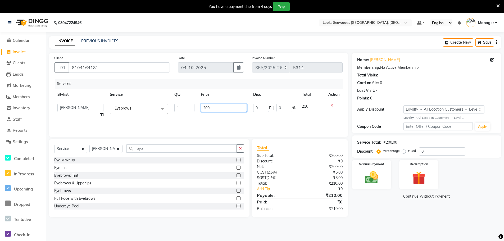
click at [208, 109] on input "200" at bounding box center [224, 108] width 46 height 8
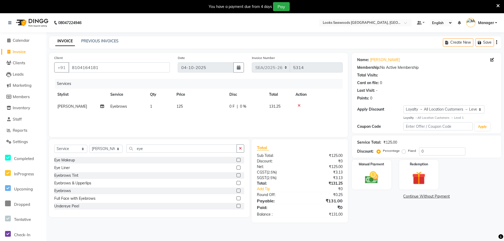
click at [399, 211] on div "Name: [PERSON_NAME] Membership: No Active Membership Total Visits: Card on file…" at bounding box center [429, 138] width 154 height 170
click at [374, 176] on img at bounding box center [372, 178] width 22 height 16
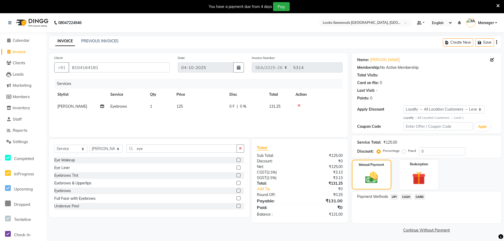
click at [393, 197] on span "UPI" at bounding box center [394, 197] width 8 height 6
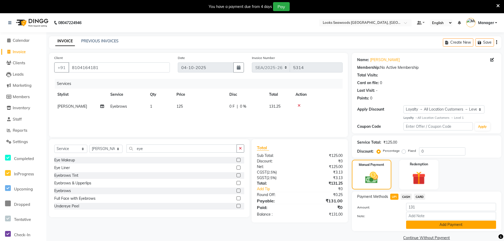
click at [435, 225] on button "Add Payment" at bounding box center [451, 225] width 90 height 8
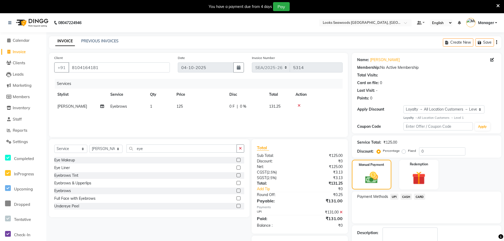
scroll to position [31, 0]
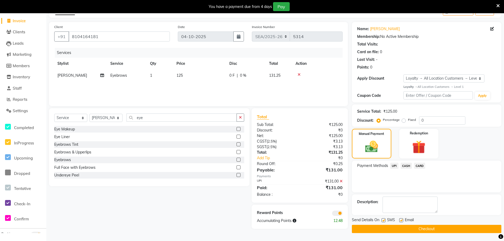
click at [436, 229] on button "Checkout" at bounding box center [427, 229] width 150 height 8
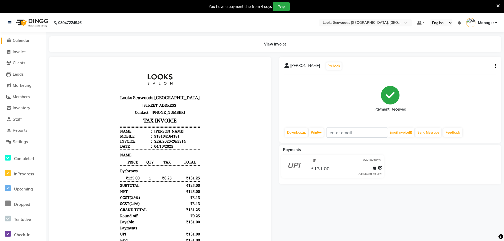
click at [26, 40] on span "Calendar" at bounding box center [21, 40] width 17 height 5
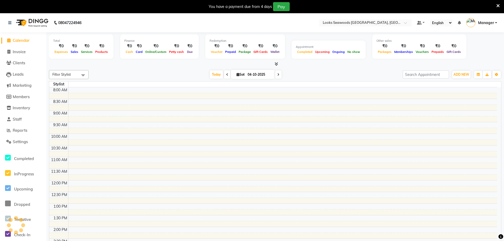
click at [381, 68] on div "Filter Stylist No data available [DATE] [DATE] Toggle Dropdown Add Appointment …" at bounding box center [275, 158] width 453 height 181
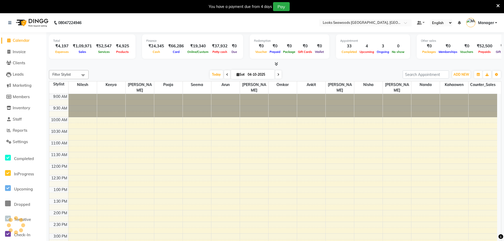
scroll to position [165, 0]
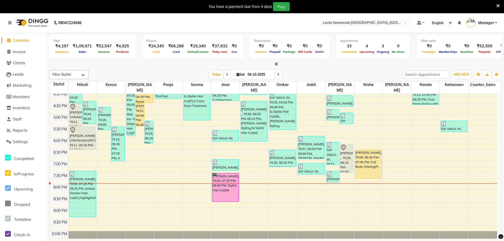
click at [137, 64] on div at bounding box center [275, 64] width 453 height 6
